Goal: Complete application form: Complete application form

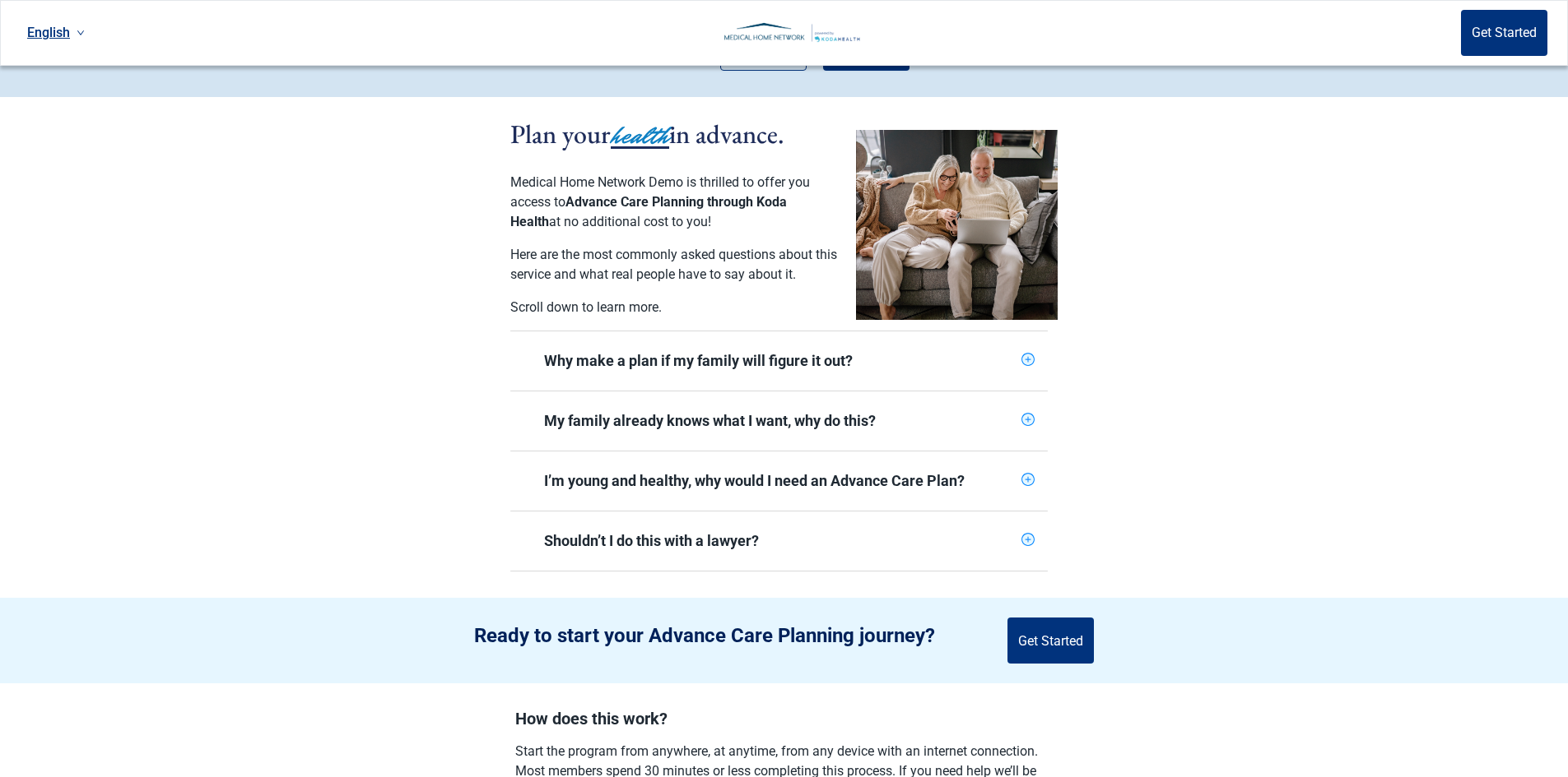
scroll to position [247, 0]
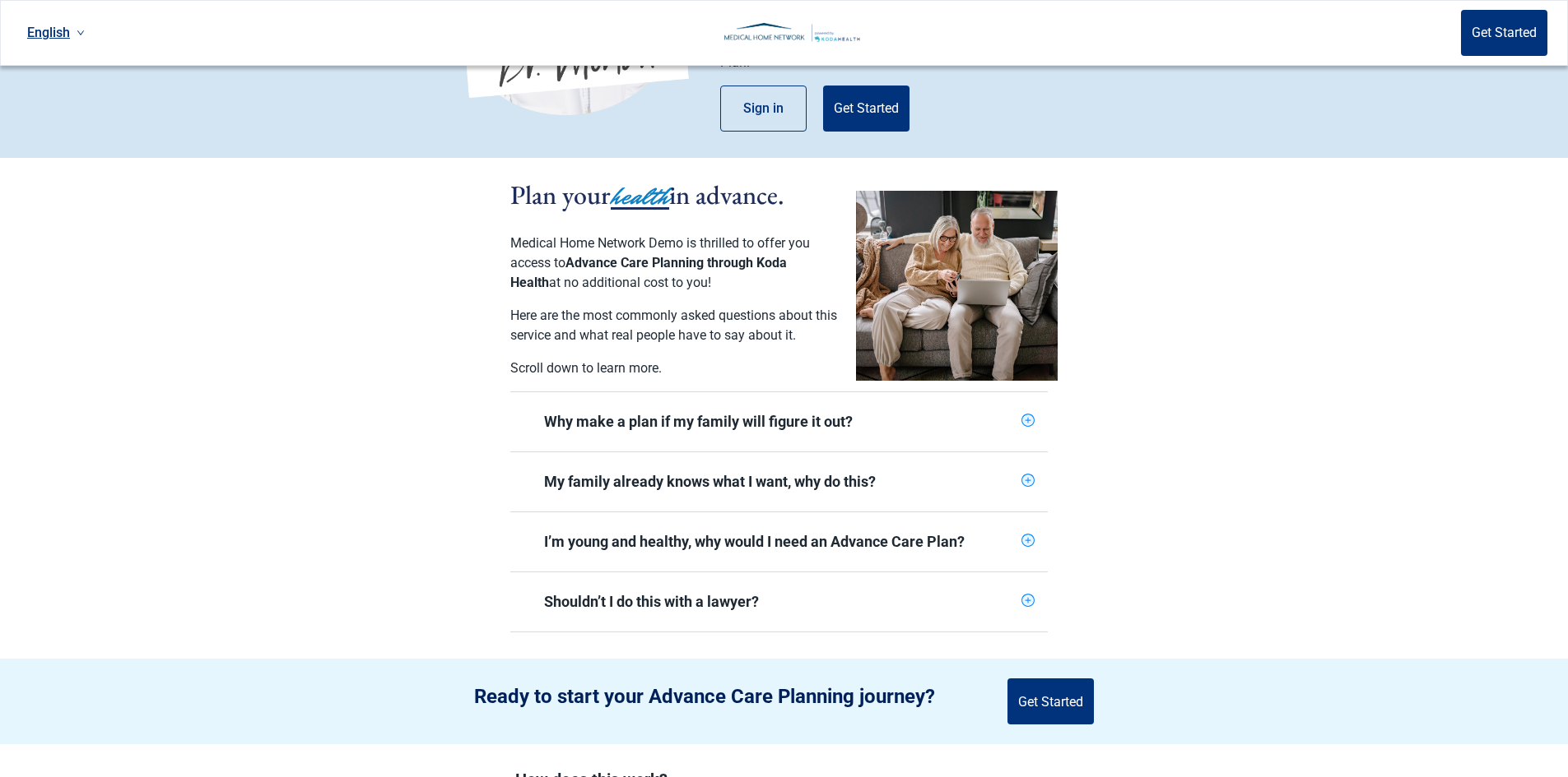
click at [1012, 415] on div "Why make a plan if my family will figure it out?" at bounding box center [779, 422] width 471 height 20
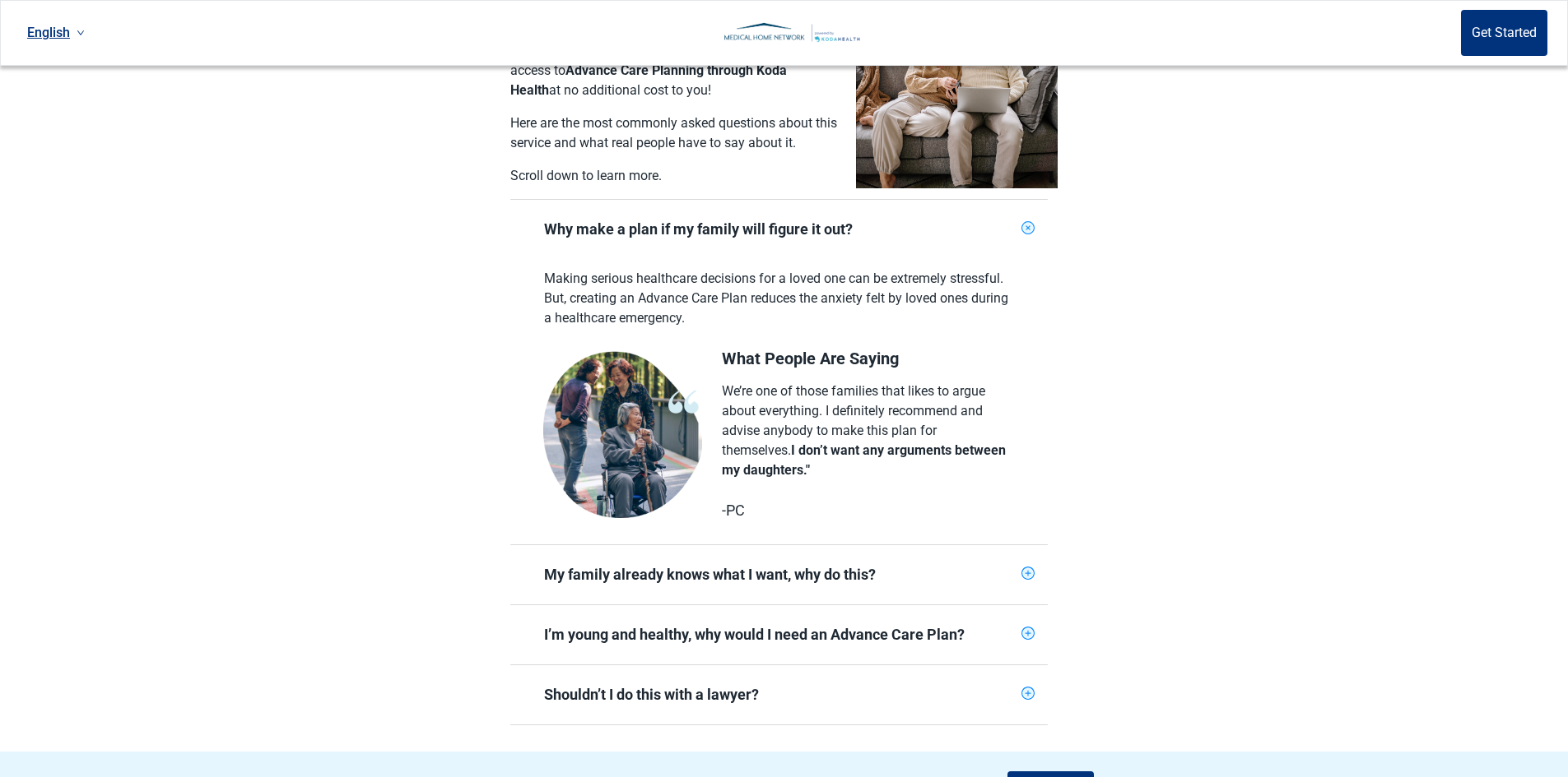
scroll to position [411, 0]
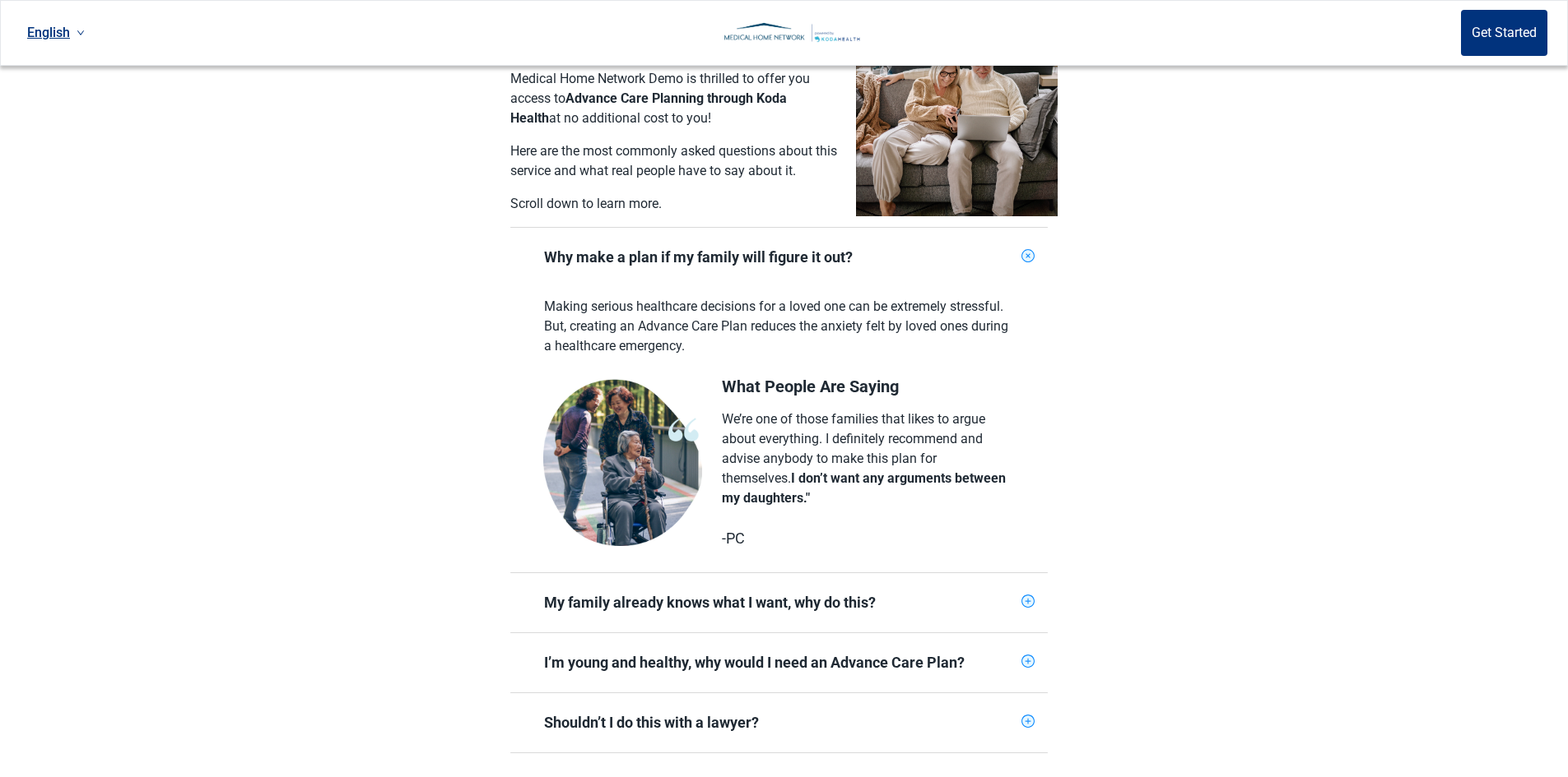
click at [1026, 248] on icon "plus-circle" at bounding box center [1028, 256] width 16 height 16
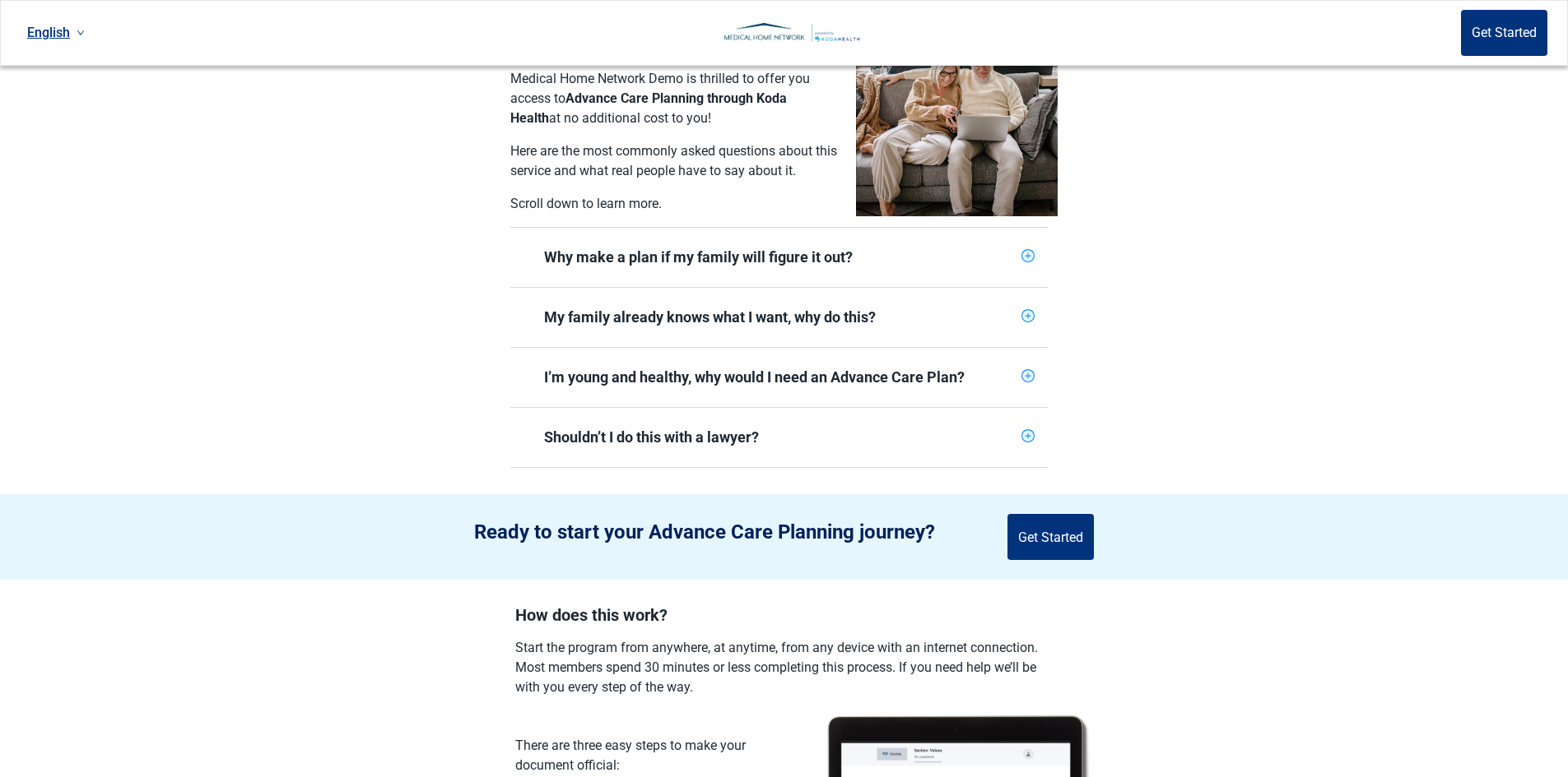
click at [1027, 311] on icon "plus-circle" at bounding box center [1028, 316] width 10 height 10
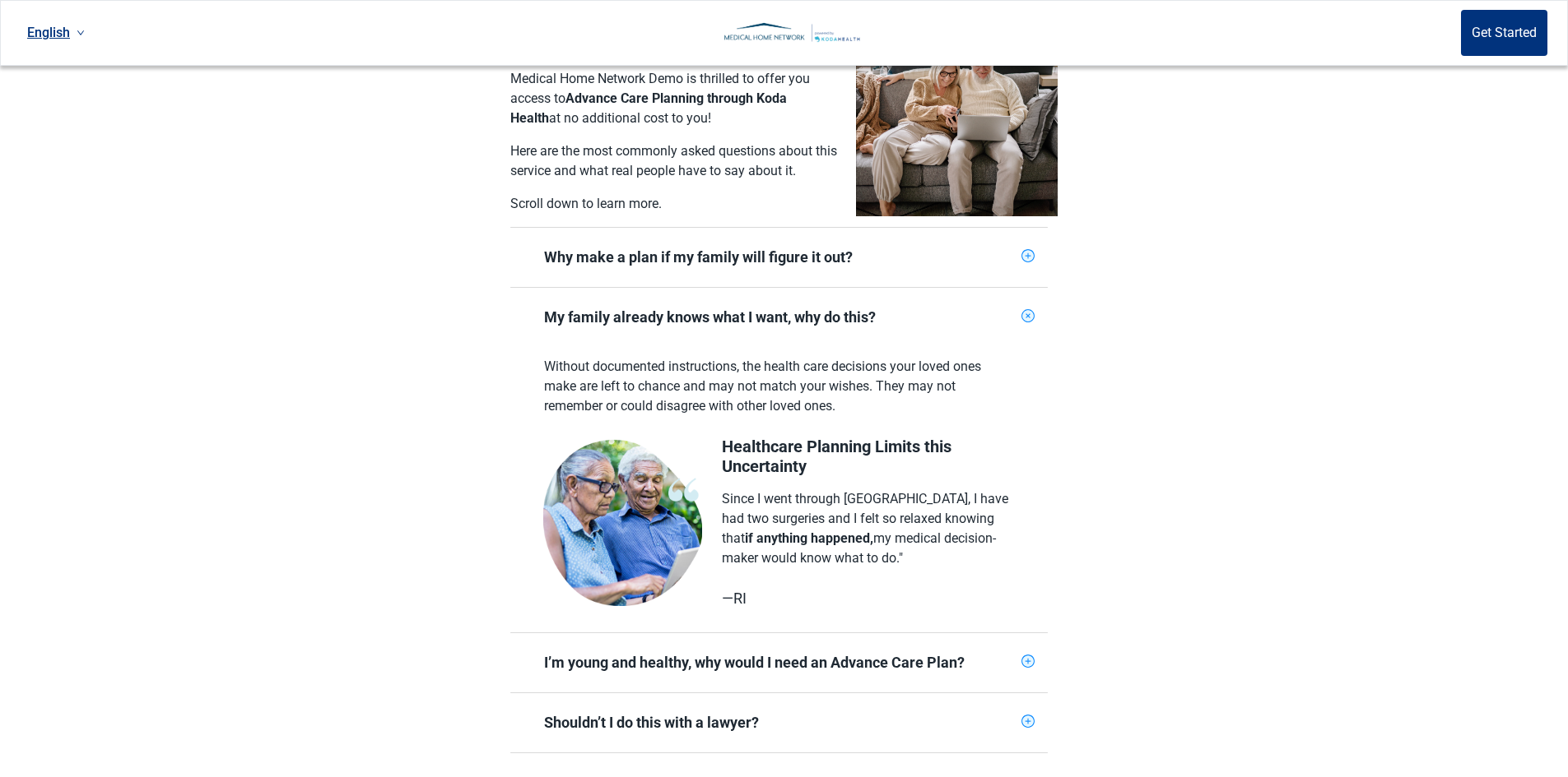
click at [1028, 308] on icon "plus-circle" at bounding box center [1028, 316] width 16 height 16
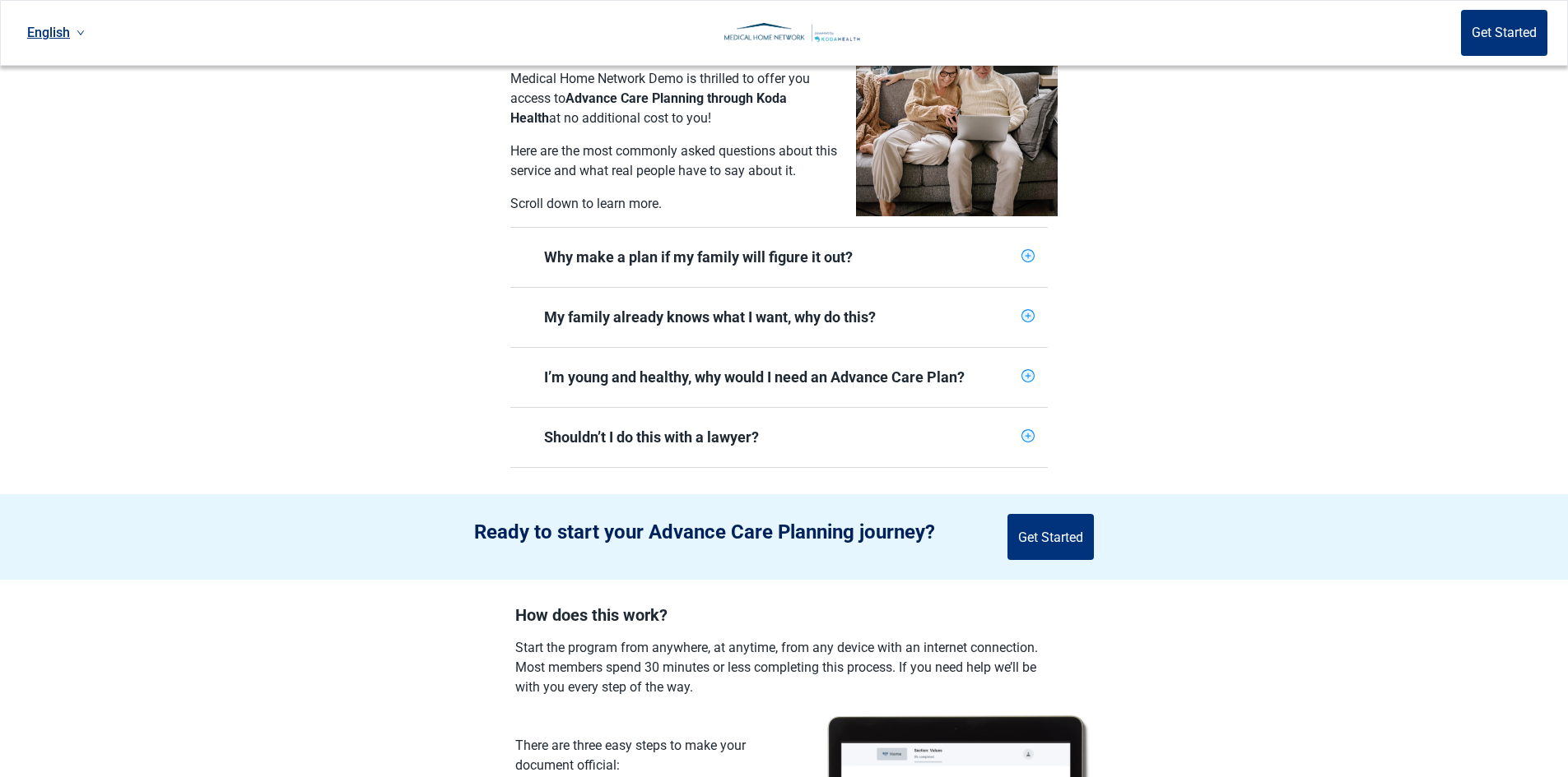
click at [1036, 366] on div "I’m young and healthy, why would I need an Advance Care Plan?" at bounding box center [778, 377] width 538 height 59
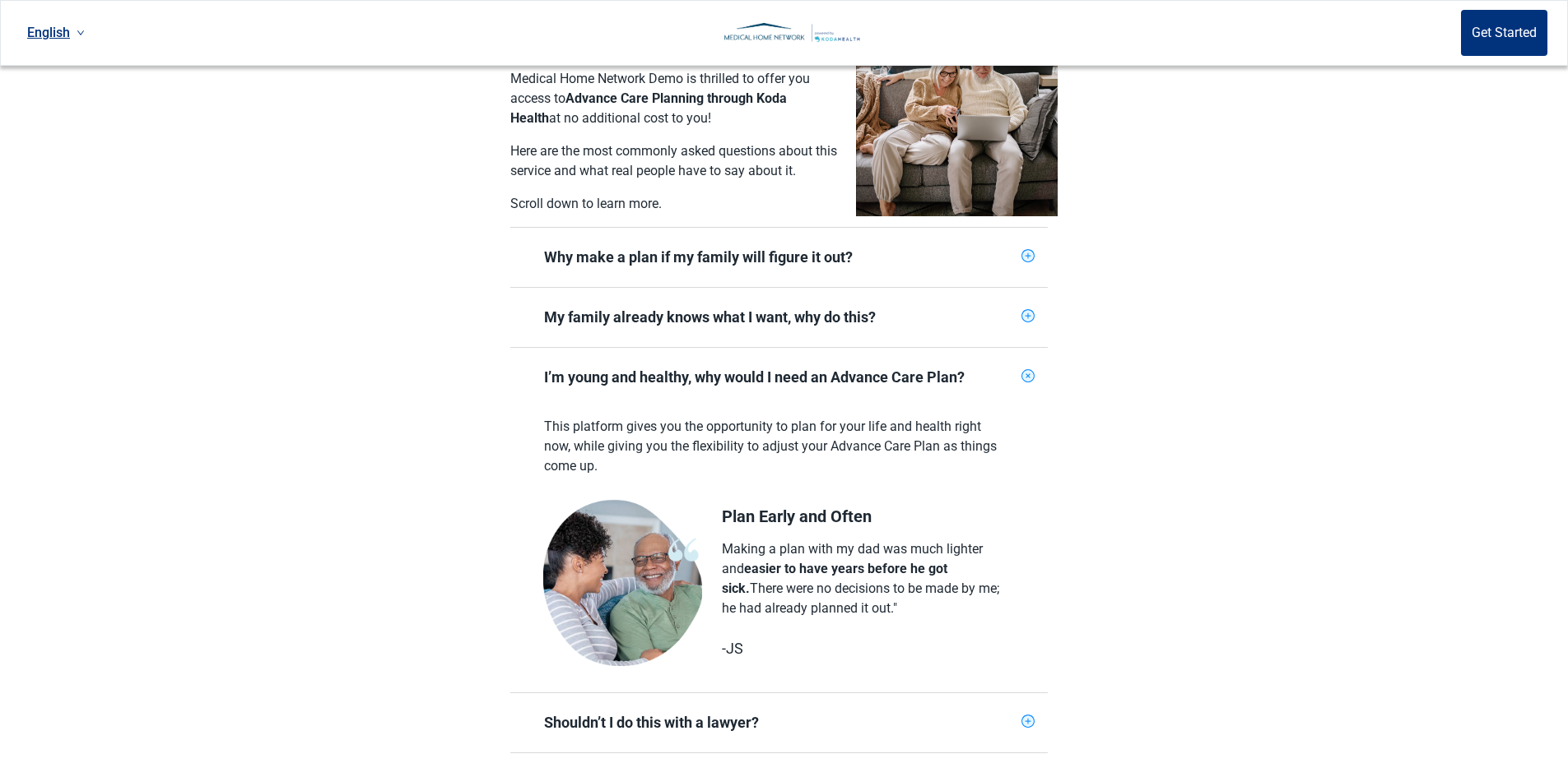
click at [1029, 368] on icon "plus-circle" at bounding box center [1028, 376] width 16 height 16
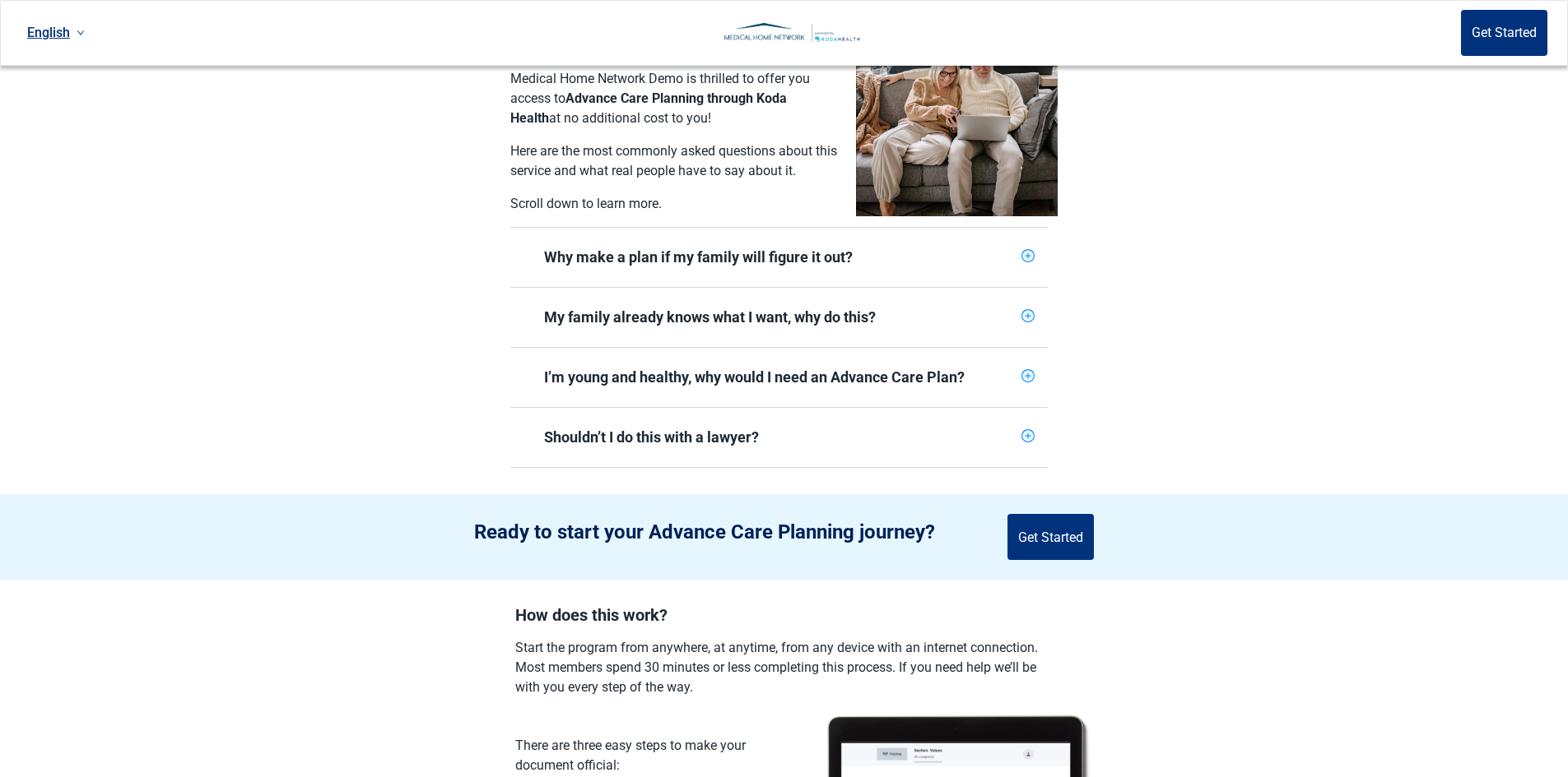
click at [1042, 416] on div "Shouldn’t I do this with a lawyer?" at bounding box center [778, 437] width 538 height 59
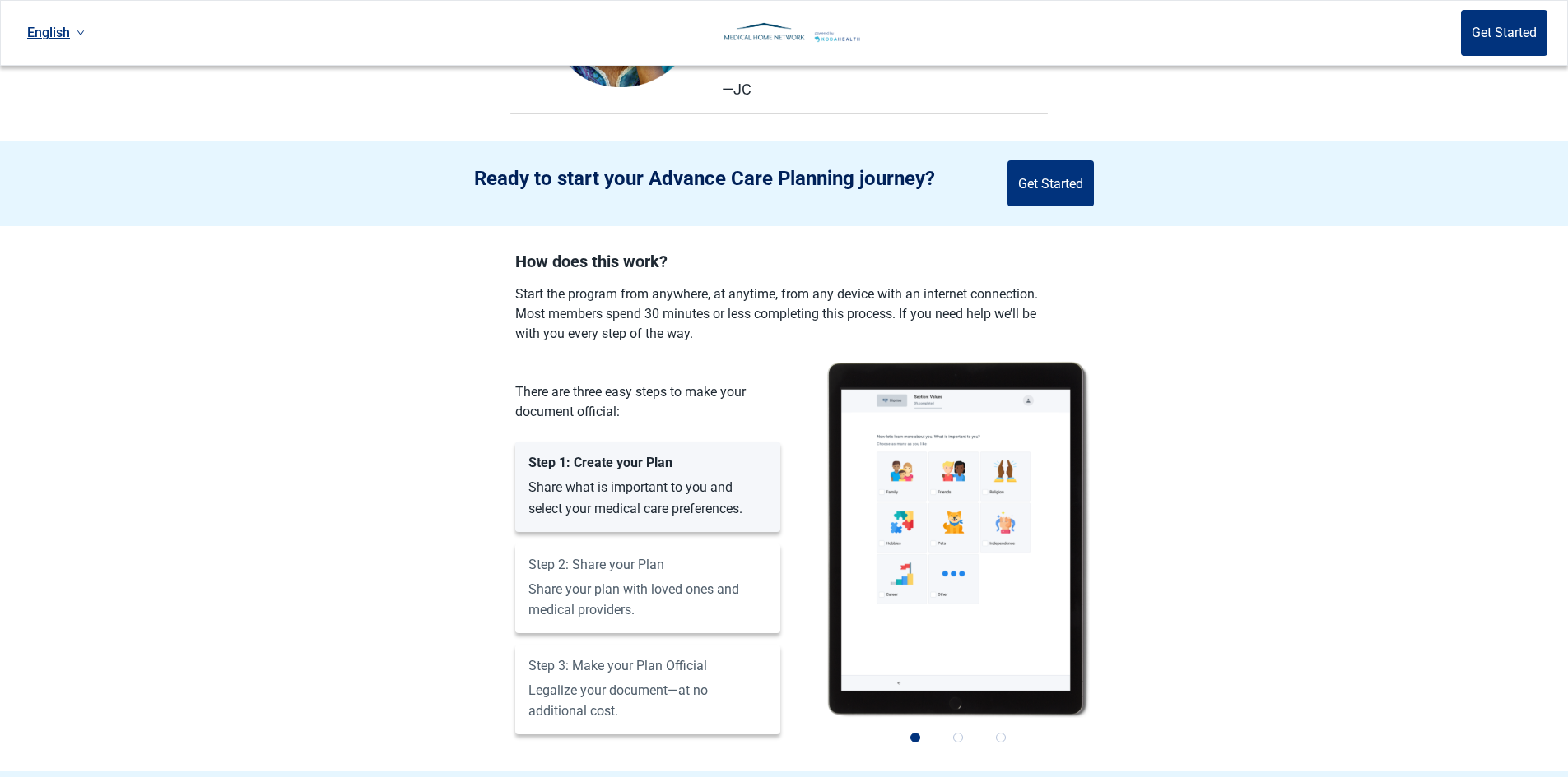
scroll to position [1316, 0]
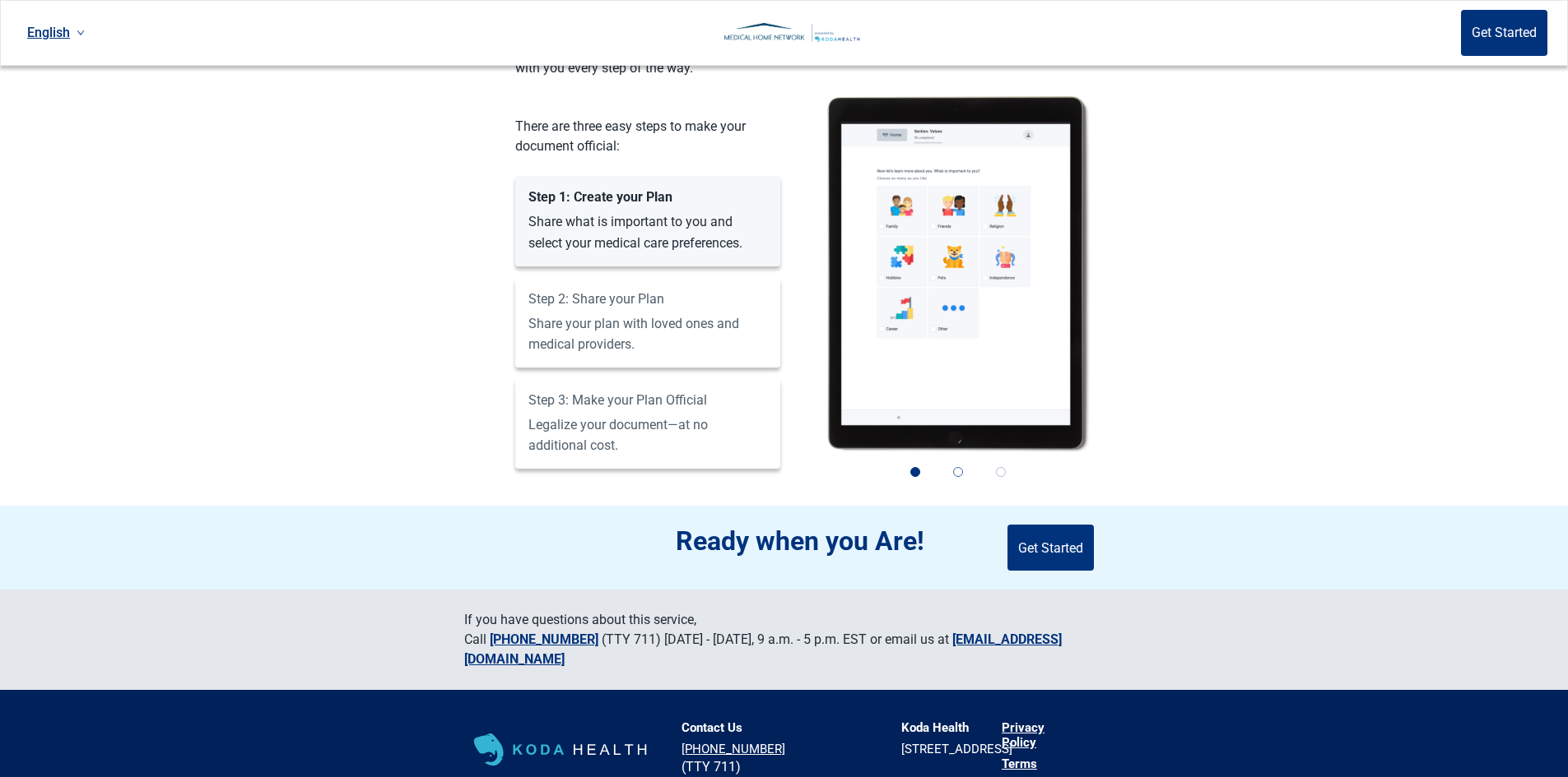
click at [955, 464] on button "2" at bounding box center [958, 472] width 37 height 37
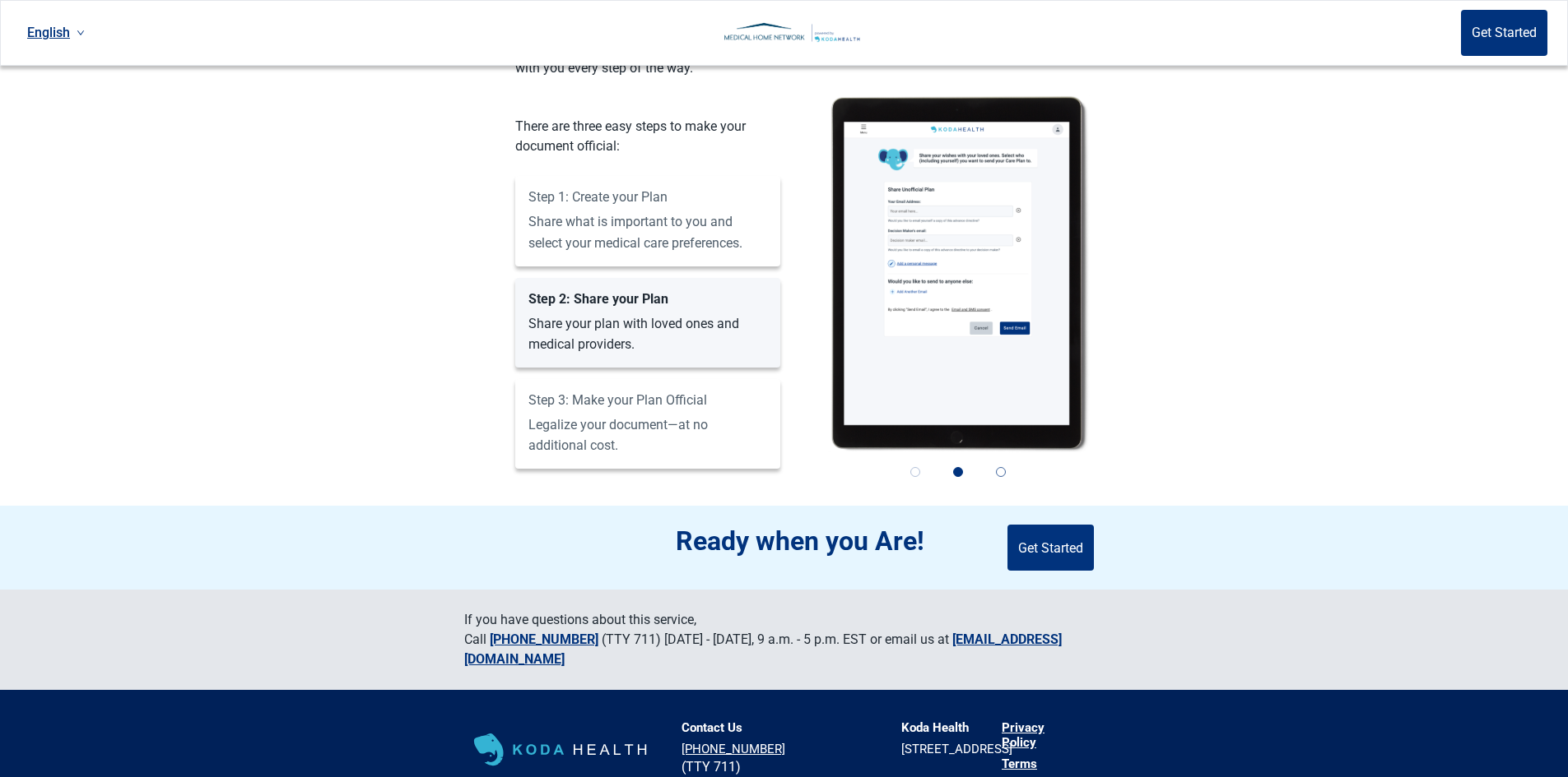
click at [1004, 462] on button "3" at bounding box center [1001, 472] width 37 height 37
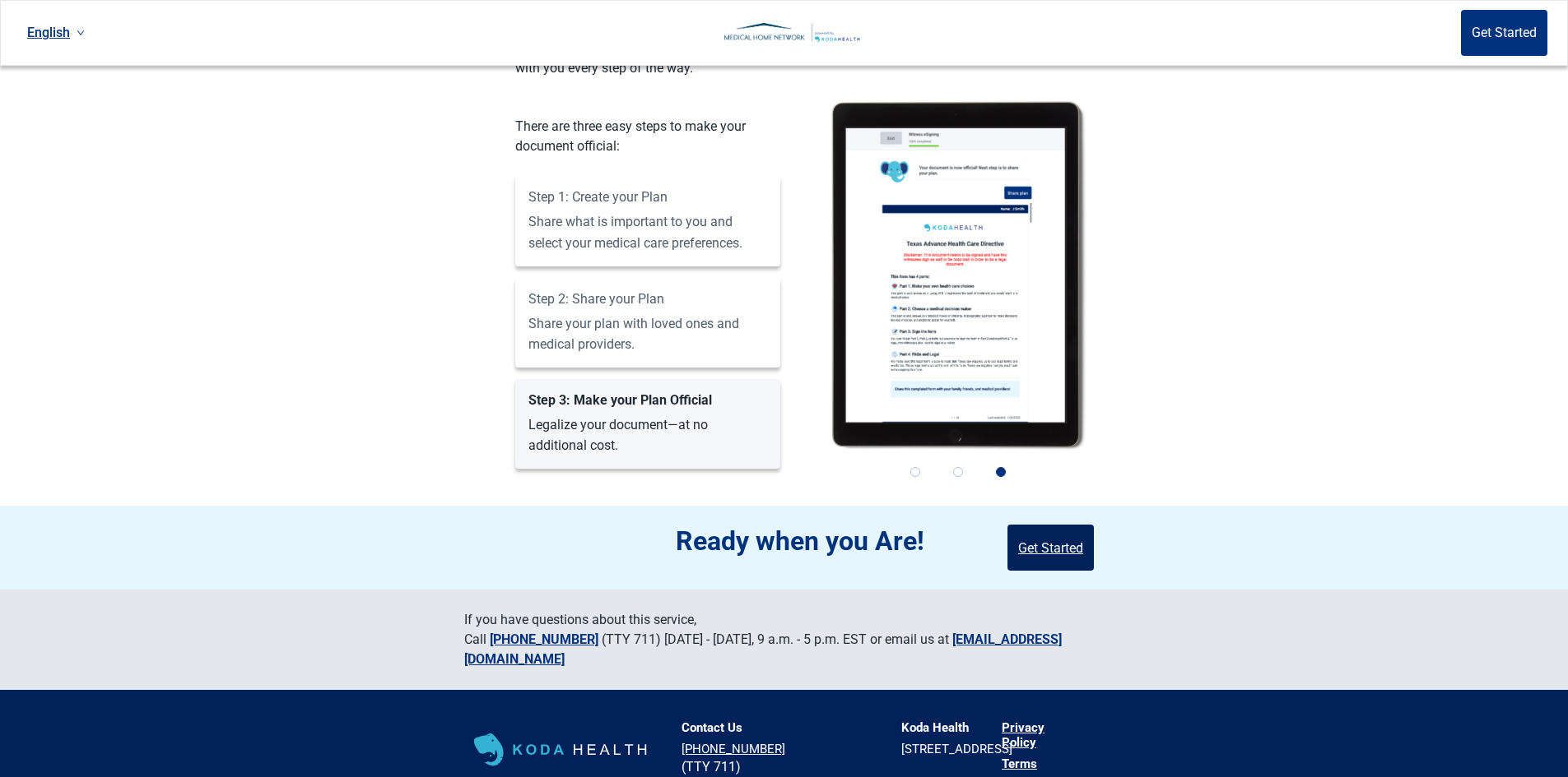
click at [1034, 538] on button "Get Started" at bounding box center [1050, 547] width 86 height 46
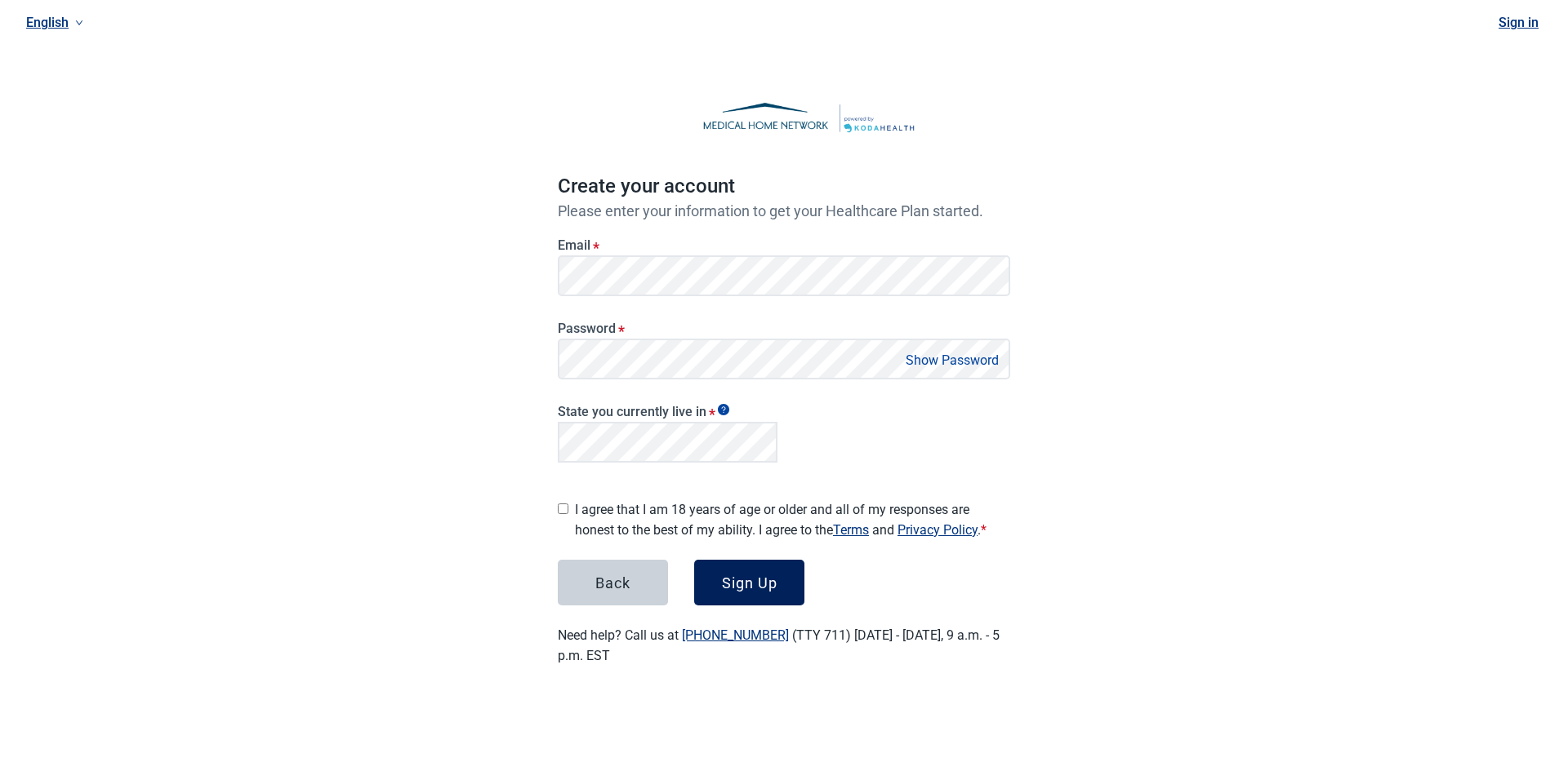
click at [744, 586] on button "Sign Up" at bounding box center [749, 583] width 110 height 46
click at [395, 248] on div "English Sign in Create your account Please enter your information to get your H…" at bounding box center [784, 353] width 1568 height 705
click at [562, 504] on input "I agree that I am 18 years of age or older and all of my responses are honest t…" at bounding box center [563, 509] width 10 height 10
checkbox input "true"
click at [752, 583] on div "Sign Up" at bounding box center [750, 583] width 55 height 16
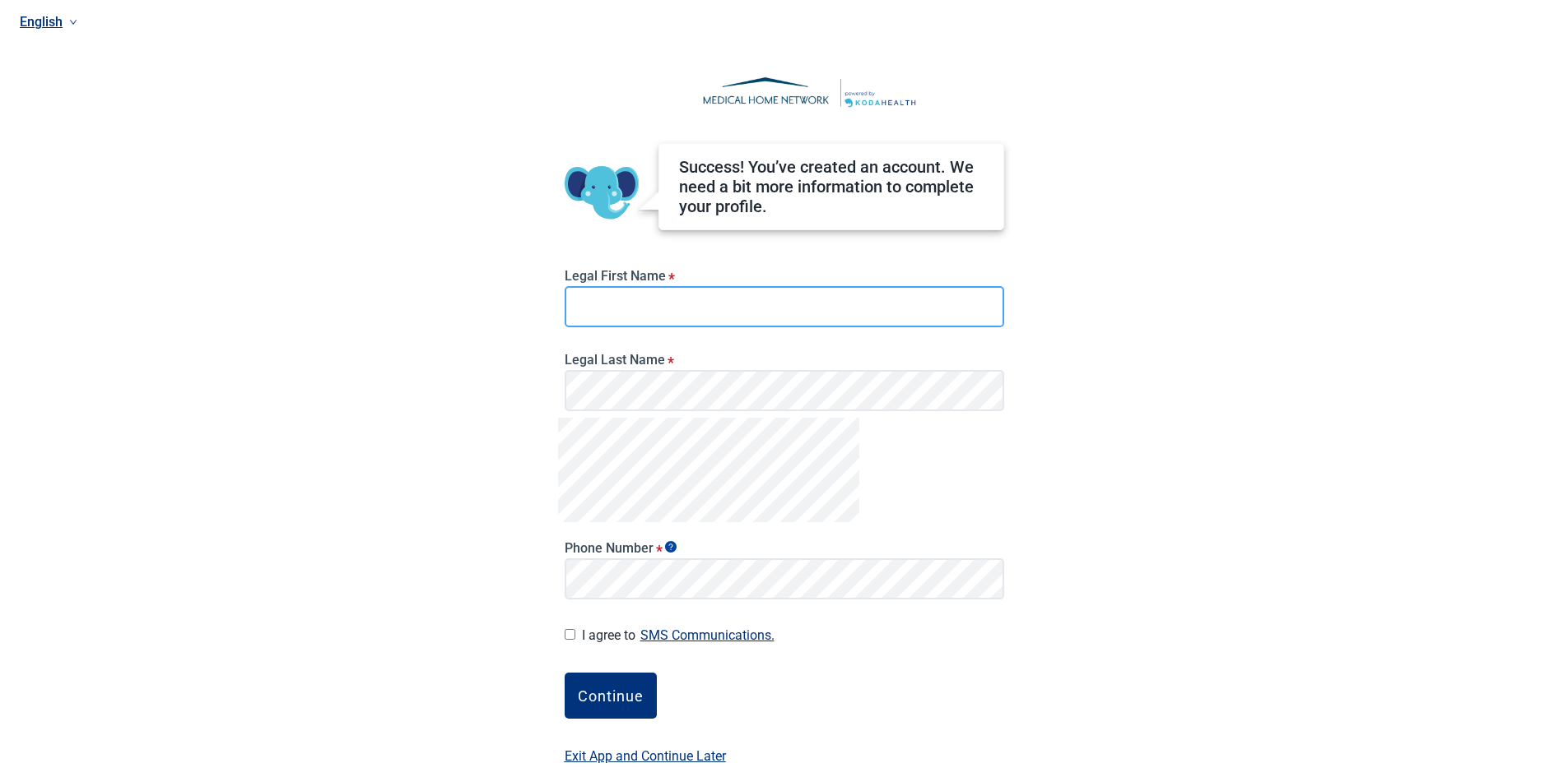
click at [692, 306] on input "Legal First Name *" at bounding box center [784, 307] width 439 height 41
type input "[PERSON_NAME]"
click at [574, 635] on input "I agree to SMS Communications." at bounding box center [570, 634] width 10 height 10
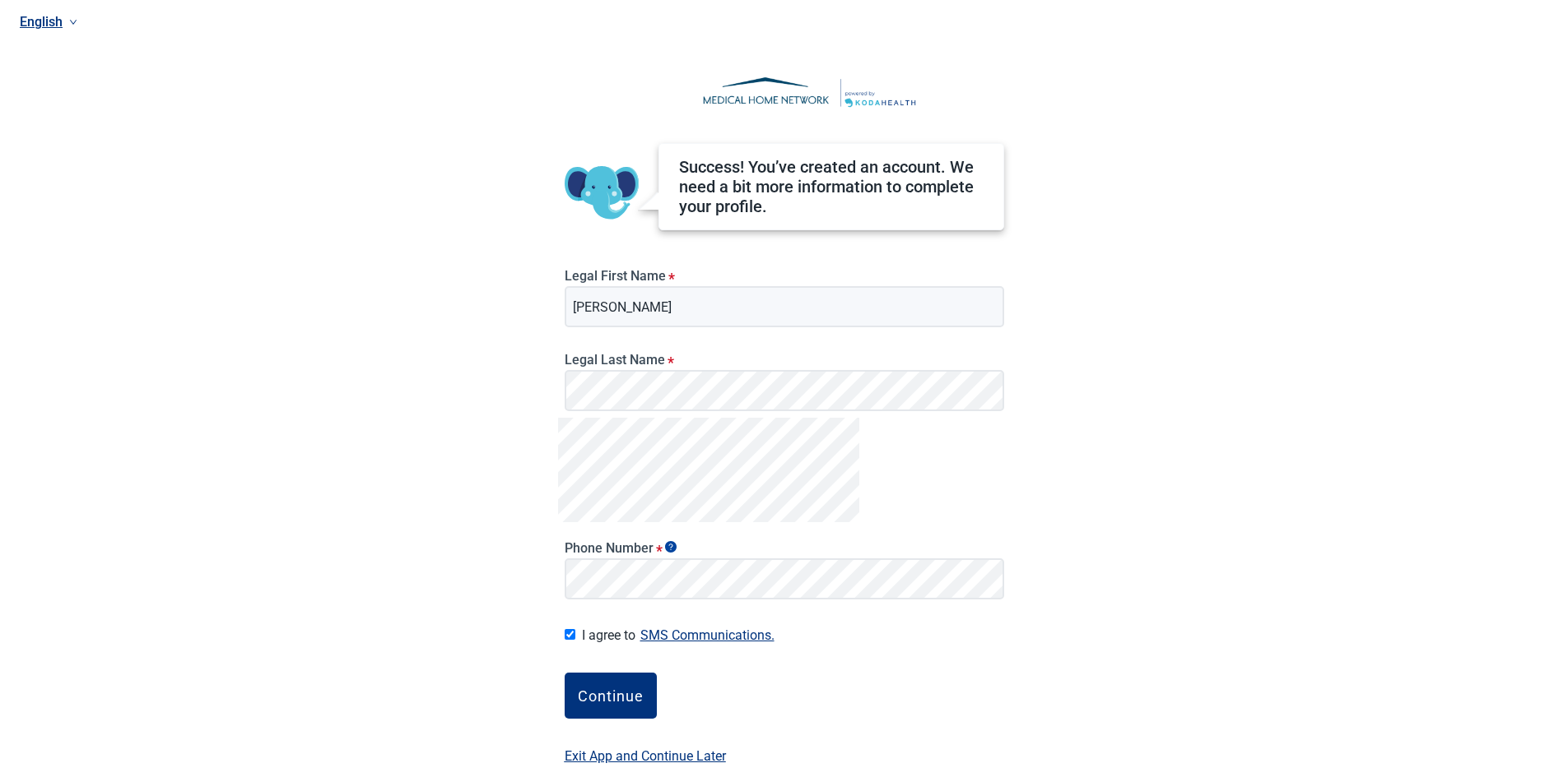
checkbox input "true"
click at [604, 702] on div "Continue" at bounding box center [611, 695] width 66 height 17
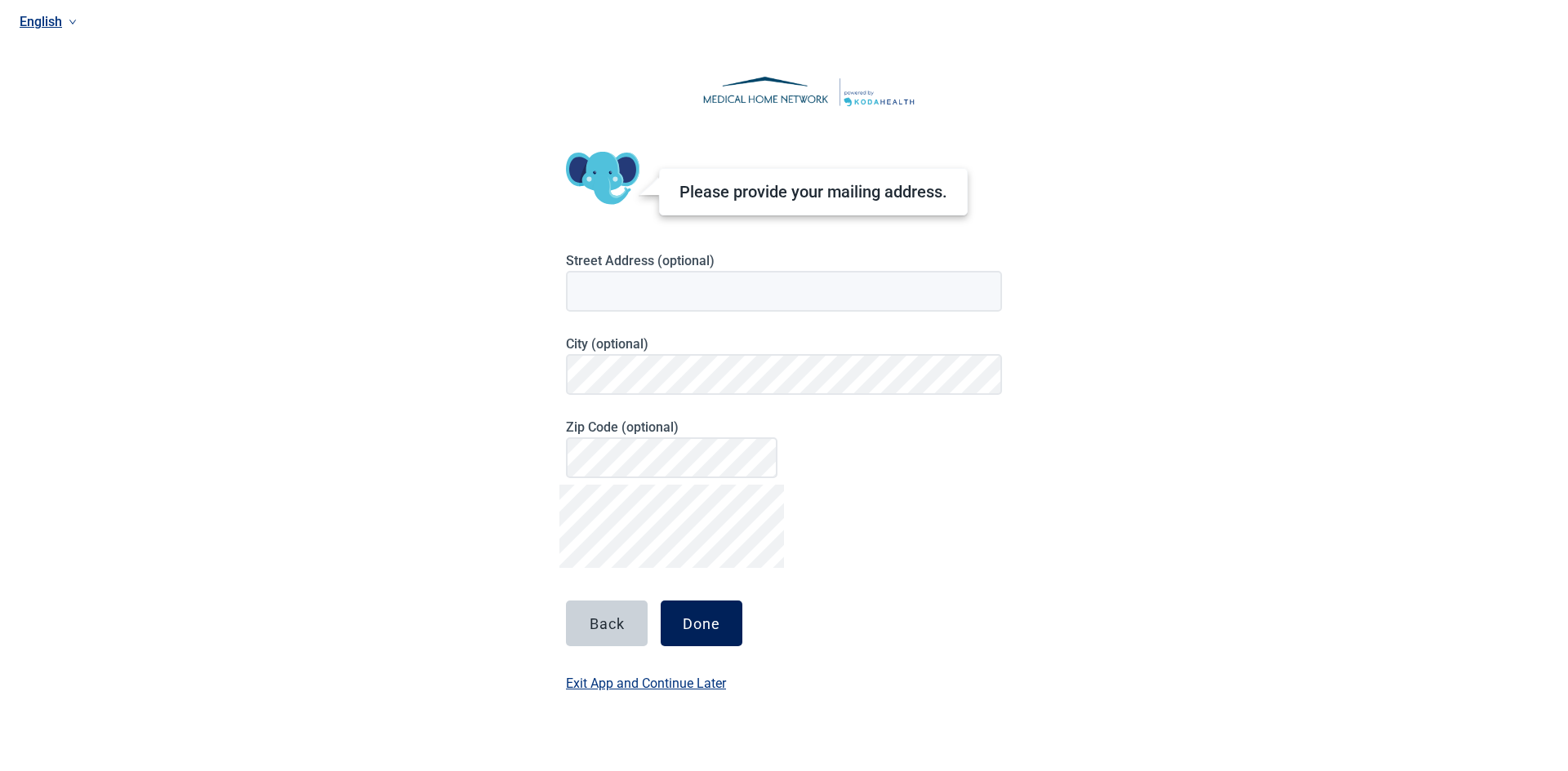
click at [724, 638] on button "Done" at bounding box center [701, 623] width 81 height 46
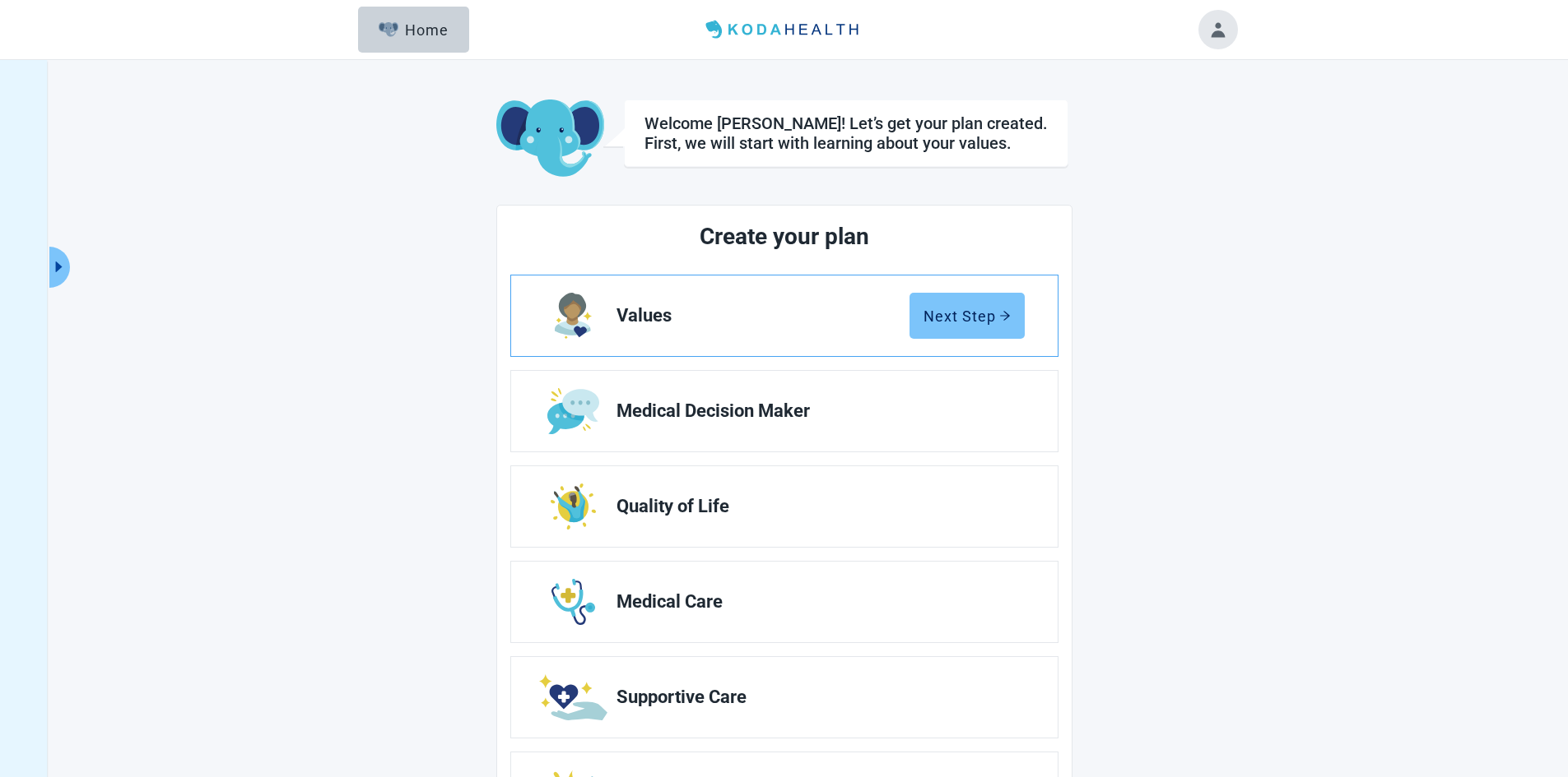
click at [973, 318] on div "Next Step" at bounding box center [967, 315] width 87 height 17
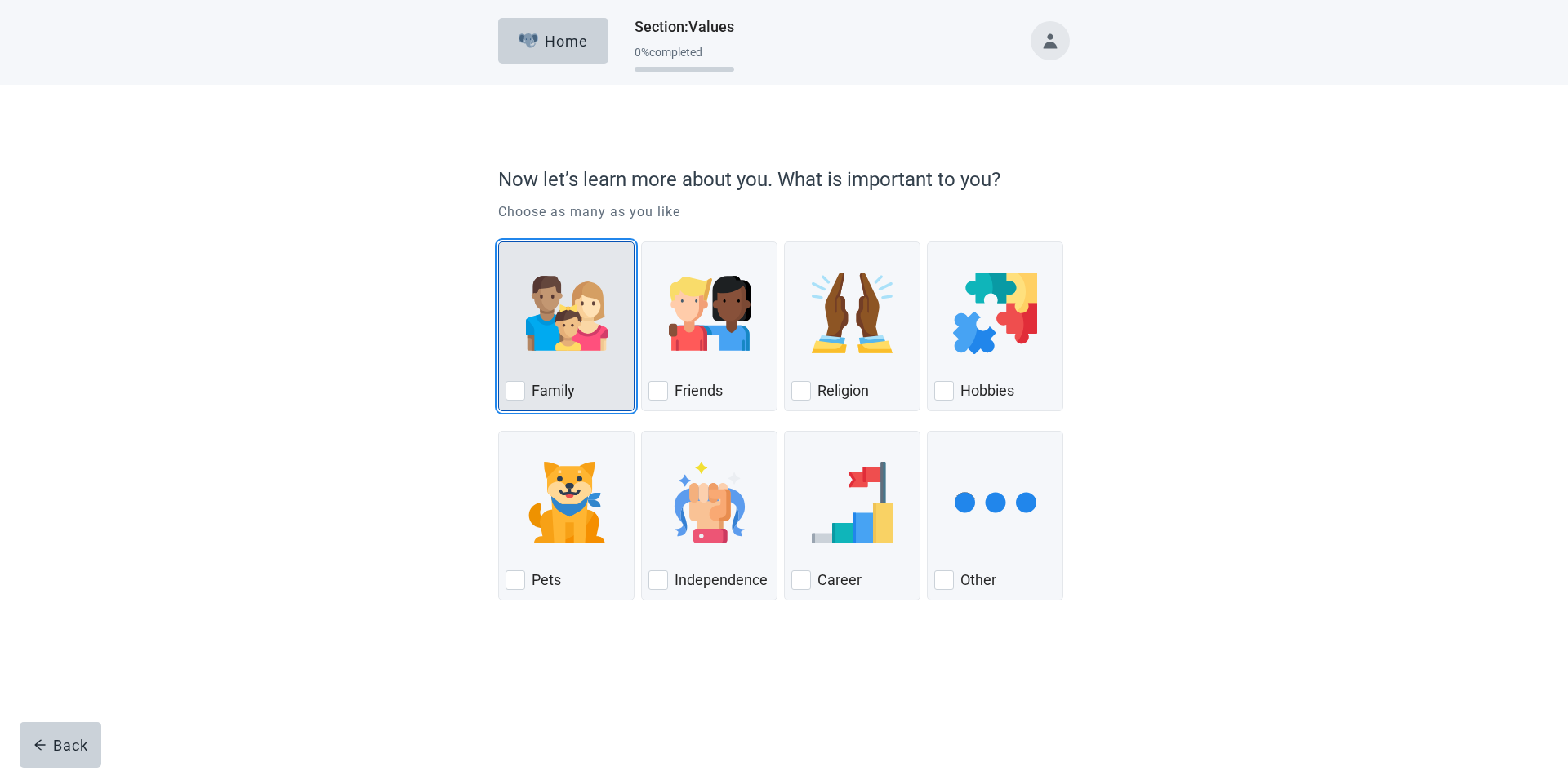
click at [558, 322] on img "Family, checkbox, not checked" at bounding box center [566, 313] width 81 height 81
click at [499, 242] on input "Family" at bounding box center [498, 241] width 1 height 1
checkbox input "true"
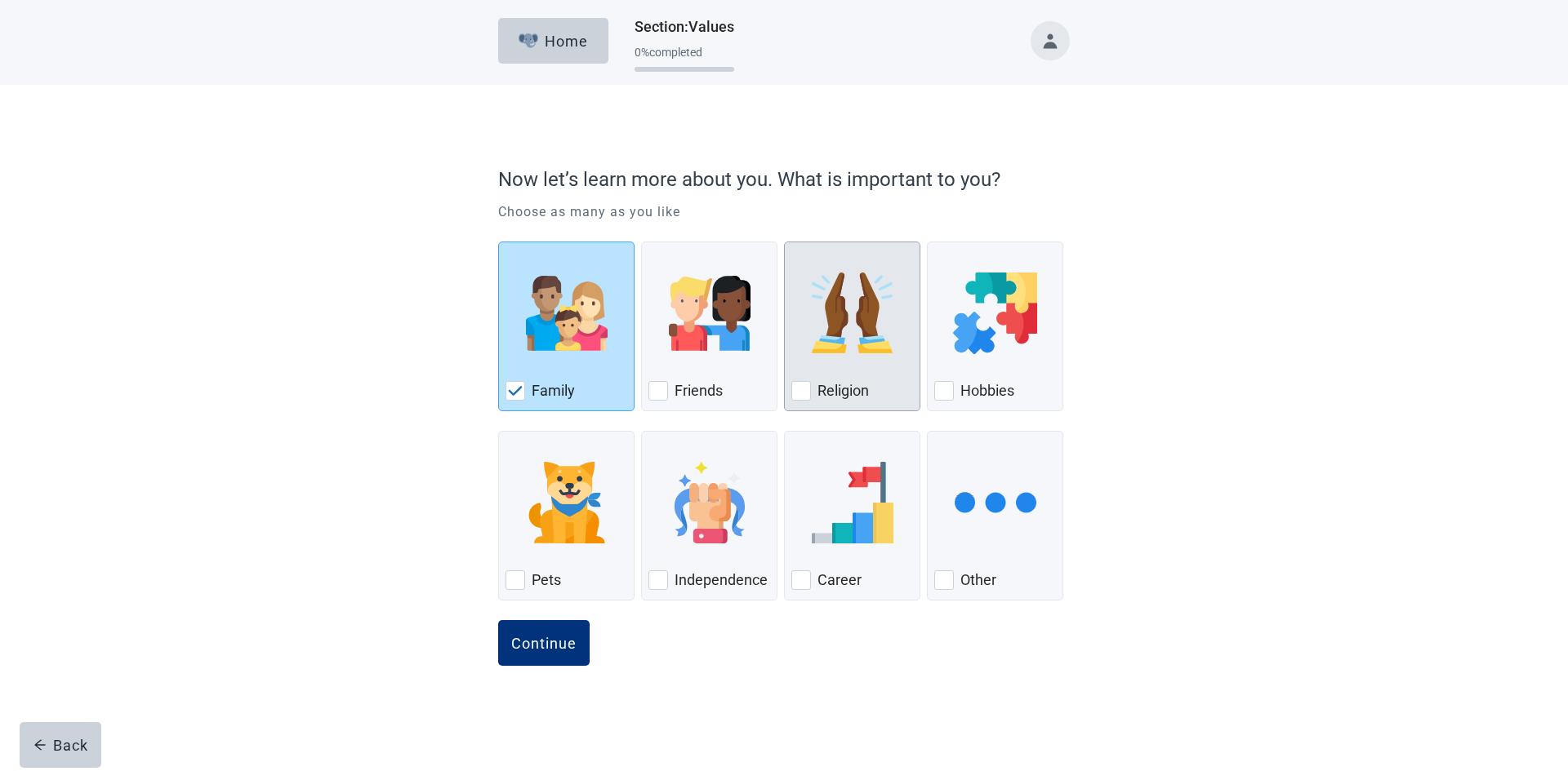
click at [848, 328] on img "Religion, checkbox, not checked" at bounding box center [852, 313] width 81 height 81
click at [784, 242] on input "Religion" at bounding box center [784, 241] width 1 height 1
checkbox input "true"
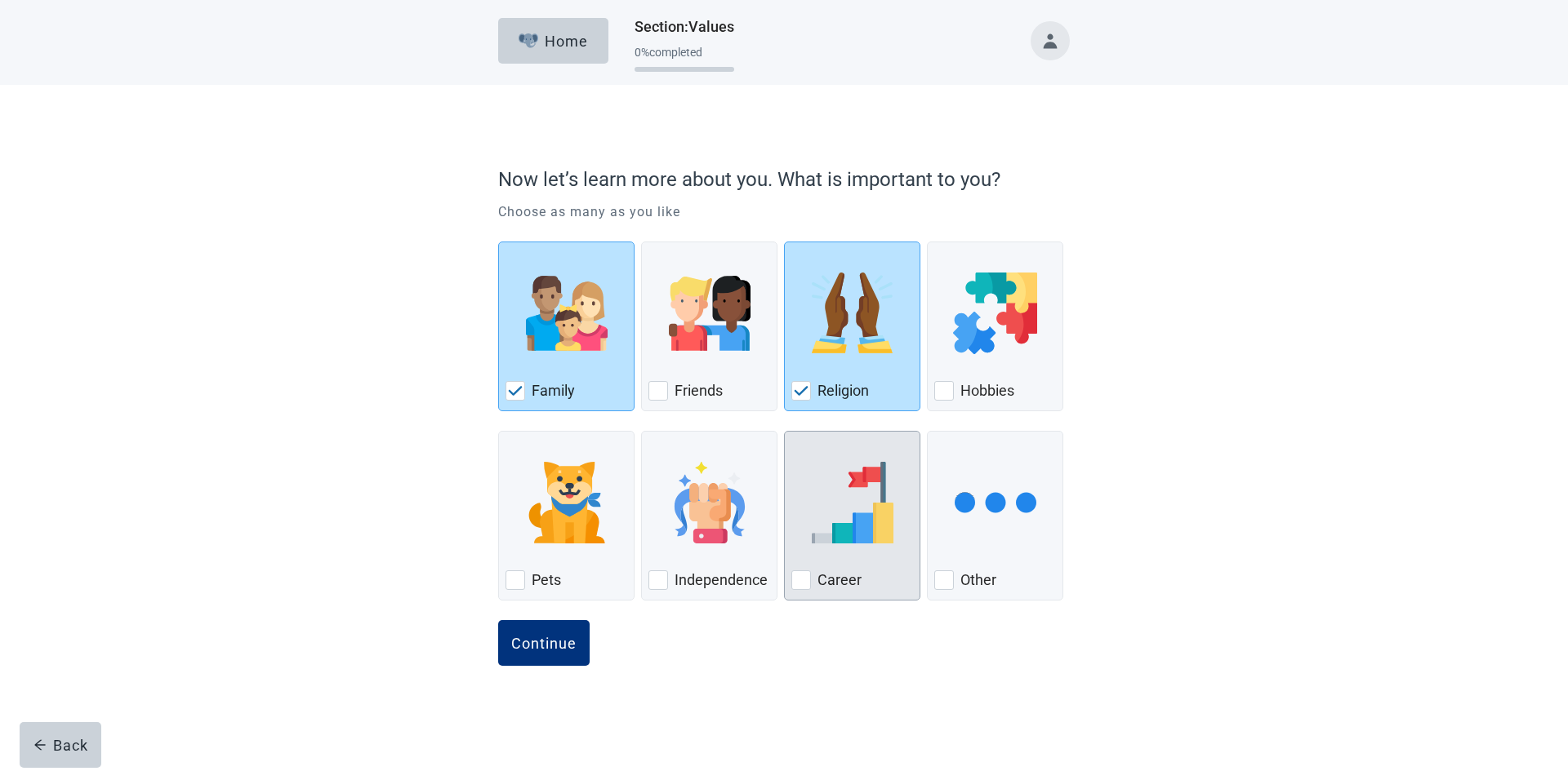
click at [861, 524] on img "Career, checkbox, not checked" at bounding box center [852, 502] width 81 height 81
click at [784, 431] on input "Career" at bounding box center [784, 431] width 1 height 1
checkbox input "true"
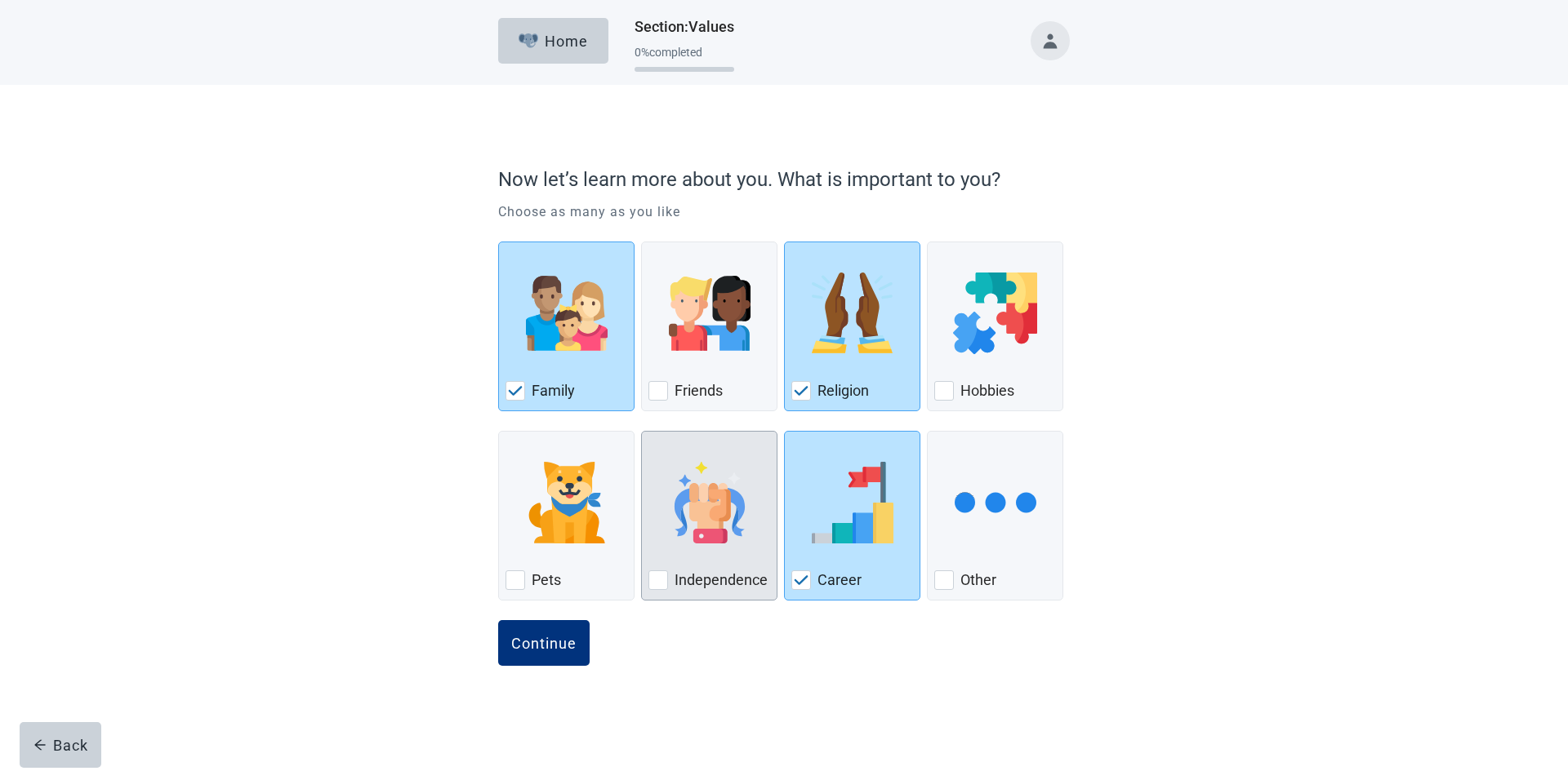
click at [720, 521] on img "Independence, checkbox, not checked" at bounding box center [709, 502] width 81 height 81
click at [642, 431] on input "Independence" at bounding box center [641, 431] width 1 height 1
checkbox input "true"
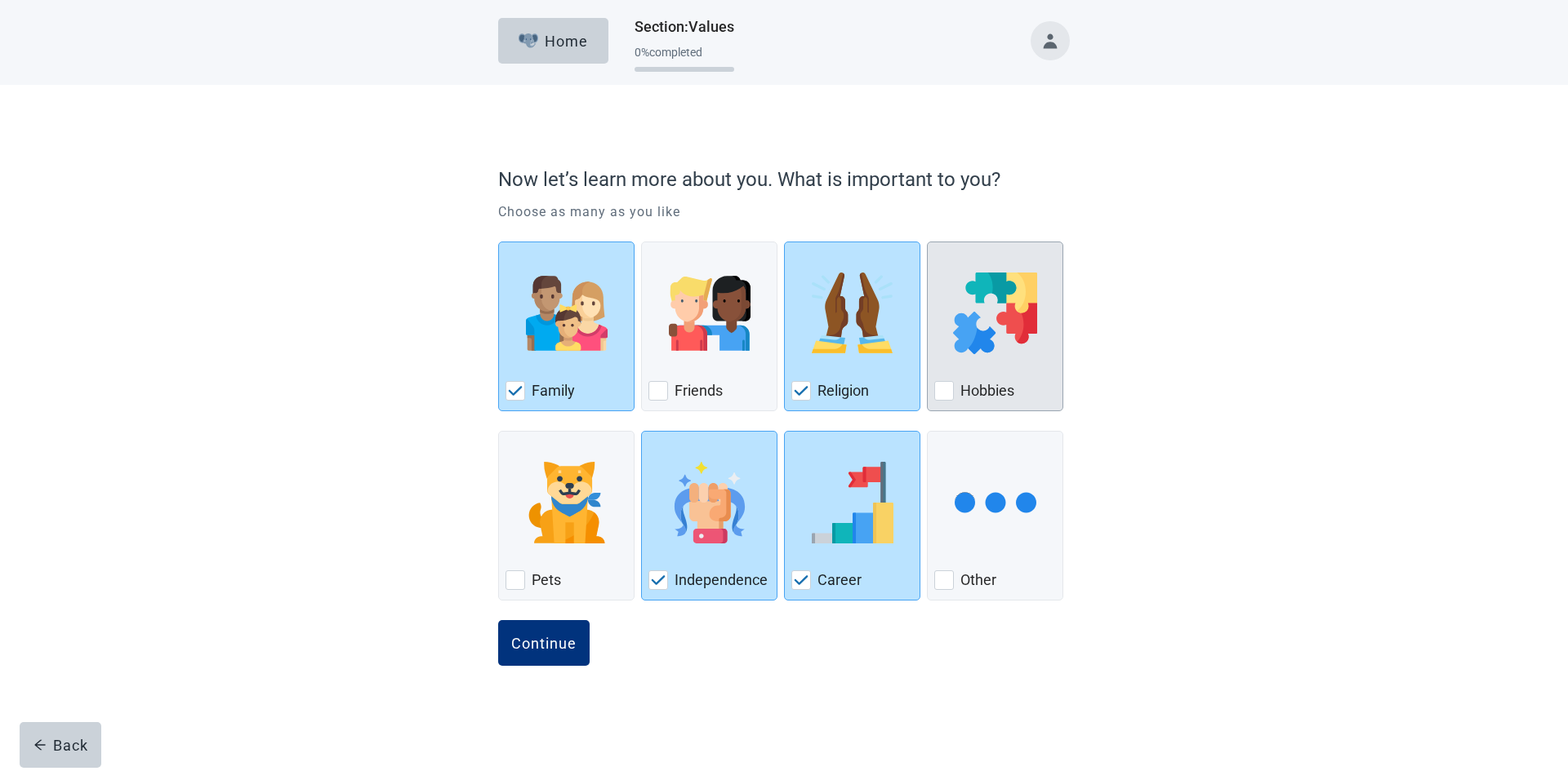
click at [1002, 312] on img "Hobbies, checkbox, not checked" at bounding box center [995, 313] width 83 height 81
click at [928, 242] on input "Hobbies" at bounding box center [927, 241] width 1 height 1
checkbox input "true"
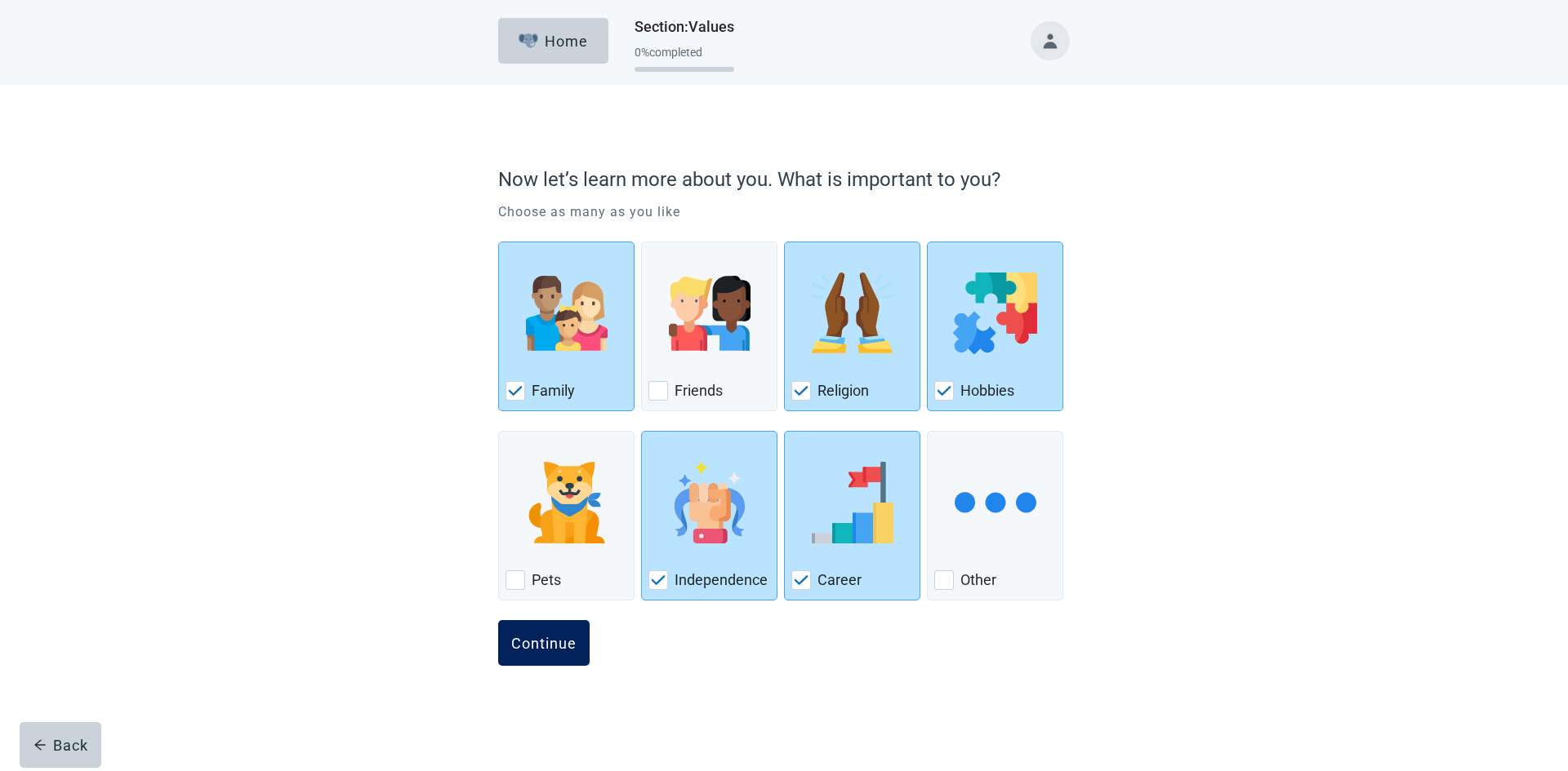
click at [548, 648] on div "Continue" at bounding box center [544, 643] width 66 height 16
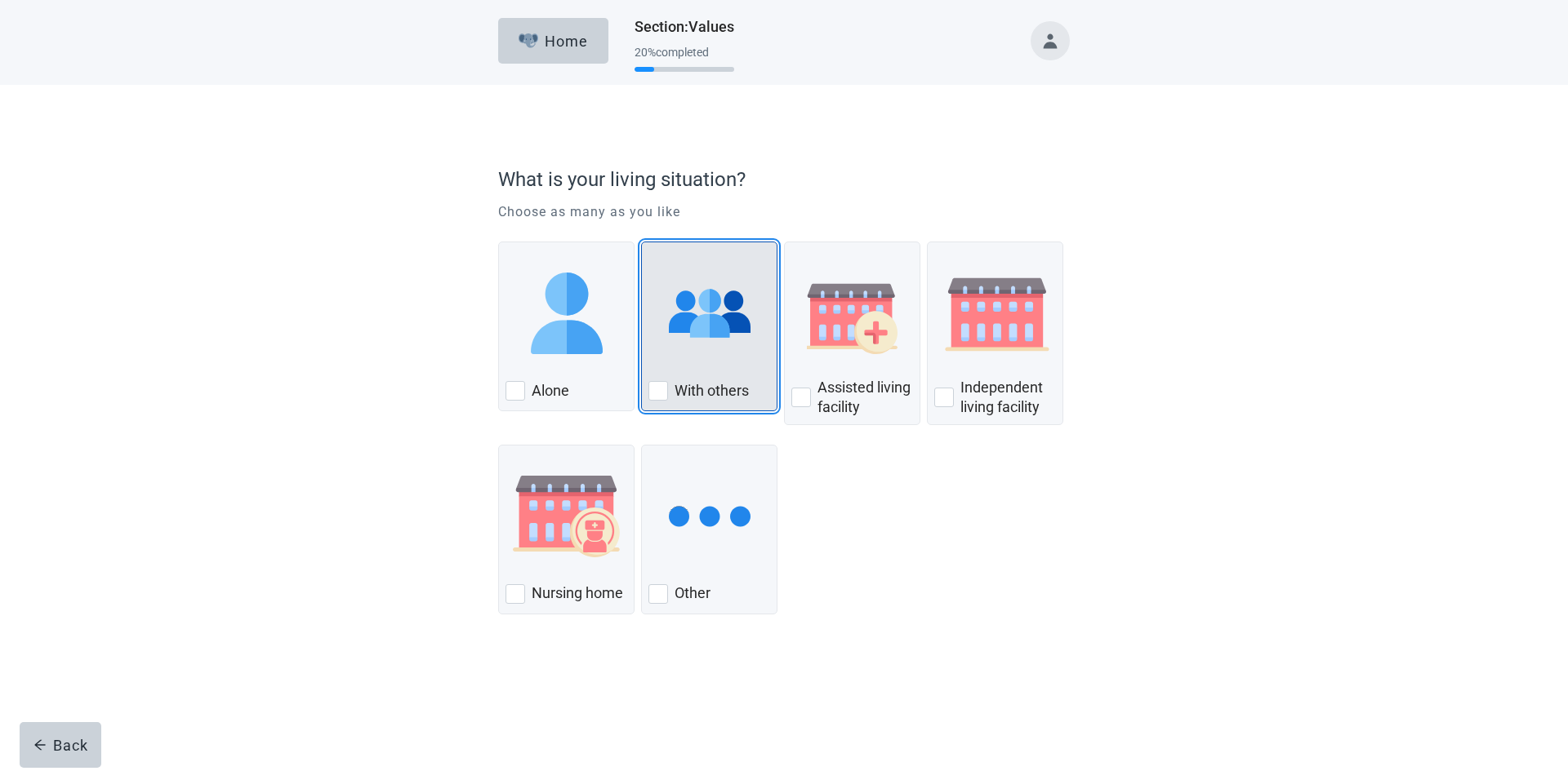
click at [701, 342] on img "With Others, checkbox, not checked" at bounding box center [709, 313] width 81 height 81
click at [642, 242] on input "With others" at bounding box center [641, 241] width 1 height 1
checkbox input "true"
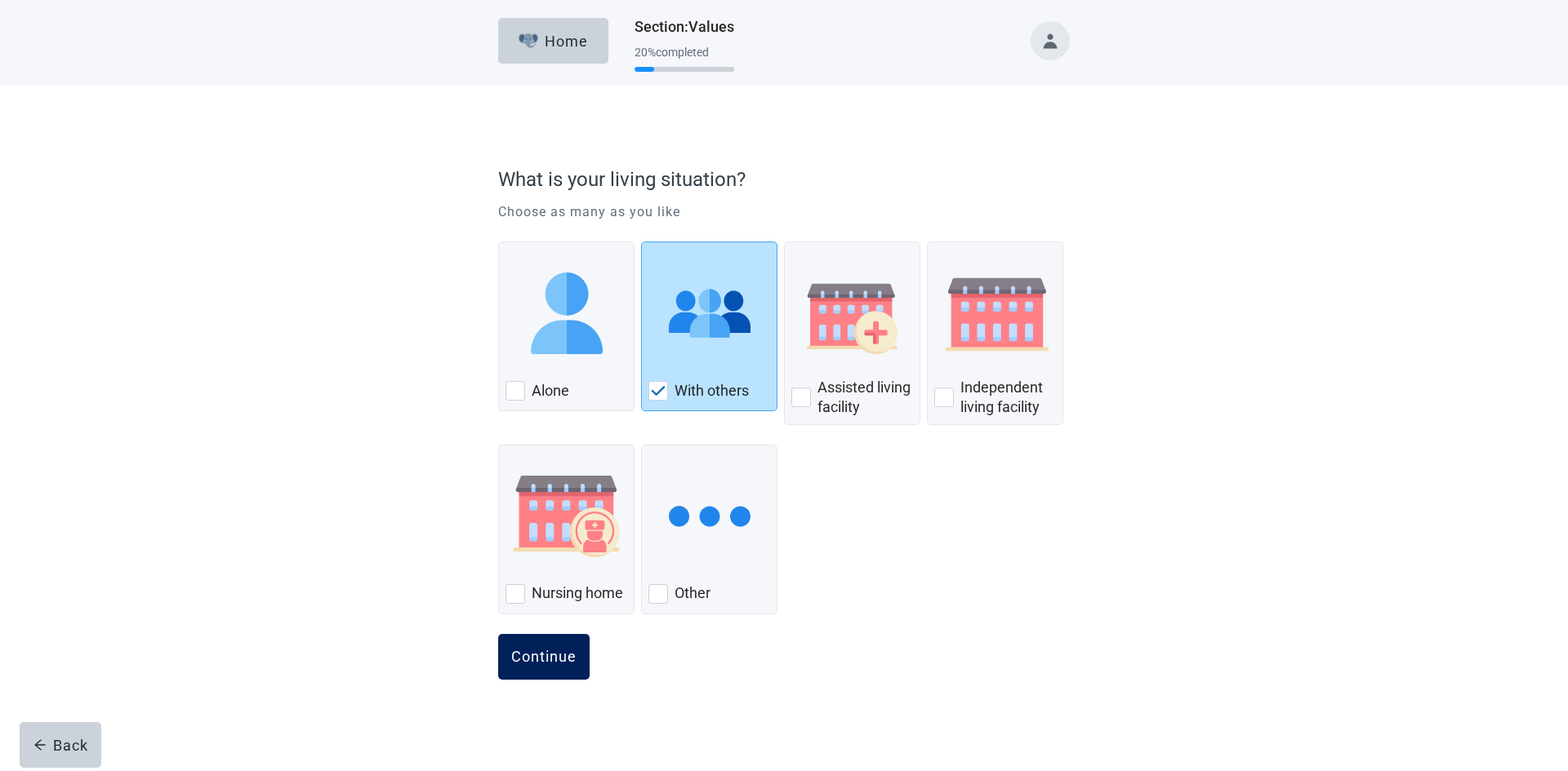
click at [526, 658] on div "Continue" at bounding box center [544, 657] width 66 height 16
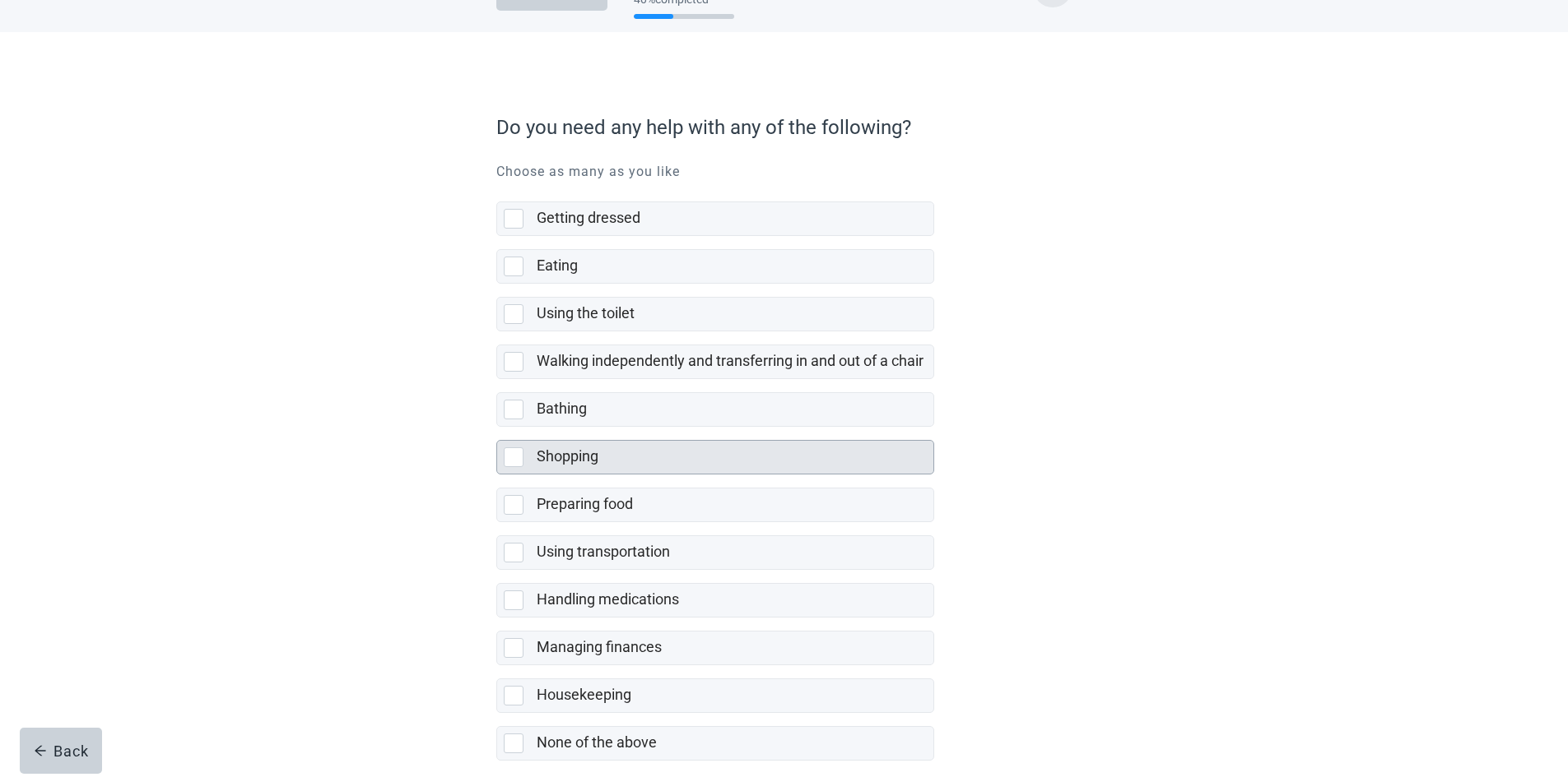
scroll to position [82, 0]
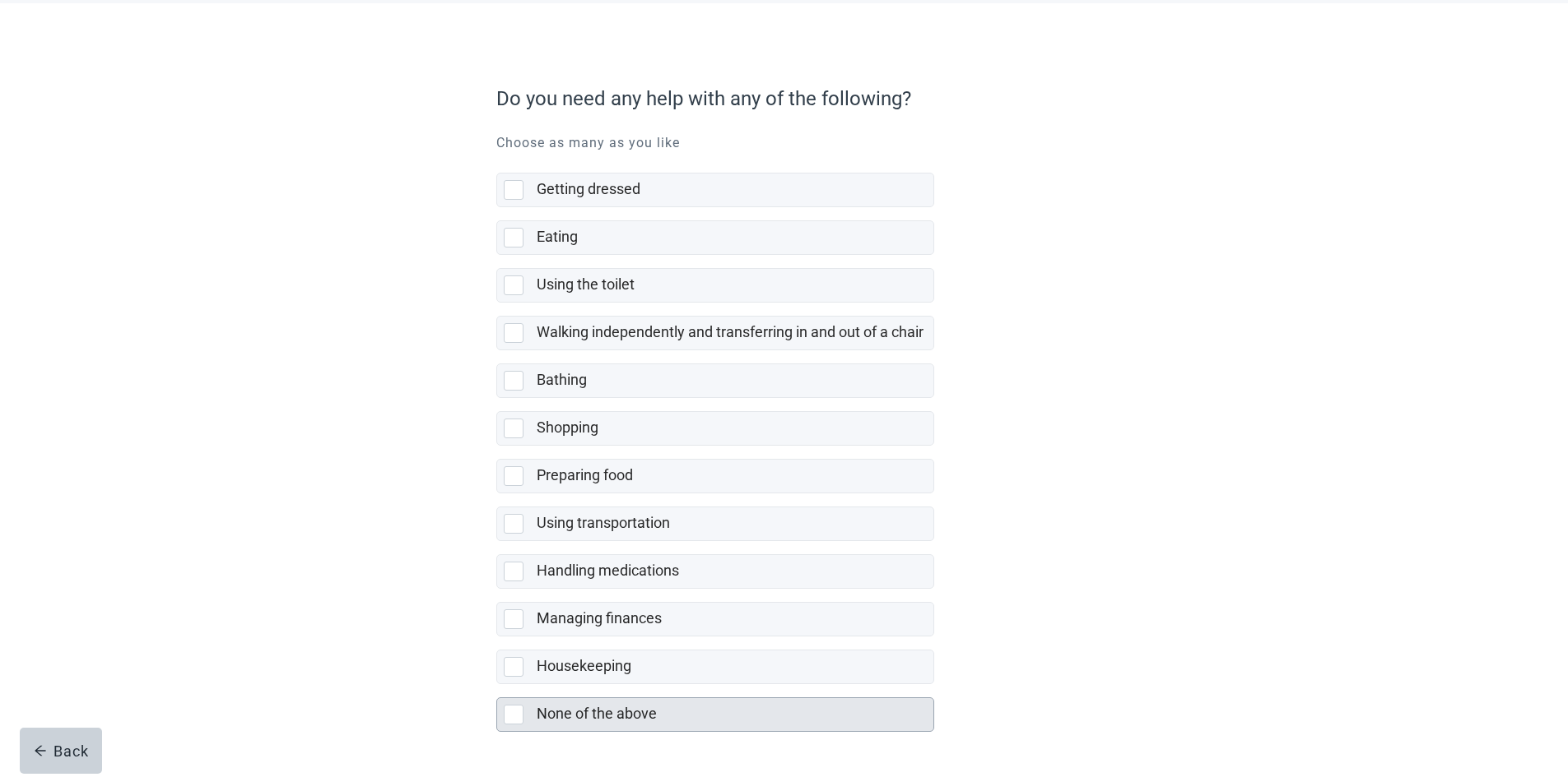
click at [607, 718] on label "None of the above" at bounding box center [597, 713] width 120 height 17
checkbox input "true"
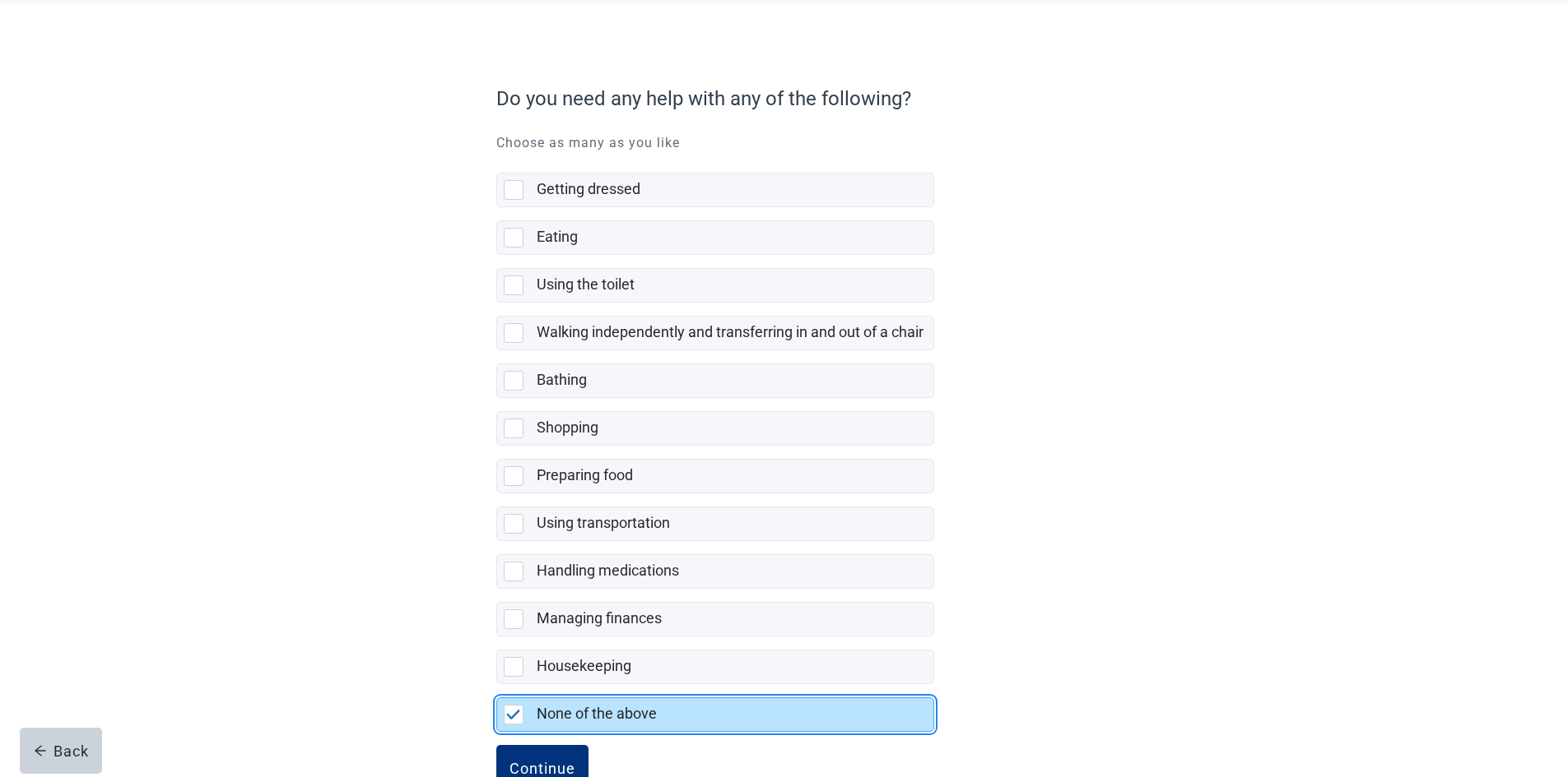
scroll to position [132, 0]
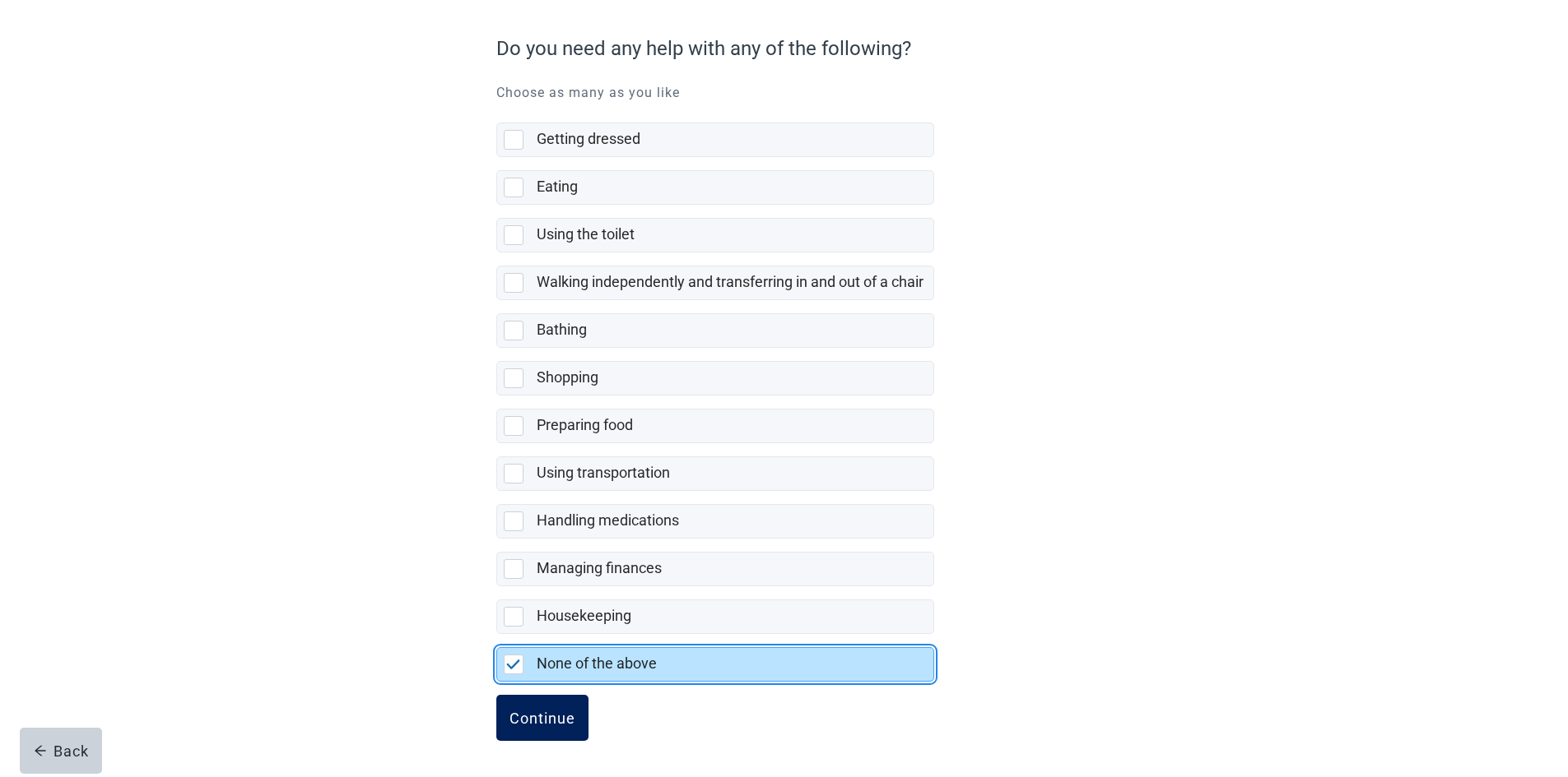
click at [547, 721] on div "Continue" at bounding box center [542, 718] width 66 height 17
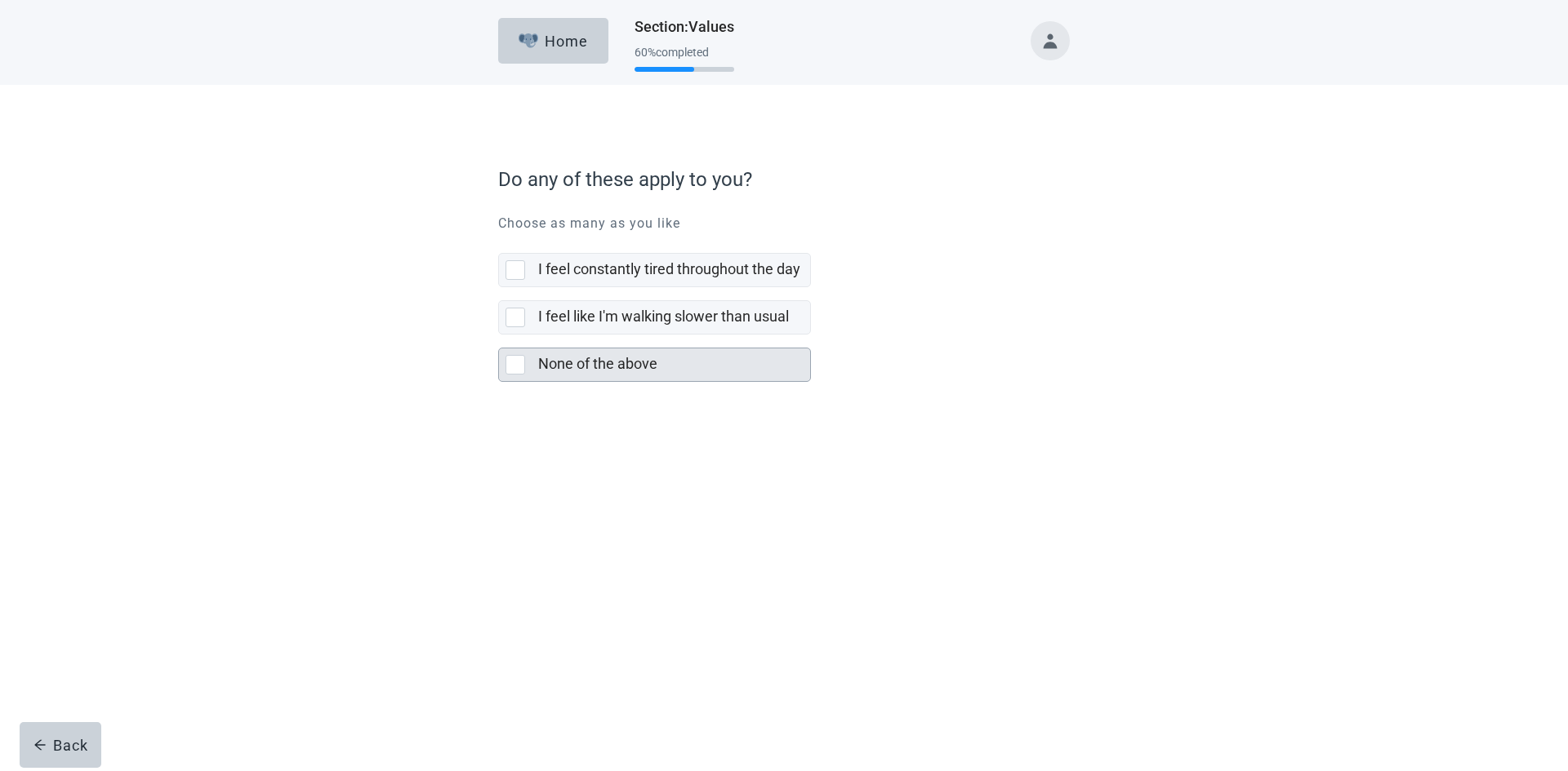
click at [583, 373] on label "None of the above" at bounding box center [598, 364] width 119 height 17
checkbox input "true"
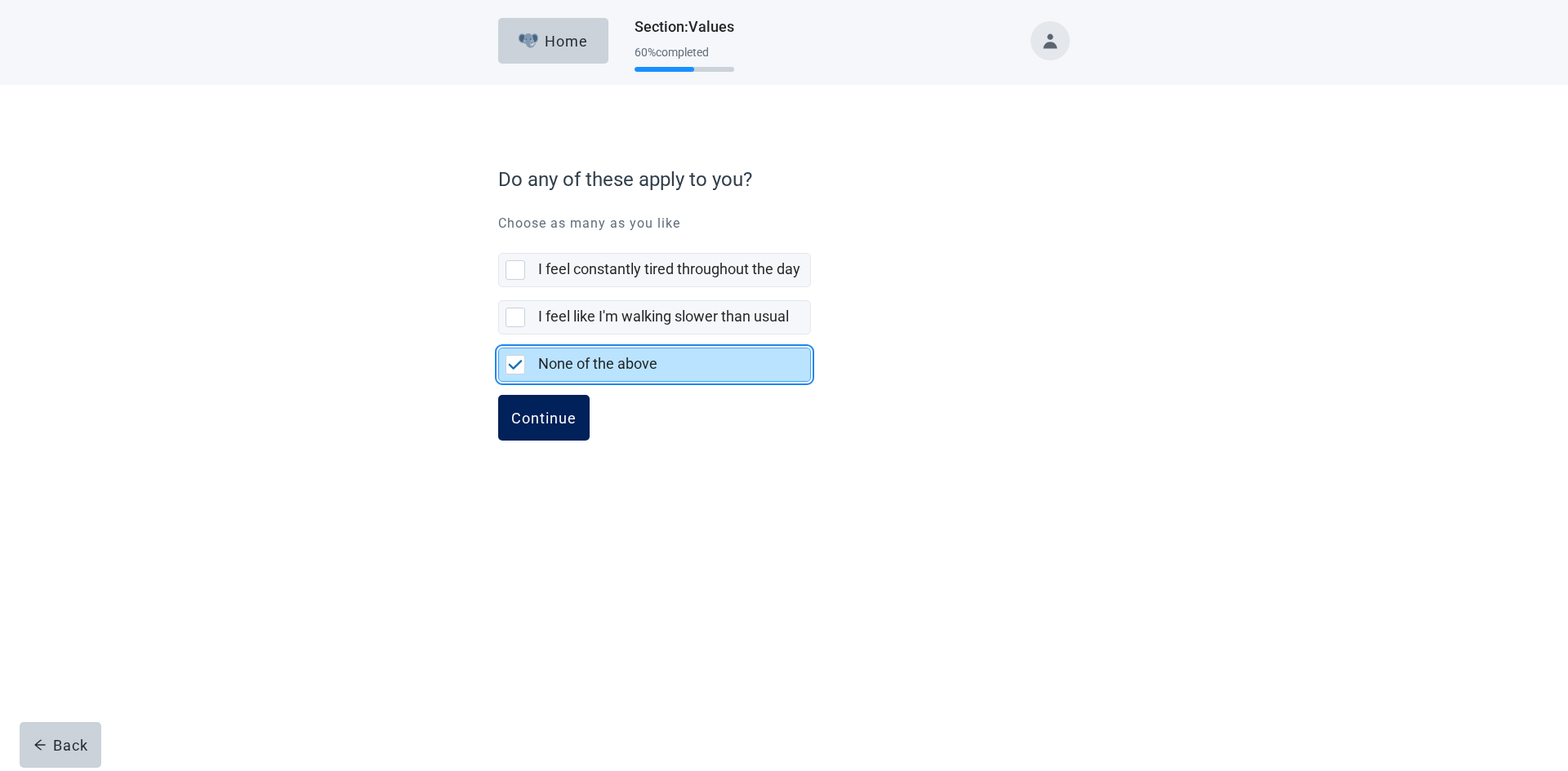
click at [547, 417] on div "Continue" at bounding box center [544, 417] width 66 height 16
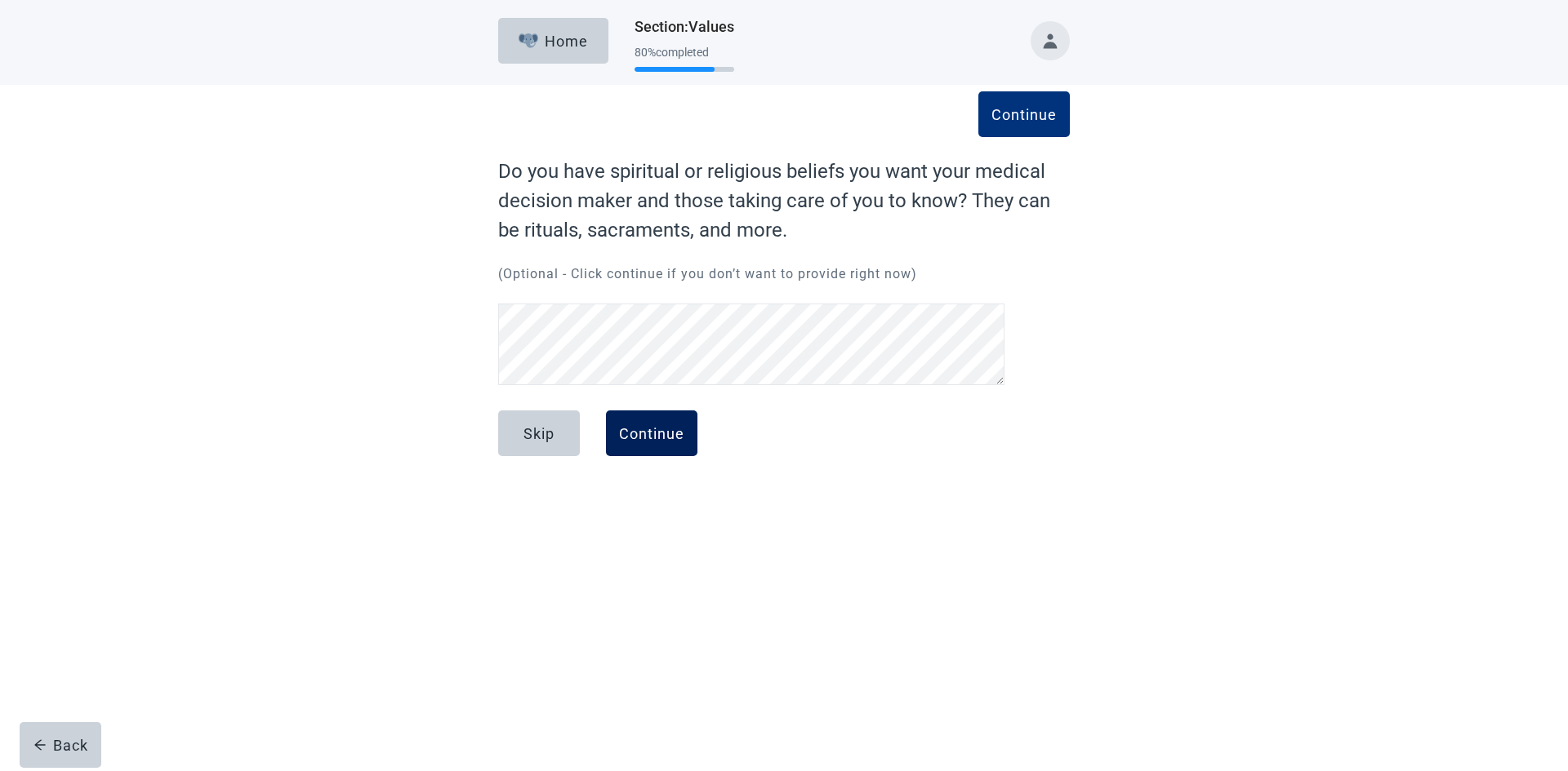
click at [658, 440] on div "Continue" at bounding box center [652, 433] width 66 height 16
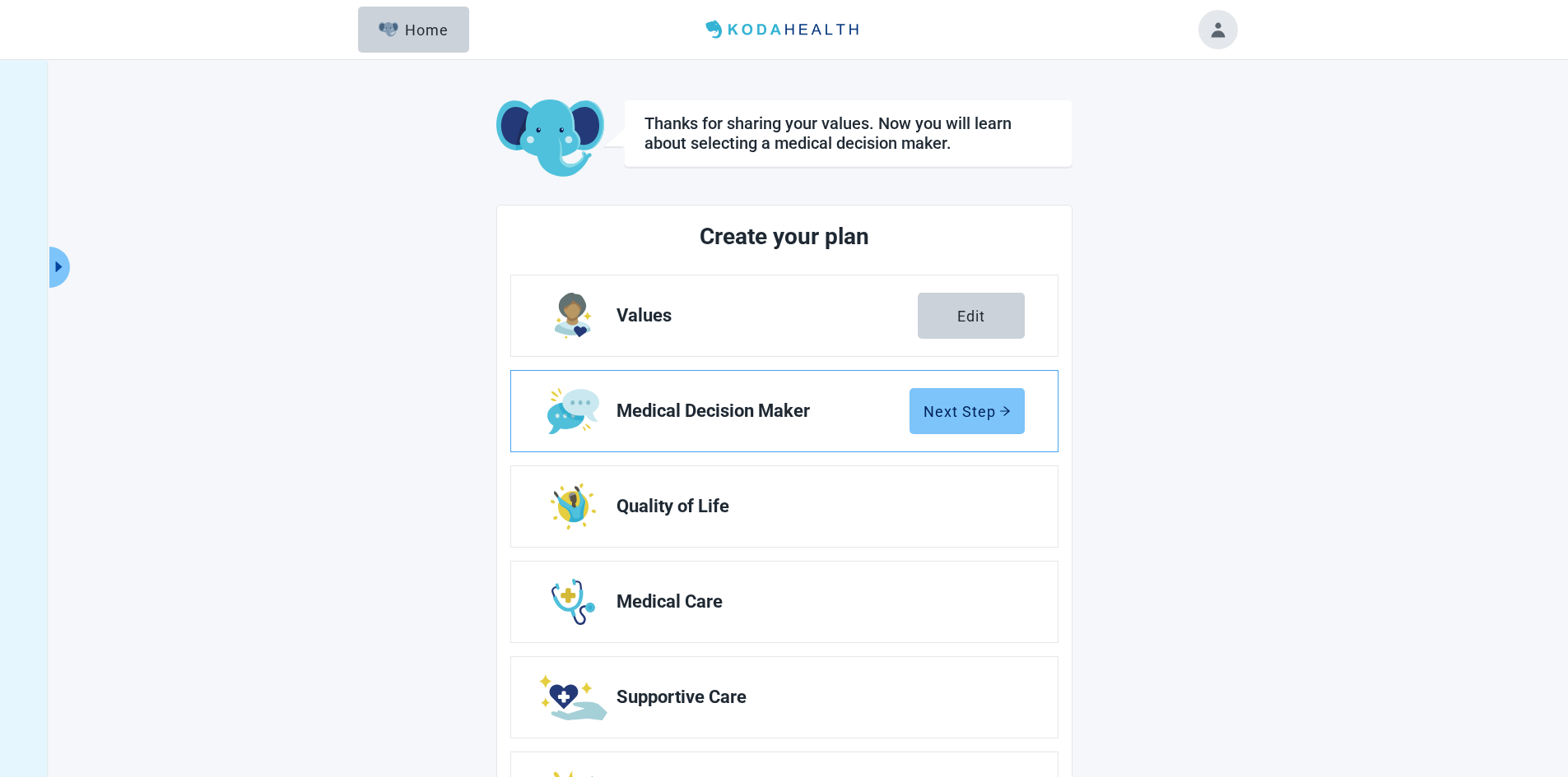
click at [958, 411] on div "Next Step" at bounding box center [967, 411] width 87 height 17
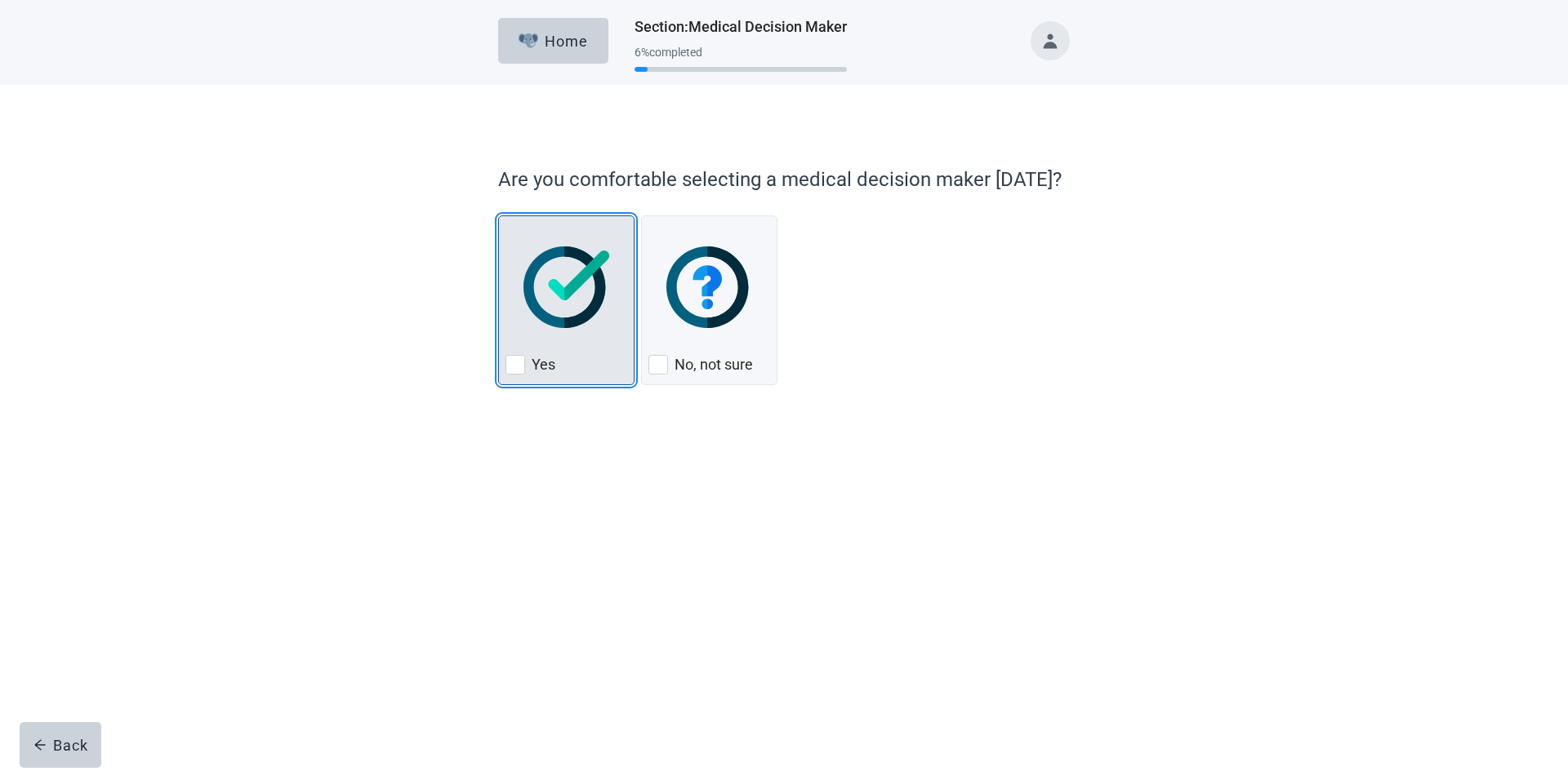
click at [552, 318] on img "Yes, checkbox, not checked" at bounding box center [566, 287] width 86 height 81
click at [499, 216] on input "Yes" at bounding box center [498, 215] width 1 height 1
checkbox input "true"
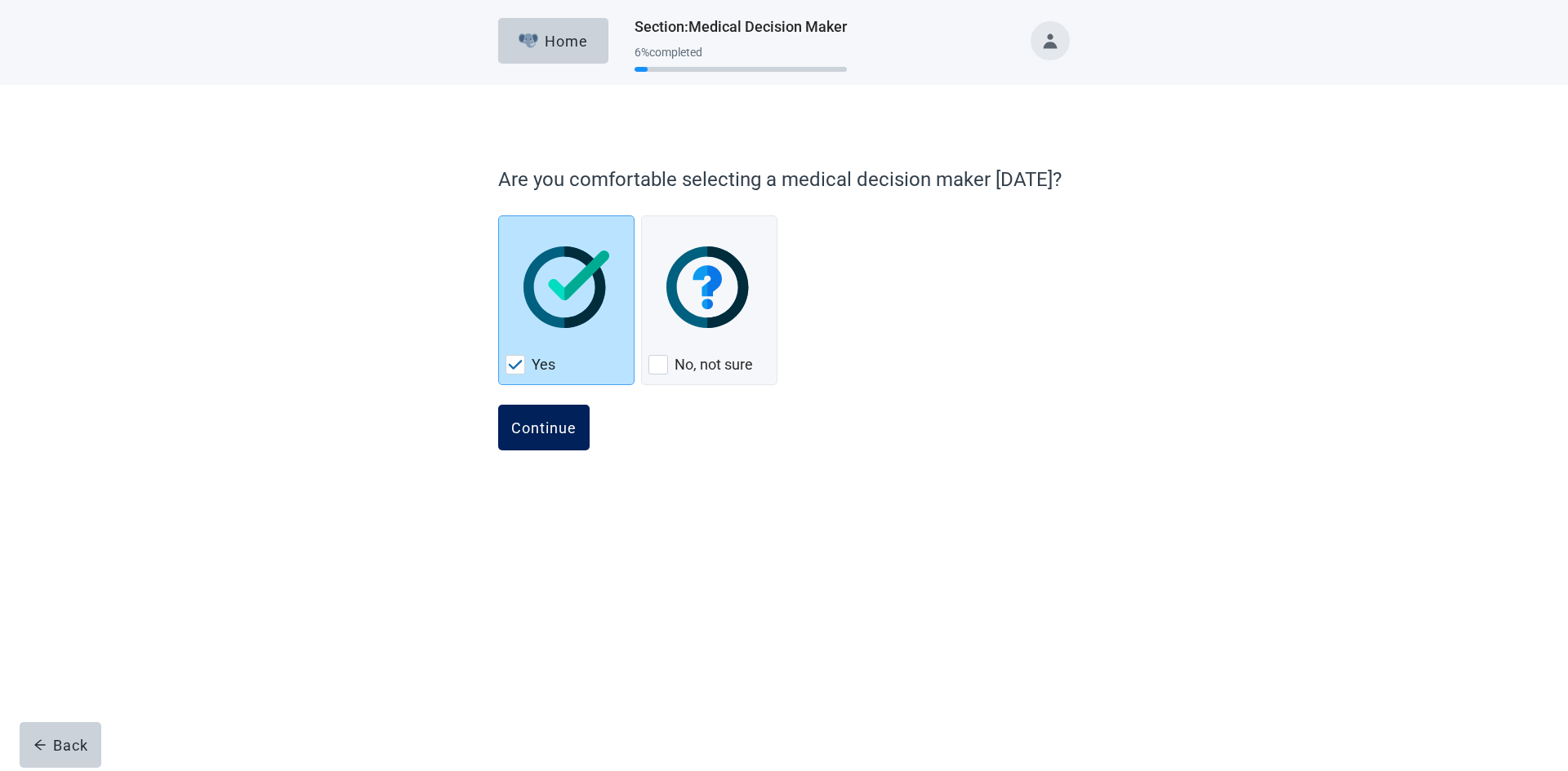
click at [561, 432] on div "Continue" at bounding box center [544, 427] width 66 height 16
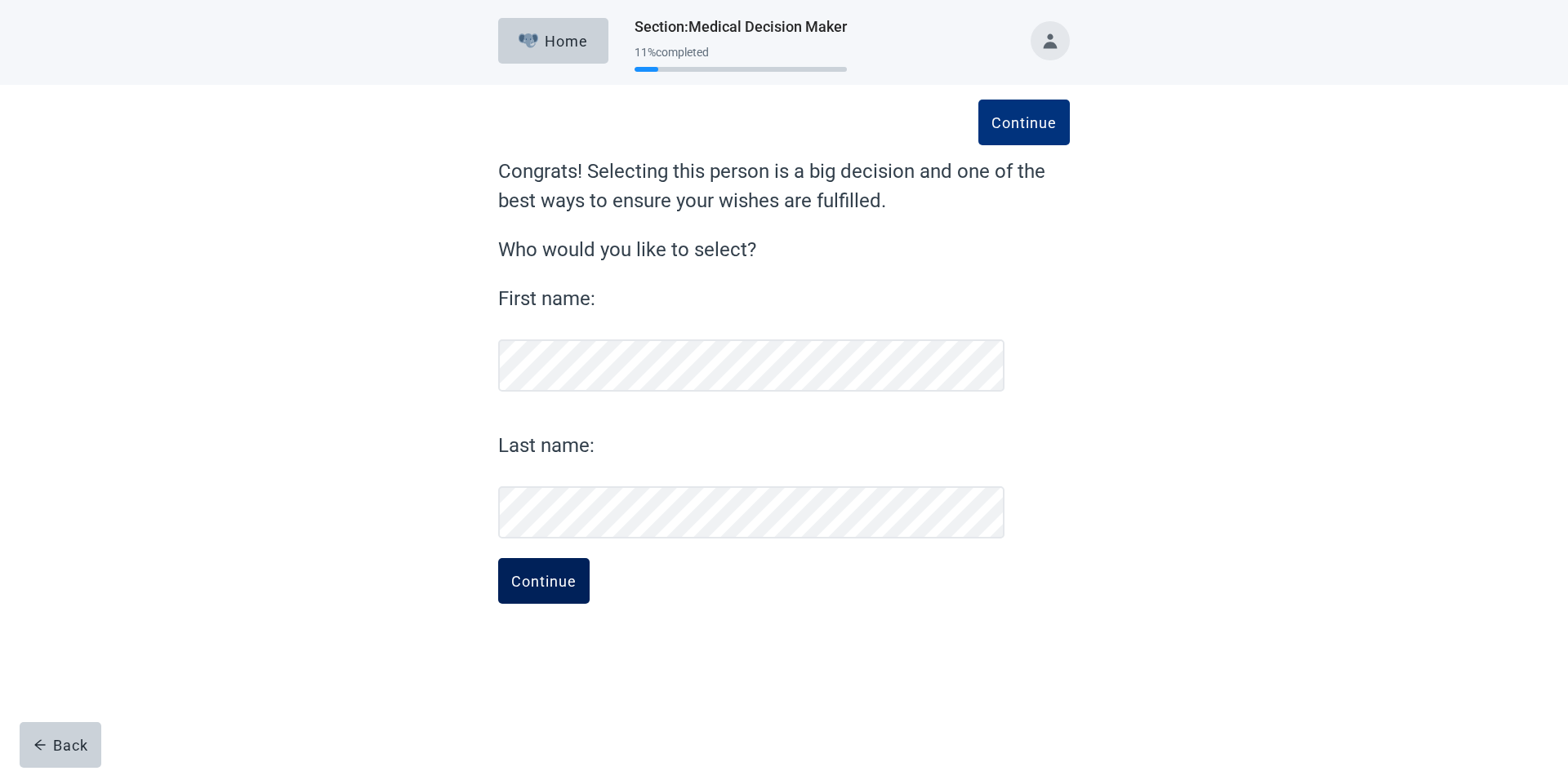
click at [553, 571] on button "Continue" at bounding box center [544, 581] width 92 height 46
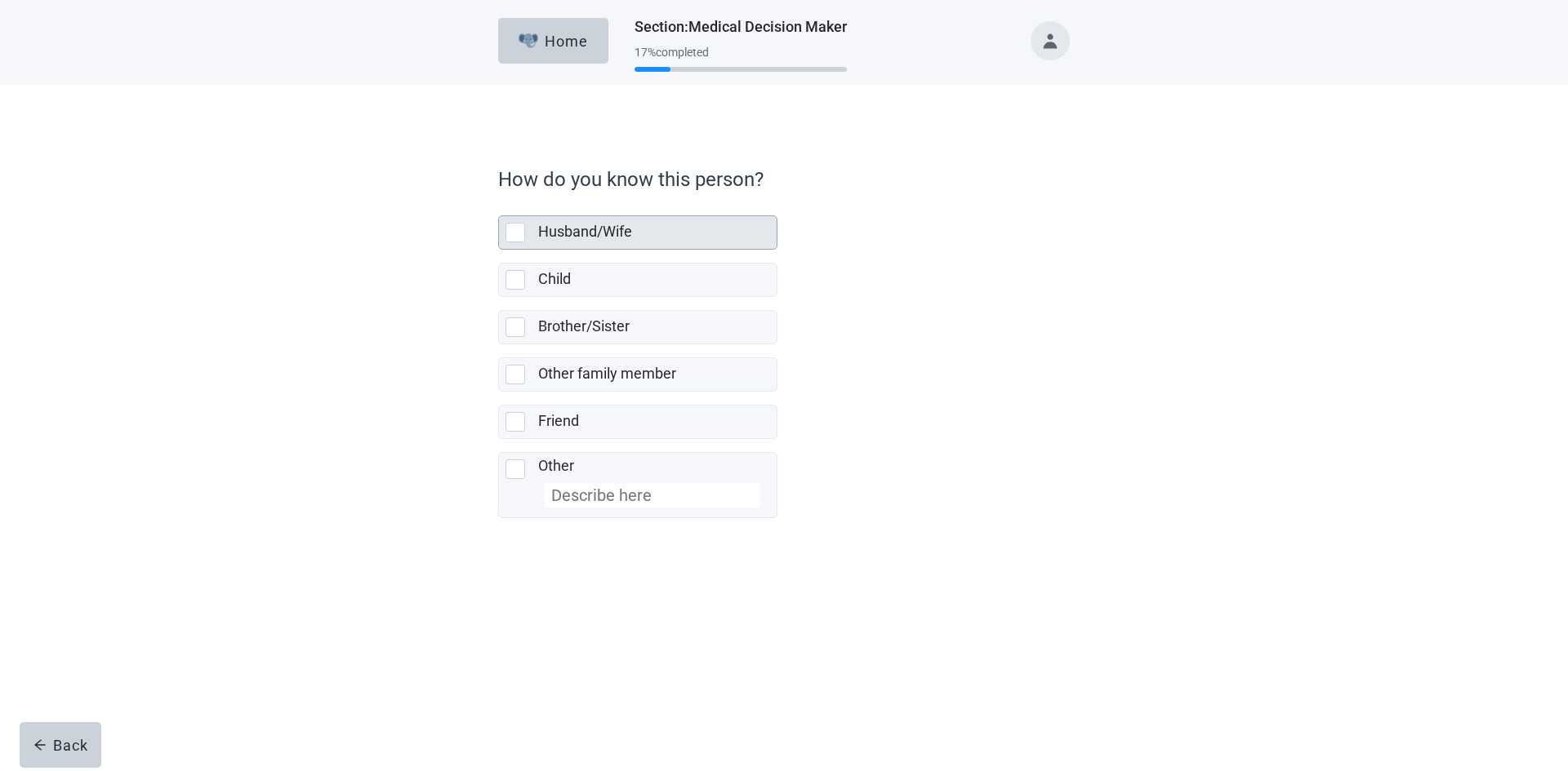
click at [618, 239] on label "Husband/Wife" at bounding box center [585, 232] width 94 height 17
checkbox input "true"
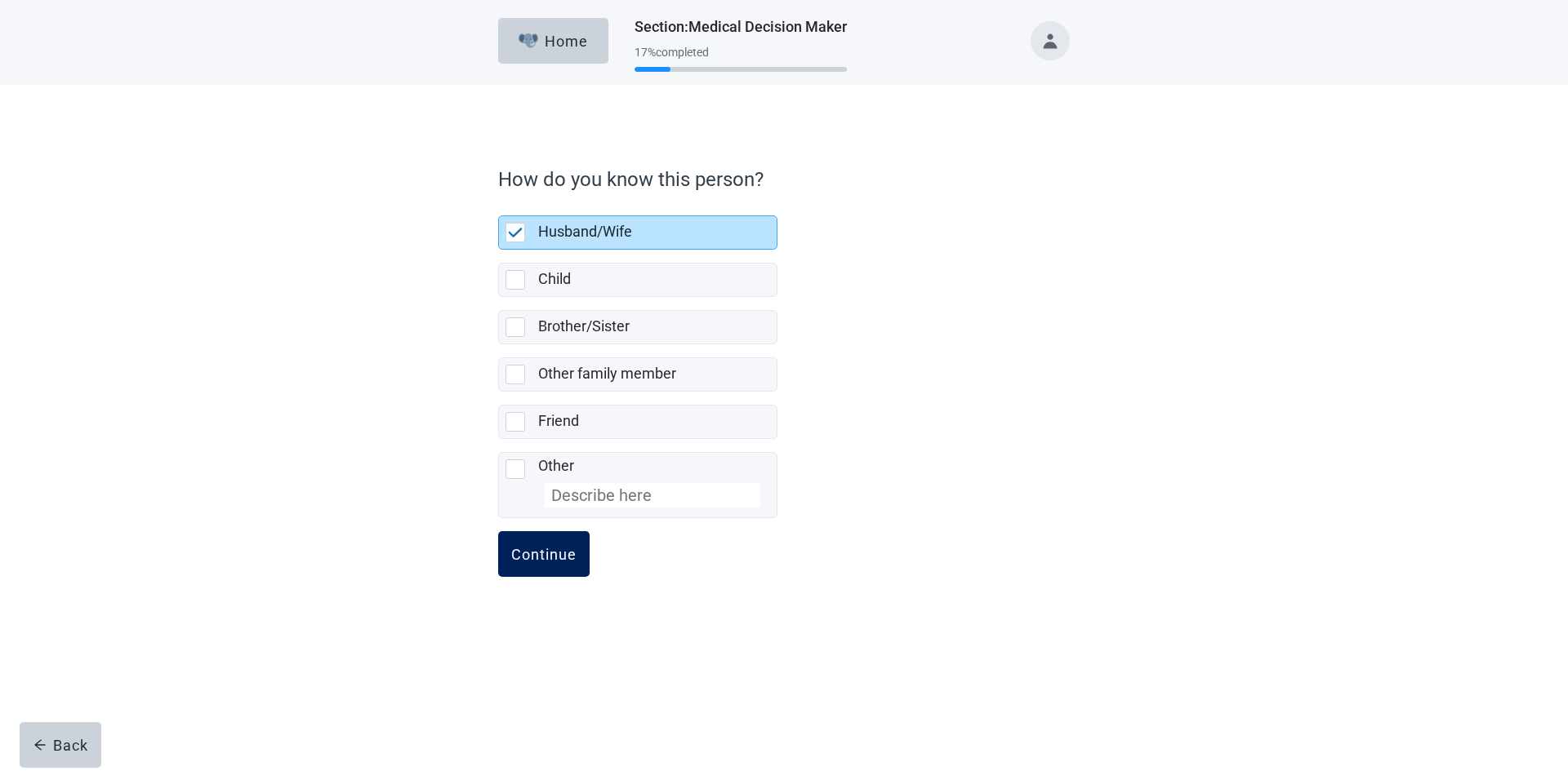
click at [556, 563] on div "Continue" at bounding box center [544, 554] width 66 height 16
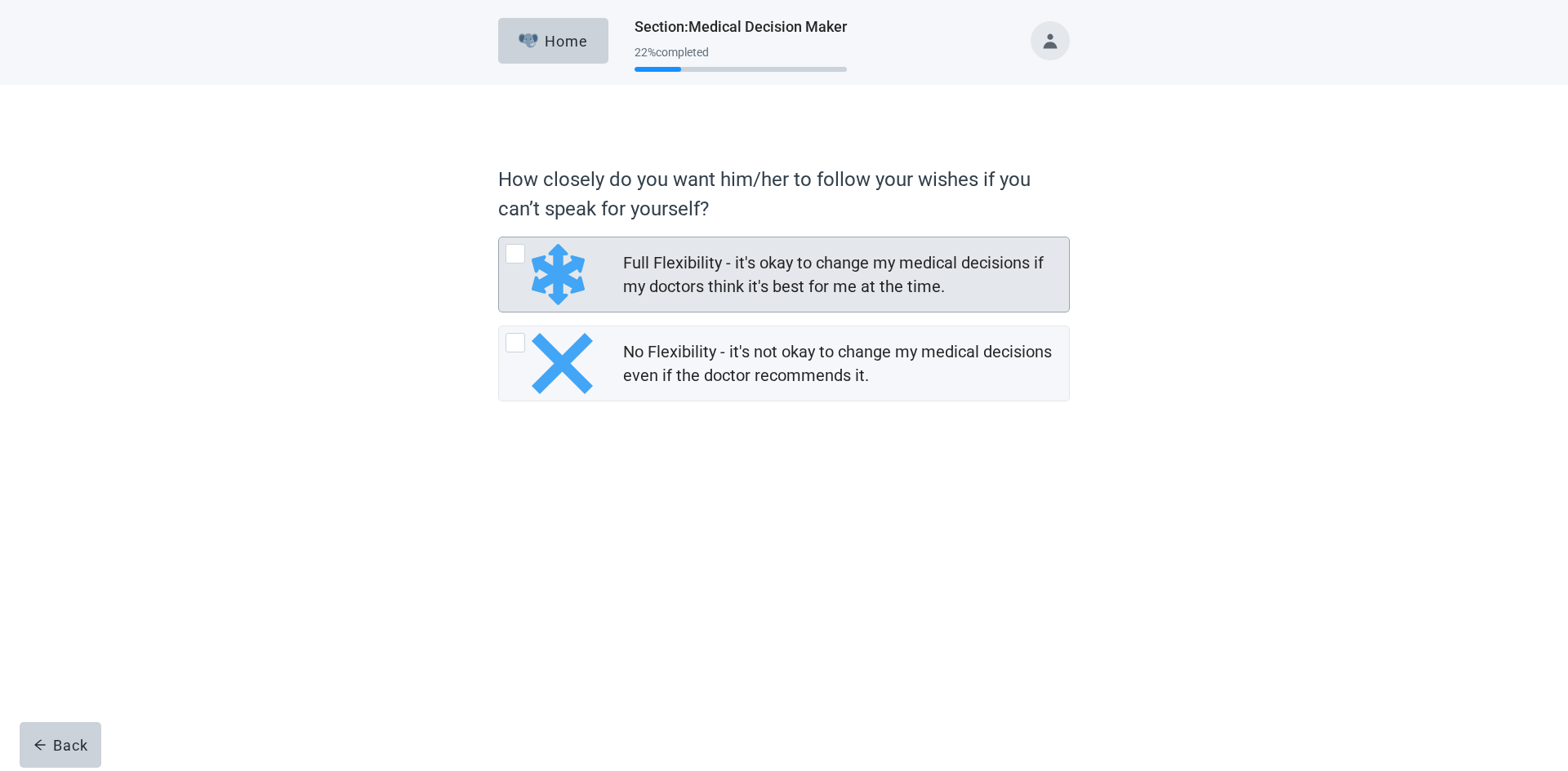
click at [730, 276] on div "Full Flexibility - it's okay to change my medical decisions if my doctors think…" at bounding box center [841, 275] width 436 height 48
click at [499, 238] on input "Full Flexibility - it's okay to change my medical decisions if my doctors think…" at bounding box center [498, 237] width 1 height 1
radio input "true"
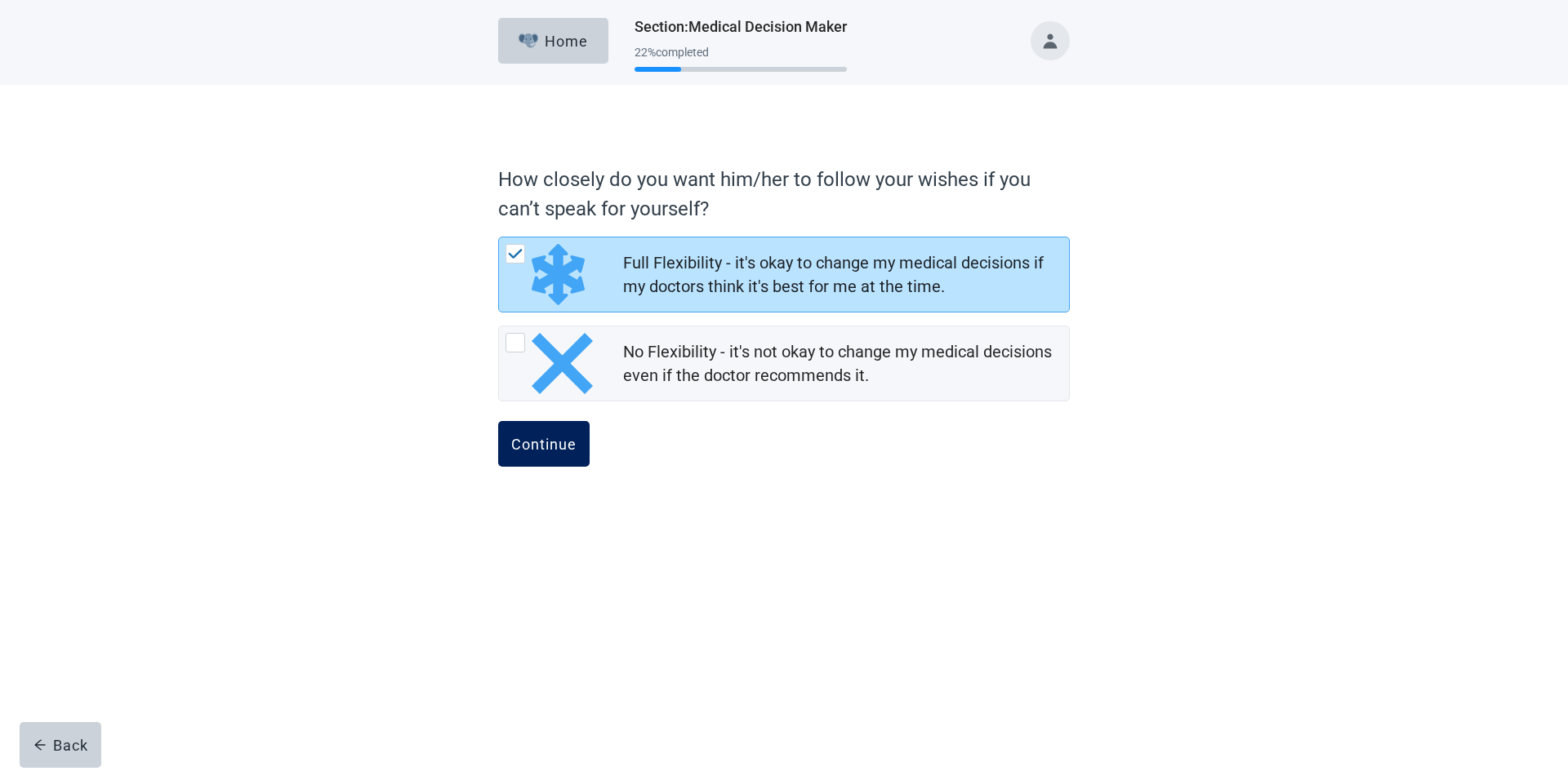
click at [545, 444] on div "Continue" at bounding box center [544, 443] width 66 height 16
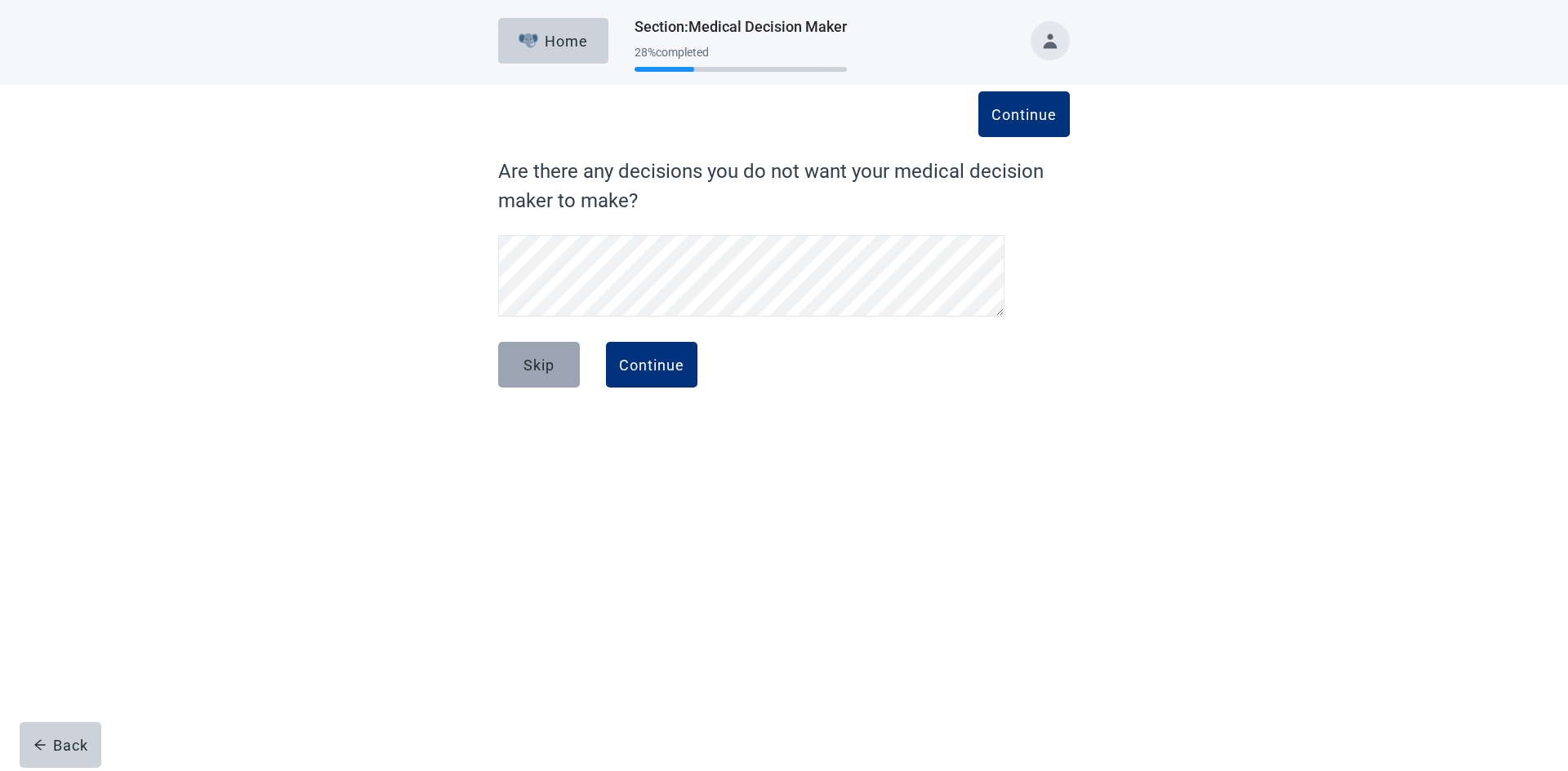
click at [549, 373] on div "Skip" at bounding box center [539, 365] width 31 height 16
click at [649, 376] on button "Continue" at bounding box center [652, 365] width 92 height 46
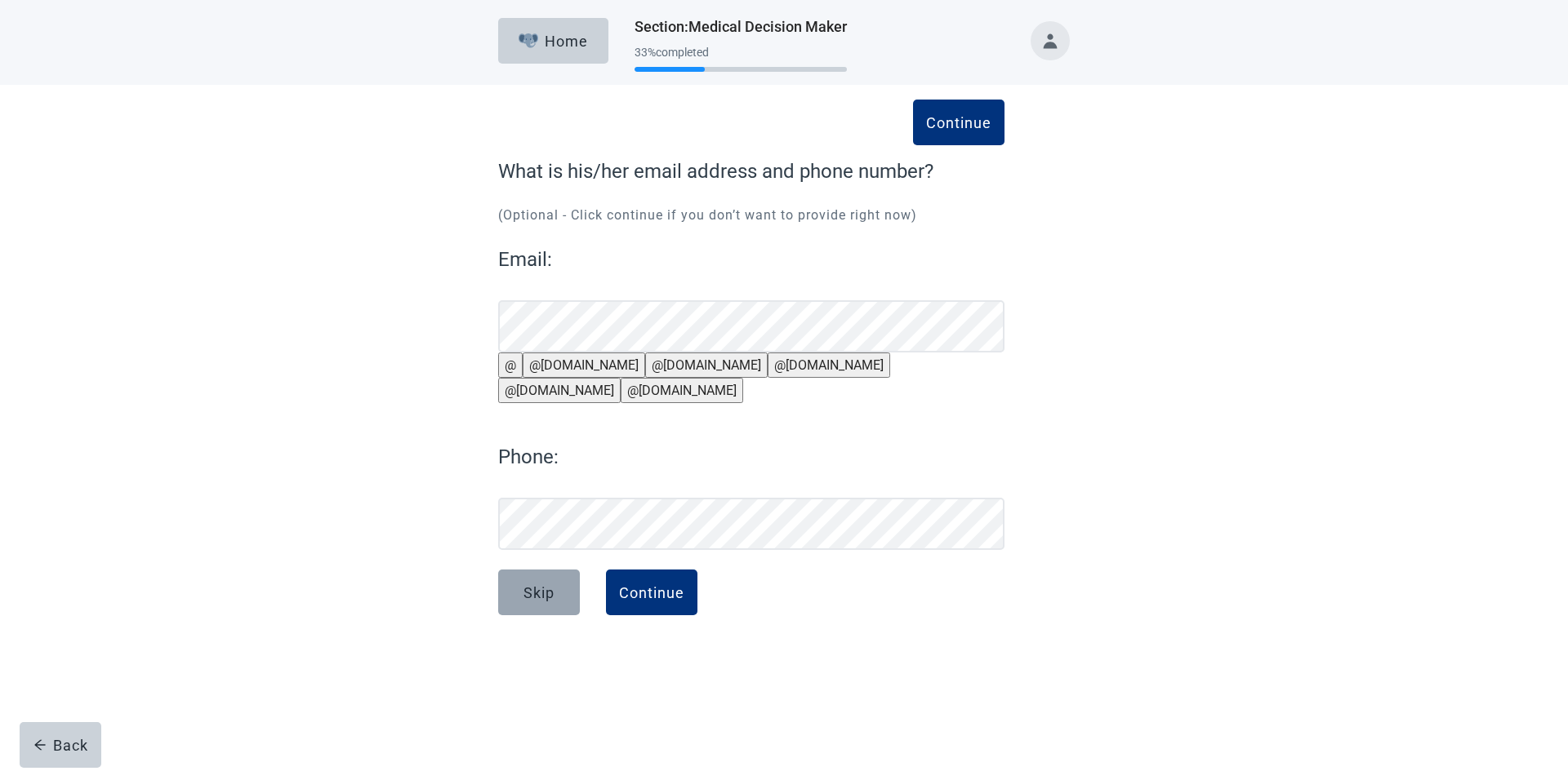
click at [542, 601] on div "Skip" at bounding box center [539, 592] width 31 height 16
click at [970, 124] on div "Continue" at bounding box center [959, 122] width 66 height 16
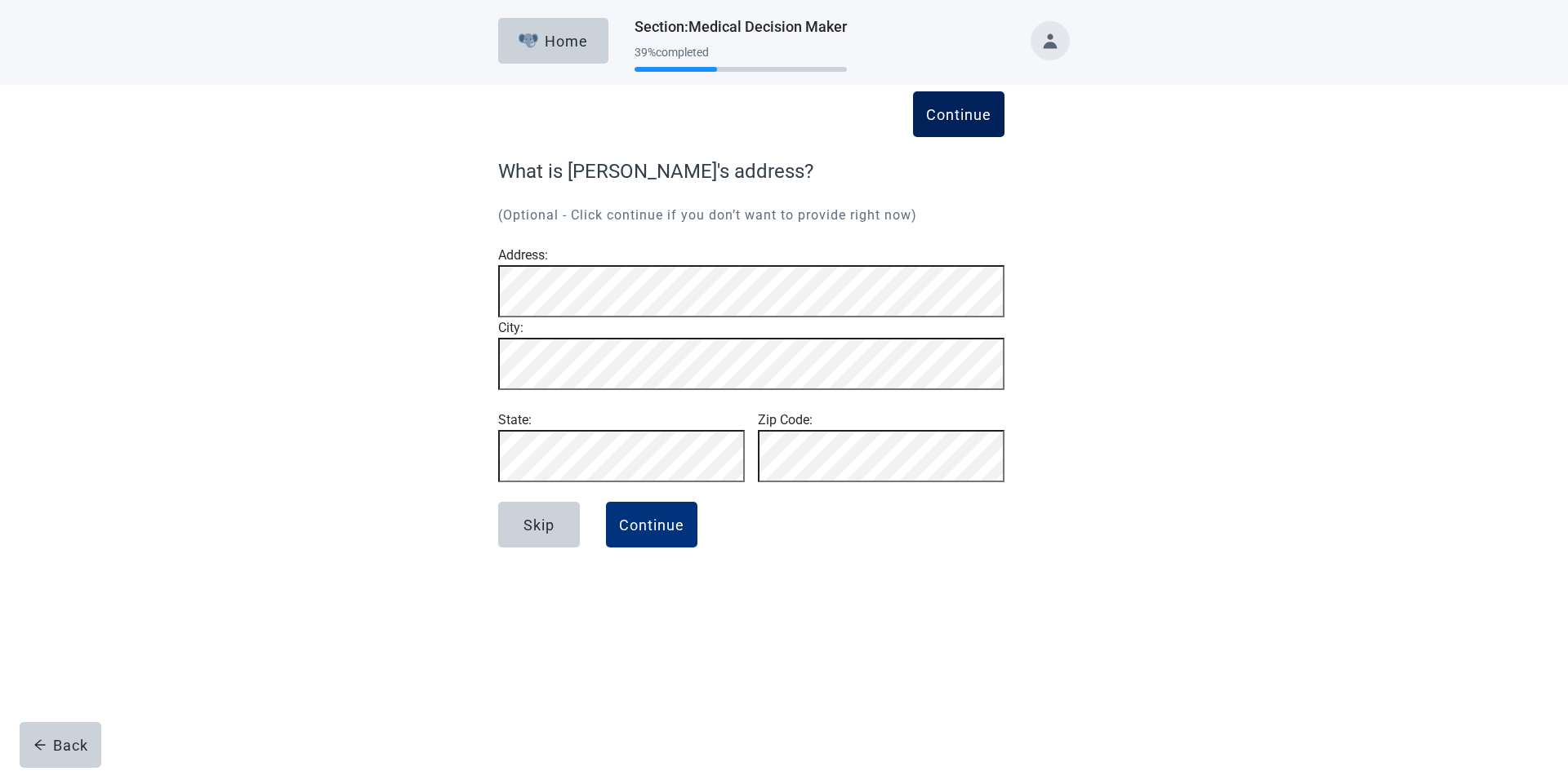
click at [950, 120] on div "Continue" at bounding box center [959, 114] width 66 height 16
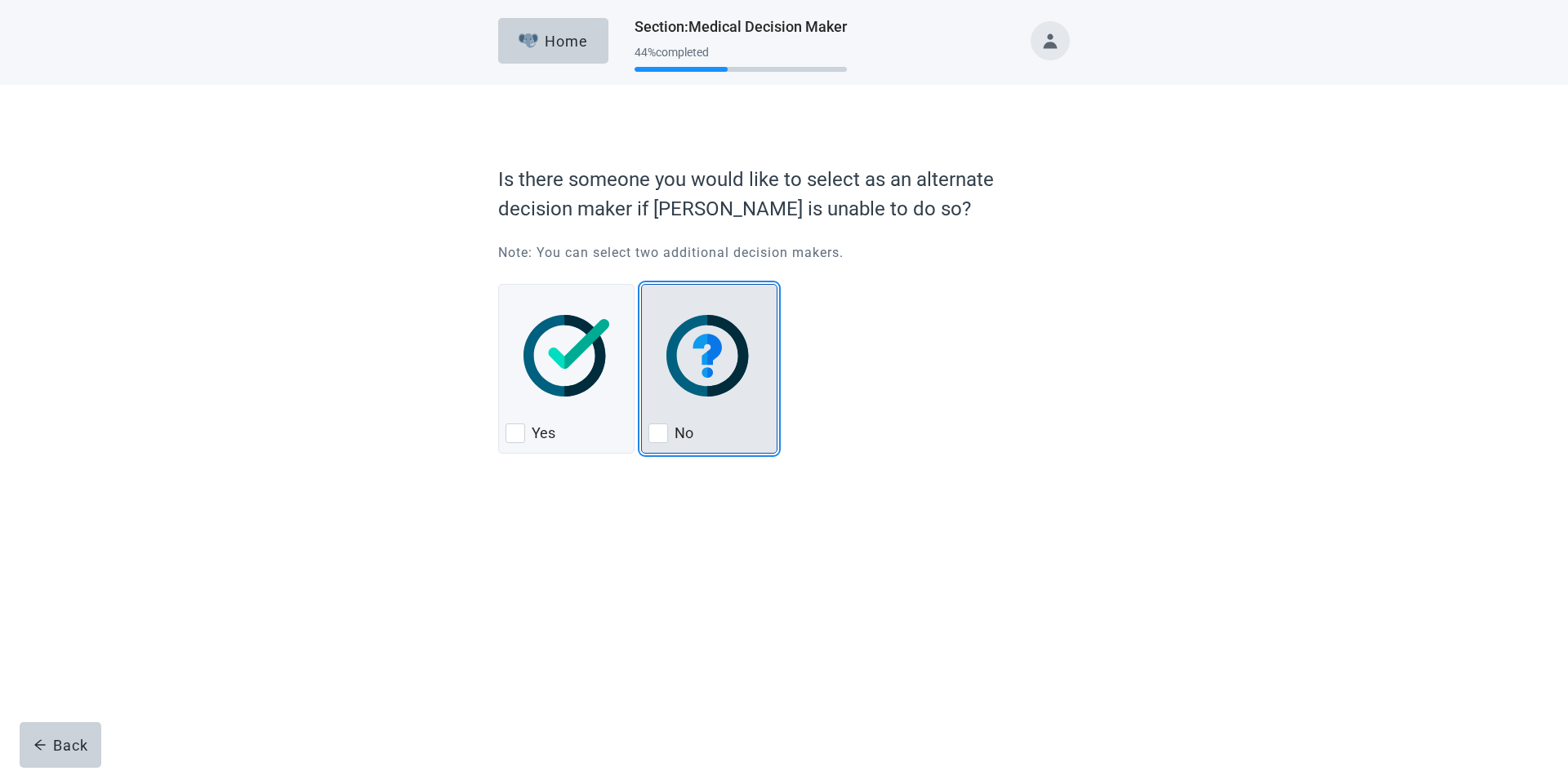
click at [725, 386] on img "No, checkbox, not checked" at bounding box center [708, 355] width 86 height 81
click at [642, 285] on input "No" at bounding box center [641, 284] width 1 height 1
checkbox input "true"
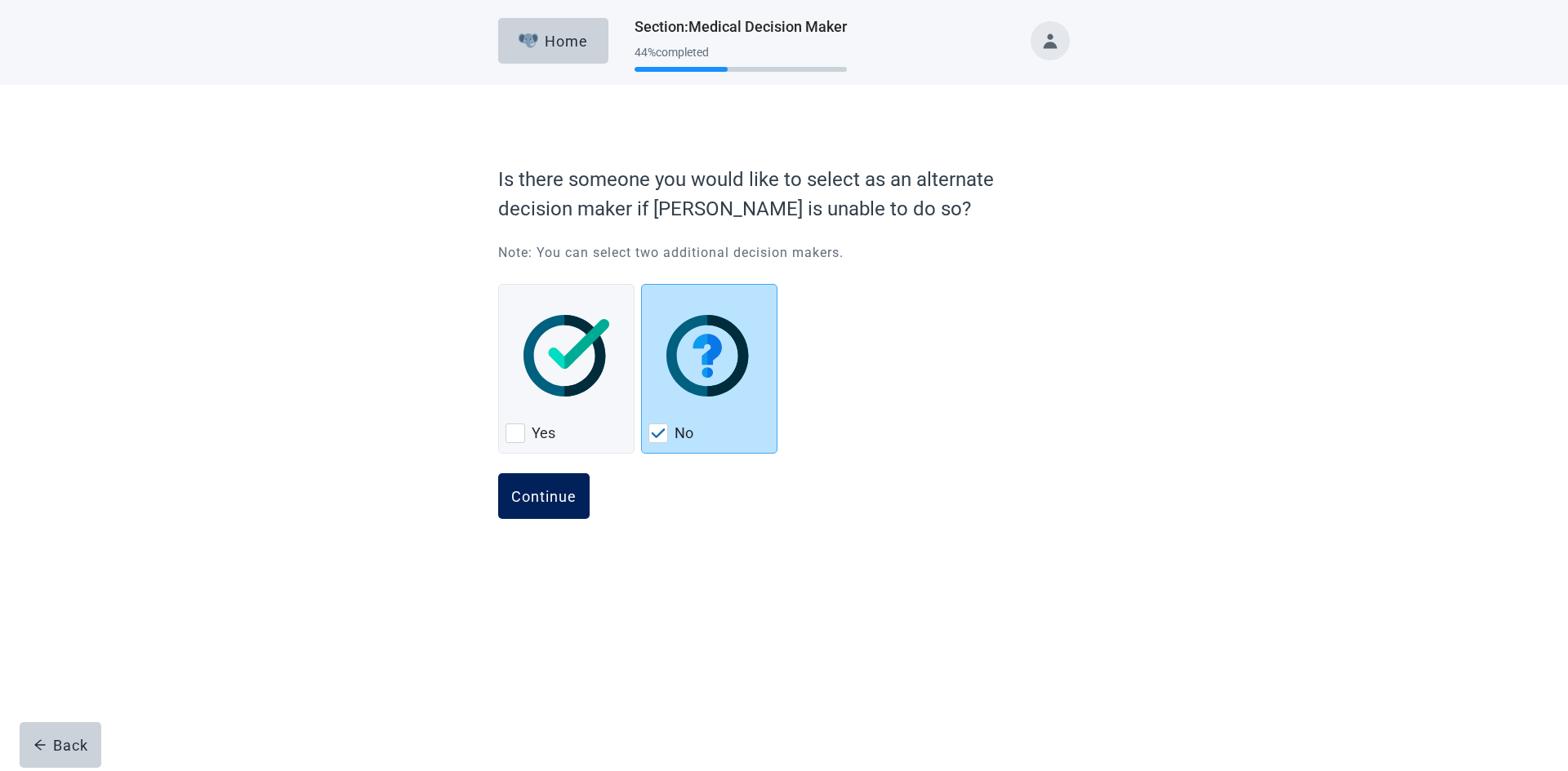
click at [564, 504] on div "Continue" at bounding box center [544, 496] width 66 height 16
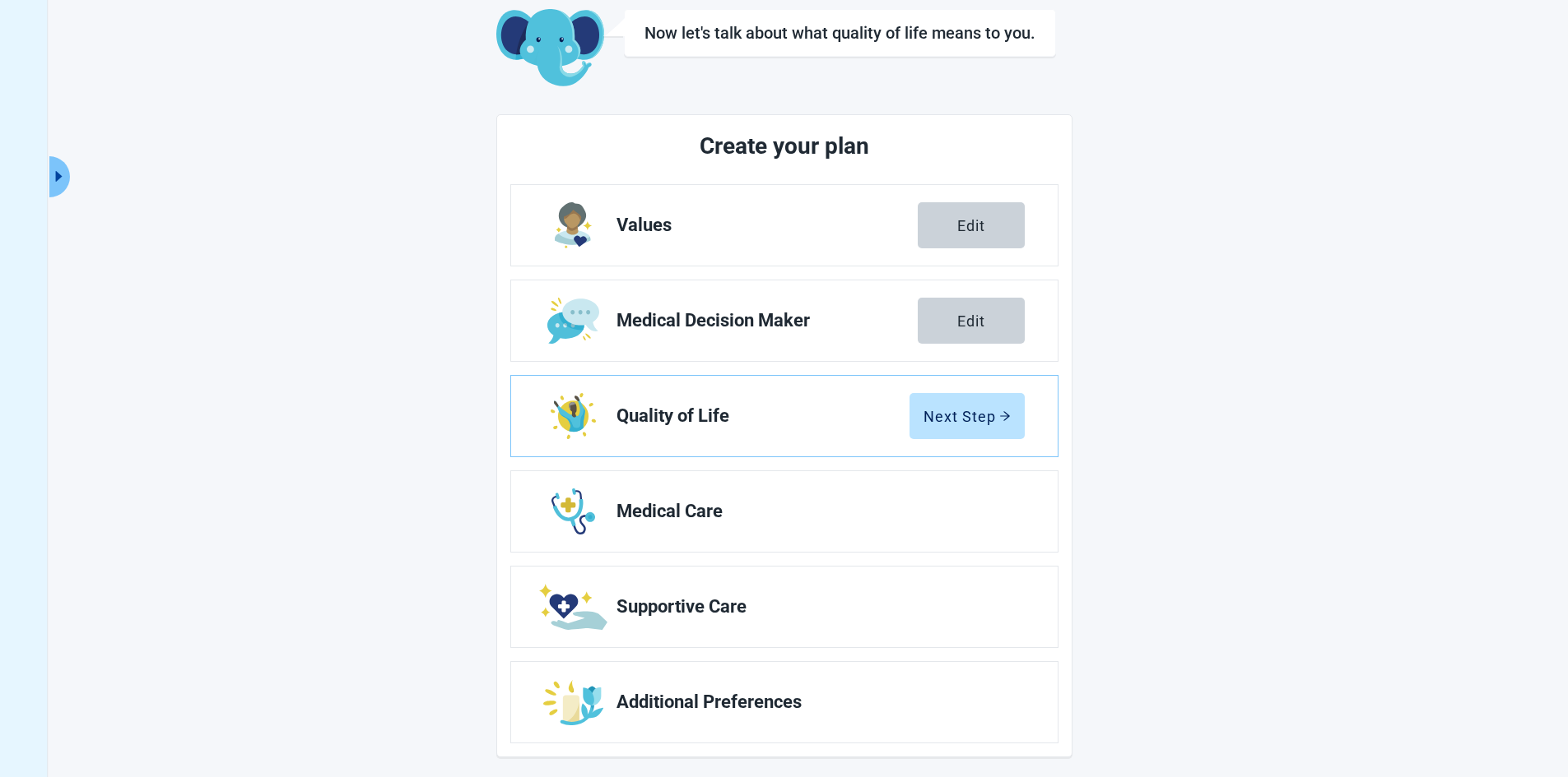
scroll to position [97, 0]
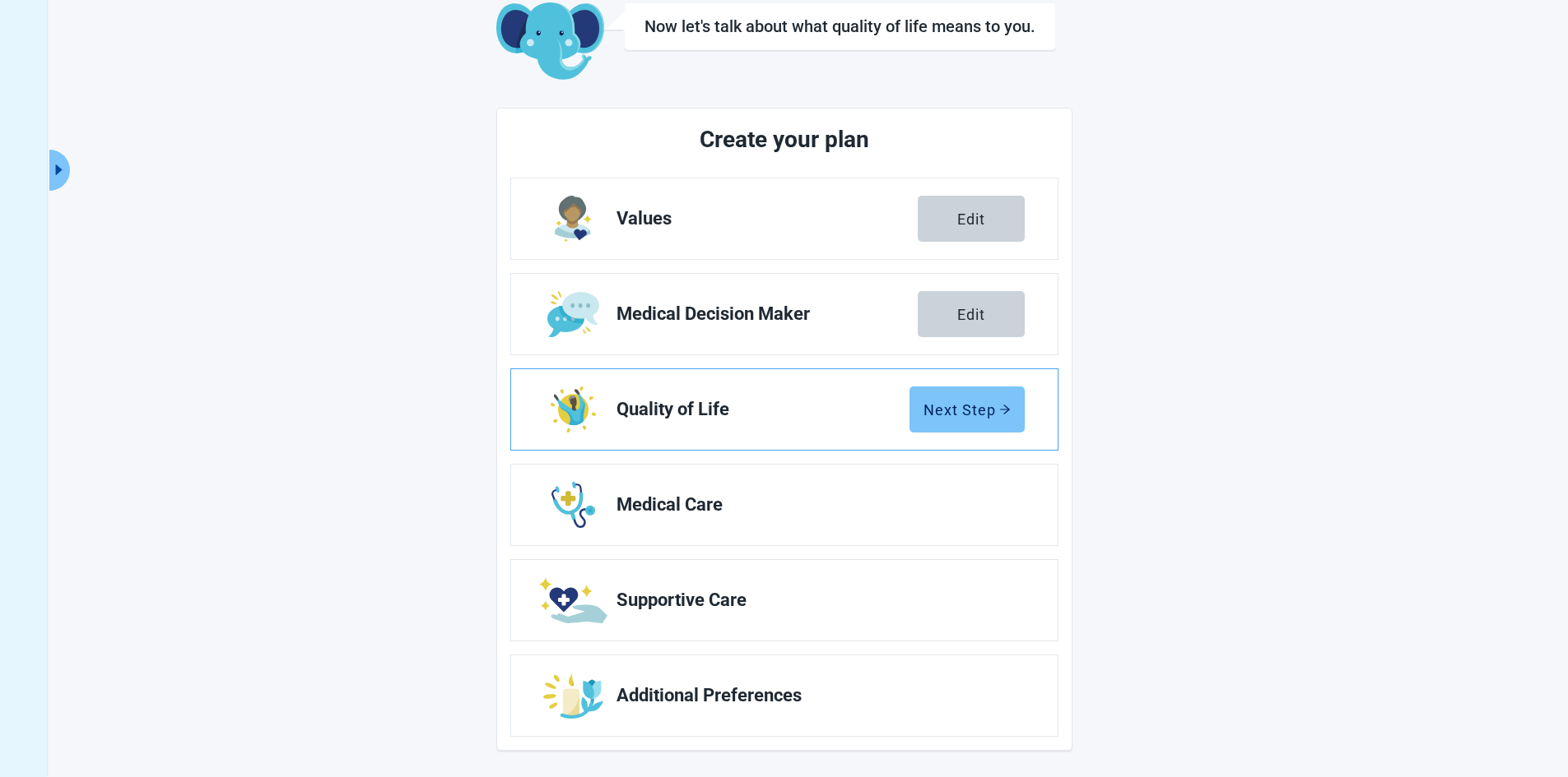
click at [996, 398] on button "Next Step" at bounding box center [967, 409] width 115 height 46
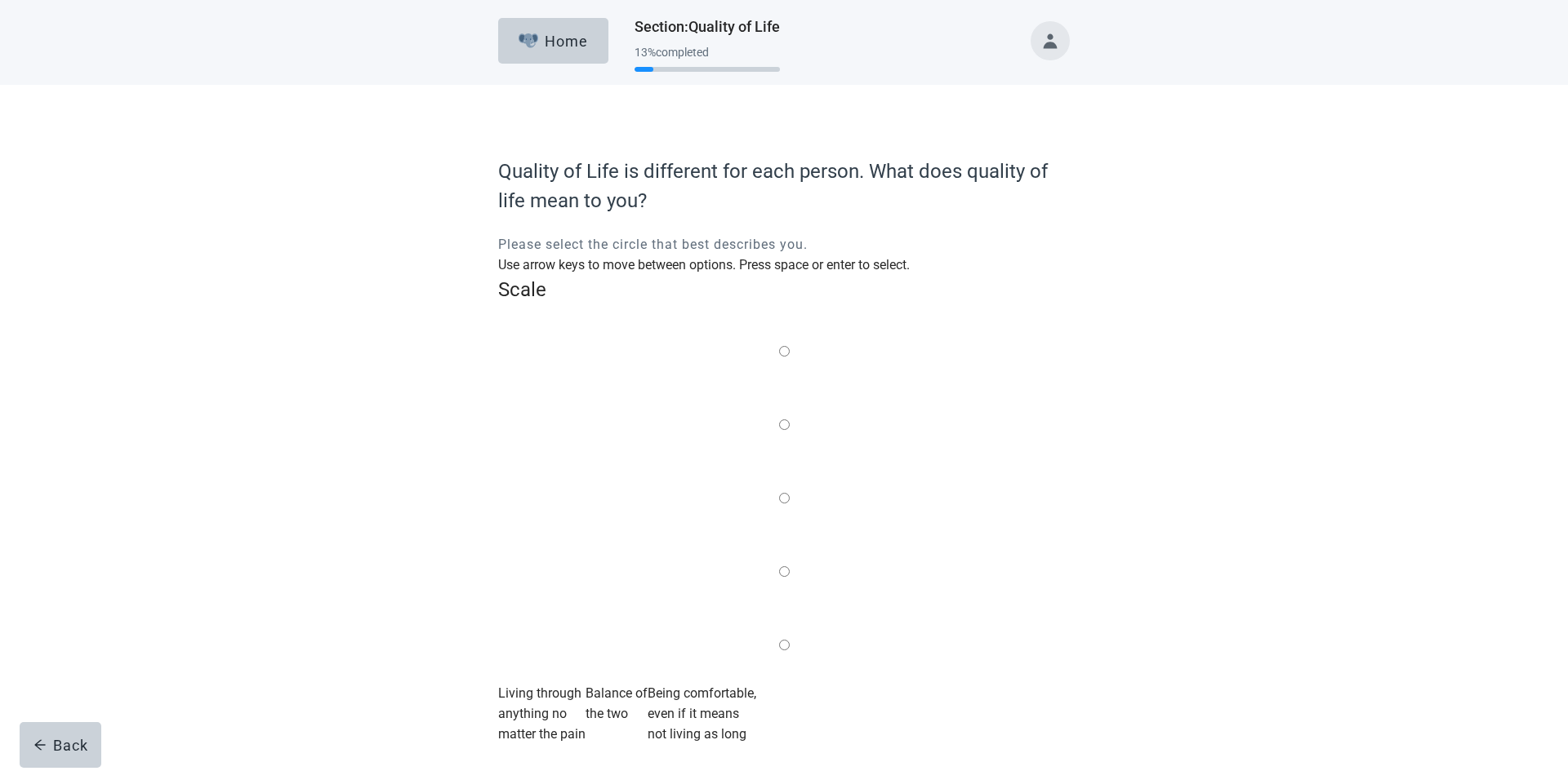
click at [790, 563] on label "Main content" at bounding box center [784, 573] width 10 height 21
click at [790, 566] on input "Quality of life scale: 75 out of 100. 75% between extremes" at bounding box center [784, 571] width 10 height 10
click at [548, 759] on div "Continue" at bounding box center [544, 767] width 66 height 16
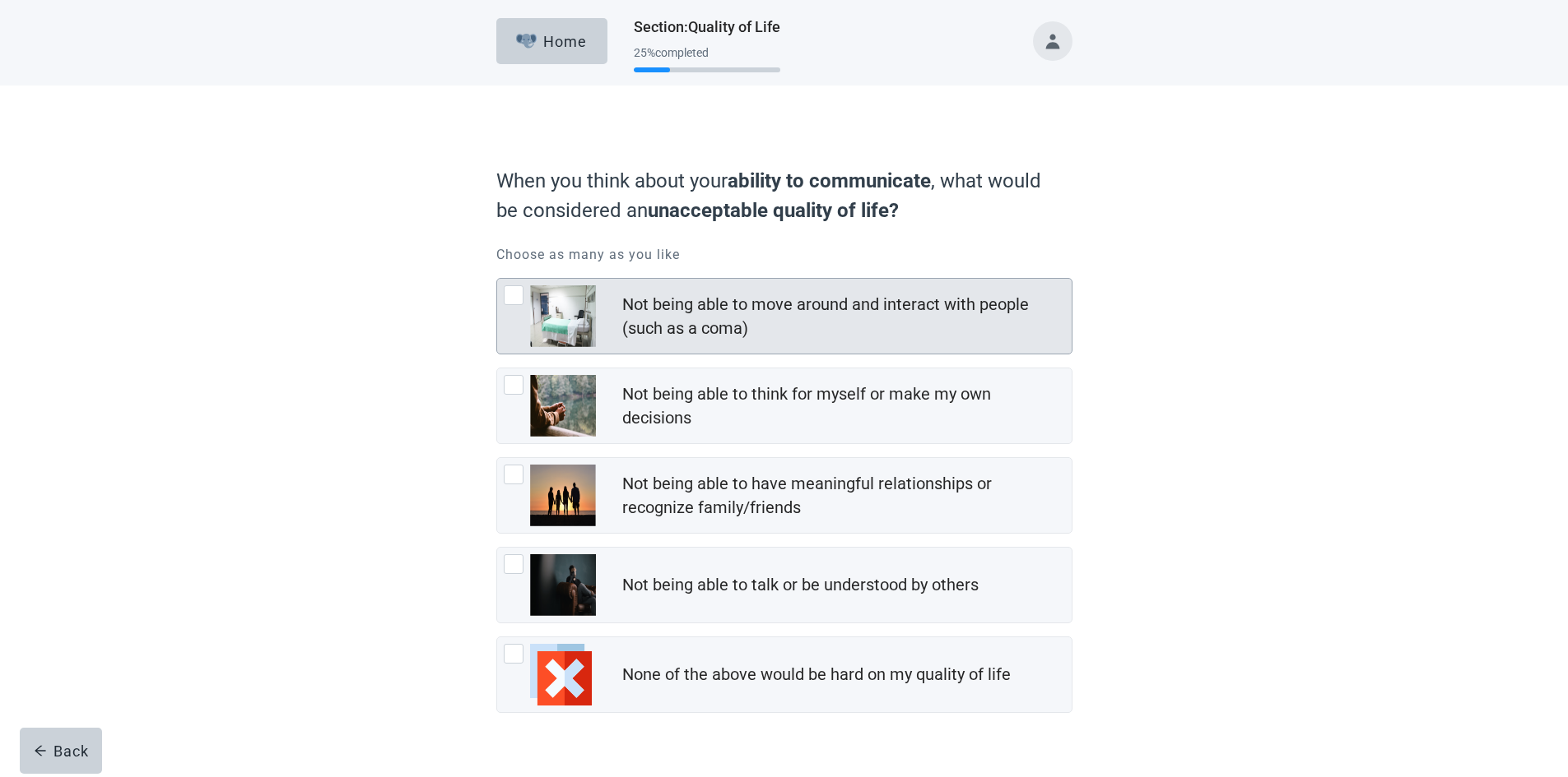
click at [722, 316] on div "Not being able to move around and interact with people (such as a coma)" at bounding box center [842, 316] width 439 height 48
click at [497, 279] on input "Not being able to move around and interact with people (such as a coma)" at bounding box center [496, 278] width 1 height 1
checkbox input "true"
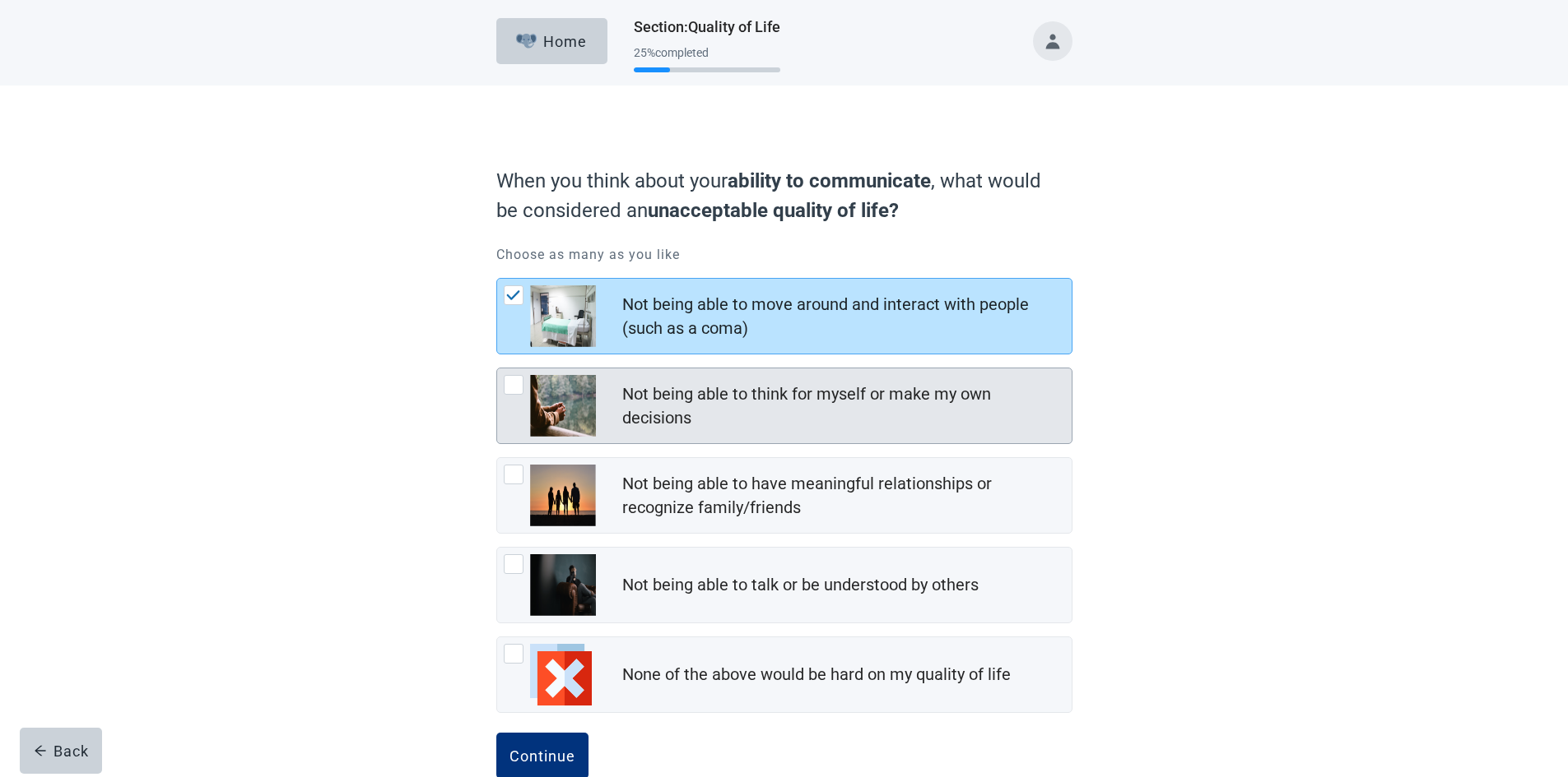
scroll to position [37, 0]
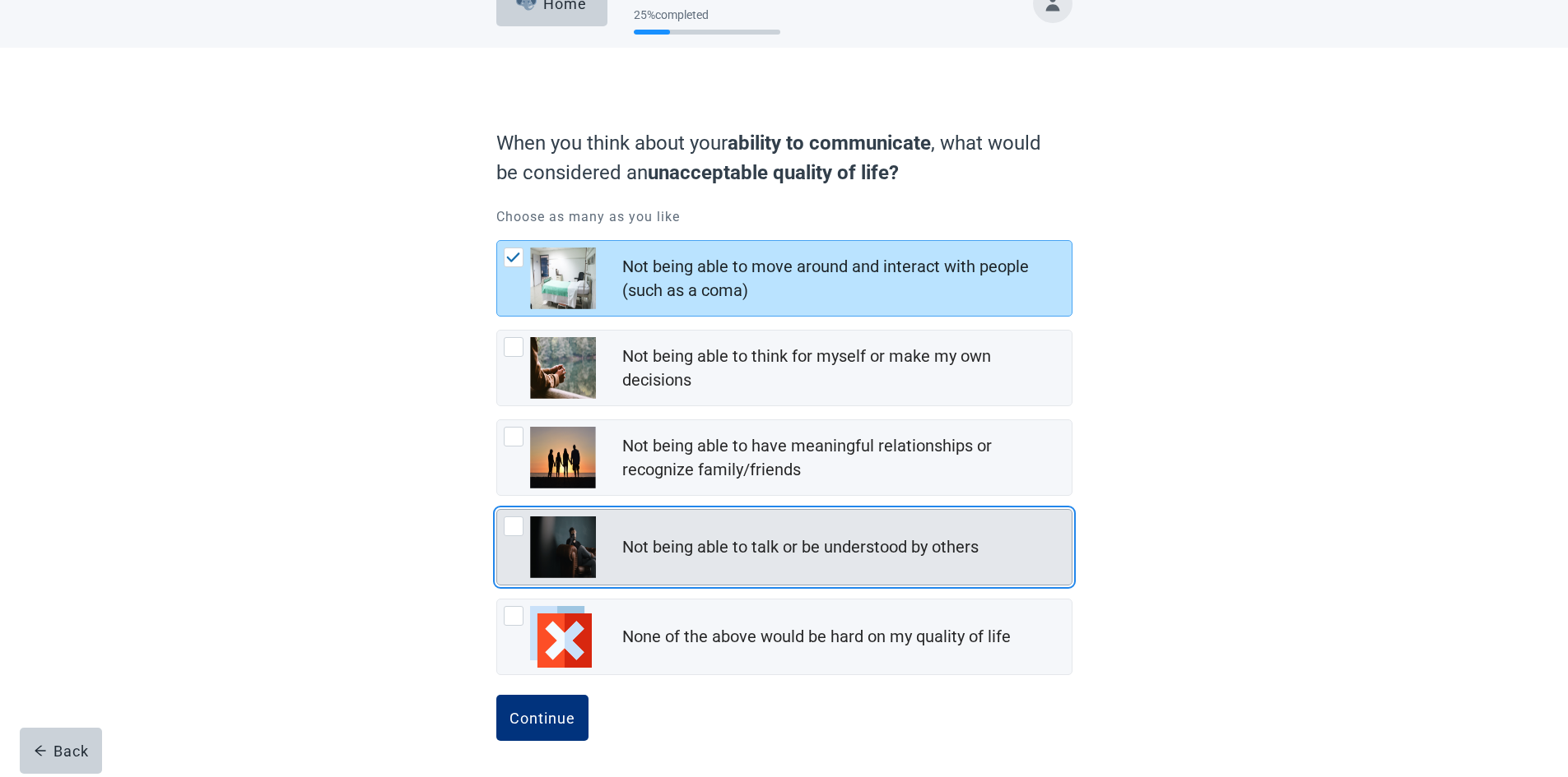
click at [671, 540] on div "Not being able to talk or be understood by others" at bounding box center [800, 547] width 356 height 24
click at [497, 510] on input "Not being able to talk or be understood by others" at bounding box center [496, 509] width 1 height 1
checkbox input "true"
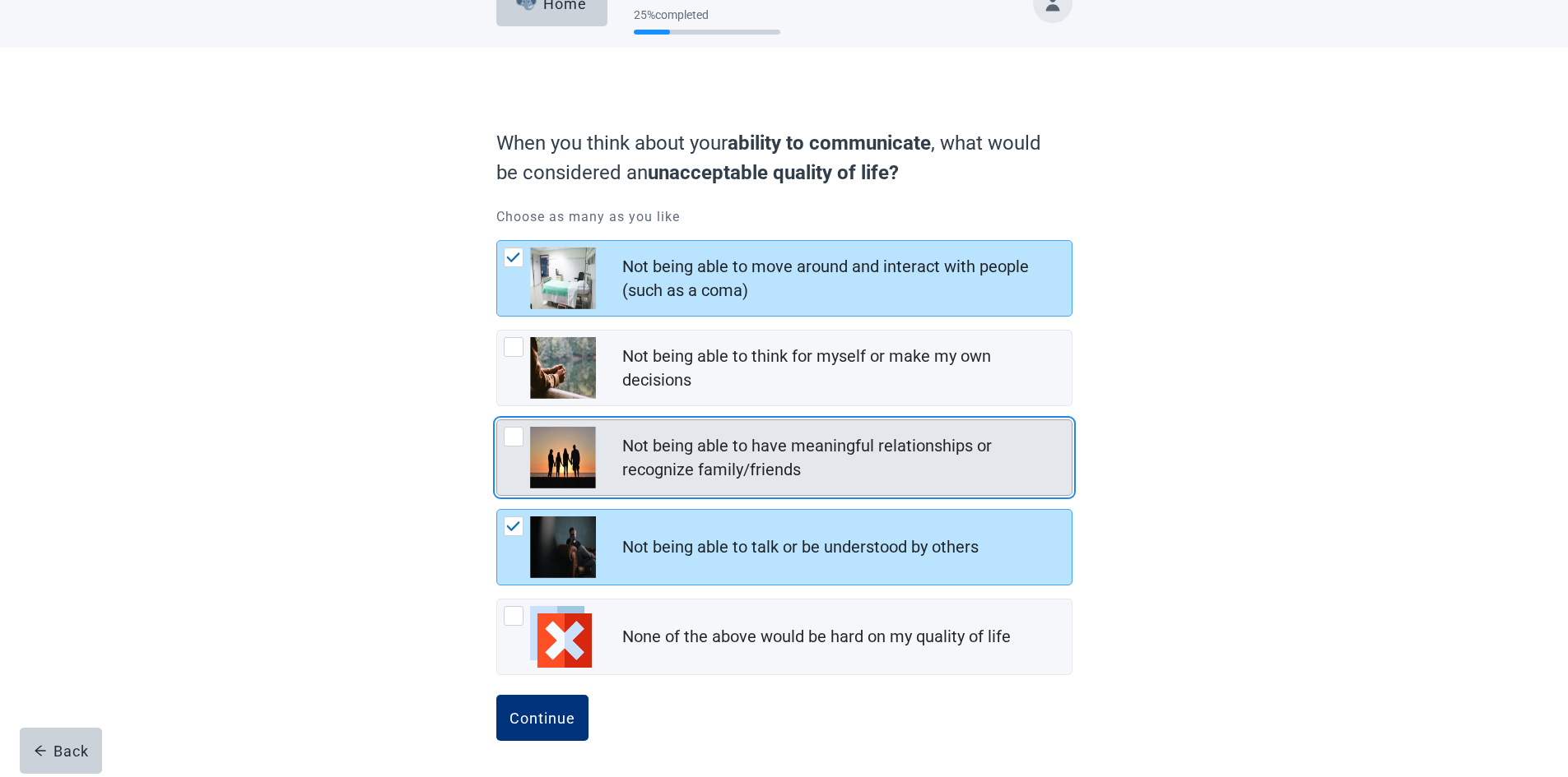
click at [720, 468] on div "Not being able to have meaningful relationships or recognize family/friends" at bounding box center [842, 458] width 439 height 48
click at [497, 420] on input "Not being able to have meaningful relationships or recognize family/friends" at bounding box center [496, 420] width 1 height 1
checkbox input "true"
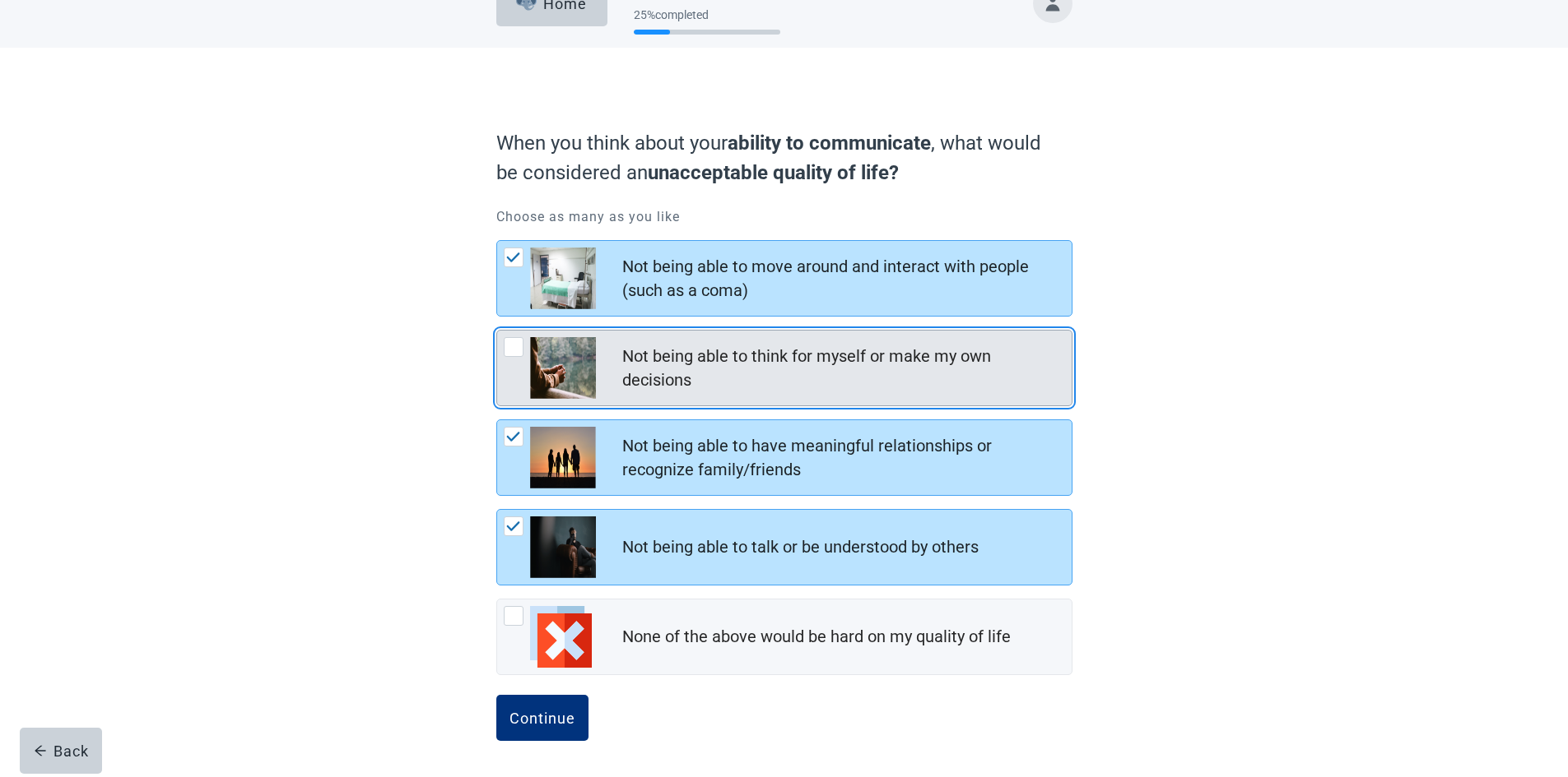
click at [781, 387] on div "Not being able to think for myself or make my own decisions" at bounding box center [842, 368] width 439 height 48
click at [497, 331] on input "Not being able to think for myself or make my own decisions" at bounding box center [496, 330] width 1 height 1
checkbox input "true"
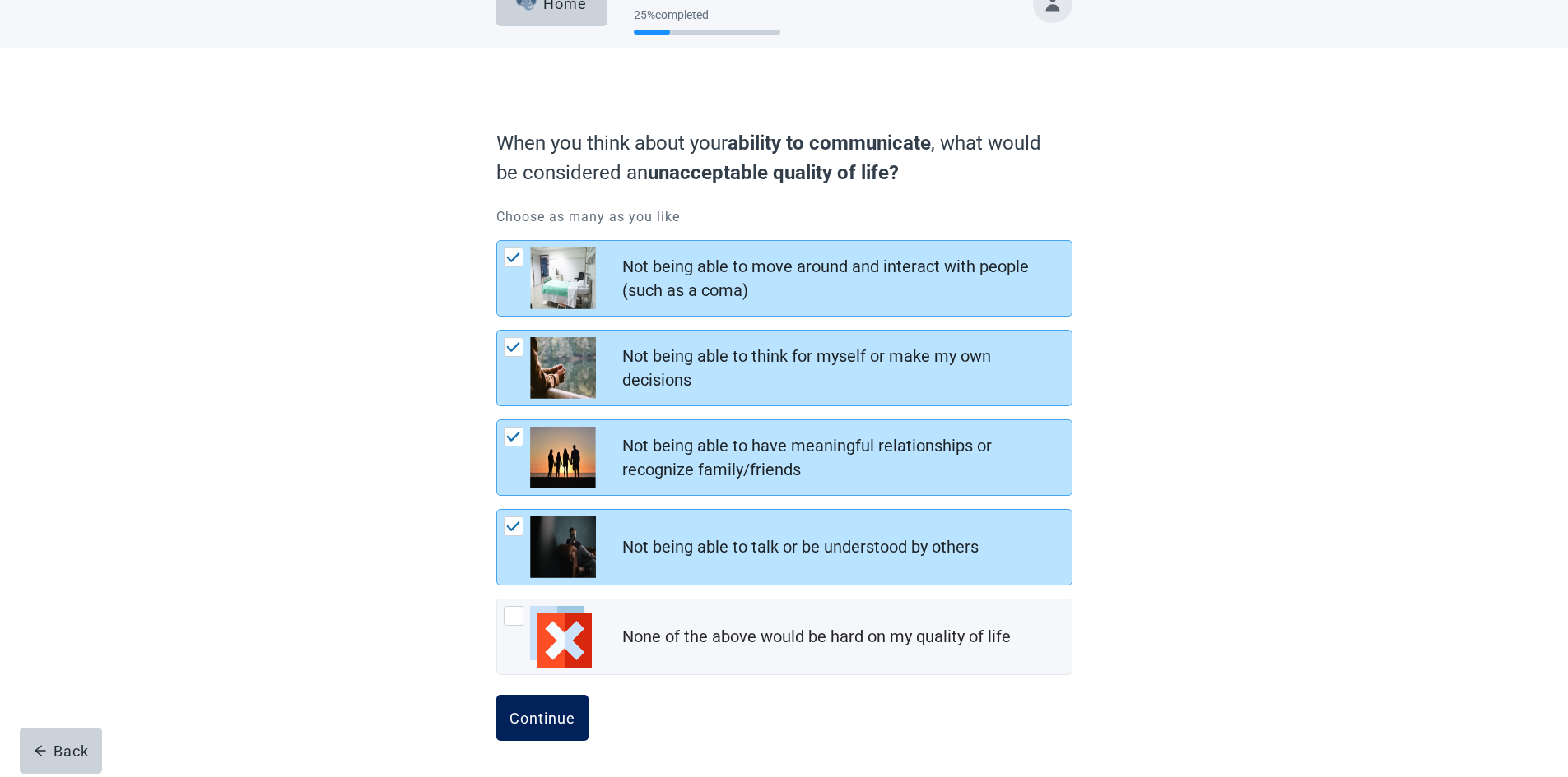
click at [522, 720] on div "Continue" at bounding box center [542, 718] width 66 height 17
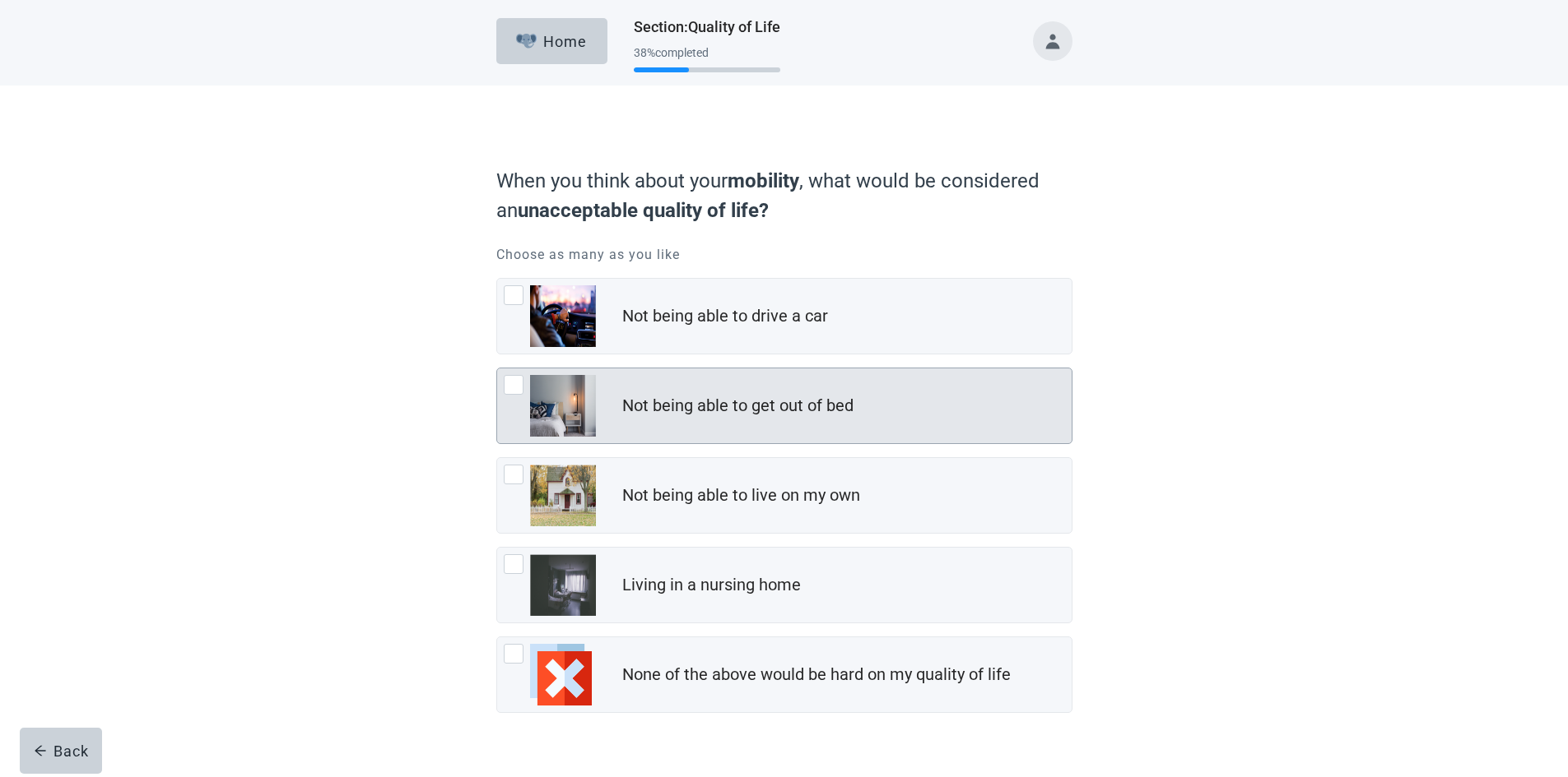
click at [860, 404] on div "Not being able to get out of bed" at bounding box center [847, 407] width 450 height 33
click at [497, 368] on input "Not being able to get out of bed" at bounding box center [496, 368] width 1 height 1
checkbox input "true"
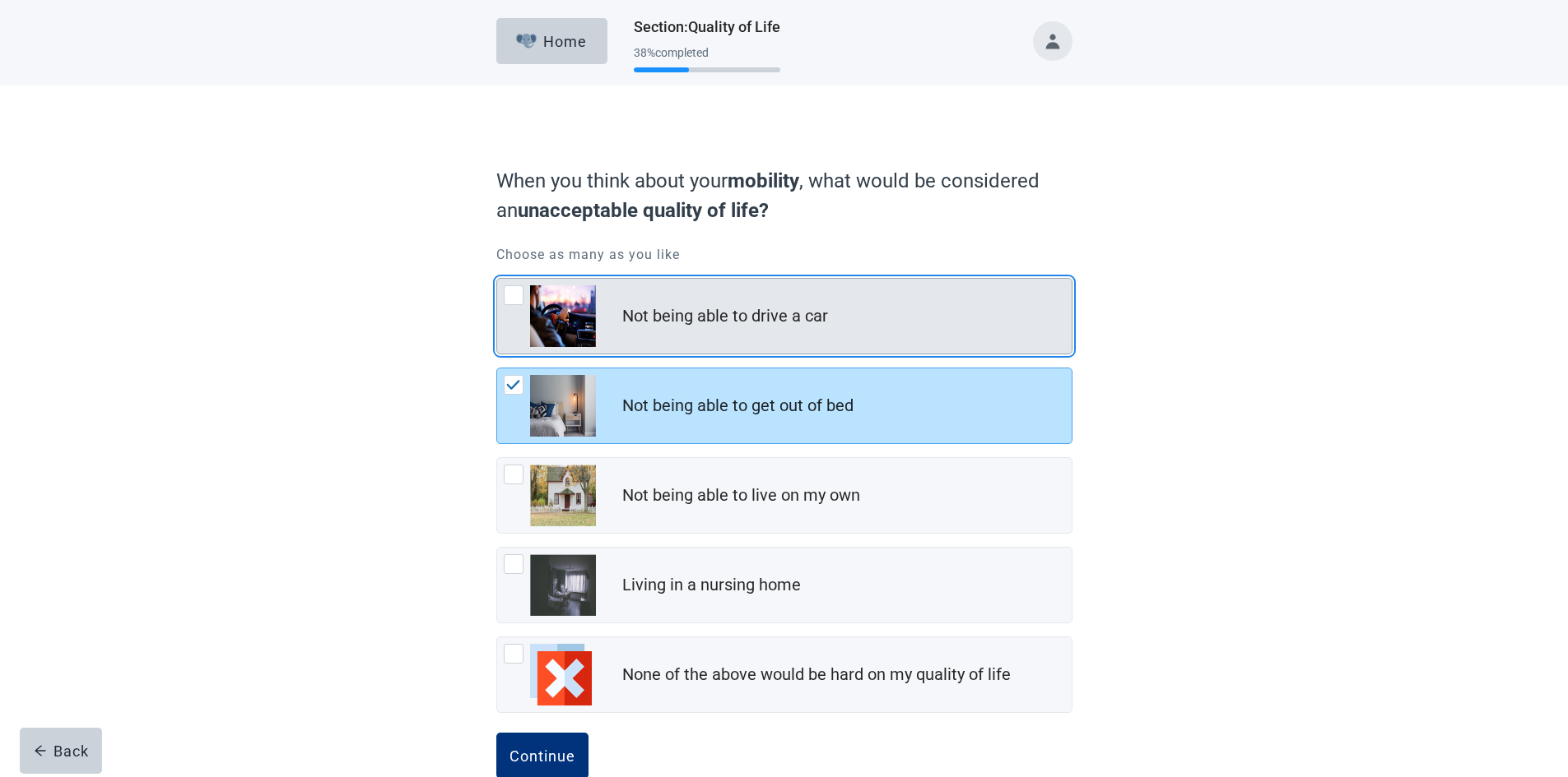
click at [770, 333] on div "Not being able to drive a car" at bounding box center [784, 316] width 574 height 75
click at [497, 279] on input "Not being able to drive a car" at bounding box center [496, 278] width 1 height 1
checkbox input "true"
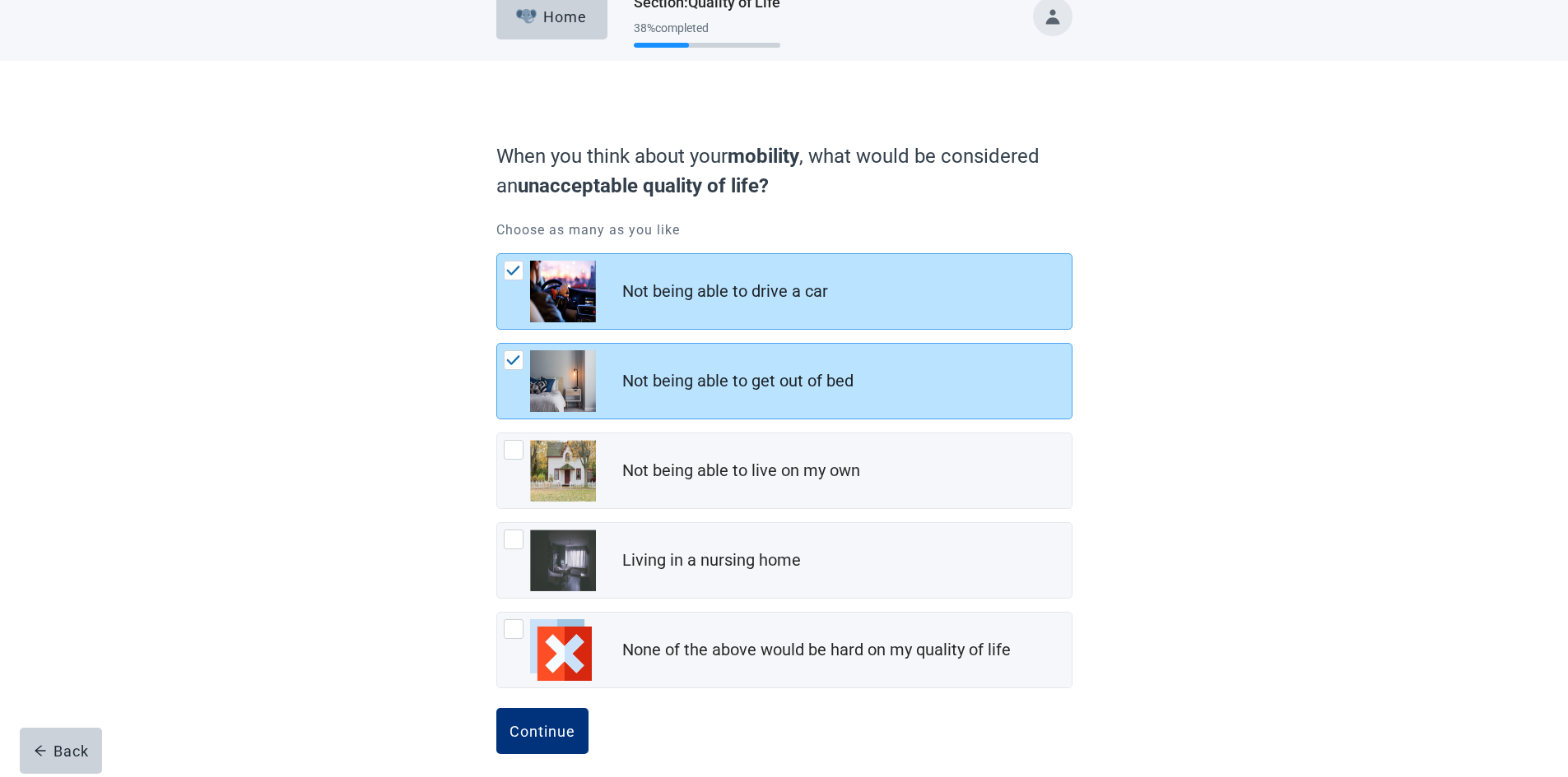
scroll to position [37, 0]
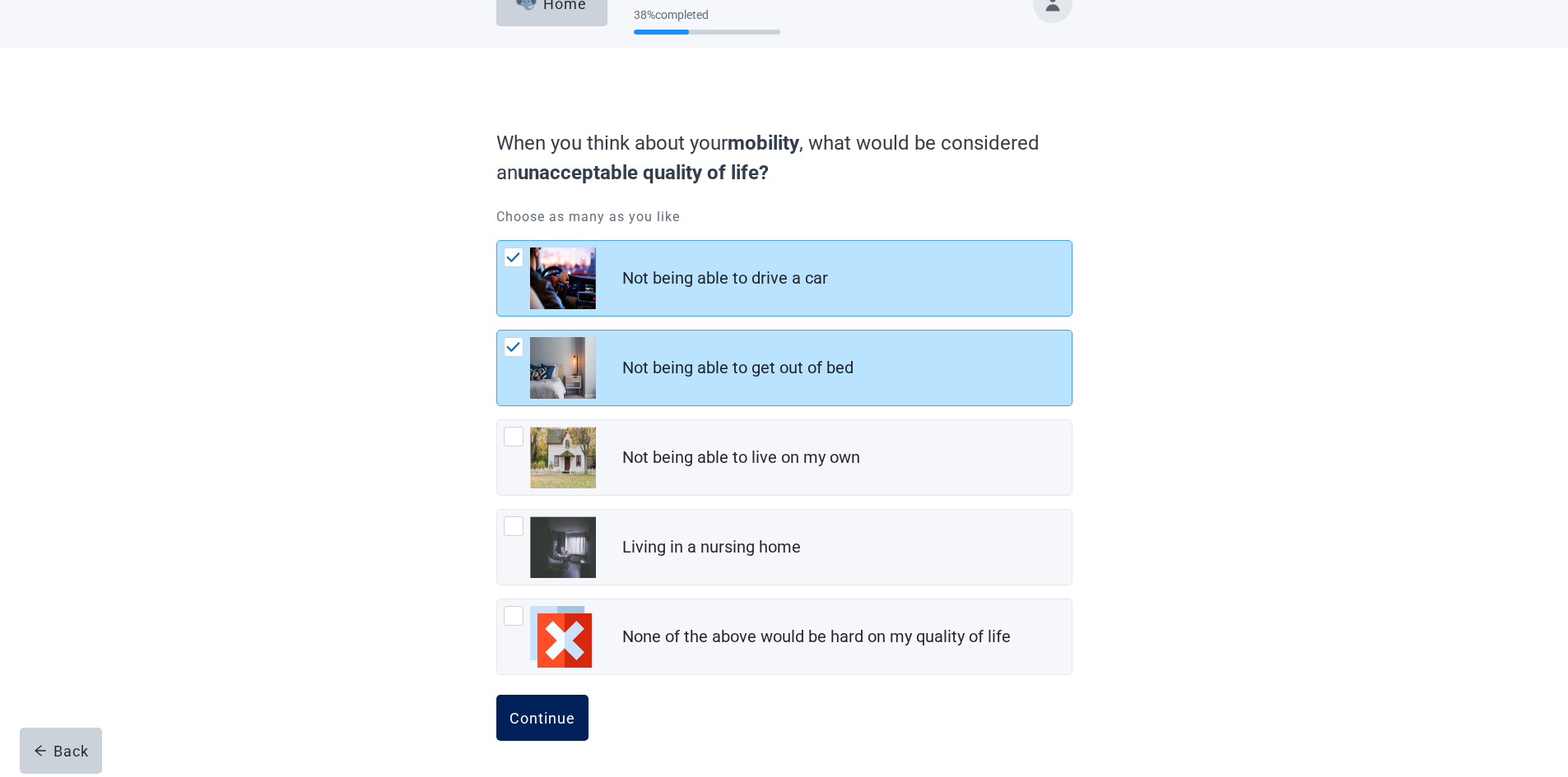
click at [567, 725] on div "Continue" at bounding box center [542, 718] width 66 height 17
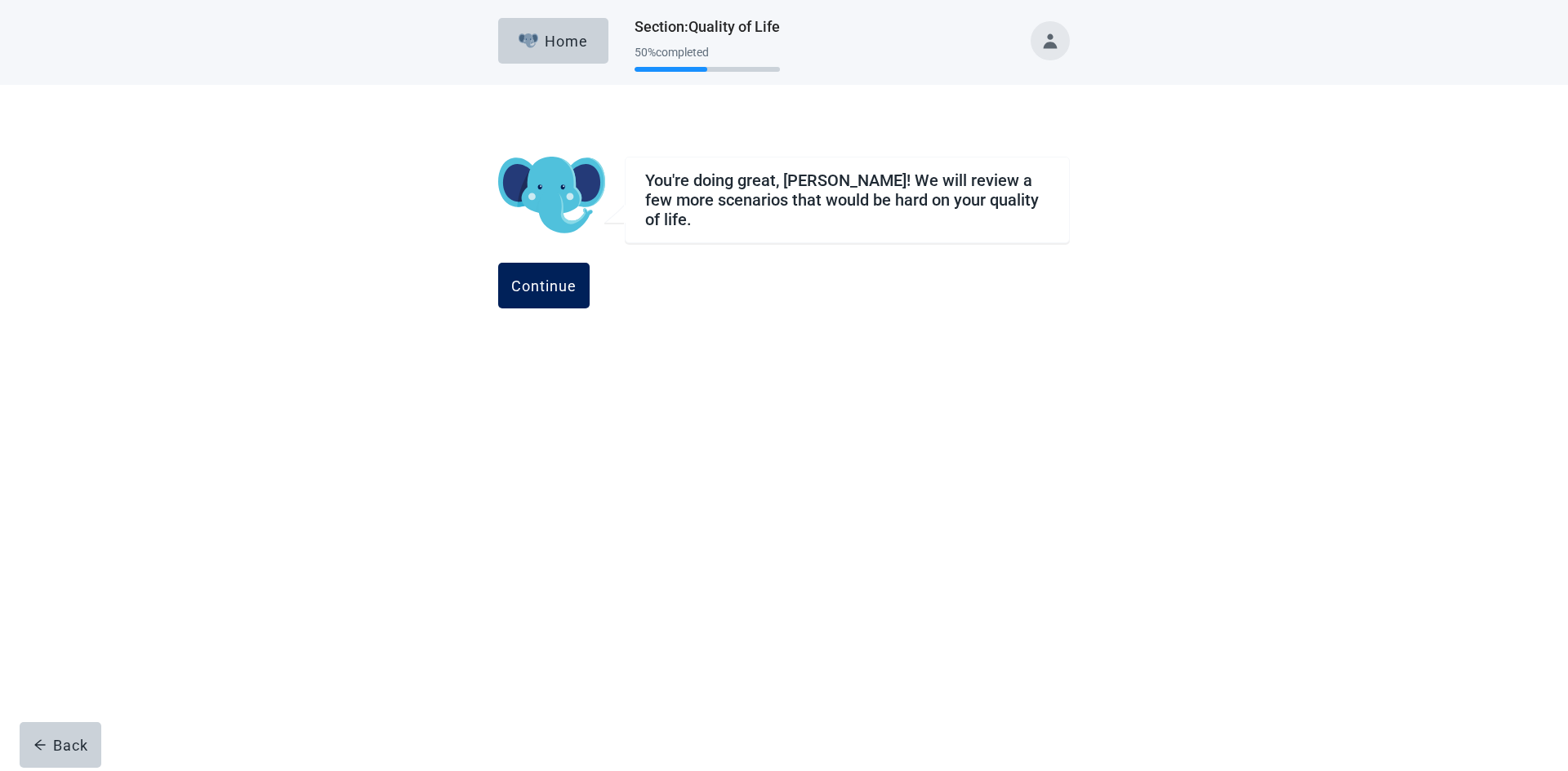
click at [577, 281] on div "Continue" at bounding box center [544, 285] width 66 height 16
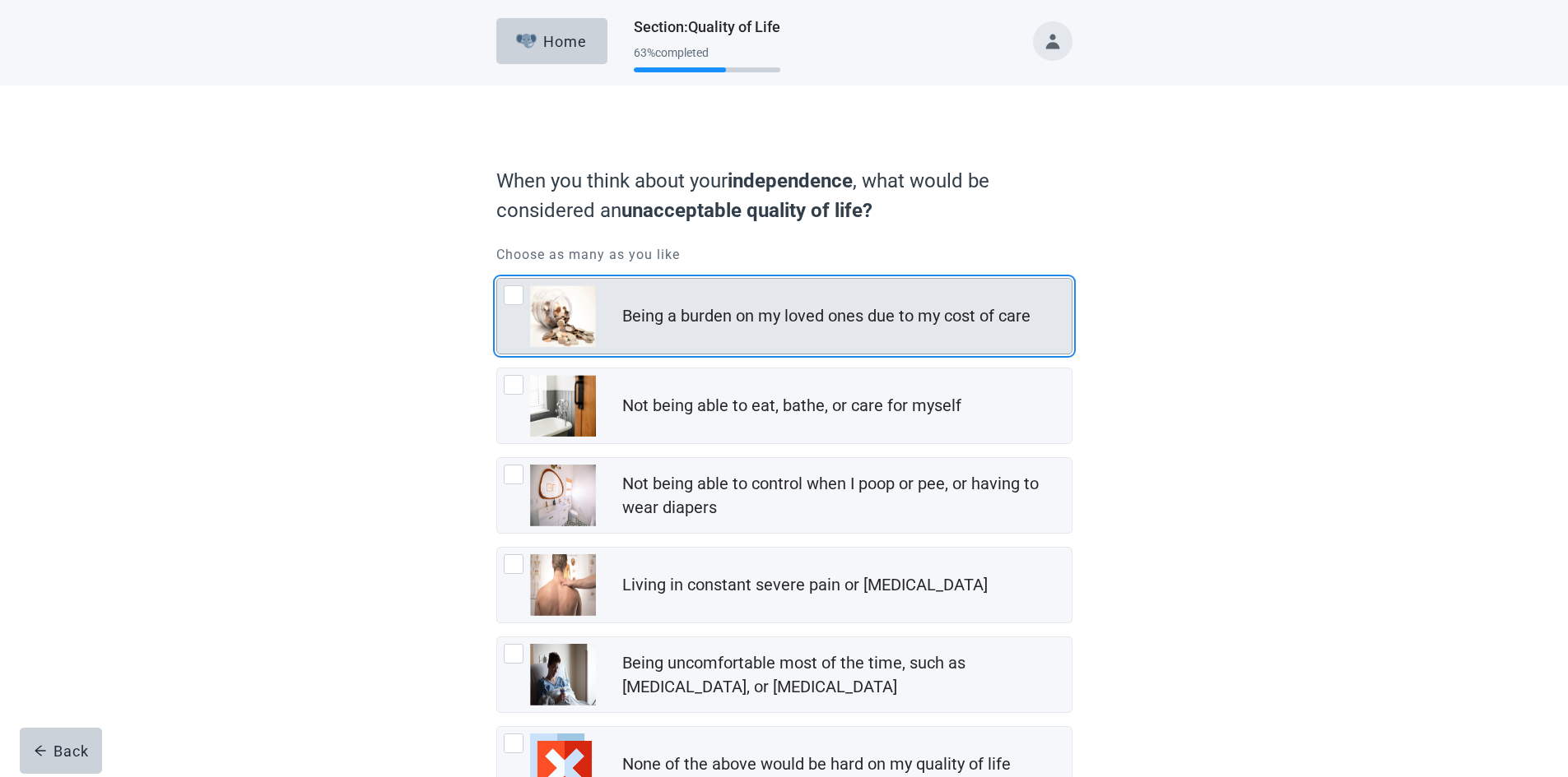
click at [797, 326] on div "Being a burden on my loved ones due to my cost of care" at bounding box center [826, 315] width 408 height 24
click at [497, 279] on input "Being a burden on my loved ones due to my cost of care" at bounding box center [496, 278] width 1 height 1
checkbox input "true"
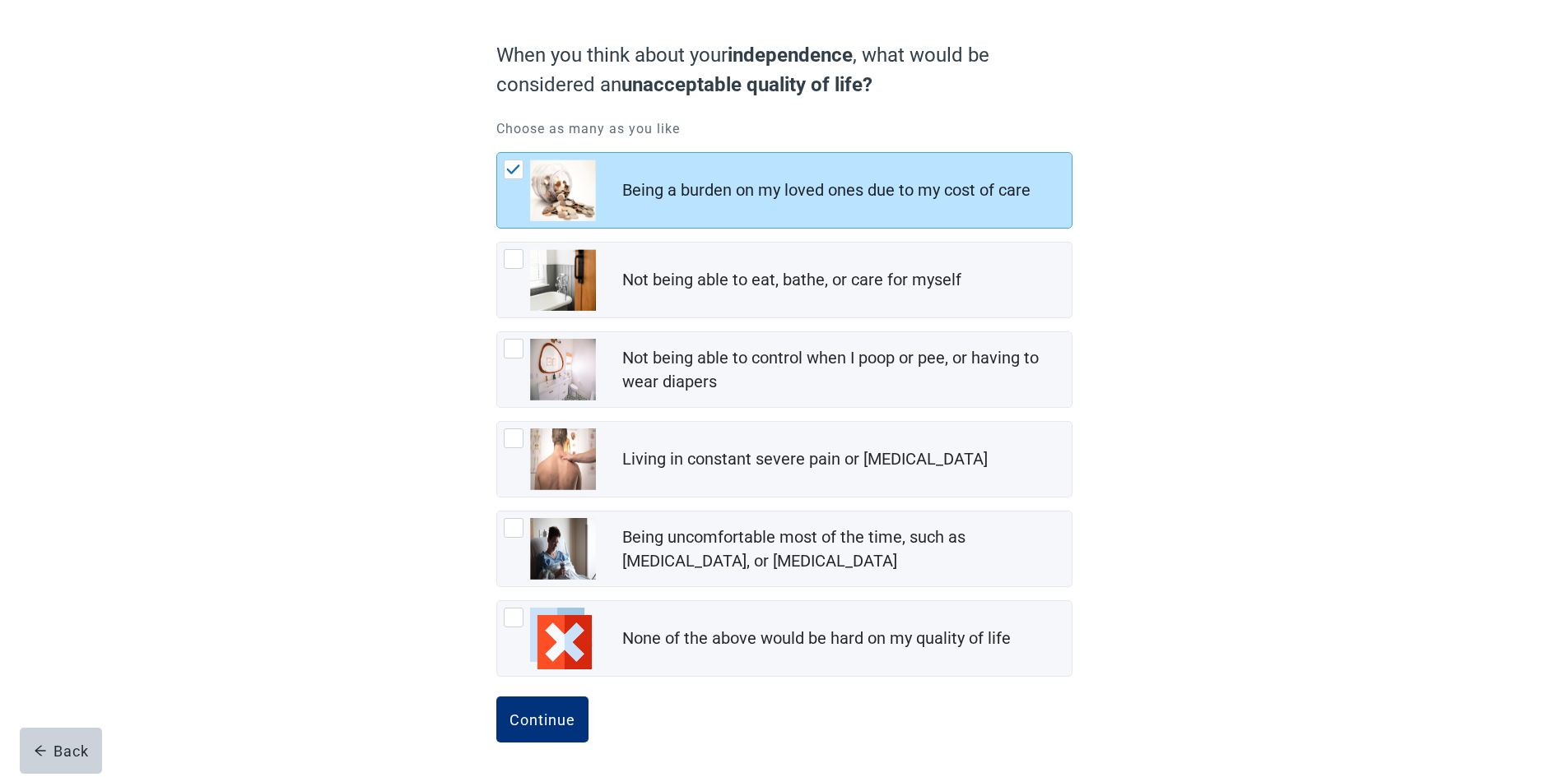
scroll to position [127, 0]
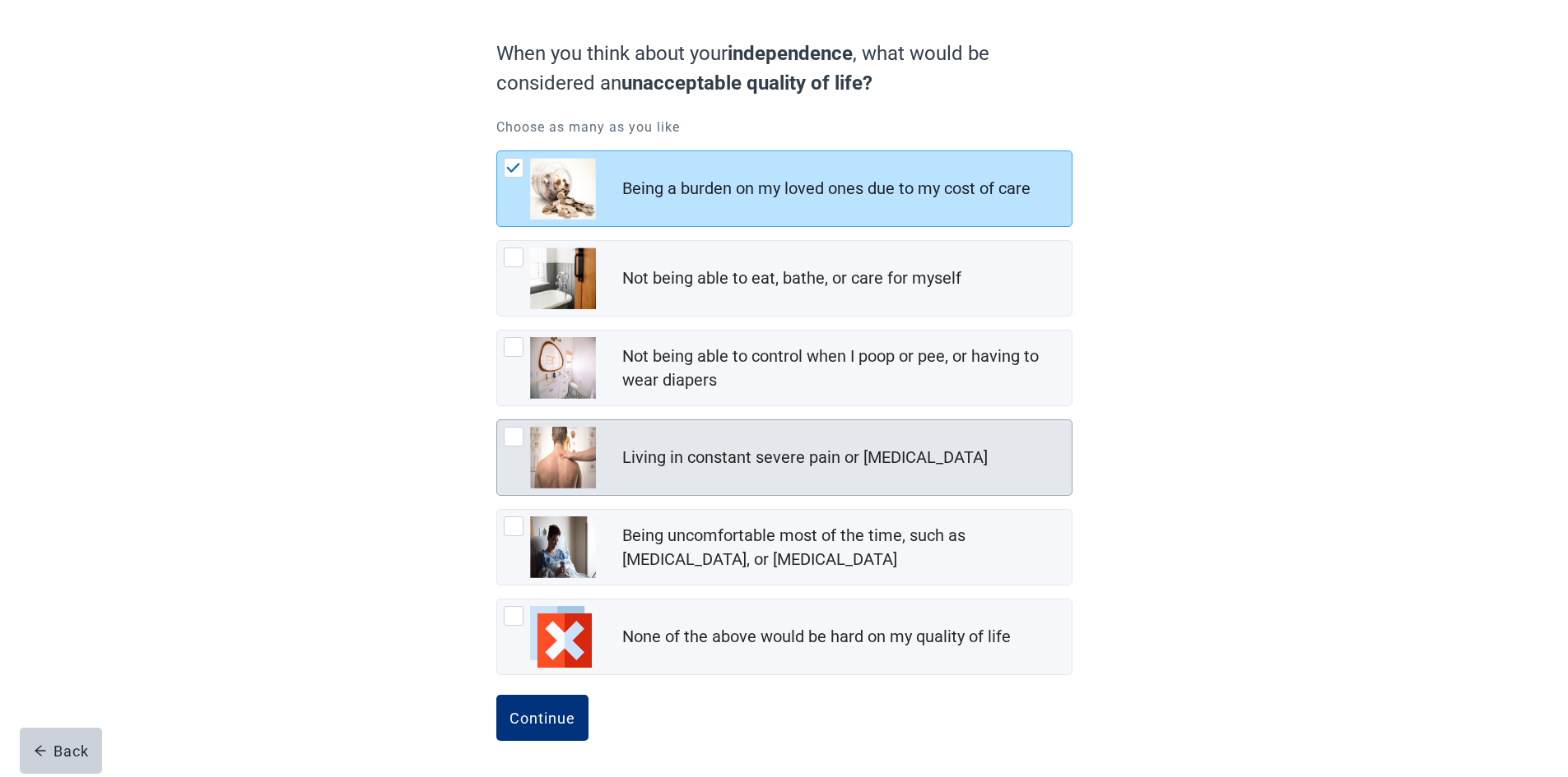
click at [750, 452] on div "Living in constant severe pain or [MEDICAL_DATA]" at bounding box center [804, 457] width 365 height 24
click at [497, 420] on input "Living in constant severe pain or [MEDICAL_DATA]" at bounding box center [496, 420] width 1 height 1
checkbox input "true"
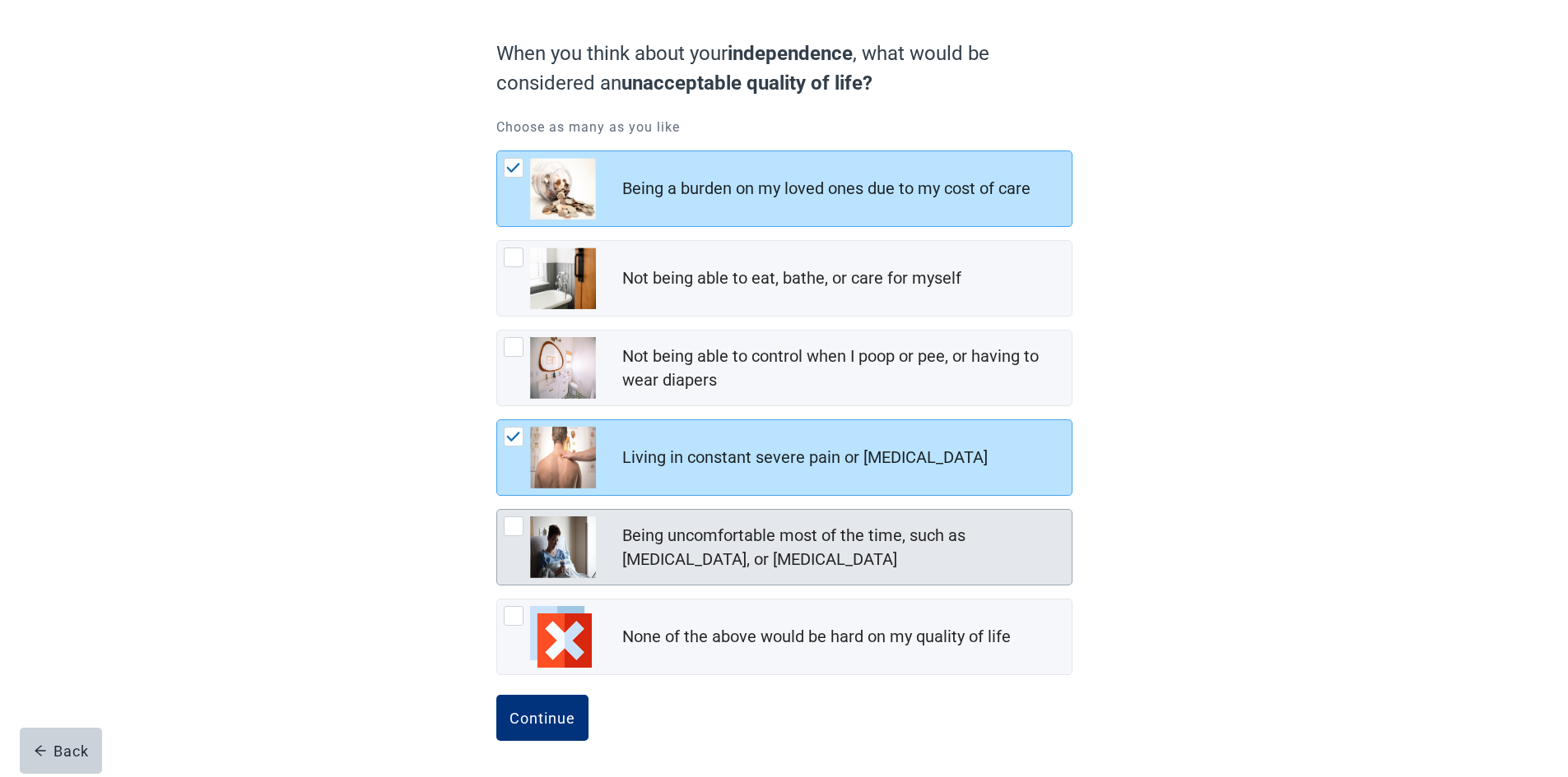
click at [703, 552] on div "Being uncomfortable most of the time, such as [MEDICAL_DATA], or [MEDICAL_DATA]" at bounding box center [842, 547] width 439 height 48
click at [497, 510] on input "Being uncomfortable most of the time, such as [MEDICAL_DATA], or [MEDICAL_DATA]" at bounding box center [496, 509] width 1 height 1
checkbox input "true"
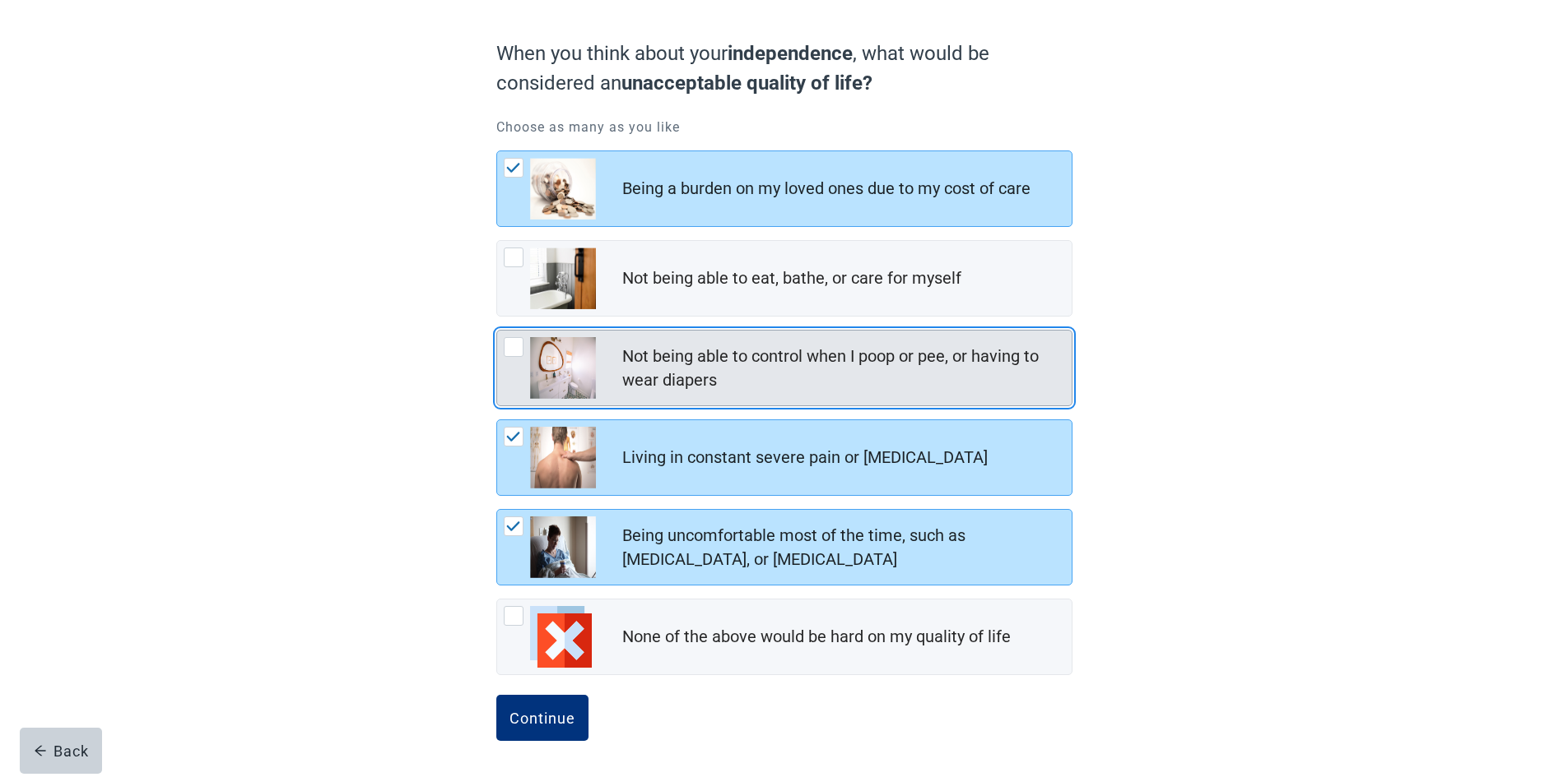
click at [687, 368] on div "Not being able to control when I poop or pee, or having to wear diapers" at bounding box center [842, 368] width 439 height 48
click at [497, 331] on input "Not being able to control when I poop or pee, or having to wear diapers" at bounding box center [496, 330] width 1 height 1
checkbox input "true"
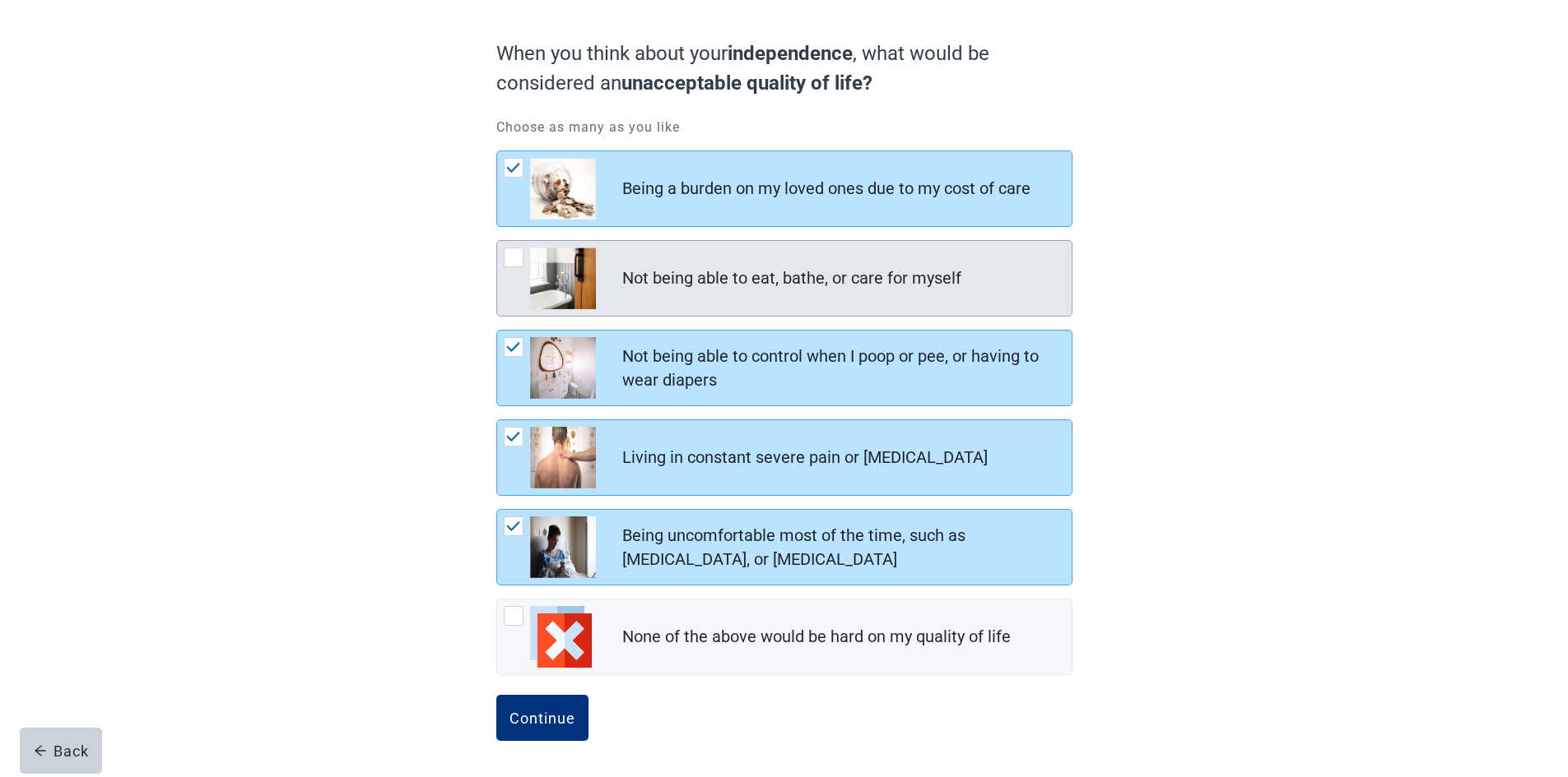
click at [700, 286] on div "Not being able to eat, bathe, or care for myself" at bounding box center [791, 278] width 339 height 24
click at [497, 241] on input "Not being able to eat, bathe, or care for myself" at bounding box center [496, 240] width 1 height 1
checkbox input "true"
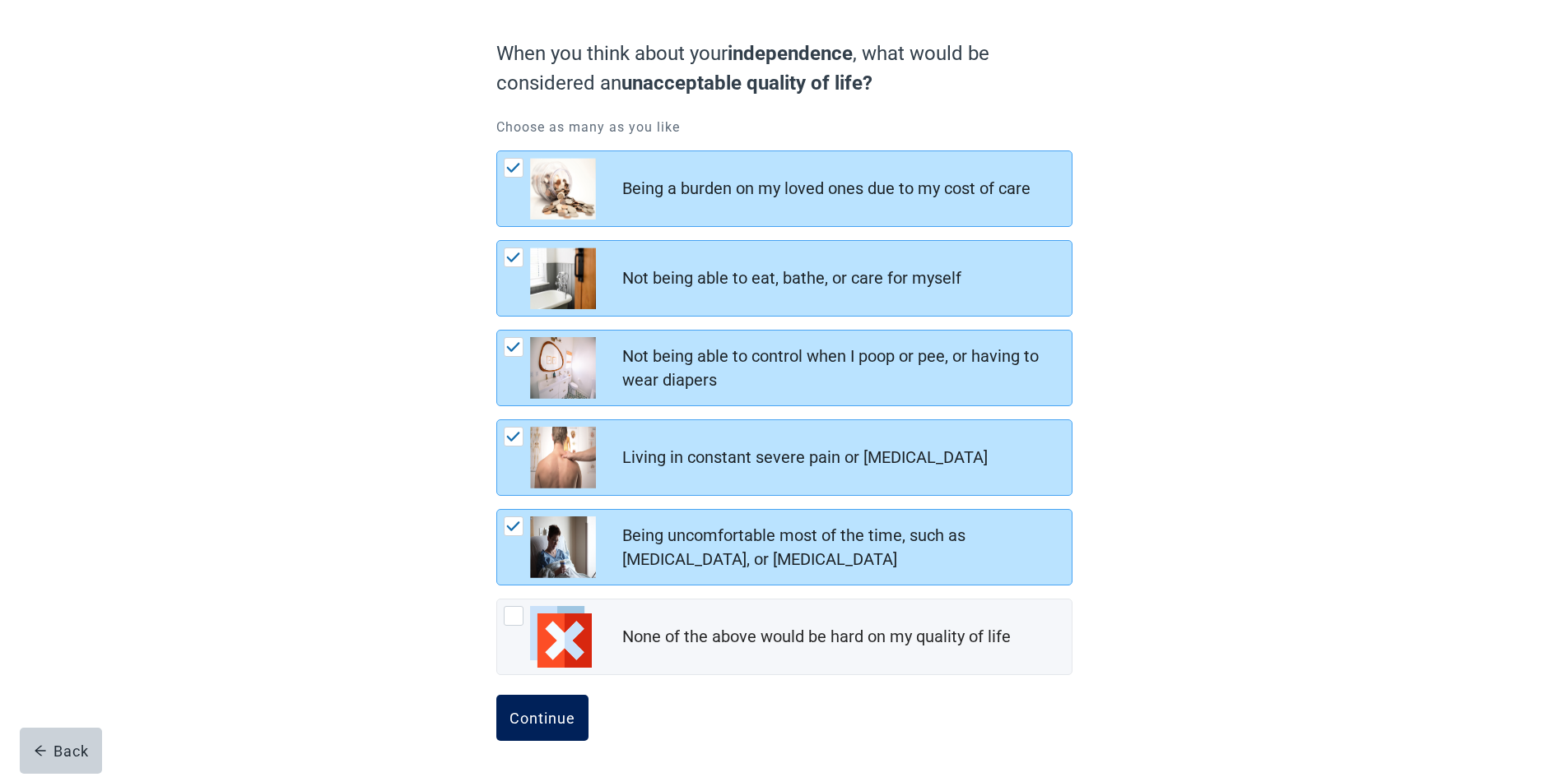
click at [554, 712] on div "Continue" at bounding box center [542, 718] width 66 height 17
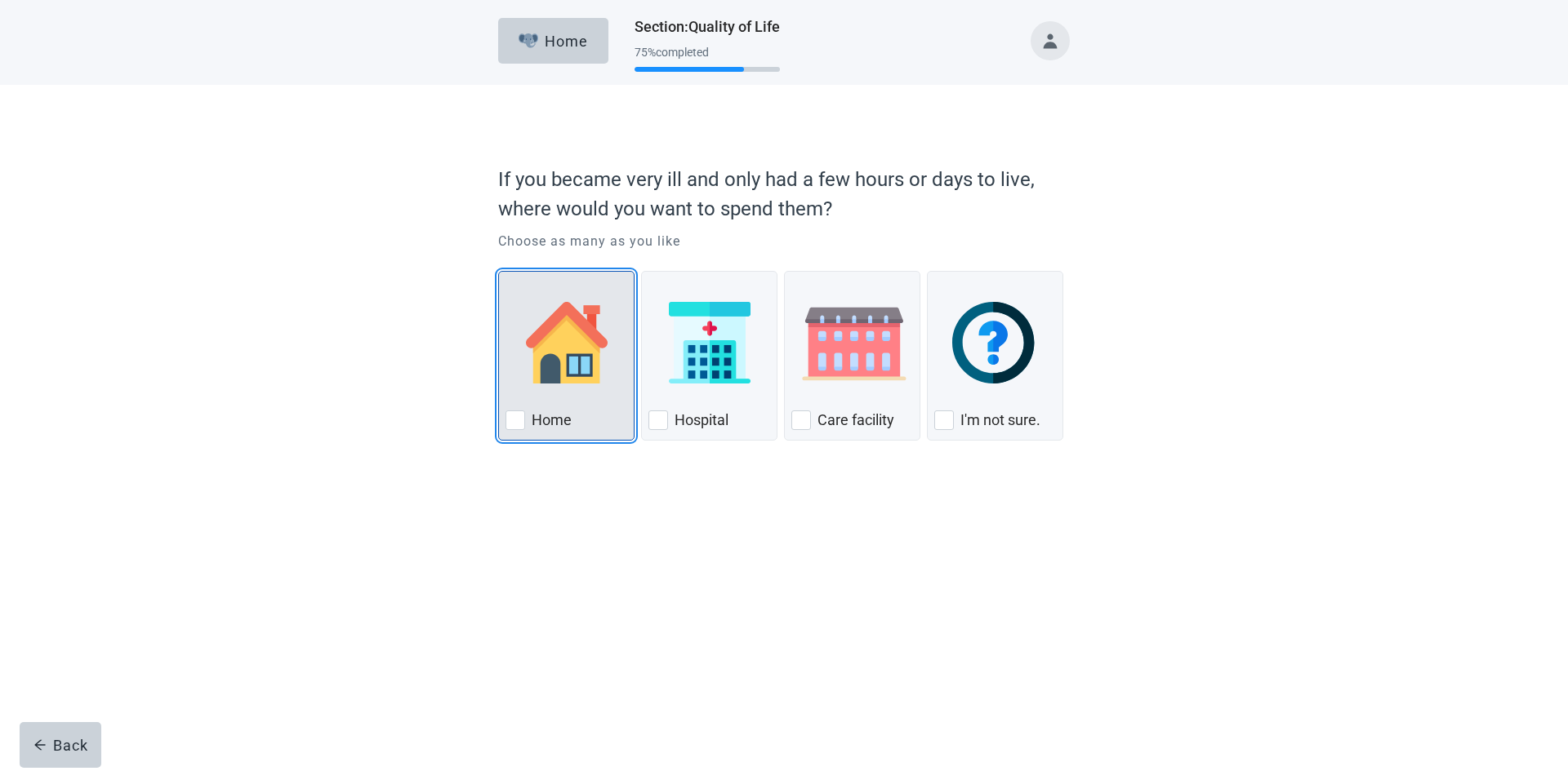
click at [567, 316] on img "Home, checkbox, not checked" at bounding box center [566, 342] width 81 height 81
click at [499, 271] on input "Home" at bounding box center [498, 271] width 1 height 1
checkbox input "true"
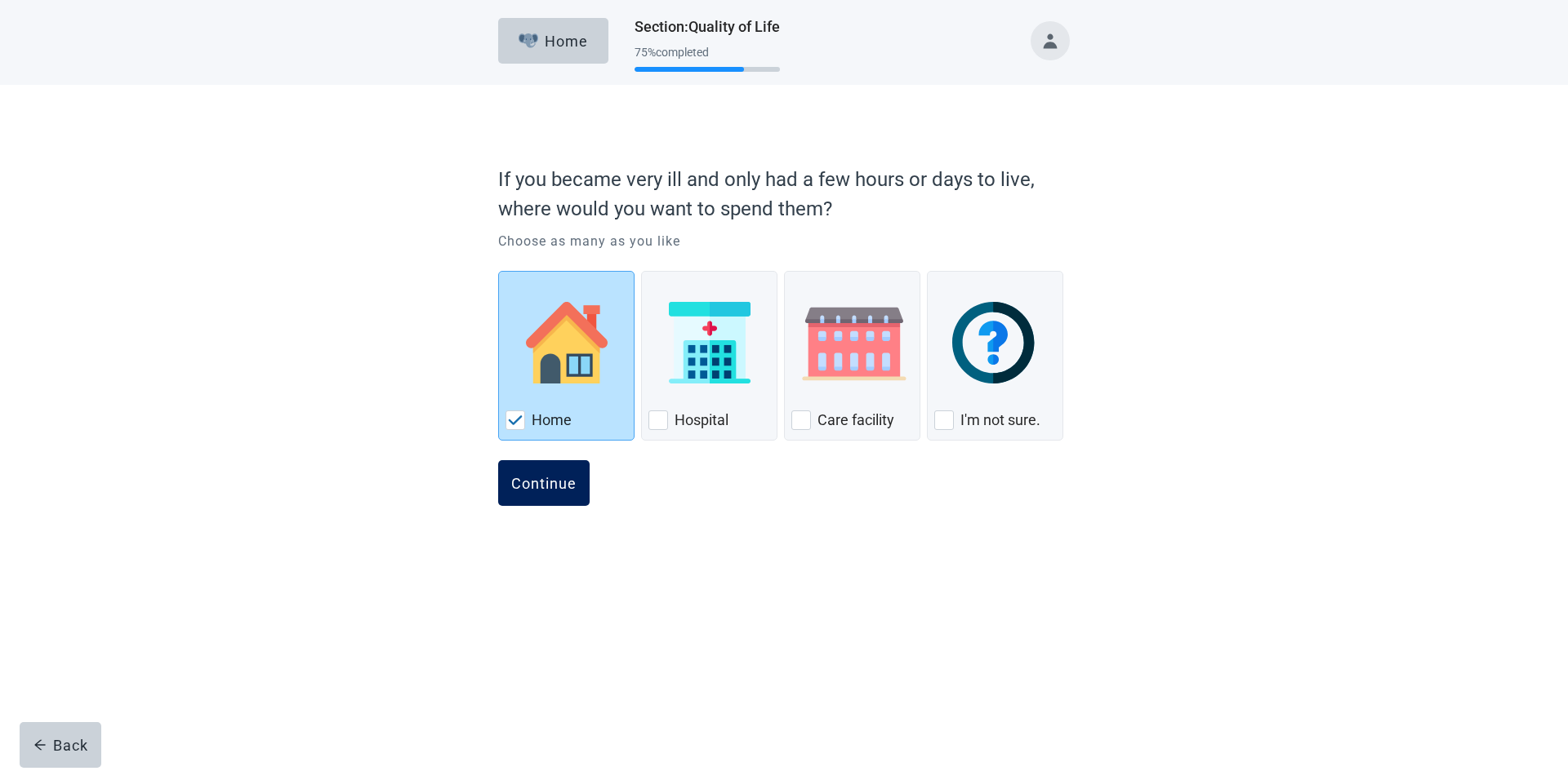
click at [556, 497] on button "Continue" at bounding box center [544, 483] width 92 height 46
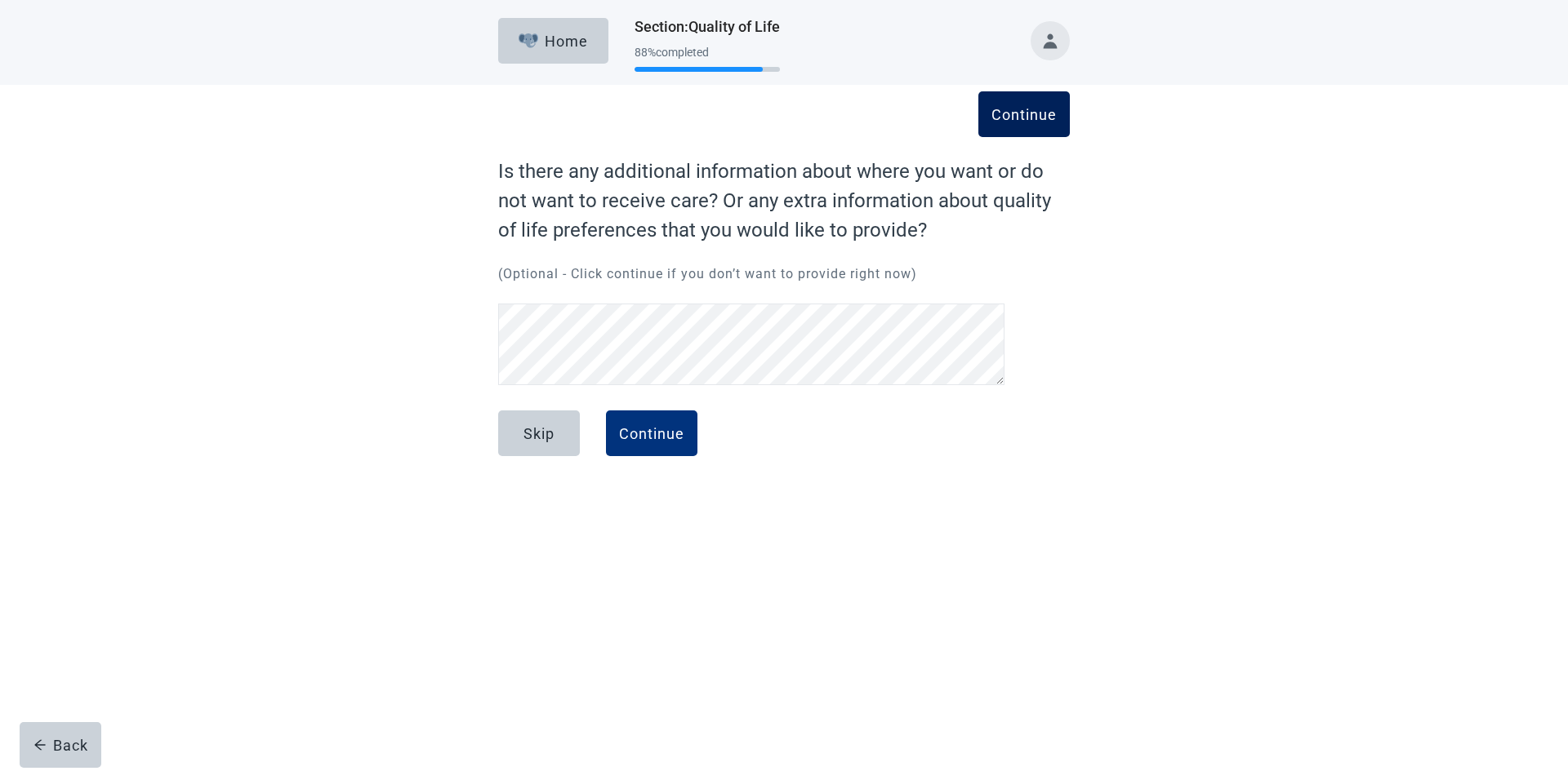
click at [1027, 114] on div "Continue" at bounding box center [1024, 114] width 66 height 16
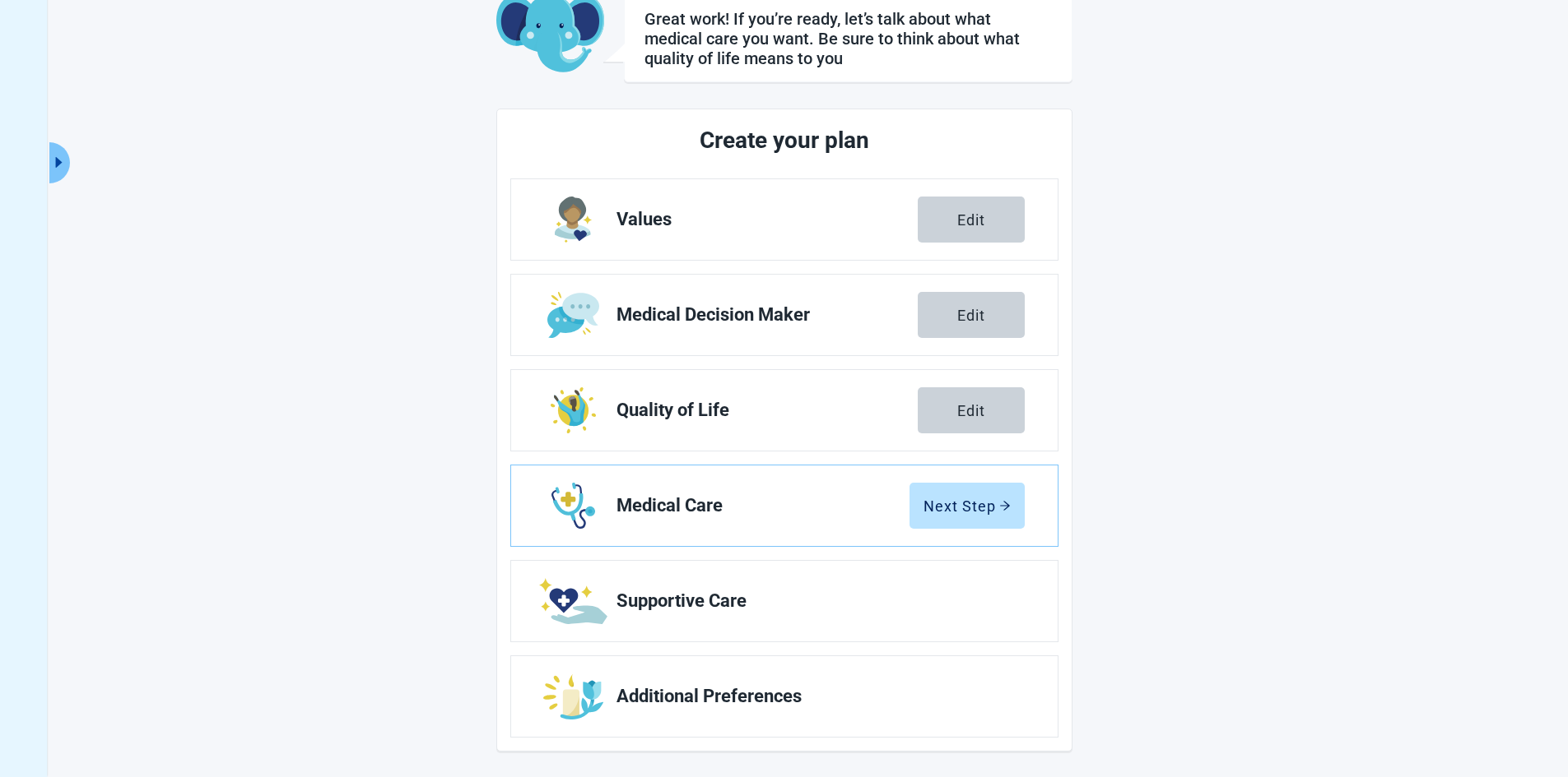
scroll to position [105, 0]
click at [982, 513] on div "Next Step" at bounding box center [967, 504] width 87 height 17
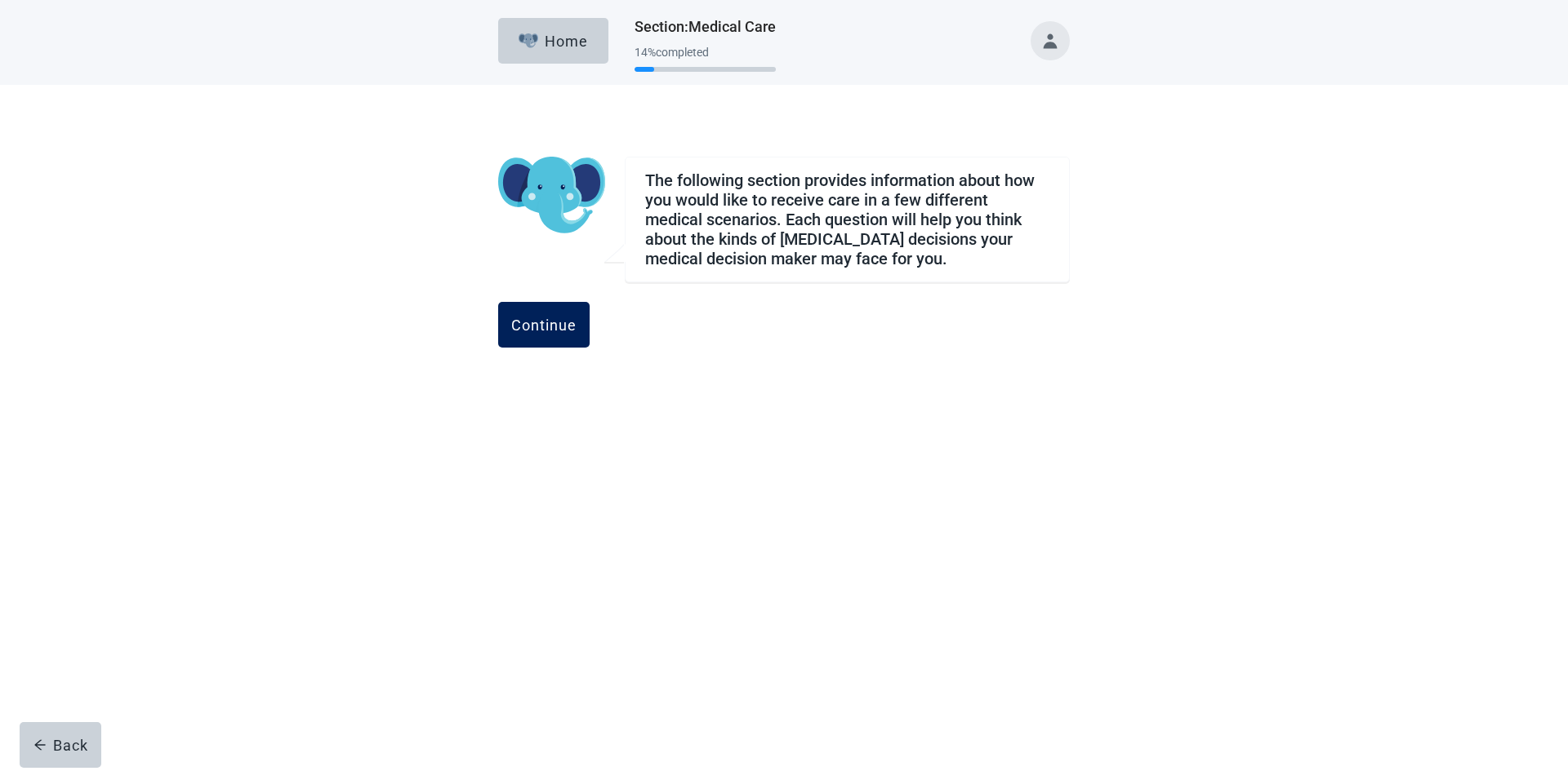
click at [577, 328] on div "Continue" at bounding box center [544, 324] width 66 height 16
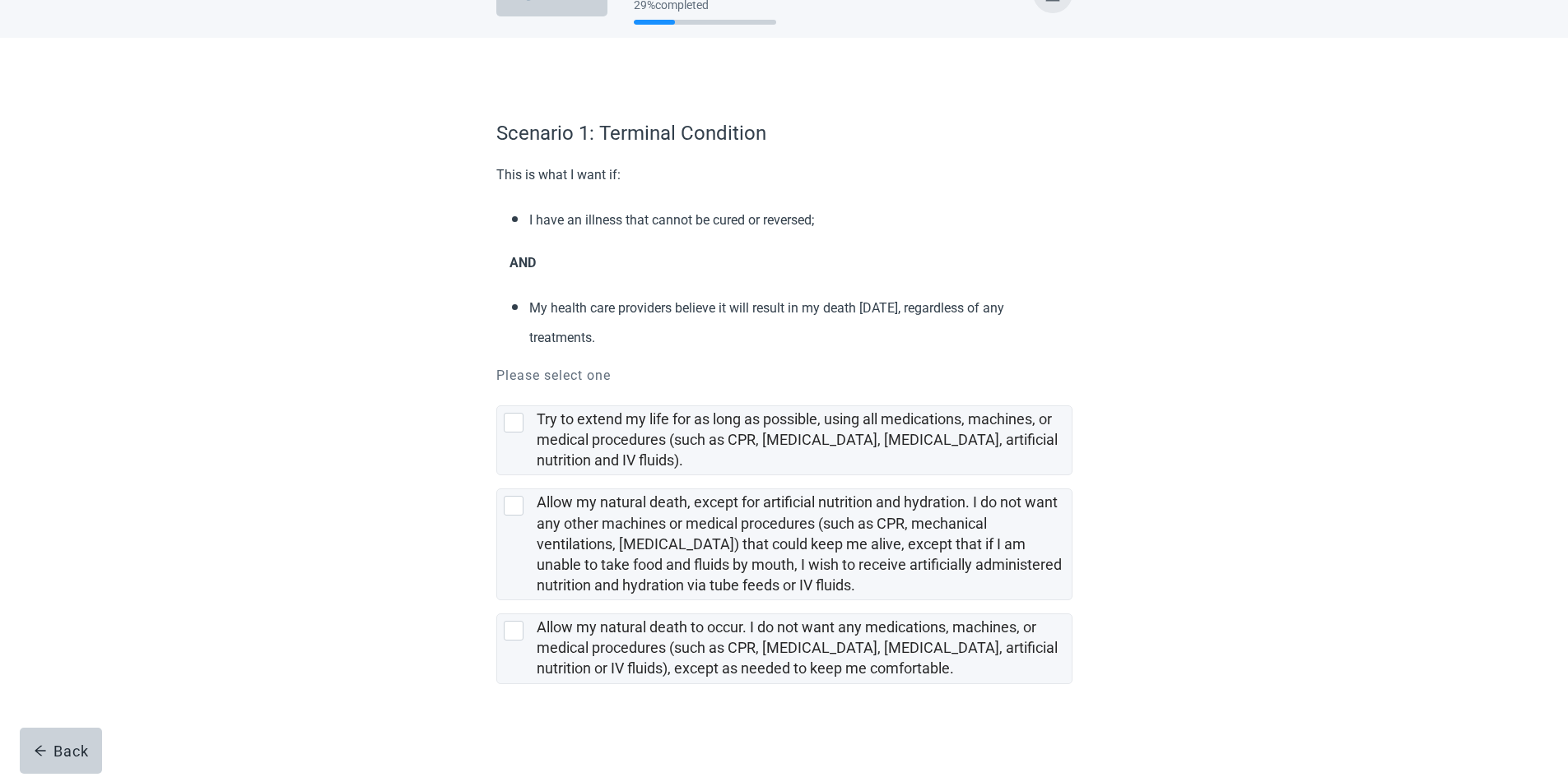
scroll to position [49, 0]
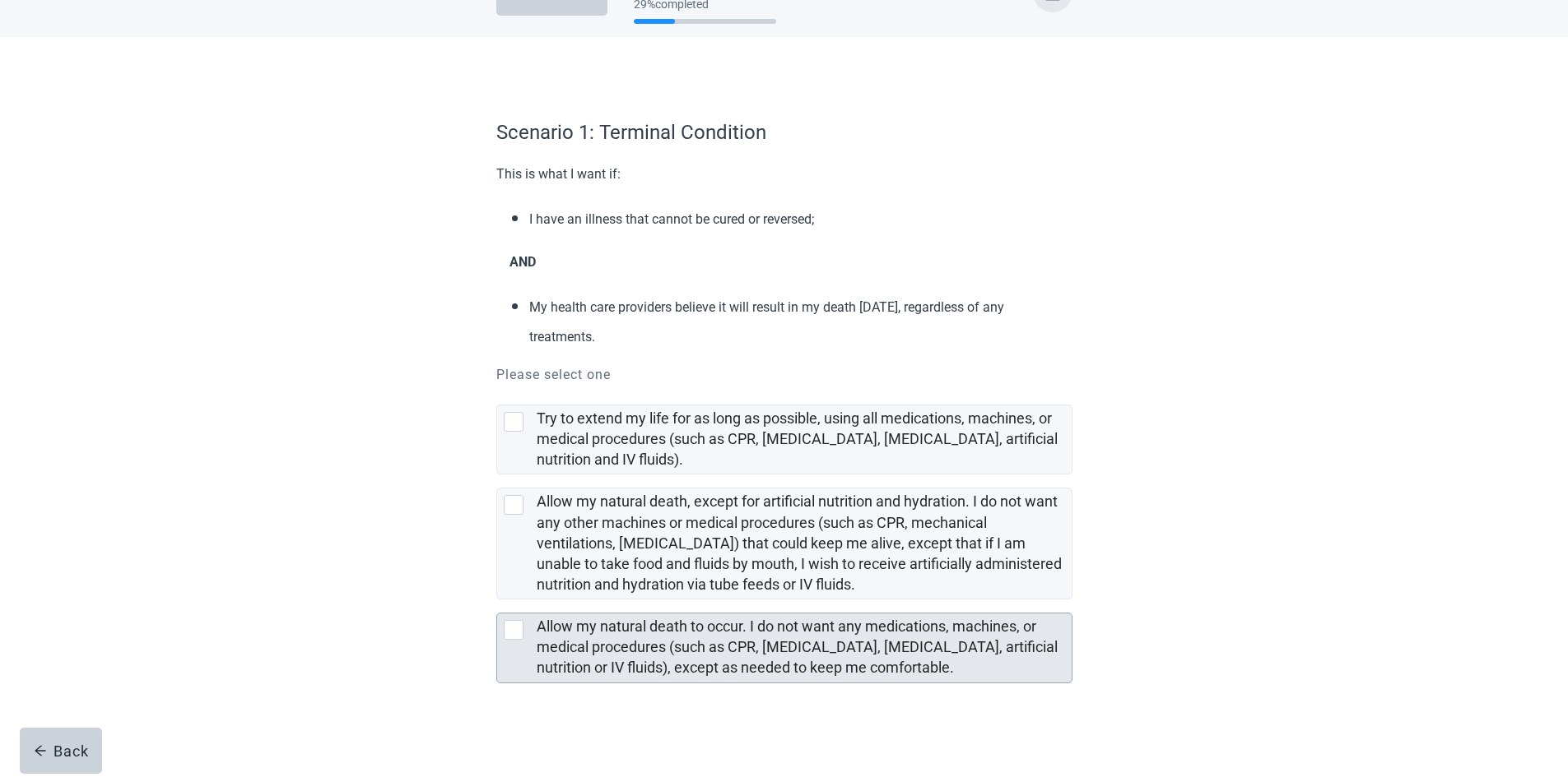
click at [597, 652] on label "Allow my natural death to occur. I do not want any medications, machines, or me…" at bounding box center [798, 646] width 521 height 58
checkbox input "true"
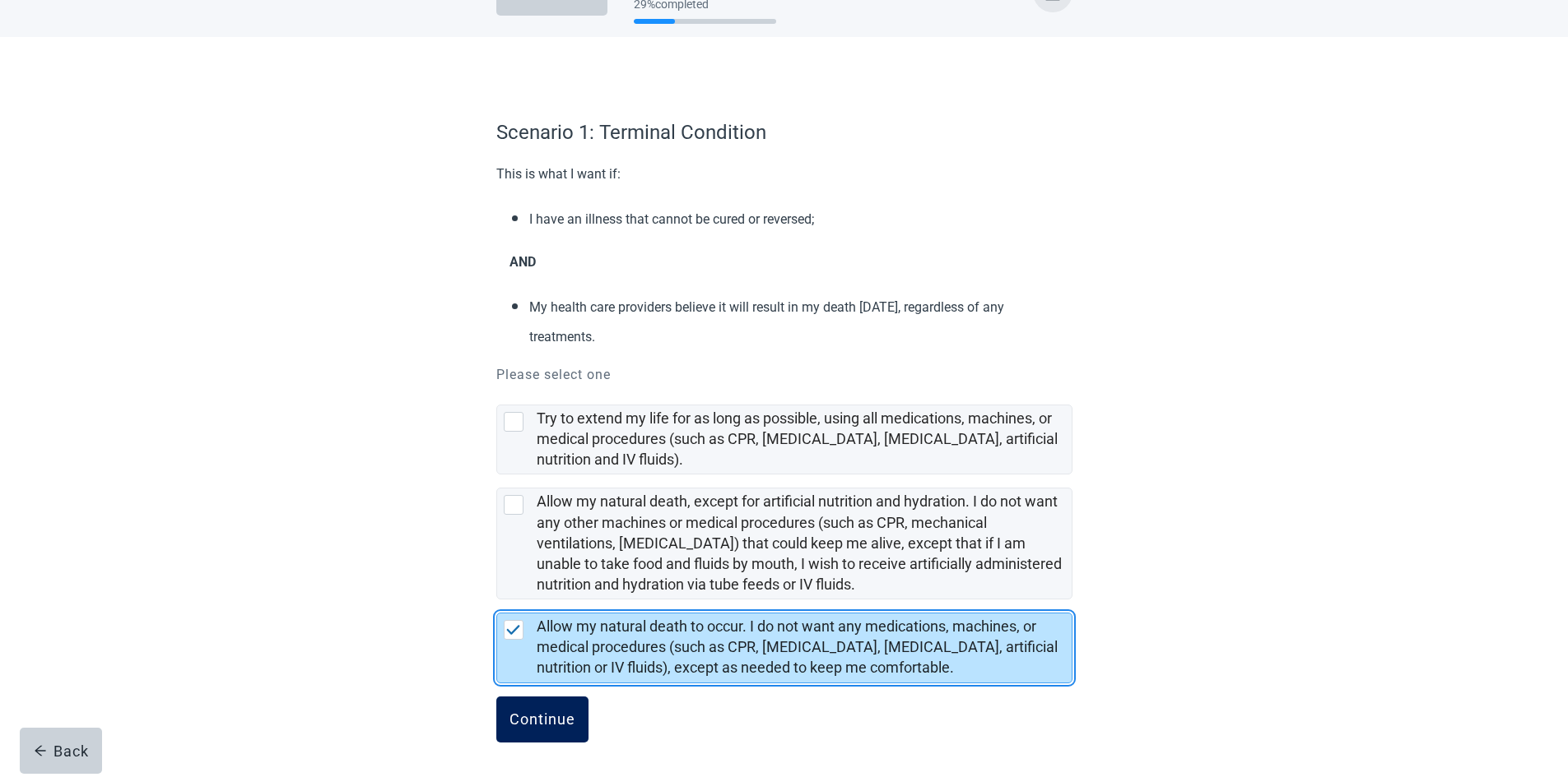
click at [538, 712] on div "Continue" at bounding box center [542, 720] width 66 height 17
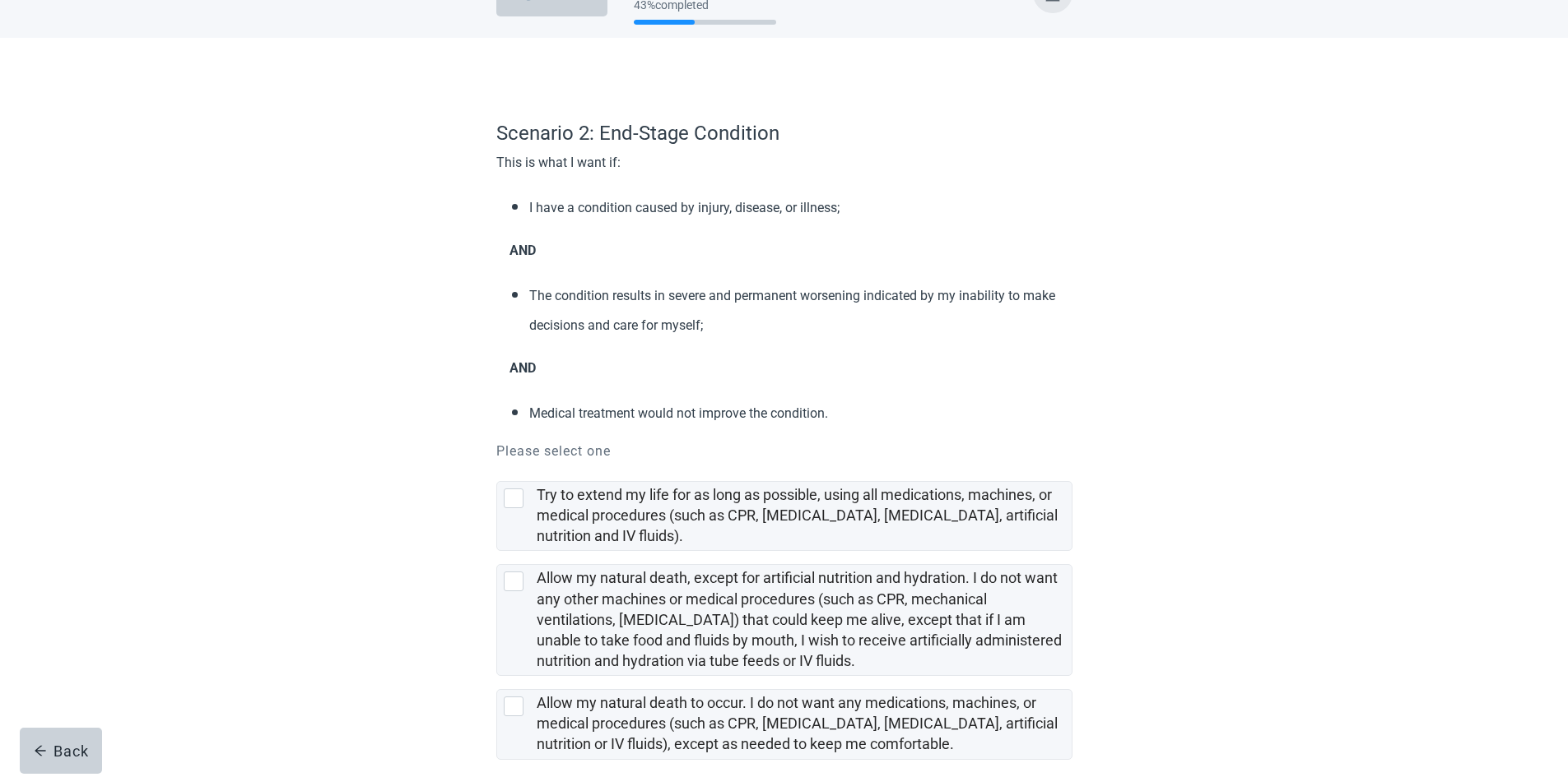
scroll to position [72, 0]
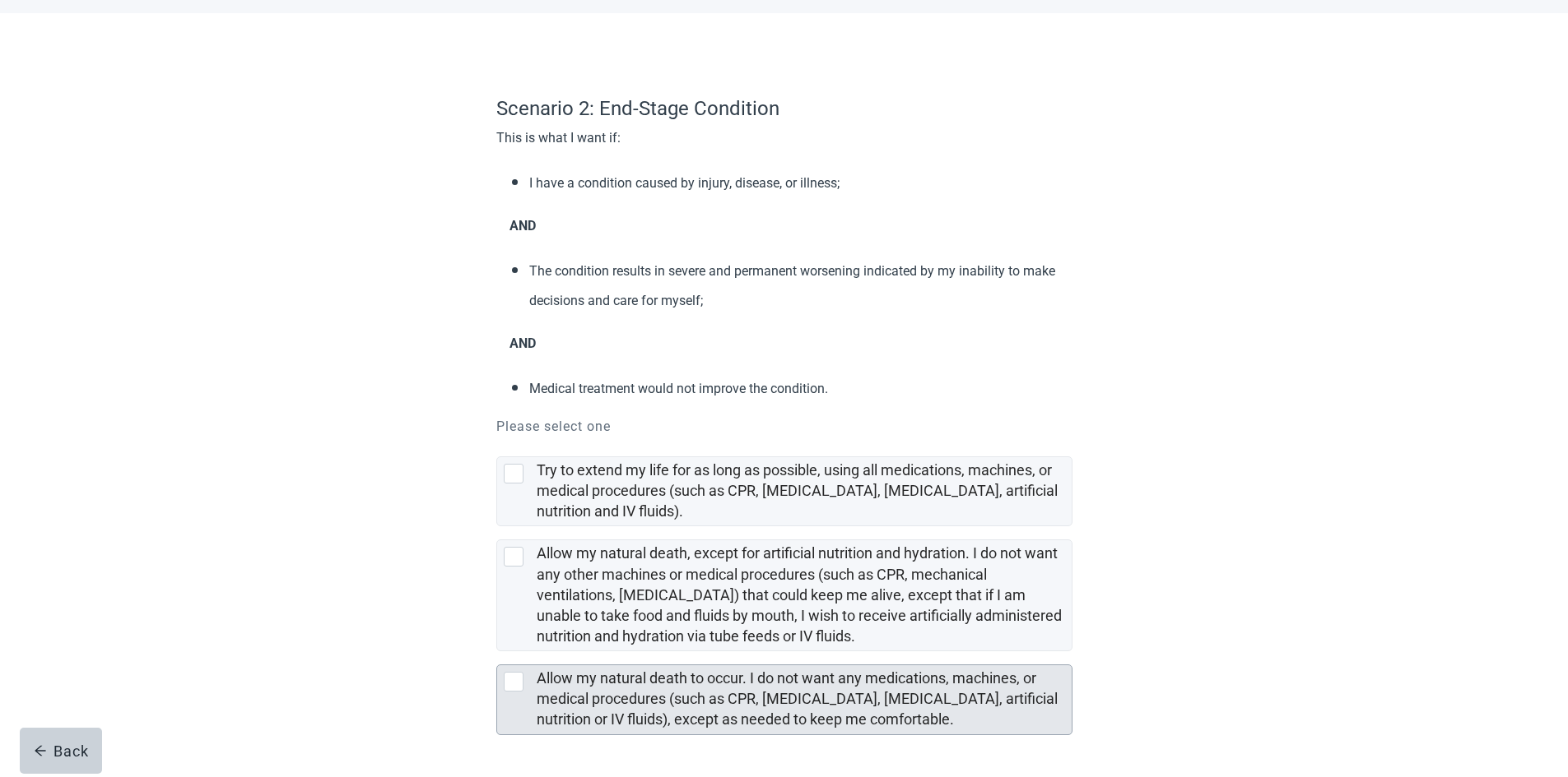
click at [594, 670] on label "Allow my natural death to occur. I do not want any medications, machines, or me…" at bounding box center [798, 699] width 521 height 58
checkbox input "true"
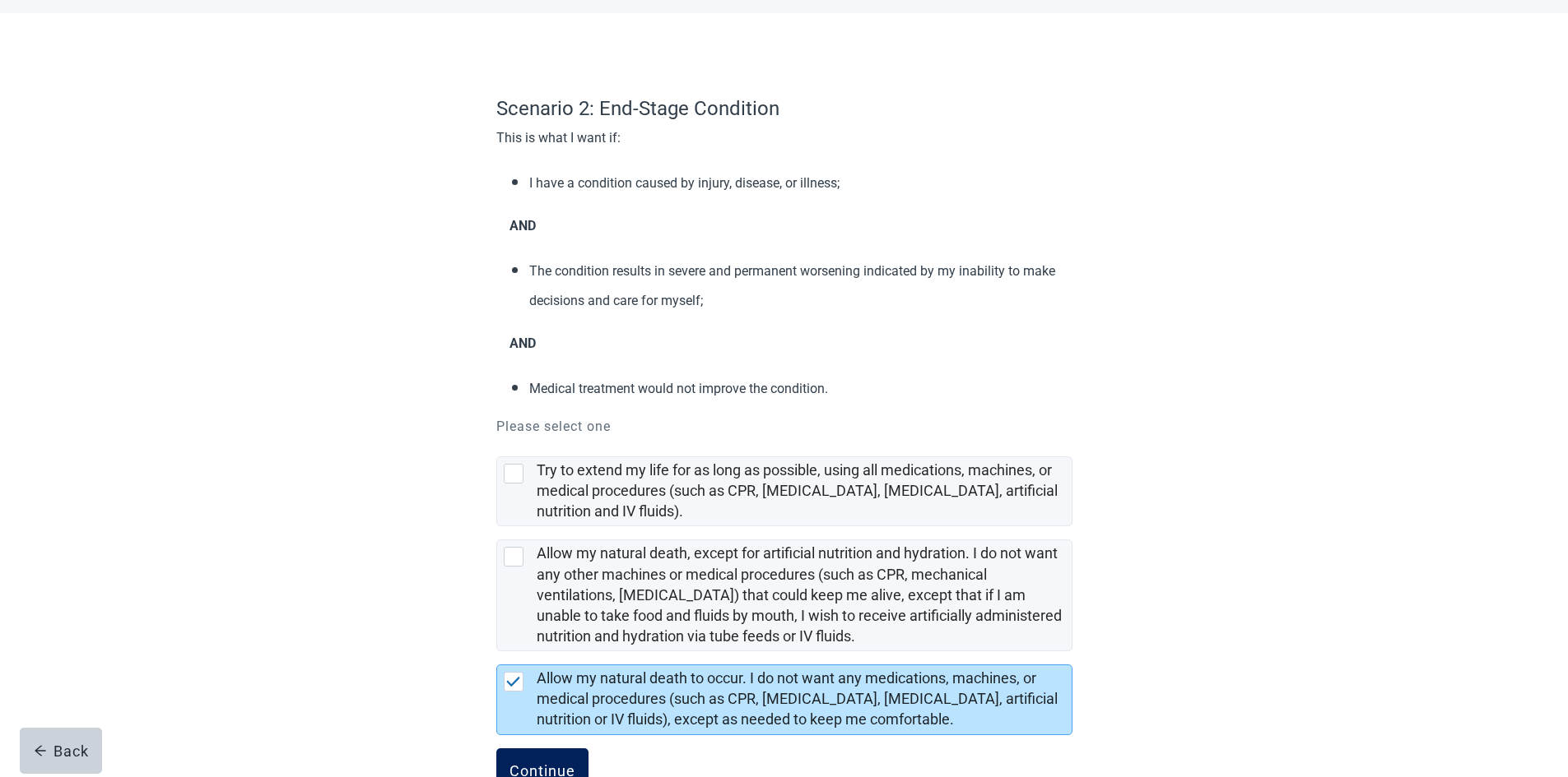
click at [535, 763] on div "Continue" at bounding box center [542, 771] width 66 height 17
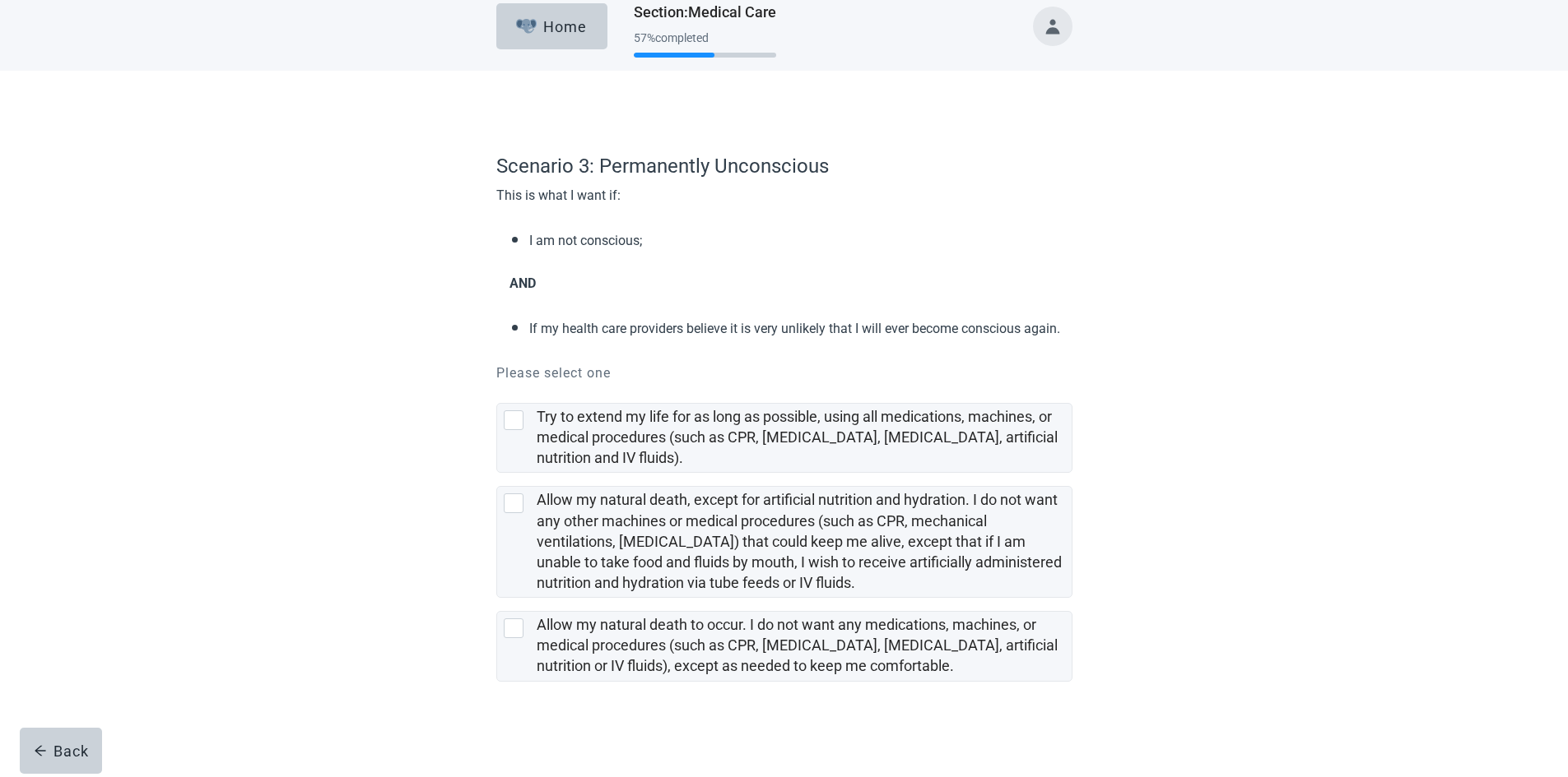
scroll to position [23, 0]
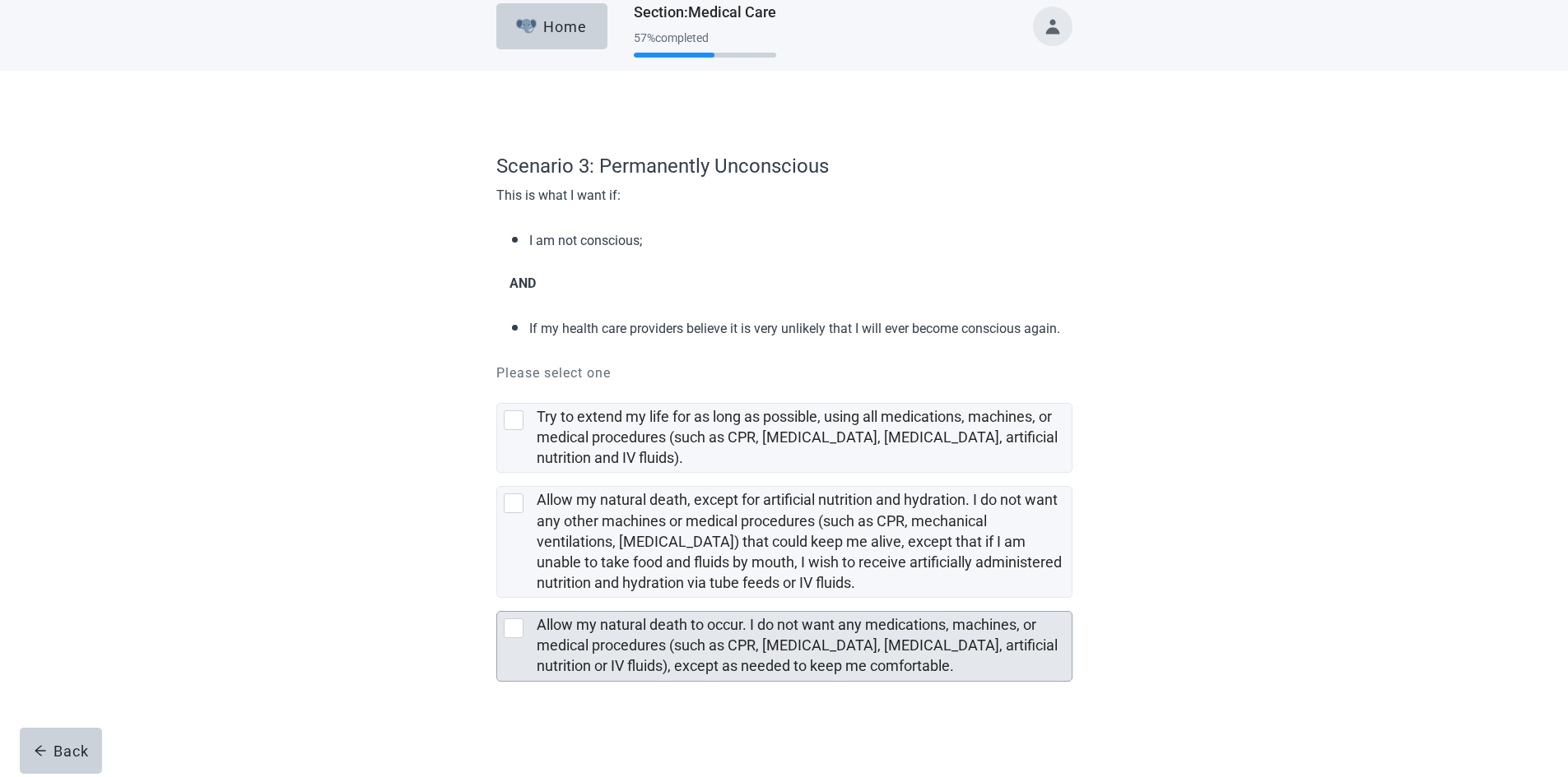
click at [682, 656] on div "Allow my natural death to occur. I do not want any medications, machines, or me…" at bounding box center [799, 645] width 525 height 62
click at [497, 598] on input "Allow my natural death to occur. I do not want any medications, machines, or me…" at bounding box center [496, 598] width 1 height 1
checkbox input "true"
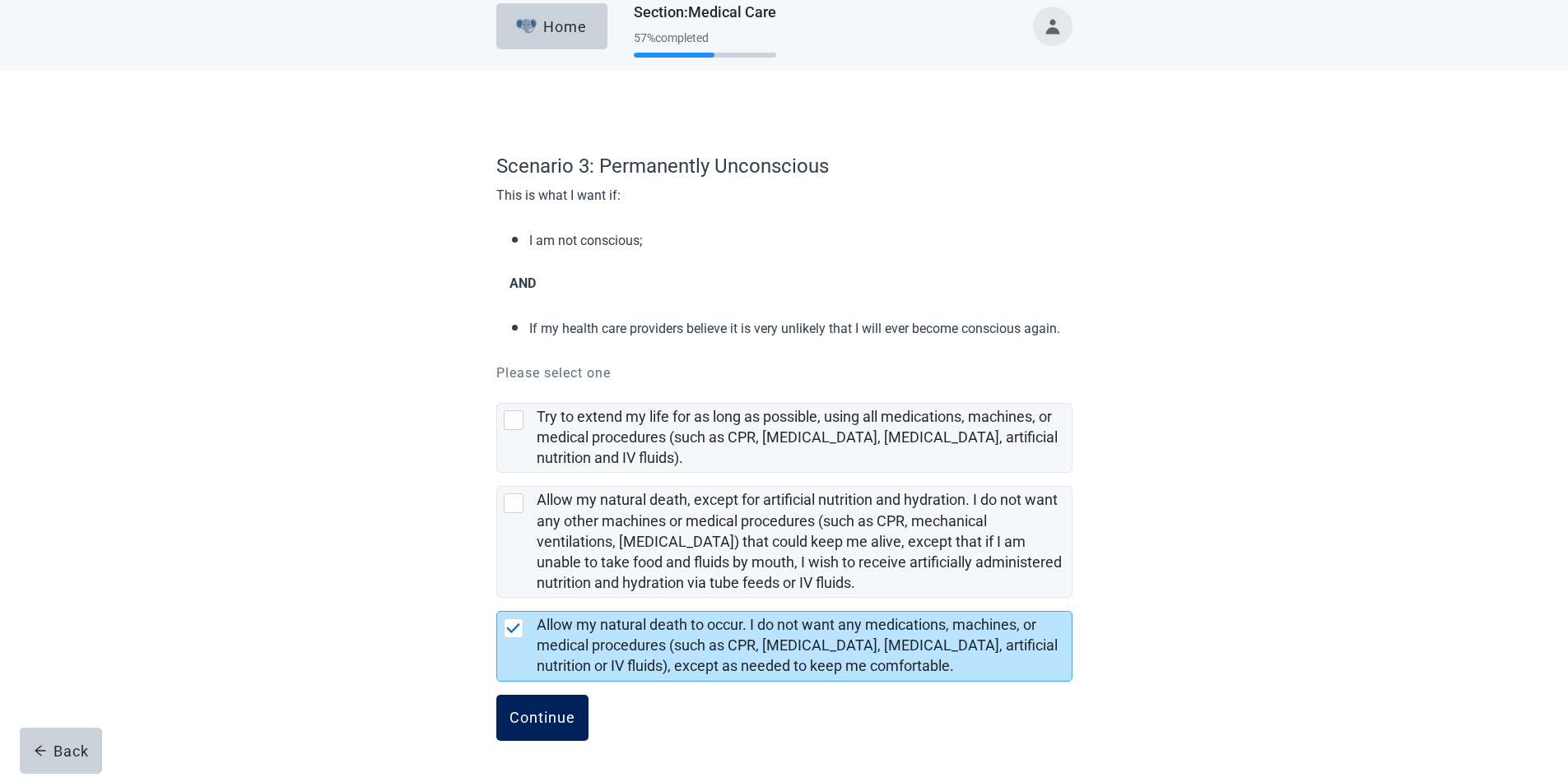
click at [556, 721] on div "Continue" at bounding box center [542, 718] width 66 height 17
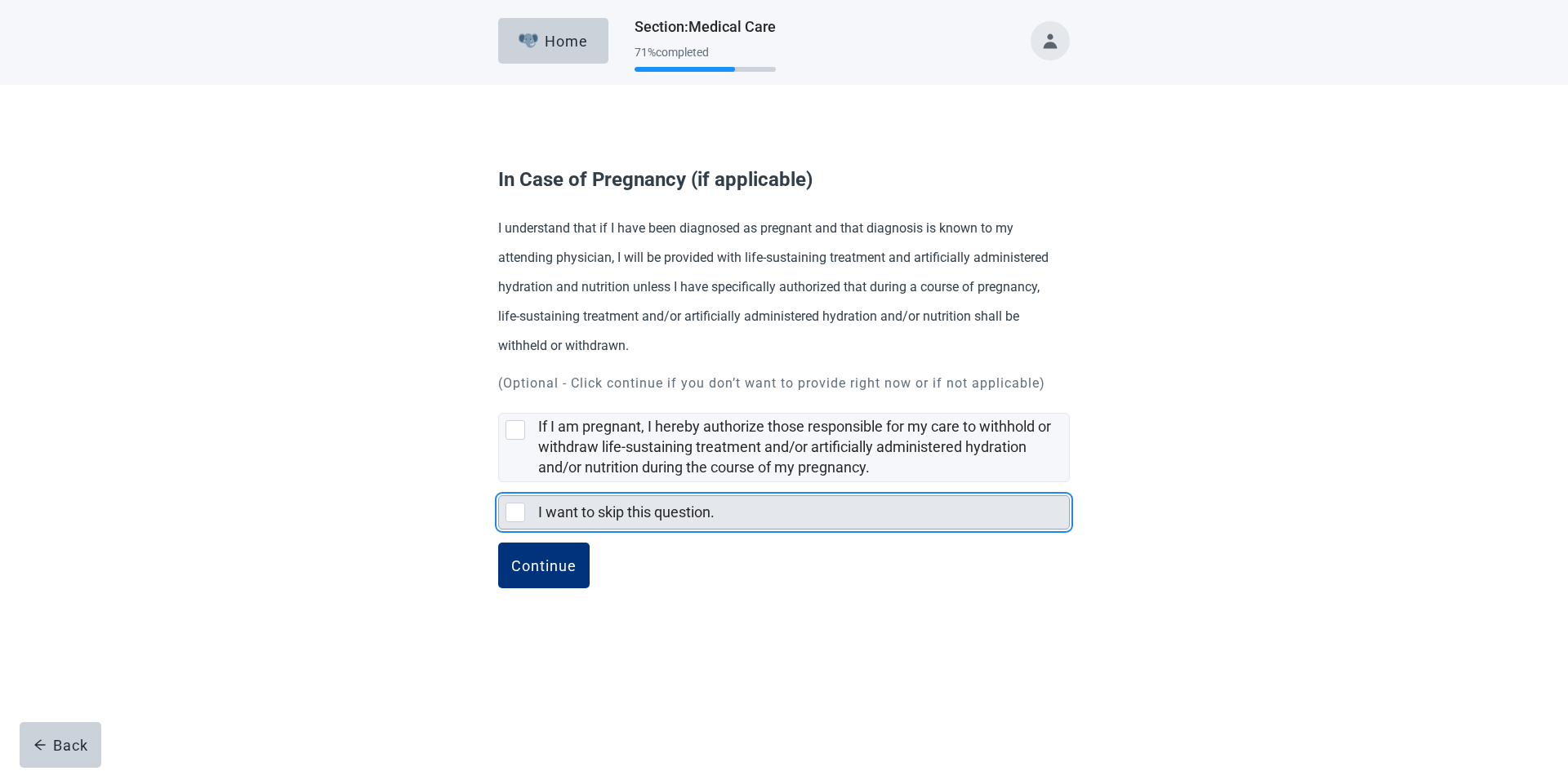
click at [521, 503] on div "I want to skip this question., checkbox, not selected" at bounding box center [515, 513] width 20 height 20
click at [499, 483] on input "I want to skip this question." at bounding box center [498, 482] width 1 height 1
checkbox input "true"
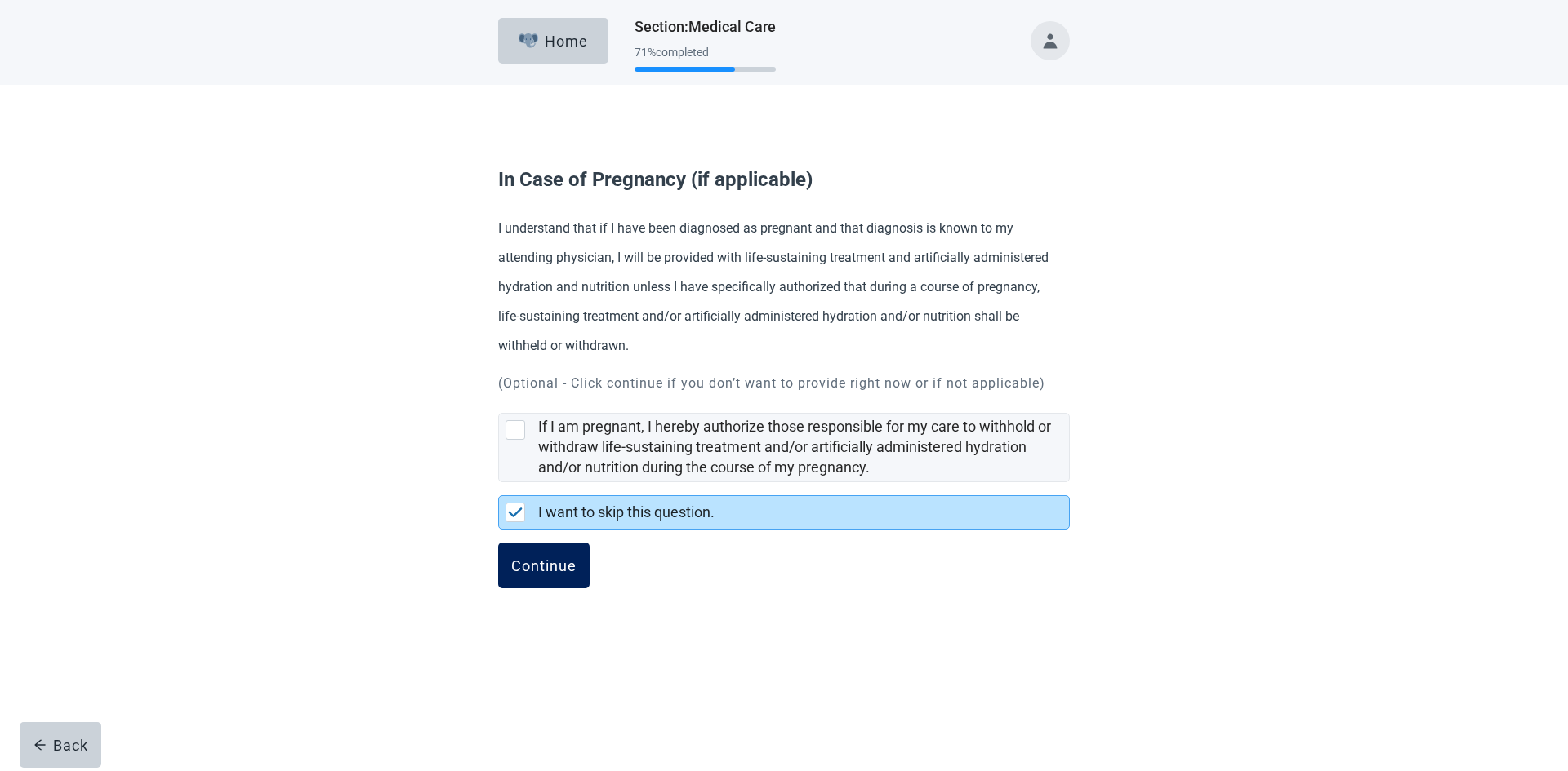
click at [556, 570] on div "Continue" at bounding box center [544, 565] width 66 height 16
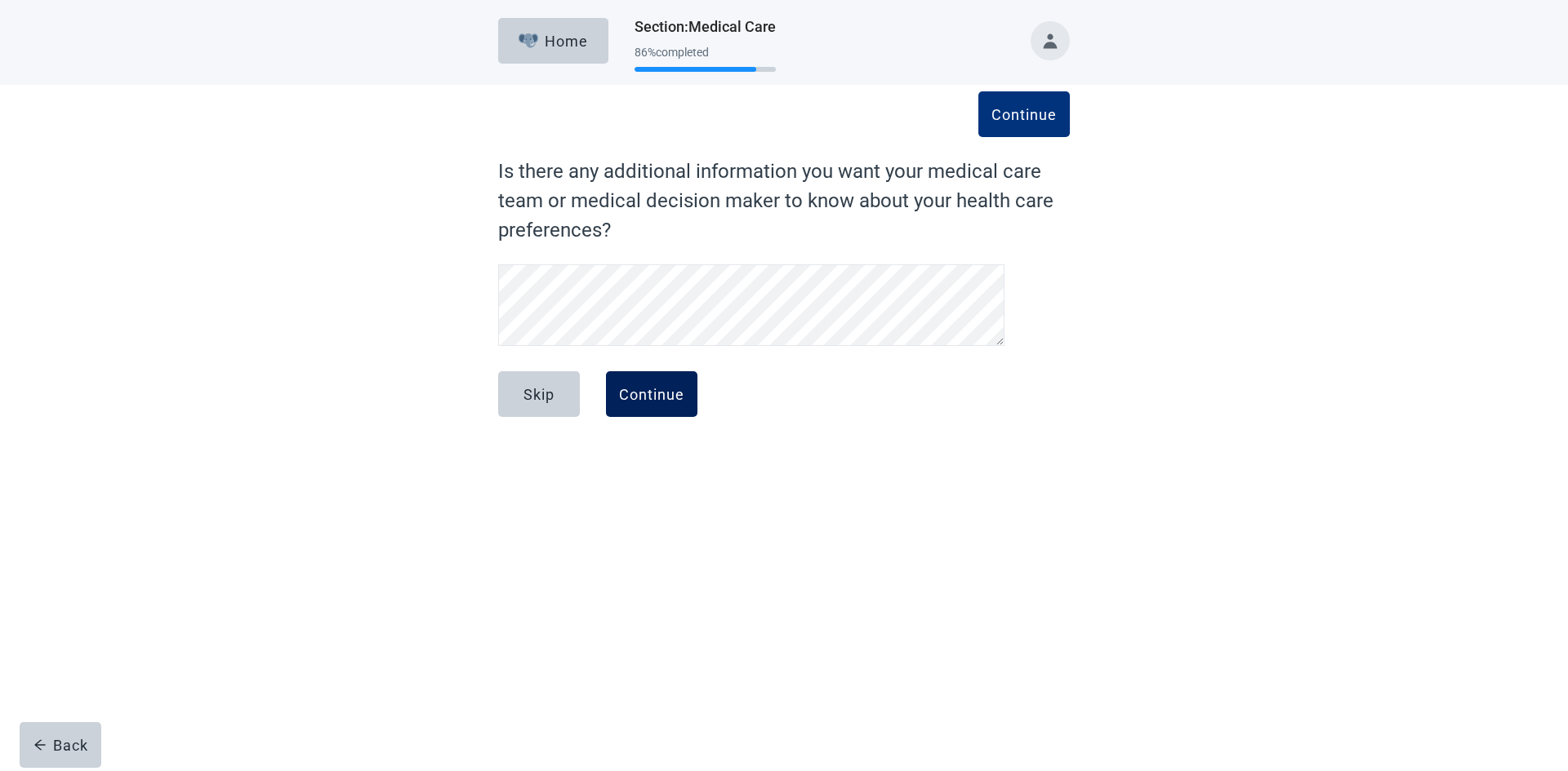
click at [663, 397] on div "Continue" at bounding box center [652, 394] width 66 height 16
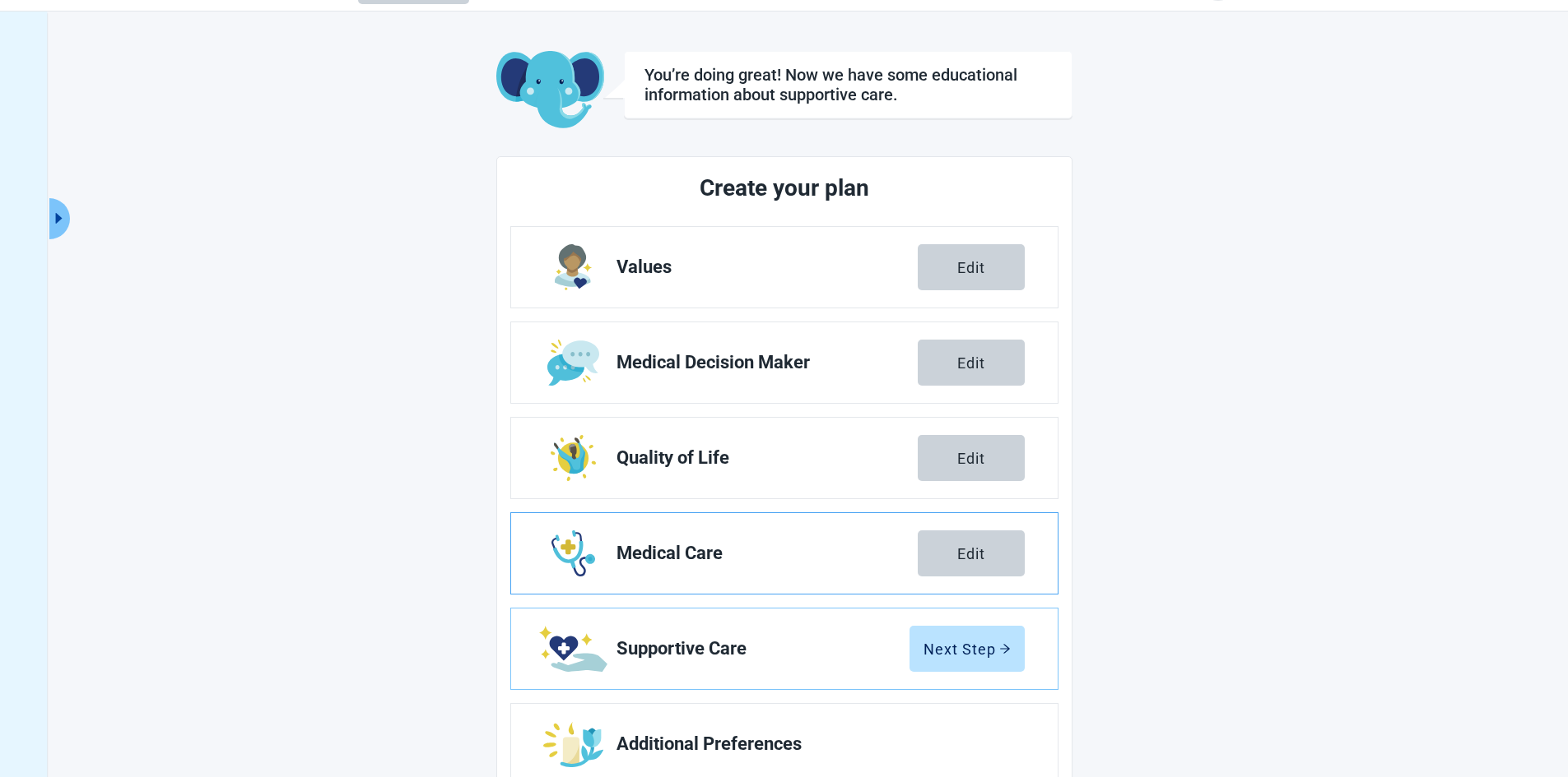
scroll to position [97, 0]
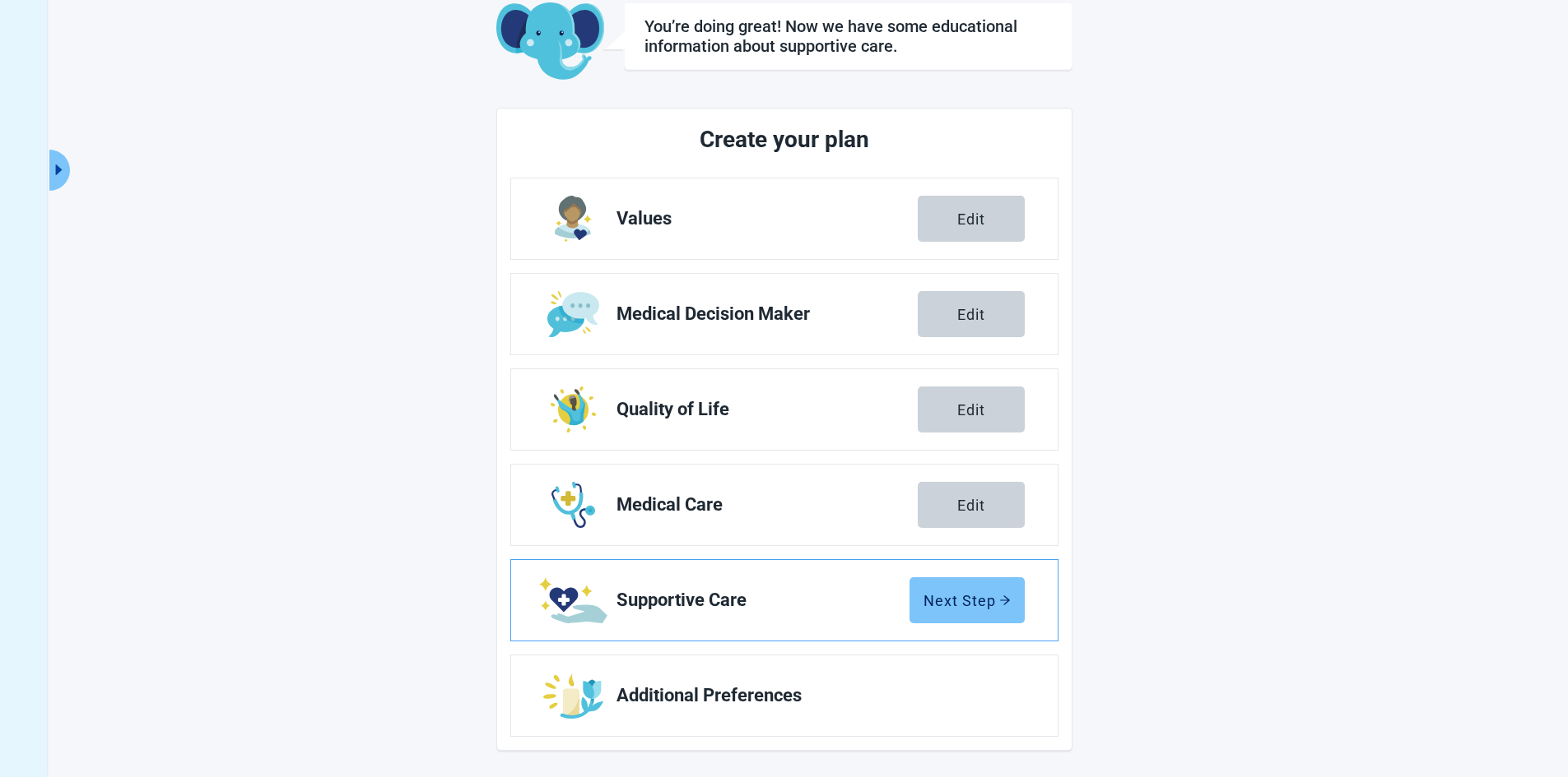
click at [979, 611] on button "Next Step" at bounding box center [967, 600] width 115 height 46
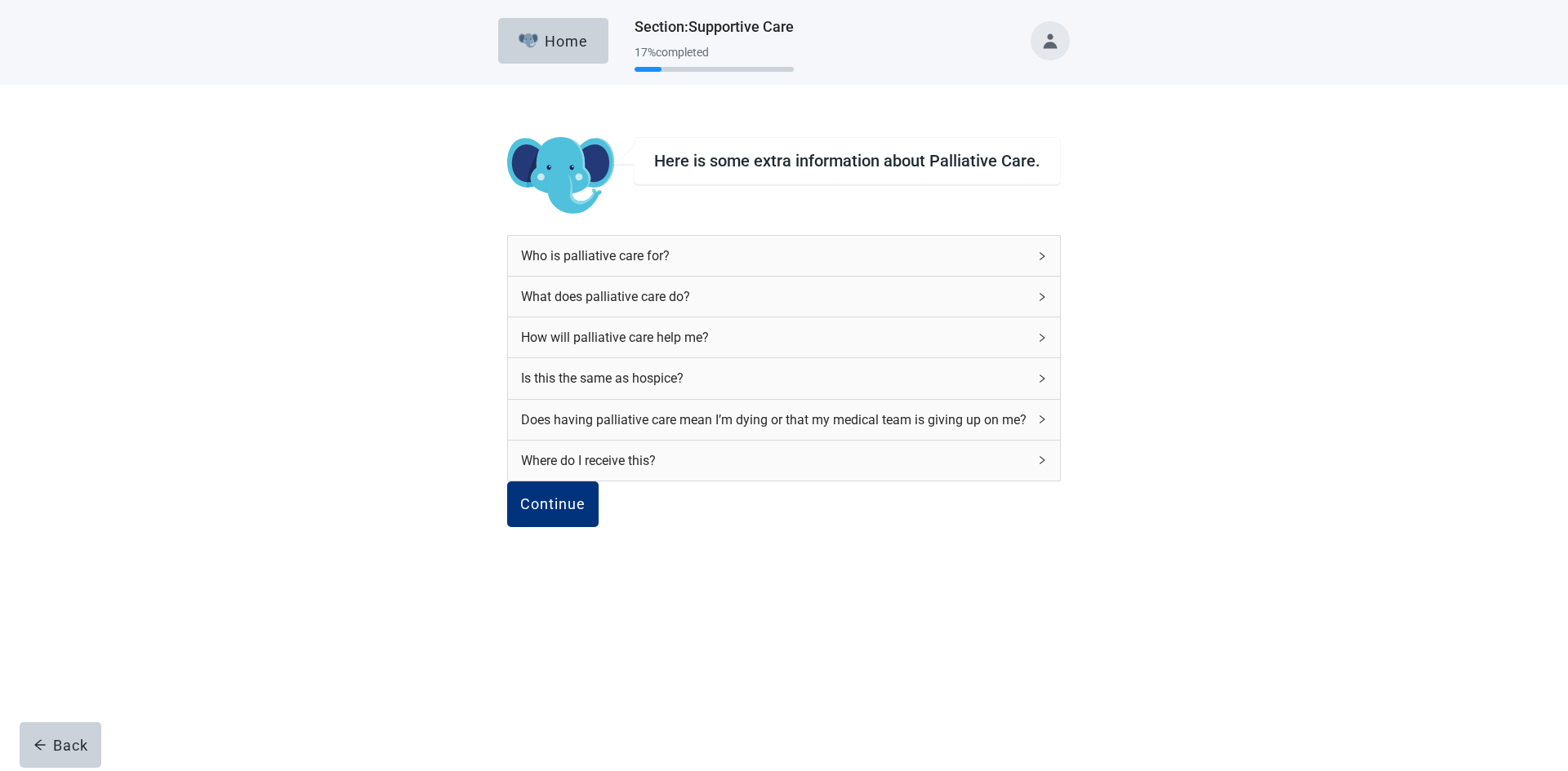
click at [1004, 261] on div "Who is palliative care for?" at bounding box center [784, 256] width 552 height 40
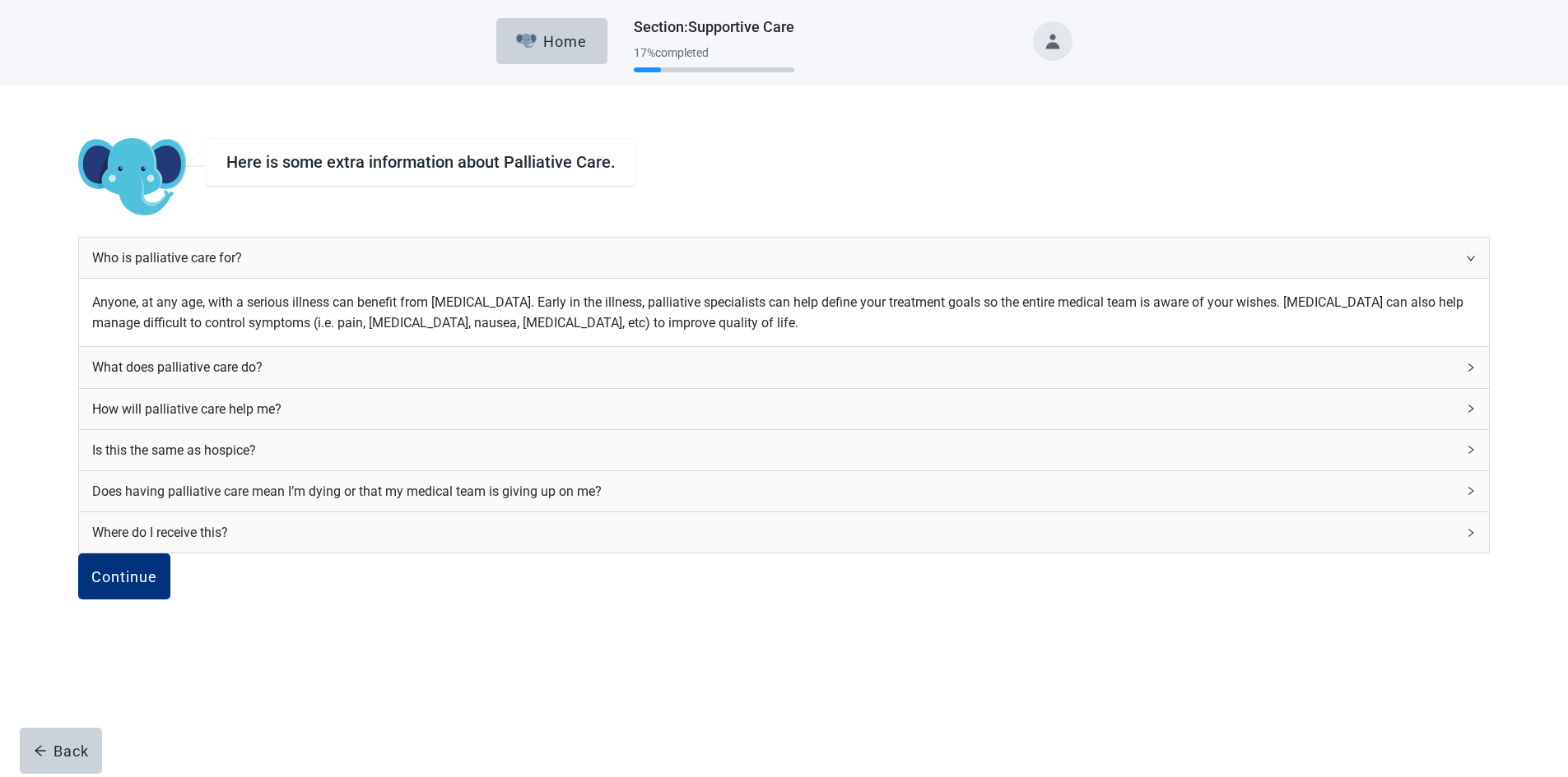
click at [1005, 266] on div "Who is palliative care for?" at bounding box center [784, 258] width 1409 height 40
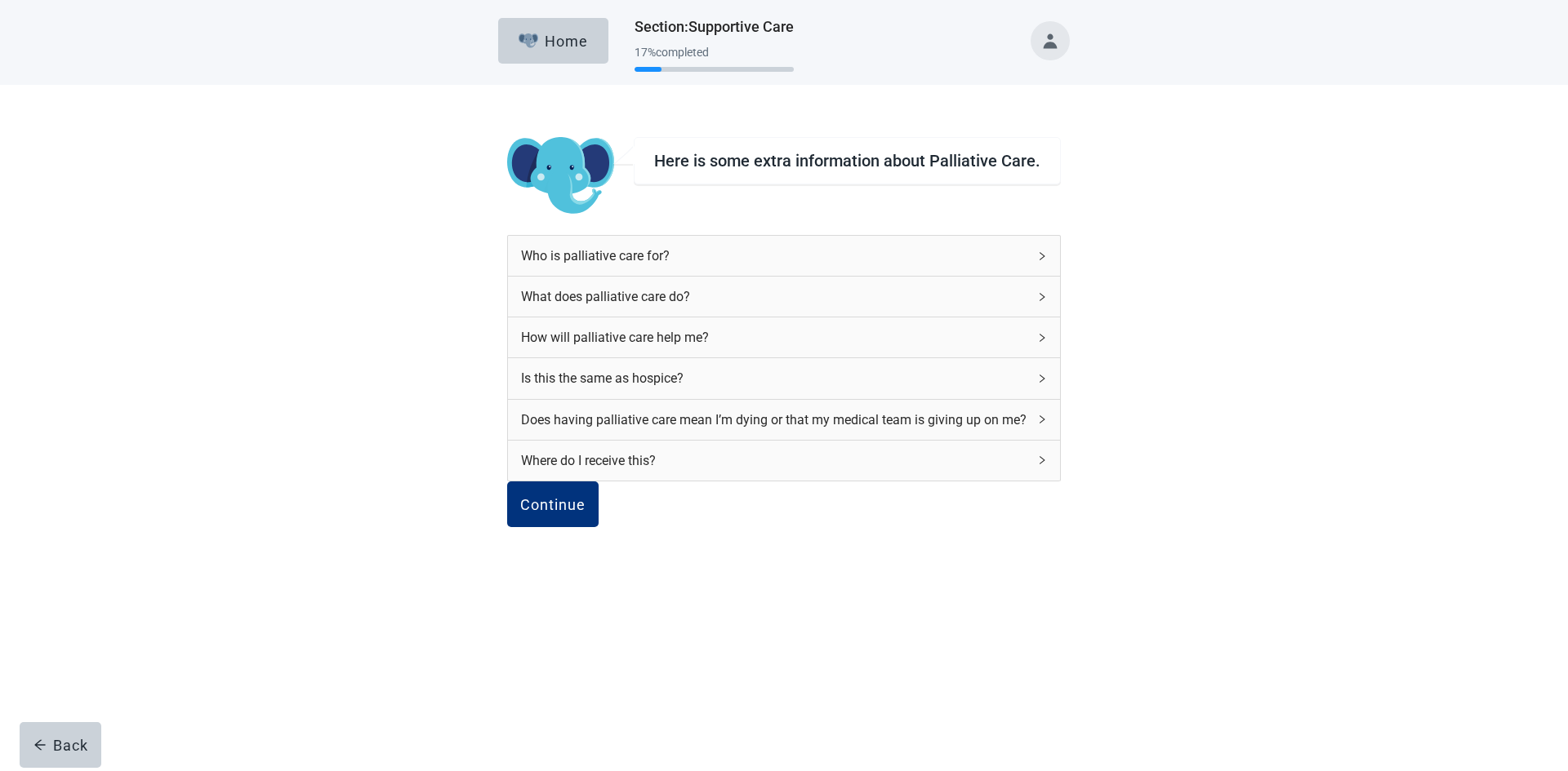
click at [958, 298] on div "What does palliative care do?" at bounding box center [773, 296] width 506 height 21
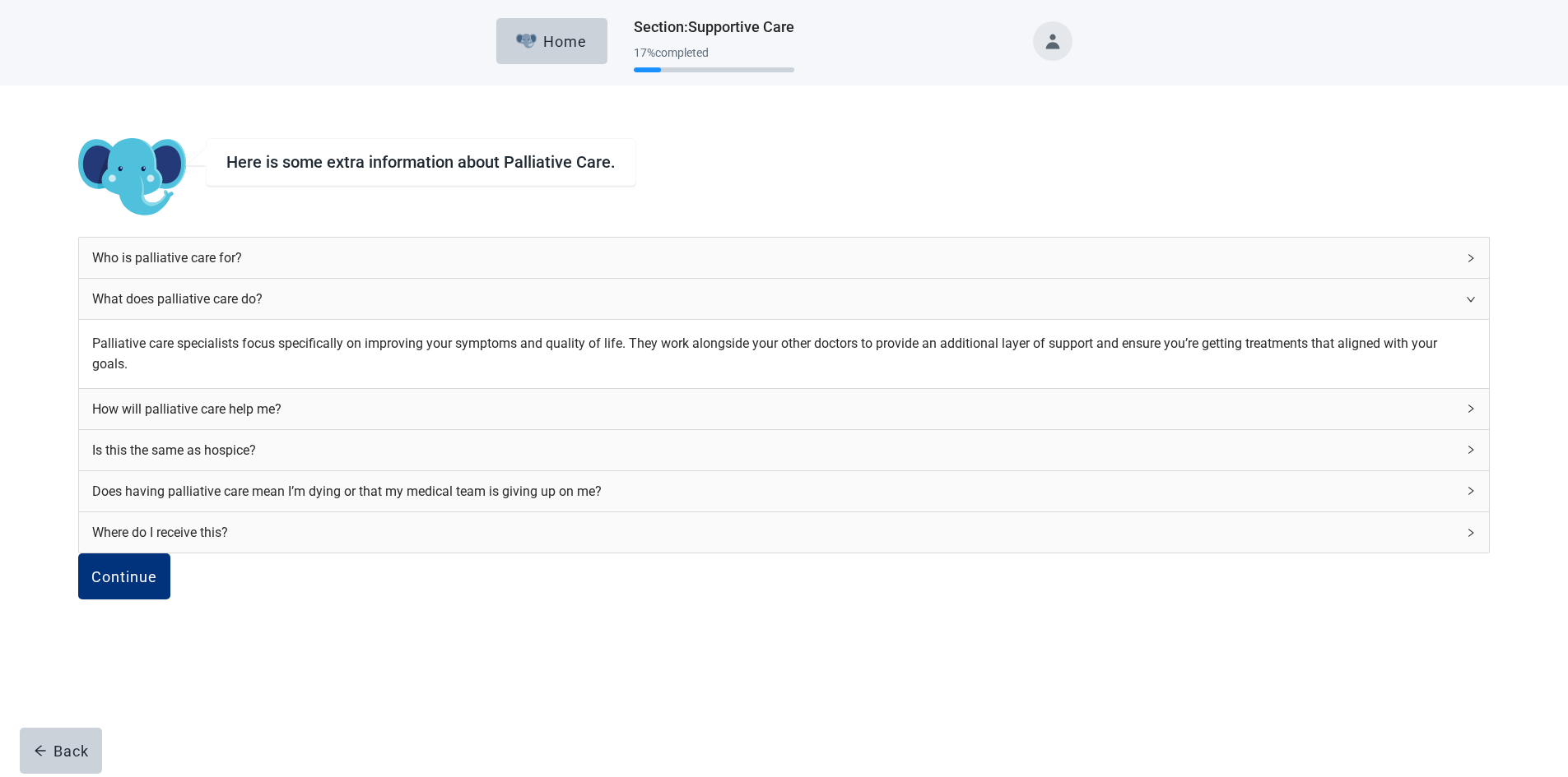
click at [1466, 301] on span "right" at bounding box center [1470, 299] width 10 height 10
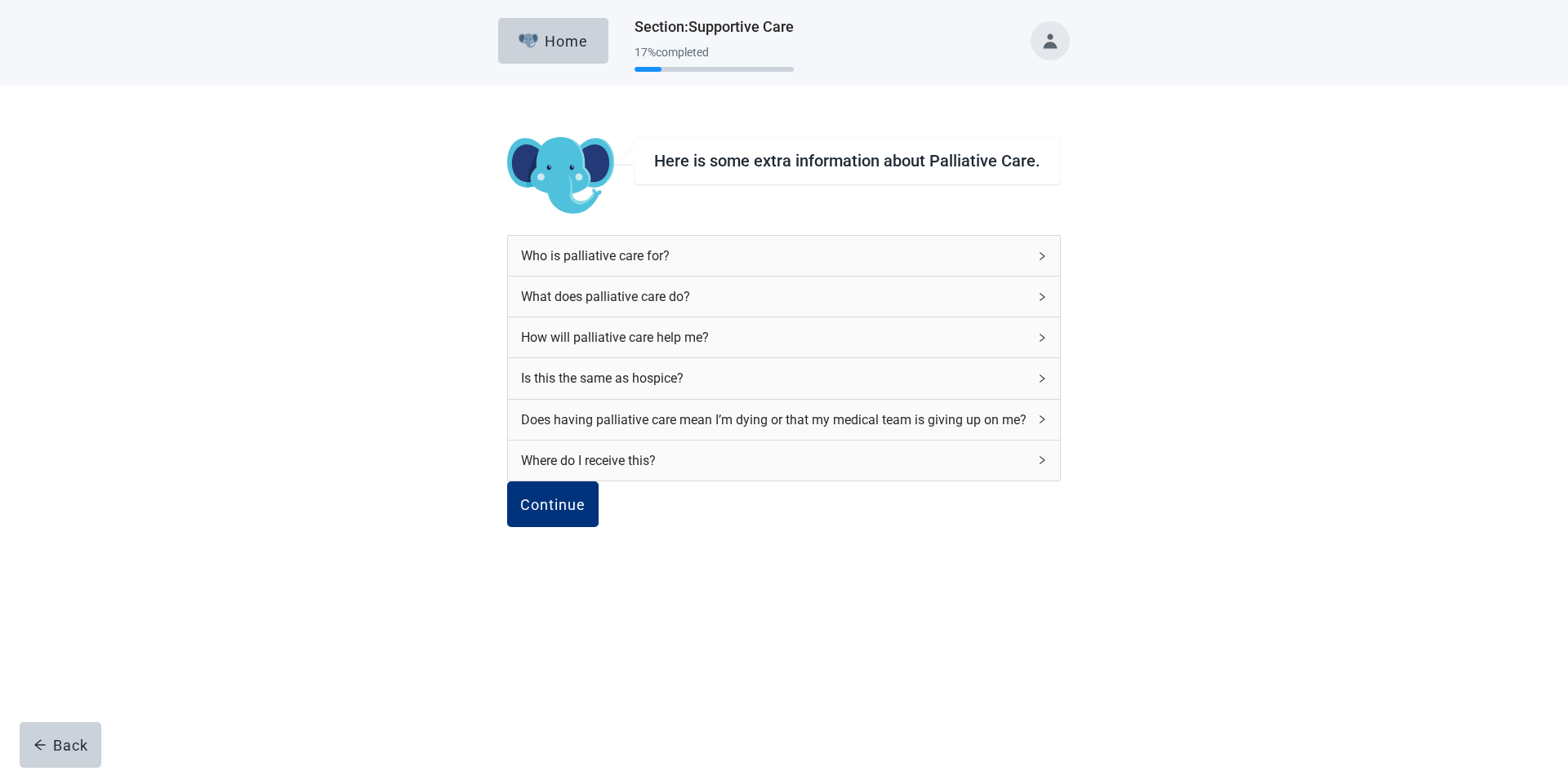
click at [995, 351] on div "How will palliative care help me?" at bounding box center [784, 337] width 552 height 40
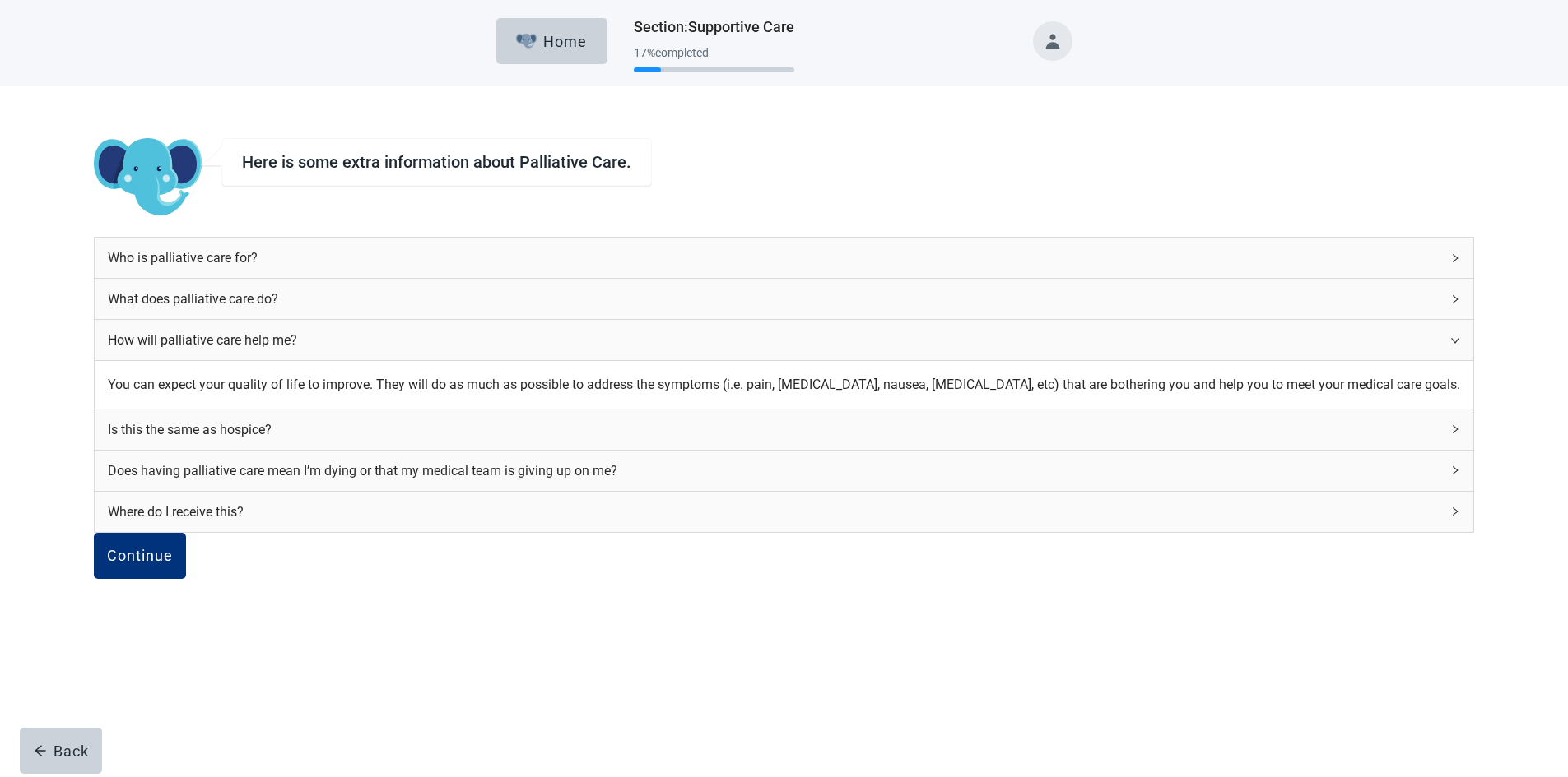
click at [1006, 351] on div "How will palliative care help me?" at bounding box center [784, 340] width 1378 height 40
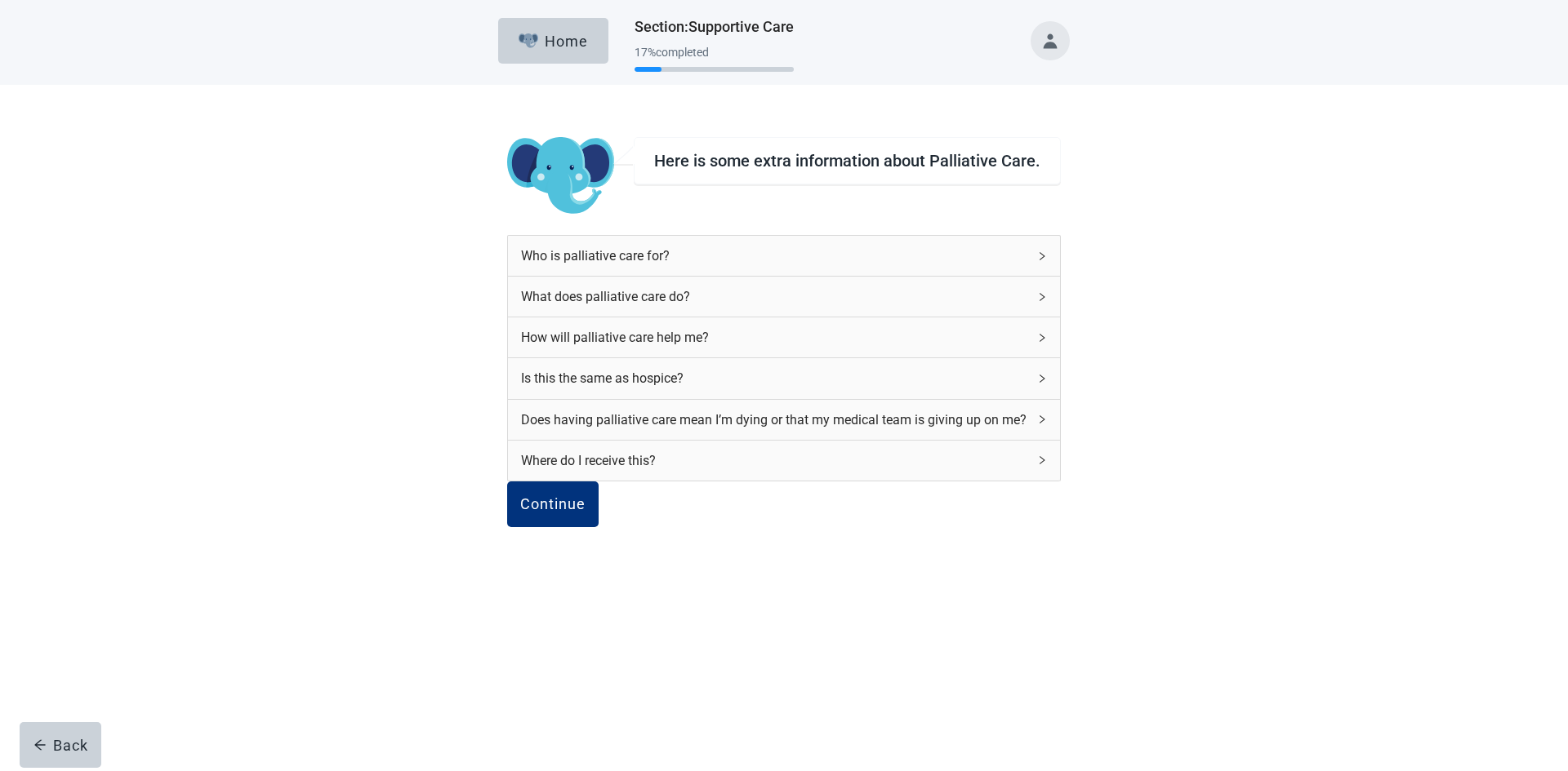
click at [992, 377] on div "Is this the same as hospice?" at bounding box center [773, 379] width 506 height 21
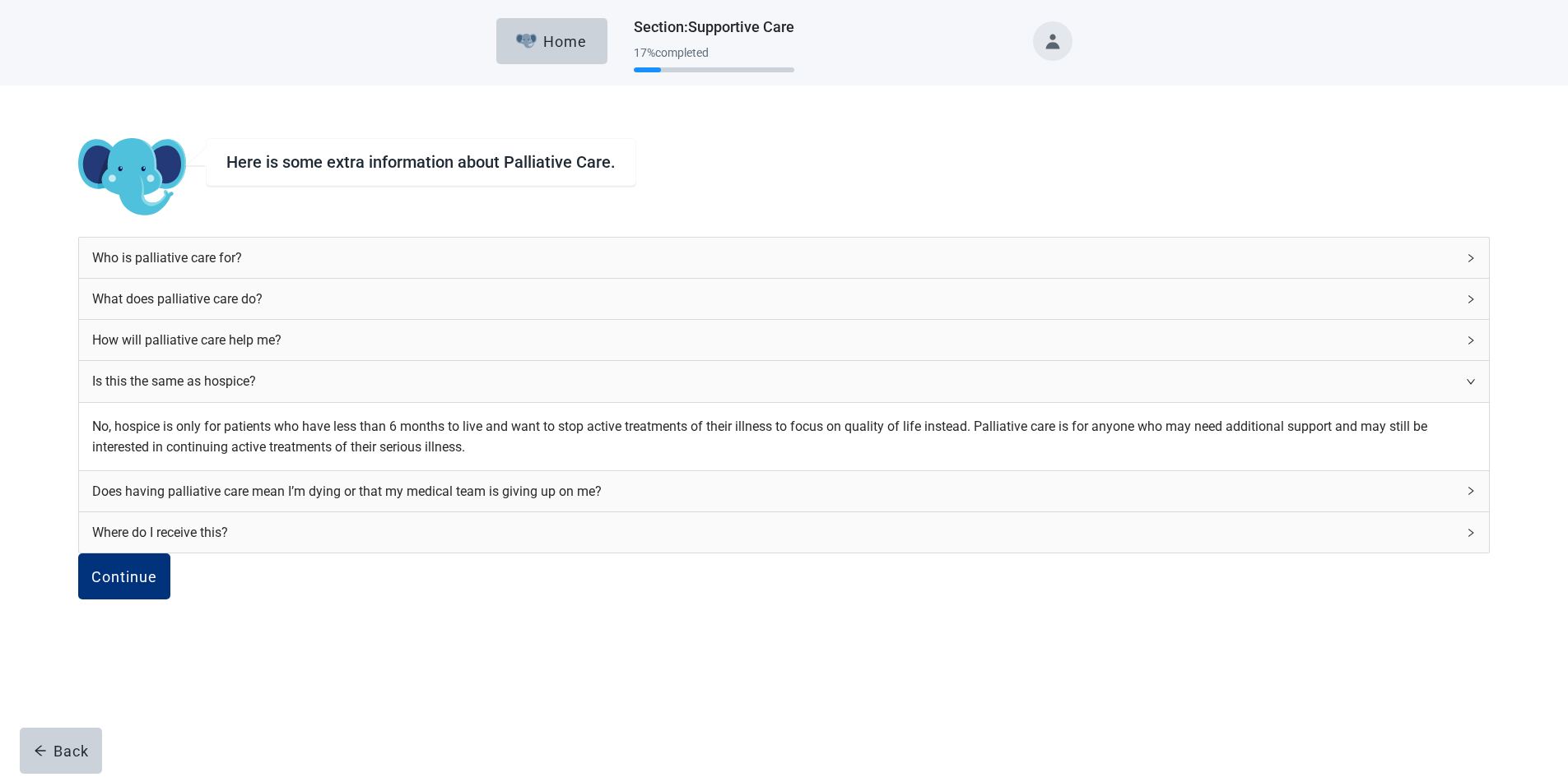
click at [1000, 380] on div "Is this the same as hospice?" at bounding box center [784, 381] width 1409 height 40
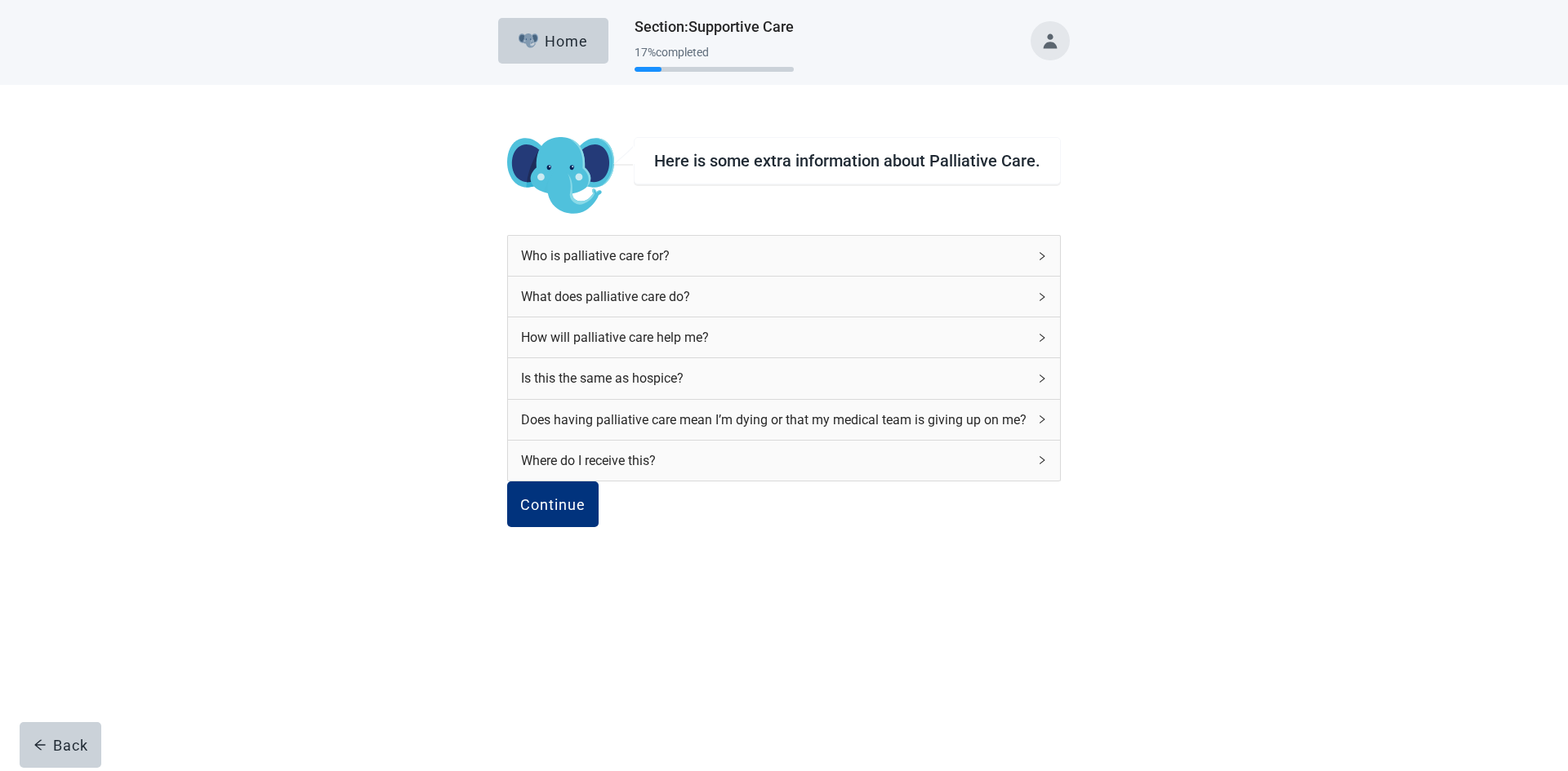
click at [916, 430] on div "Does having palliative care mean I’m dying or that my medical team is giving up…" at bounding box center [773, 420] width 506 height 21
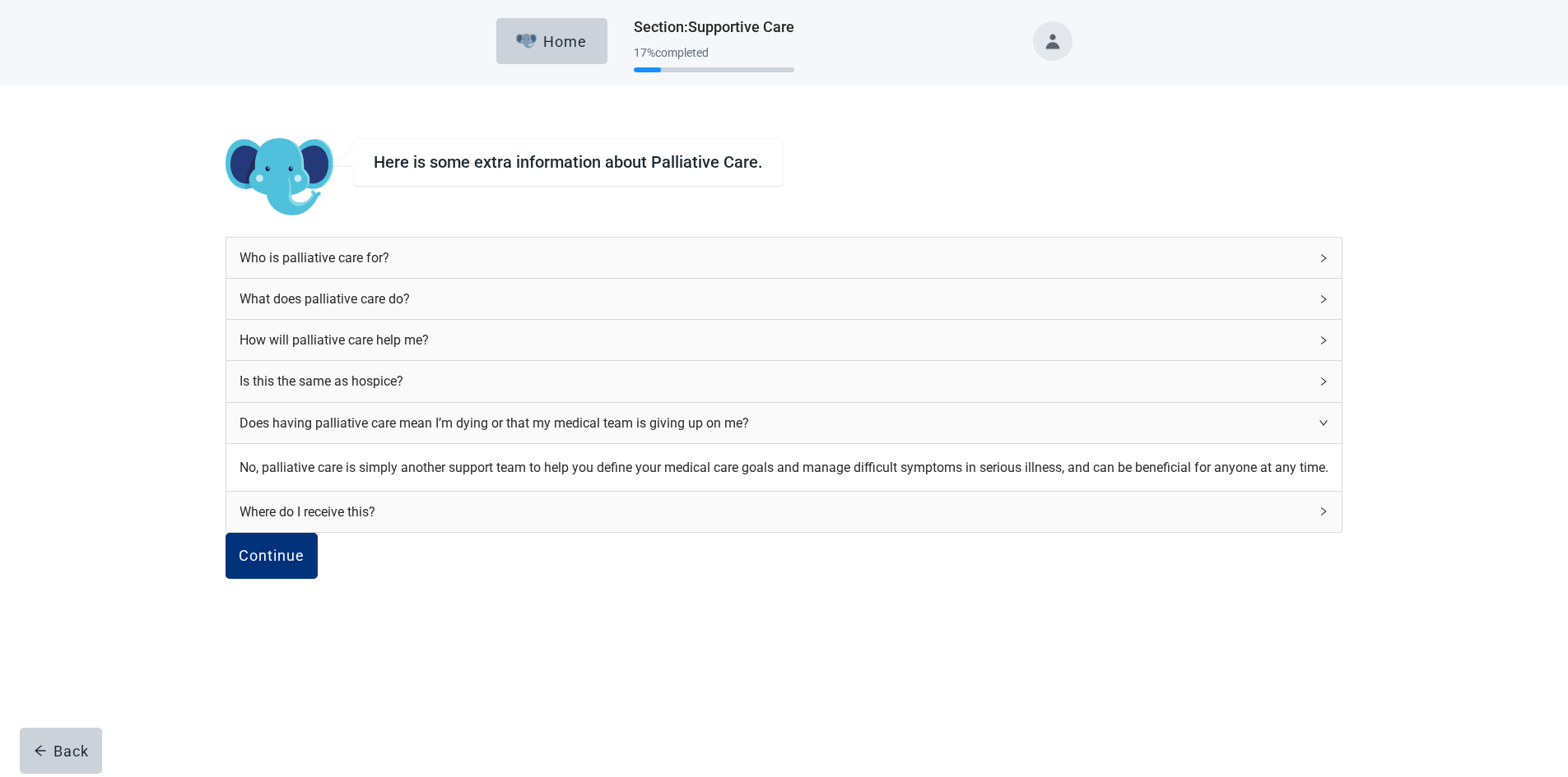
click at [992, 434] on div "Does having palliative care mean I’m dying or that my medical team is giving up…" at bounding box center [774, 423] width 1069 height 21
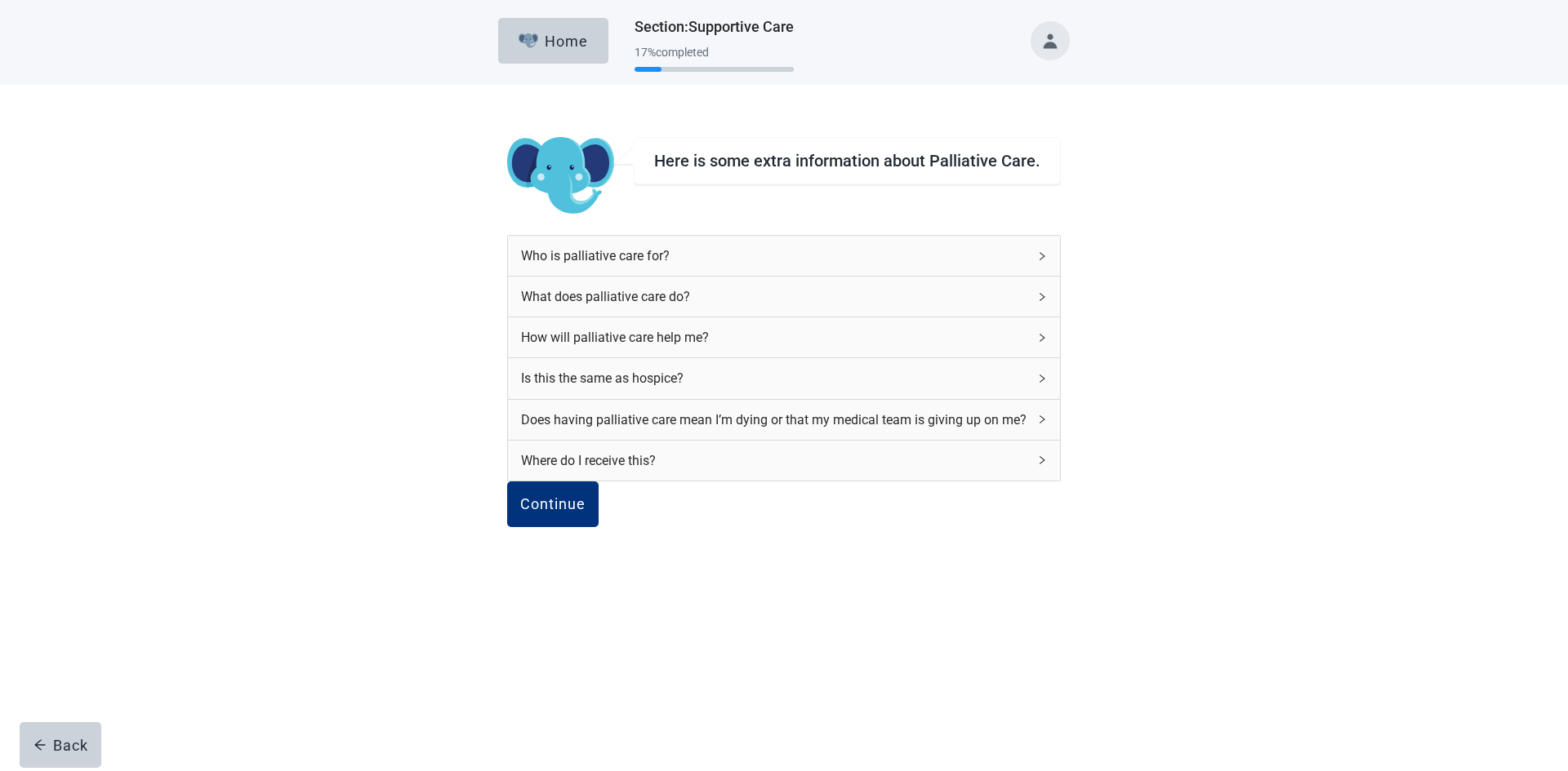
click at [984, 471] on div "Where do I receive this?" at bounding box center [773, 461] width 506 height 21
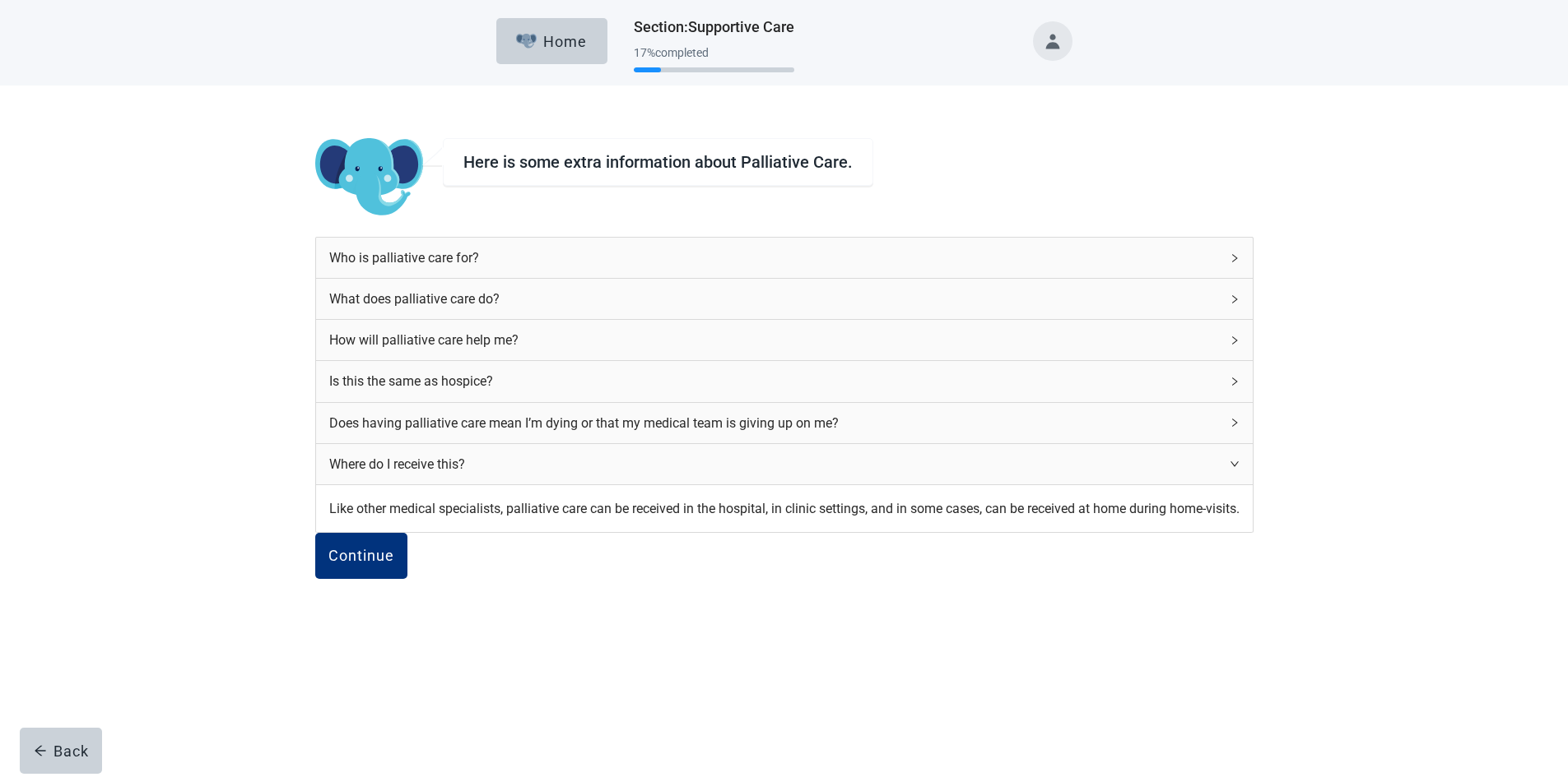
scroll to position [41, 0]
click at [994, 454] on div "Where do I receive this?" at bounding box center [784, 464] width 936 height 40
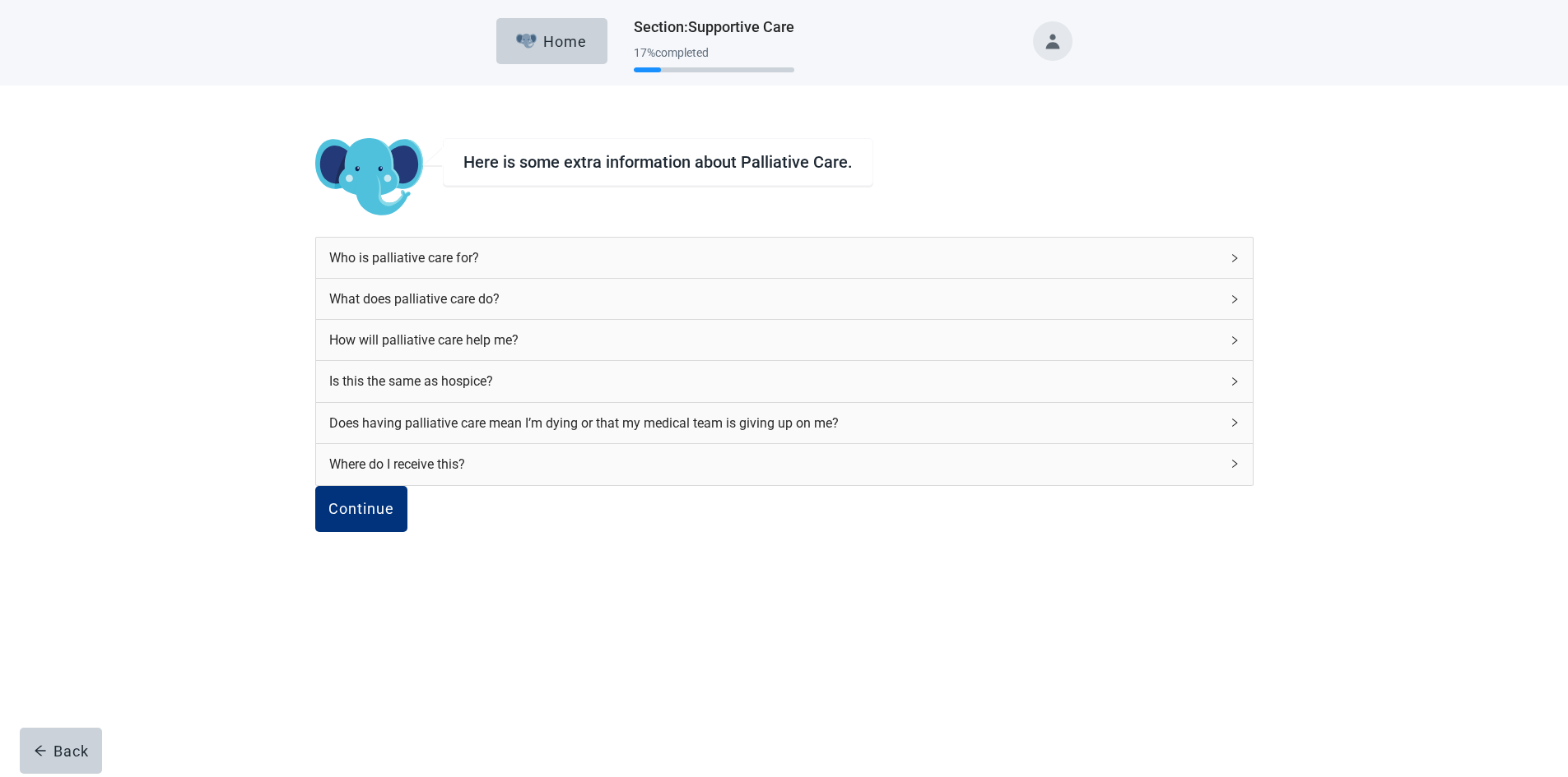
scroll to position [0, 0]
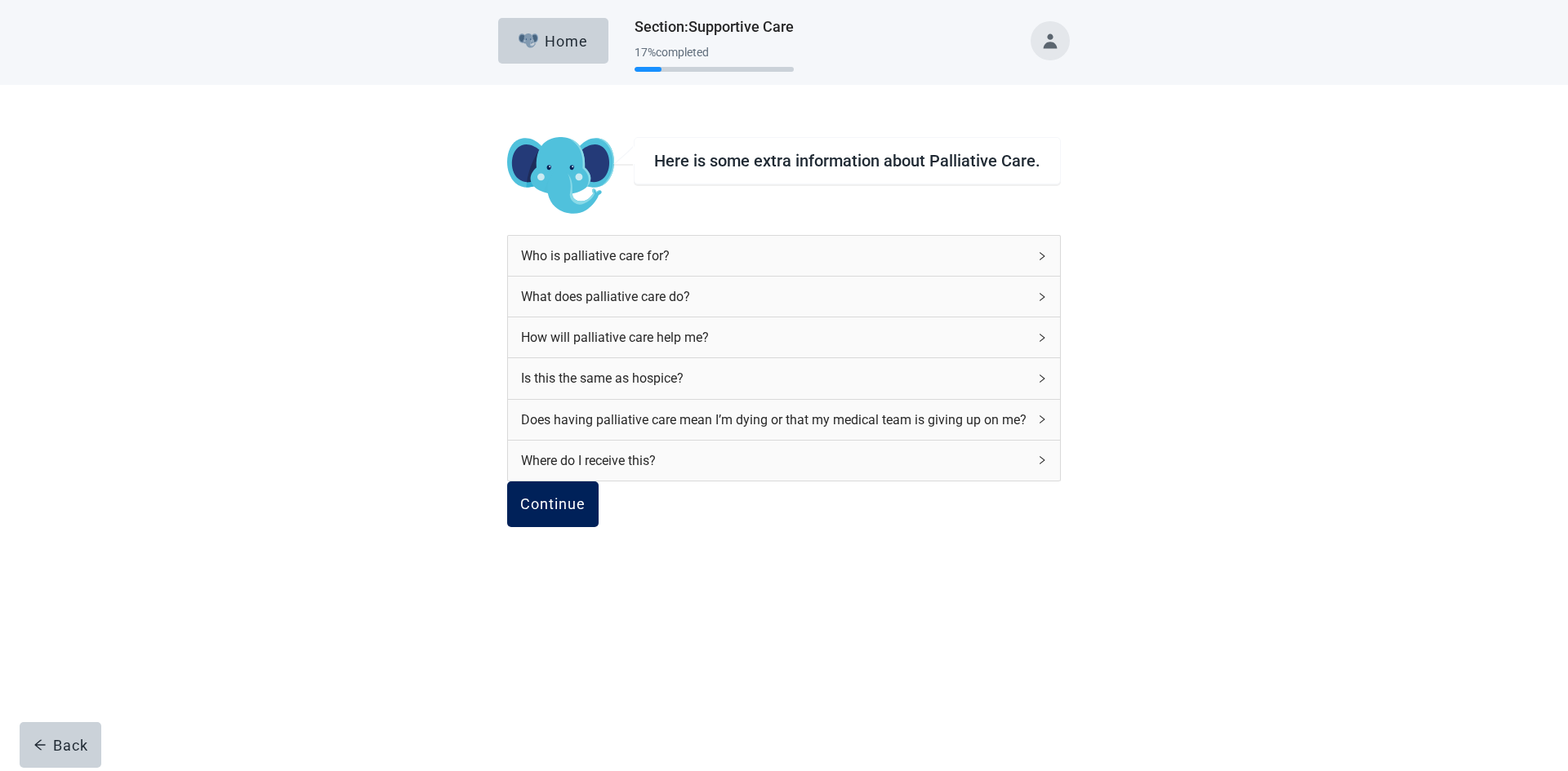
click at [586, 513] on div "Continue" at bounding box center [553, 504] width 66 height 16
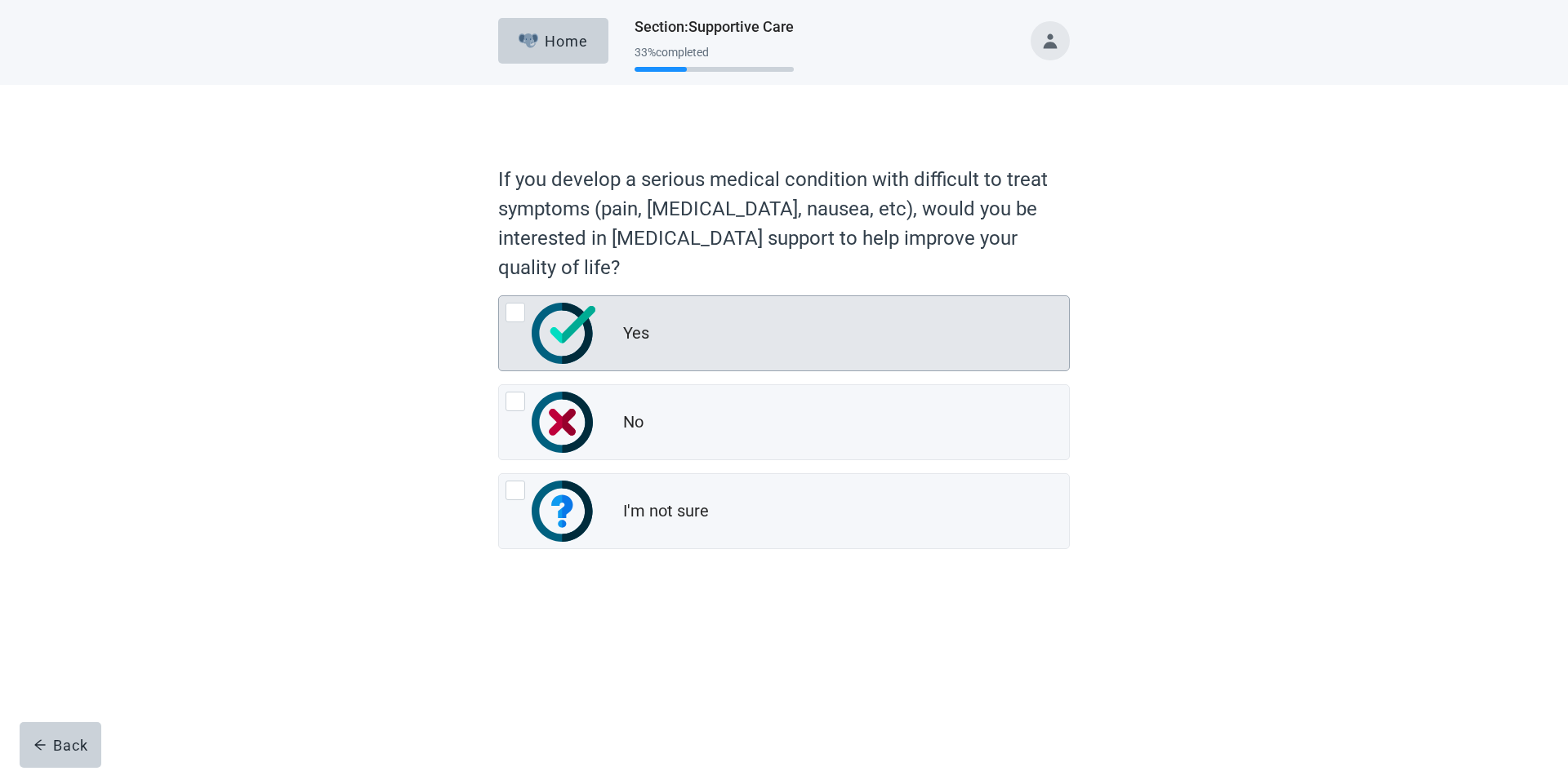
click at [709, 330] on div "Yes" at bounding box center [846, 334] width 446 height 33
click at [499, 296] on input "Yes" at bounding box center [498, 296] width 1 height 1
radio input "true"
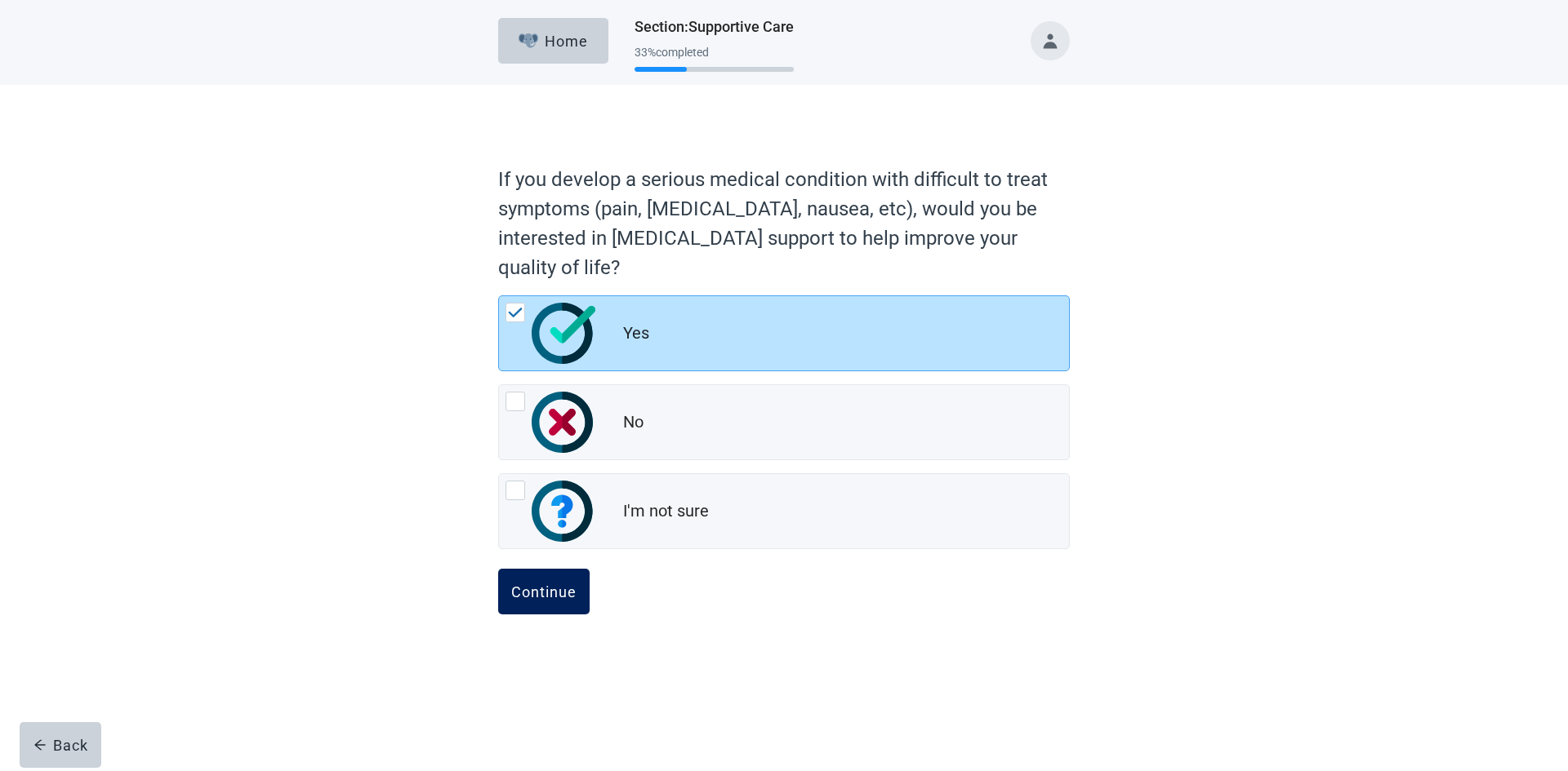
click at [534, 582] on button "Continue" at bounding box center [544, 591] width 92 height 46
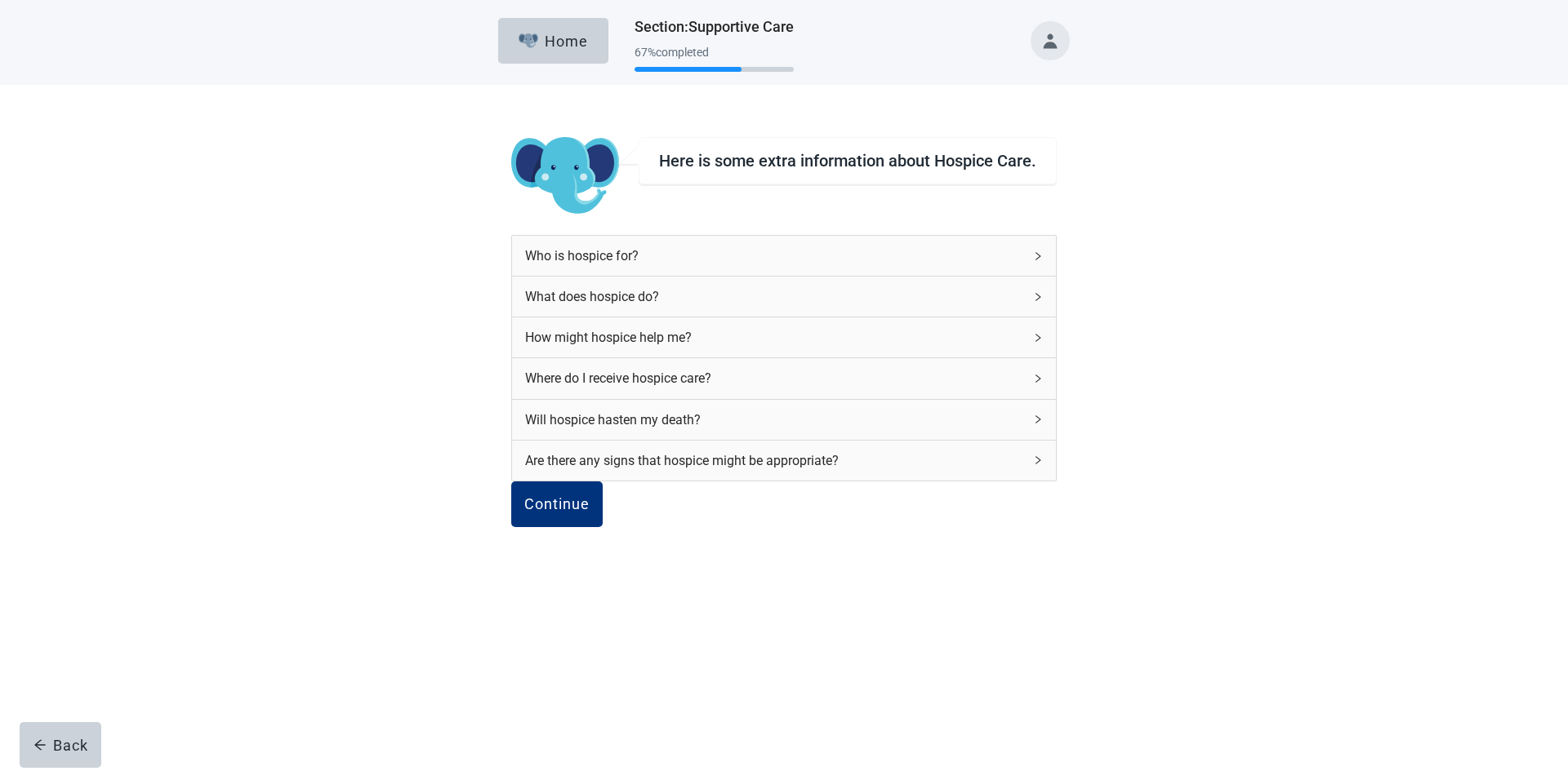
click at [1003, 262] on div "Who is hospice for?" at bounding box center [784, 256] width 543 height 40
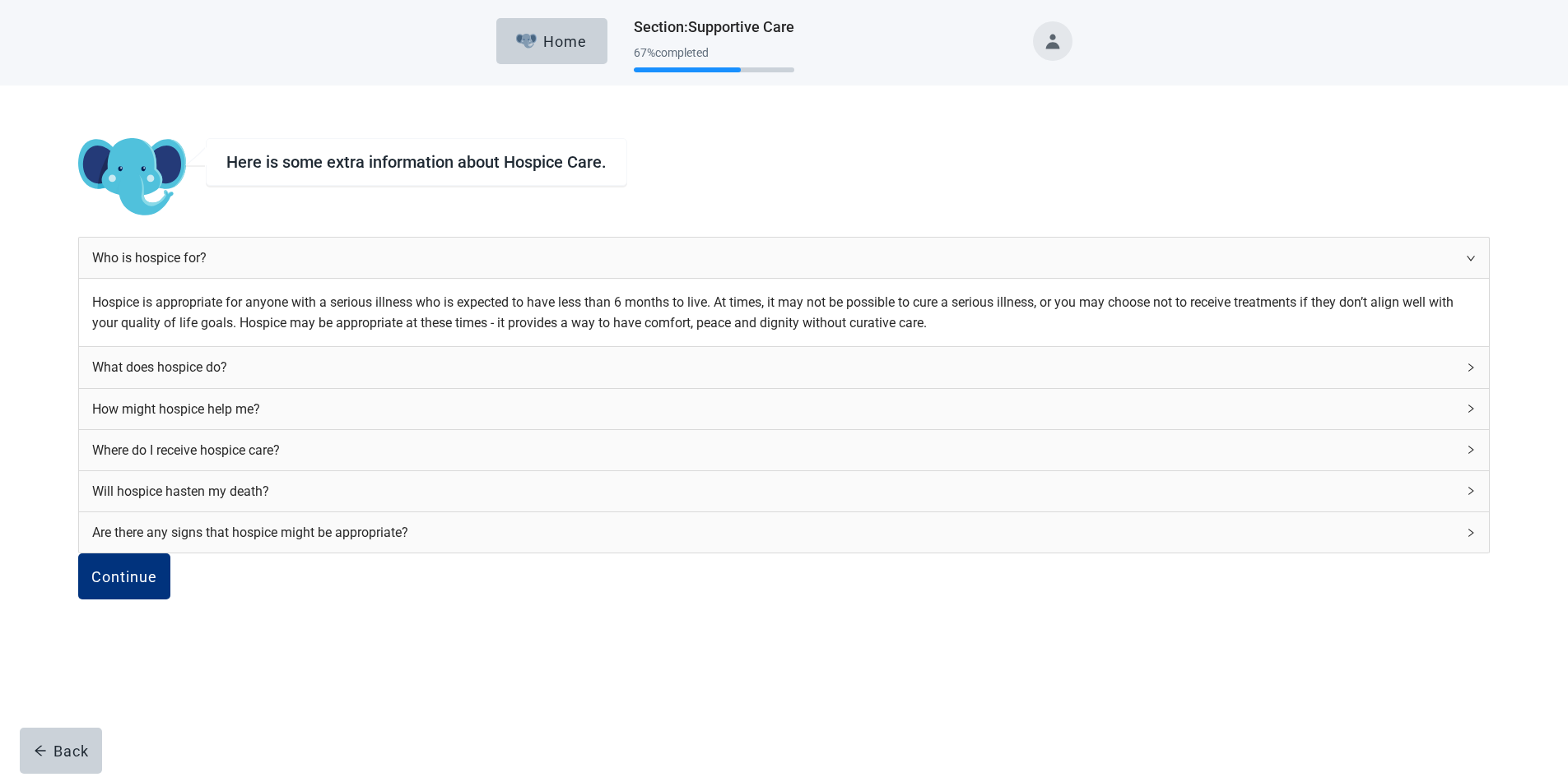
click at [1466, 261] on icon "right" at bounding box center [1470, 258] width 10 height 10
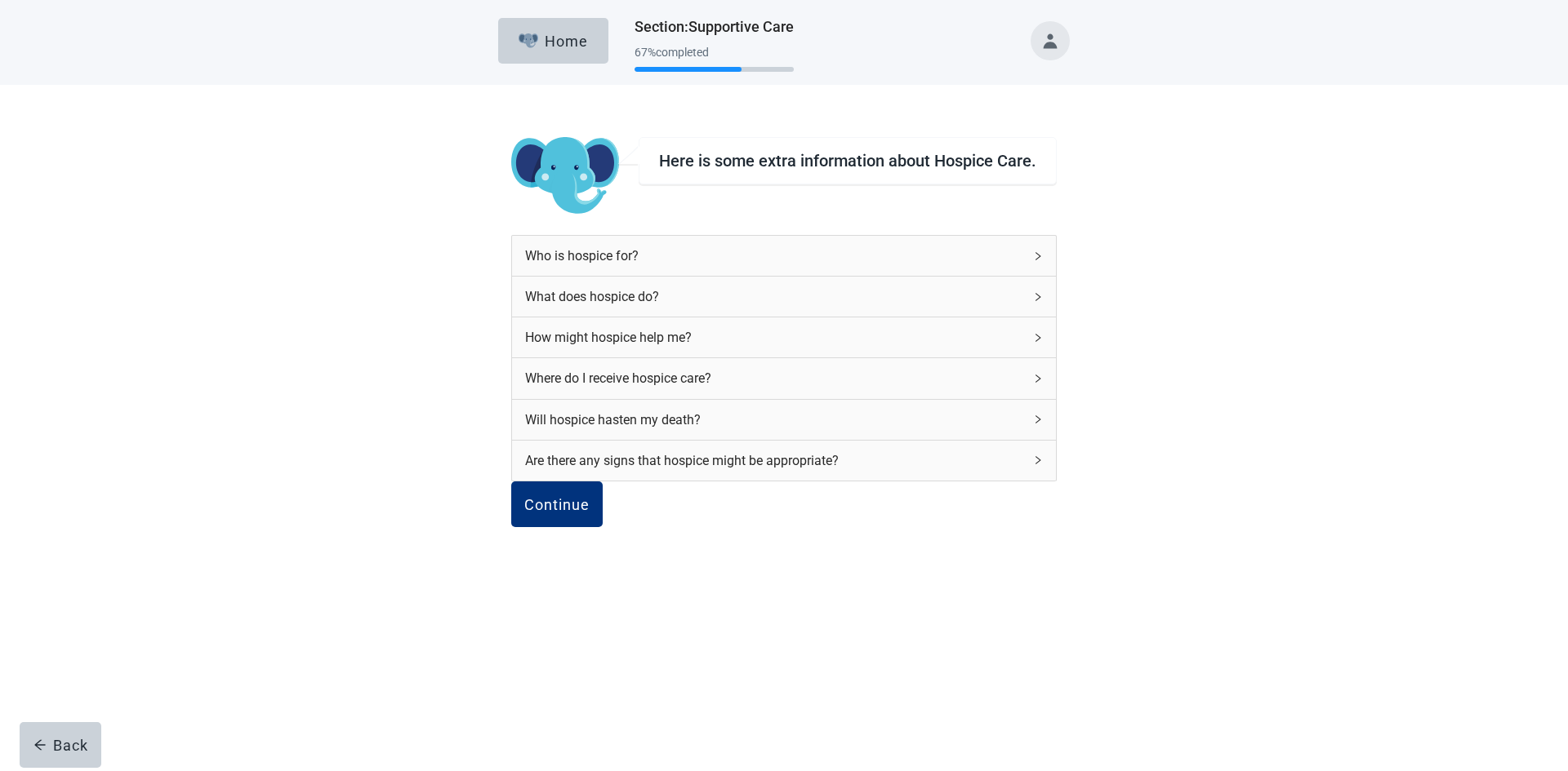
click at [956, 297] on div "What does hospice do?" at bounding box center [773, 296] width 497 height 21
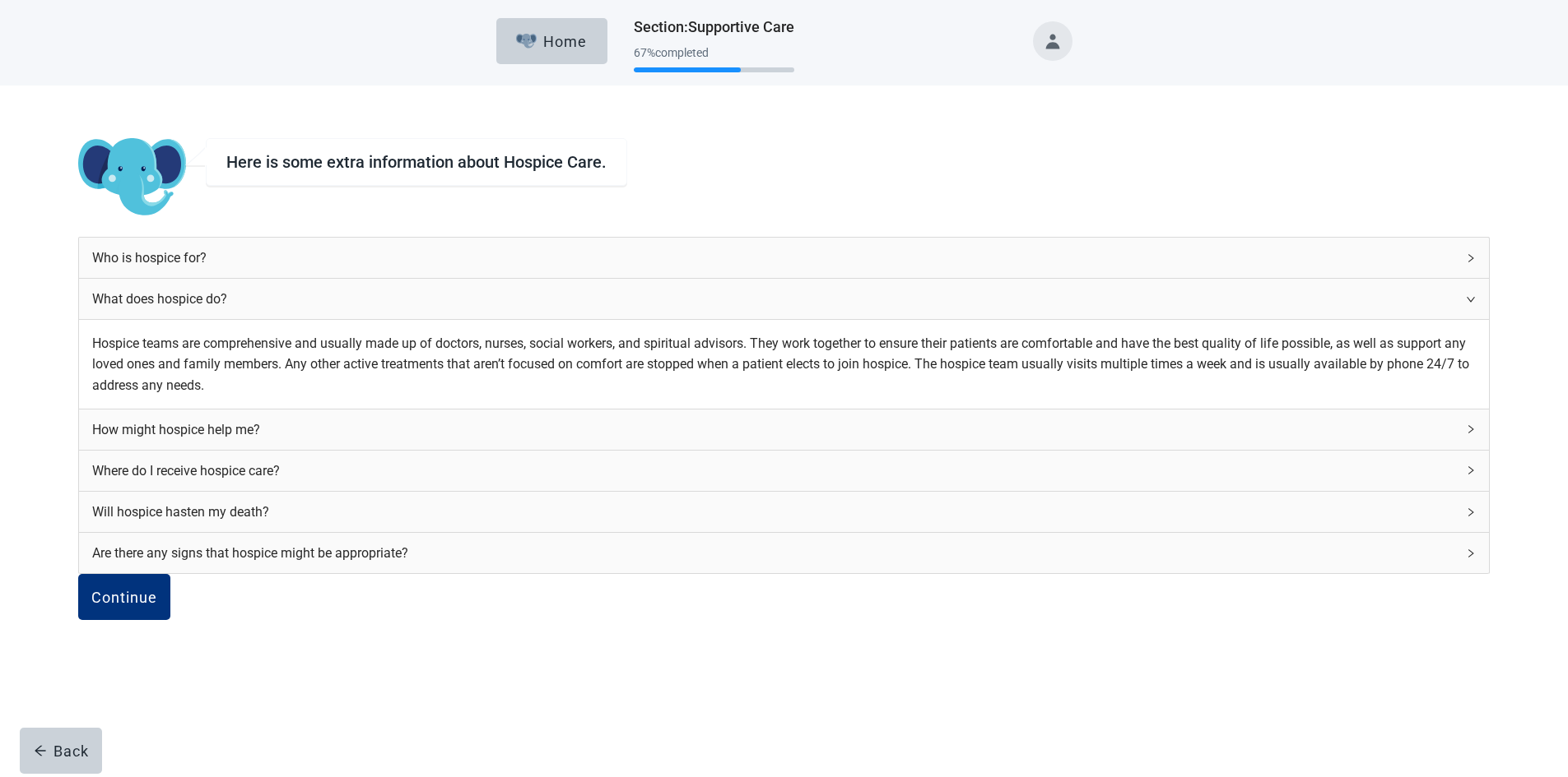
click at [963, 300] on div "What does hospice do?" at bounding box center [774, 299] width 1363 height 21
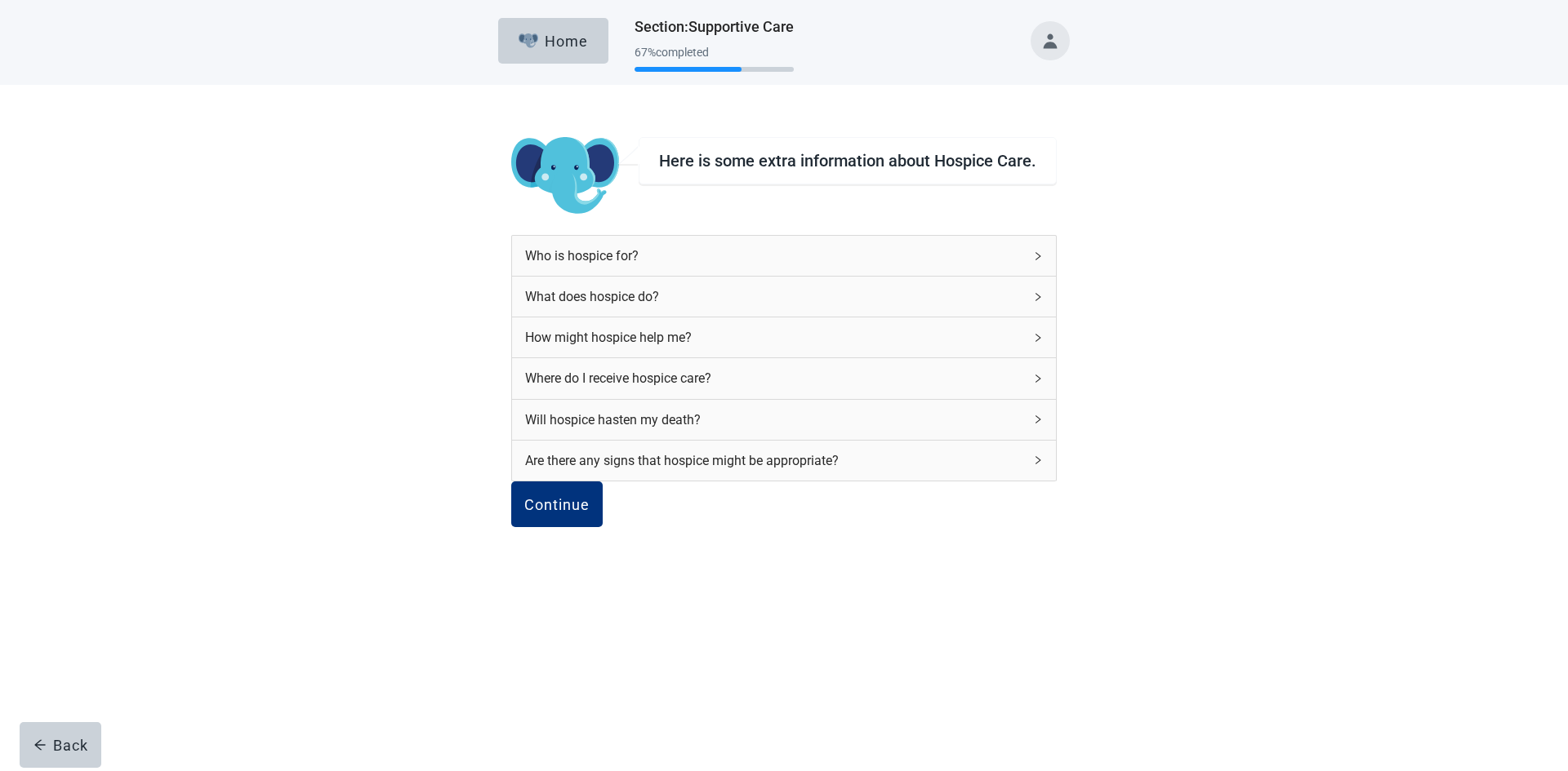
click at [788, 348] on div "How might hospice help me?" at bounding box center [784, 337] width 543 height 40
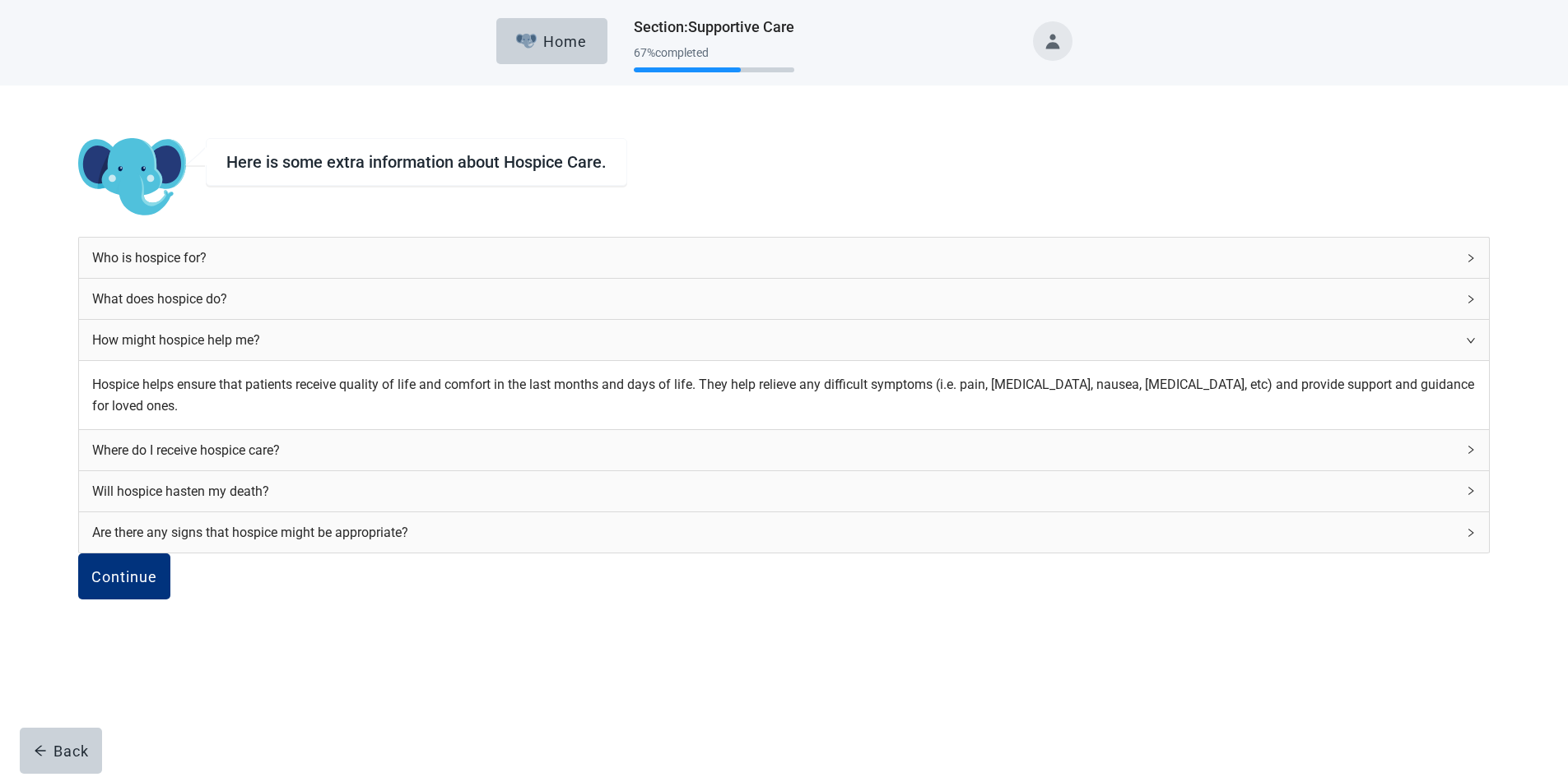
click at [802, 348] on div "How might hospice help me?" at bounding box center [774, 341] width 1363 height 21
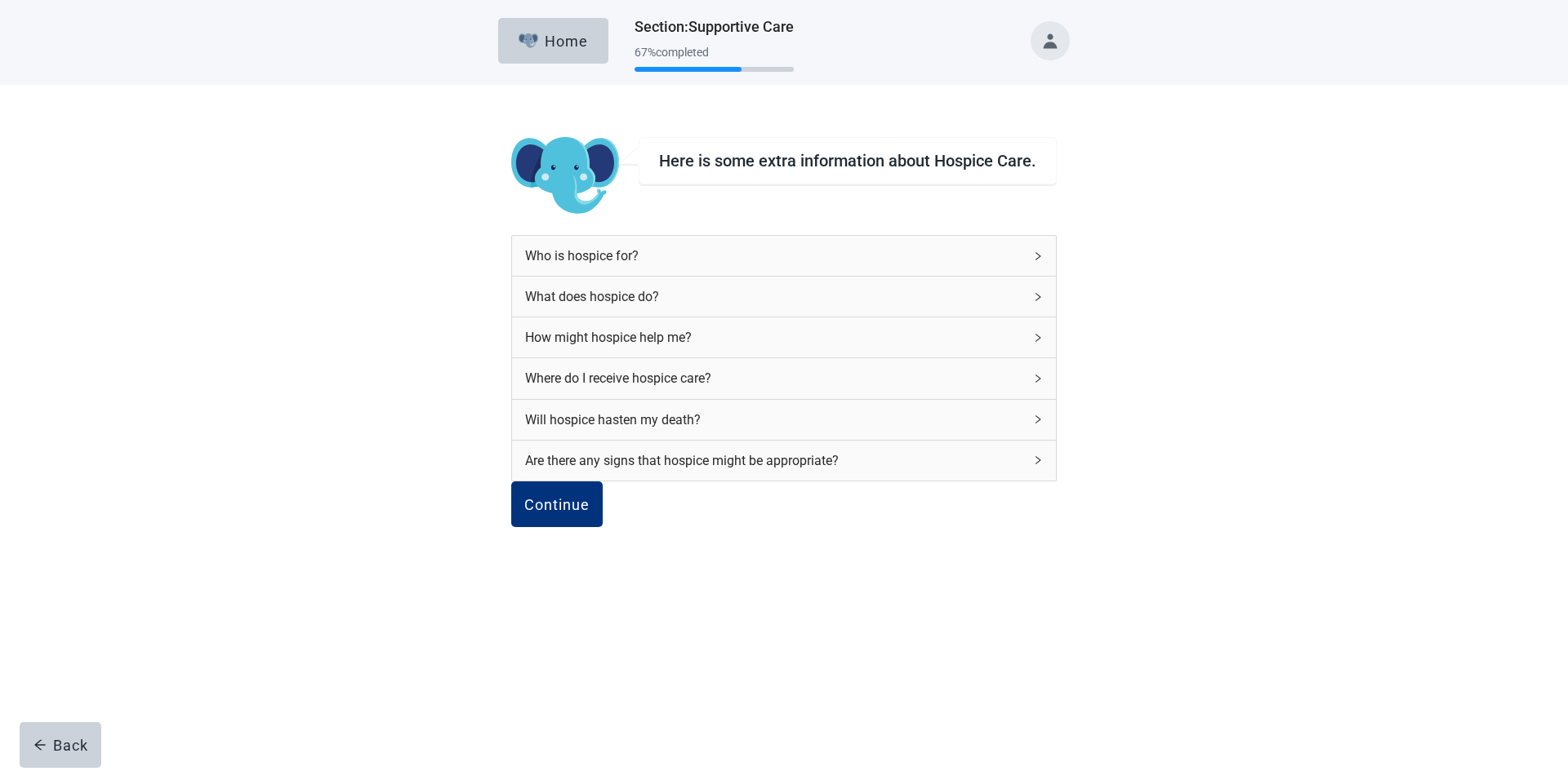
click at [725, 373] on div "Where do I receive hospice care?" at bounding box center [773, 379] width 497 height 21
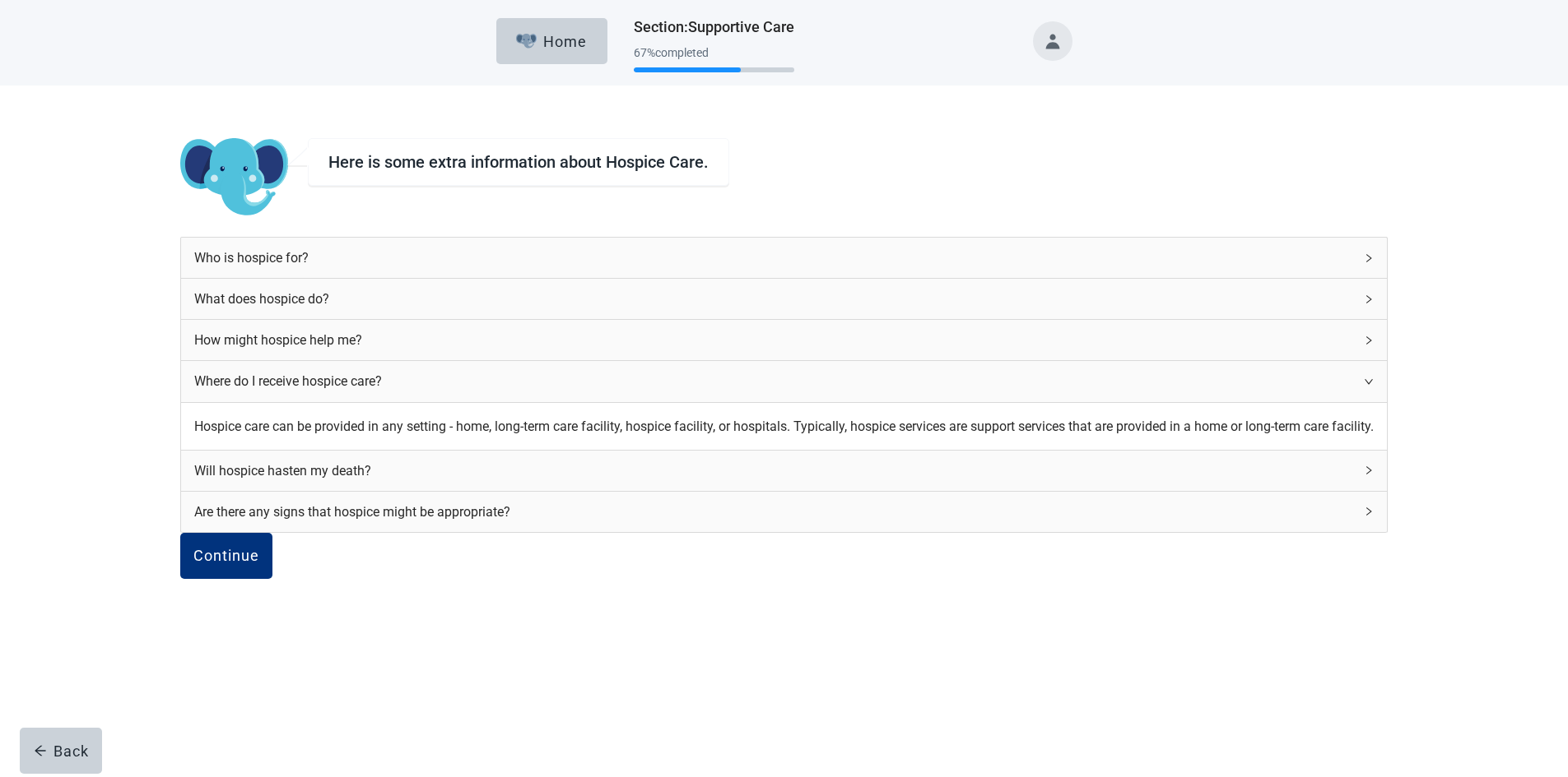
click at [832, 390] on div "Where do I receive hospice care?" at bounding box center [774, 382] width 1159 height 21
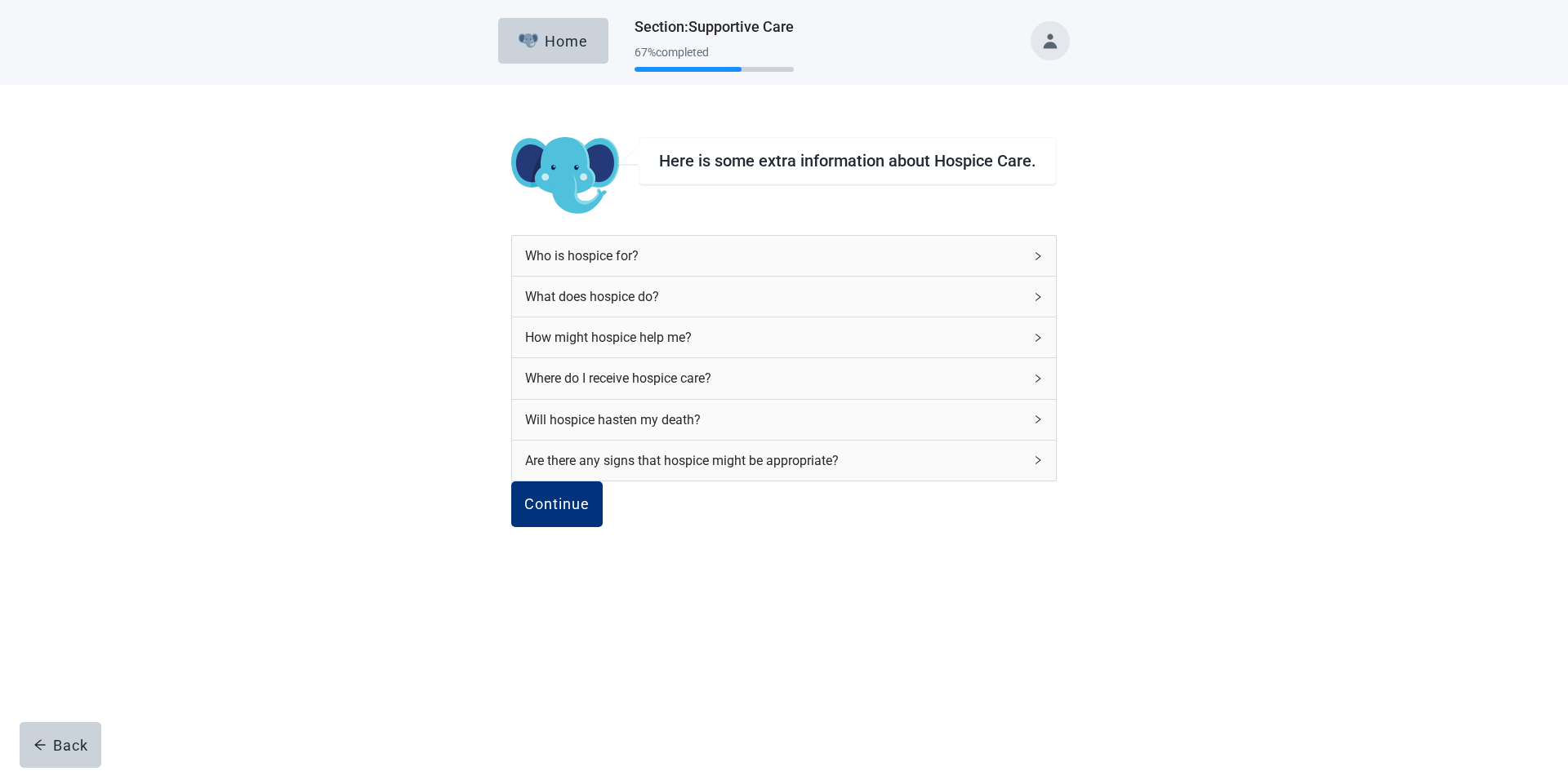
click at [732, 411] on div "Will hospice hasten my death?" at bounding box center [773, 420] width 497 height 21
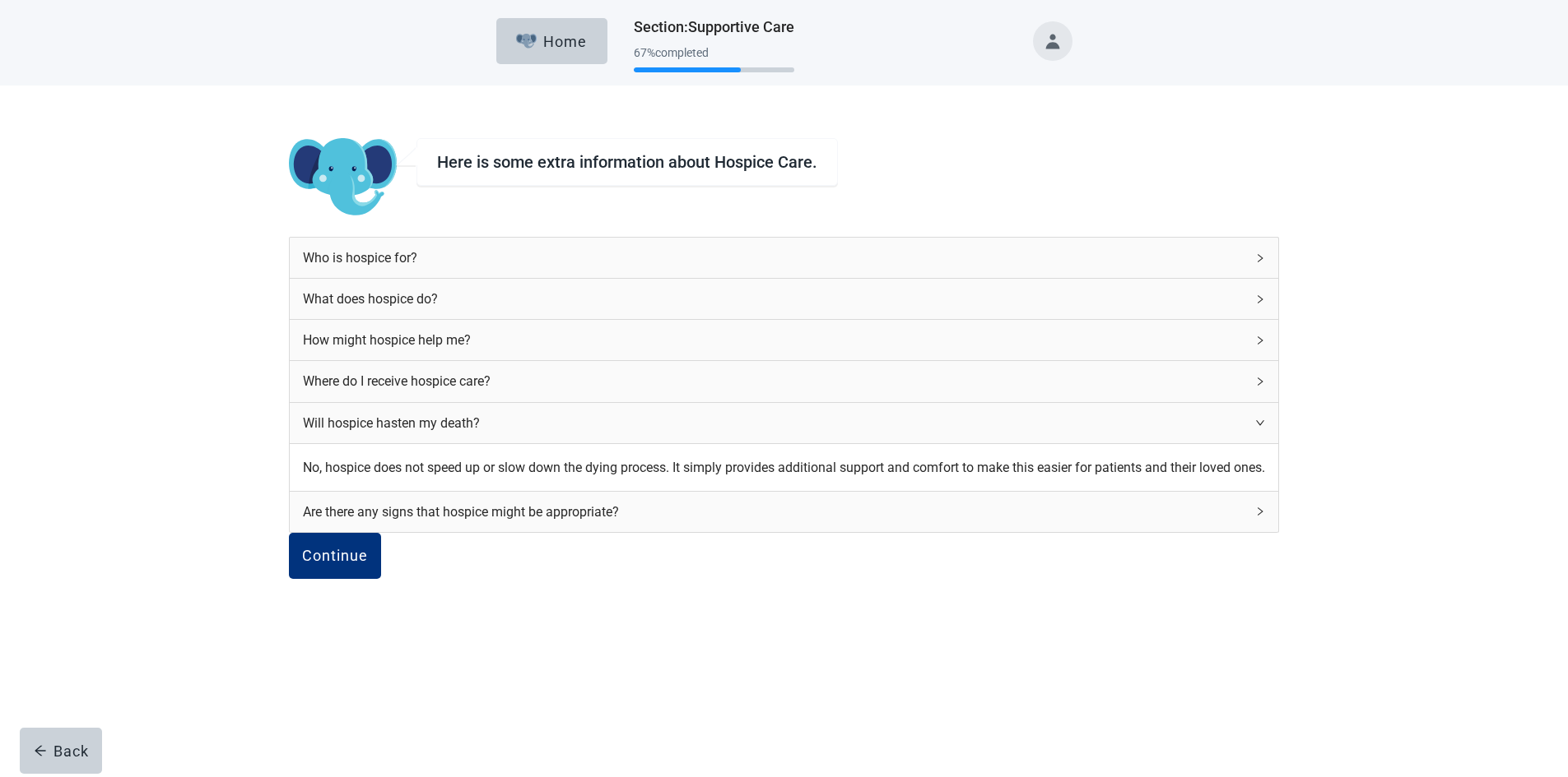
click at [775, 430] on div "Will hospice hasten my death?" at bounding box center [773, 423] width 942 height 21
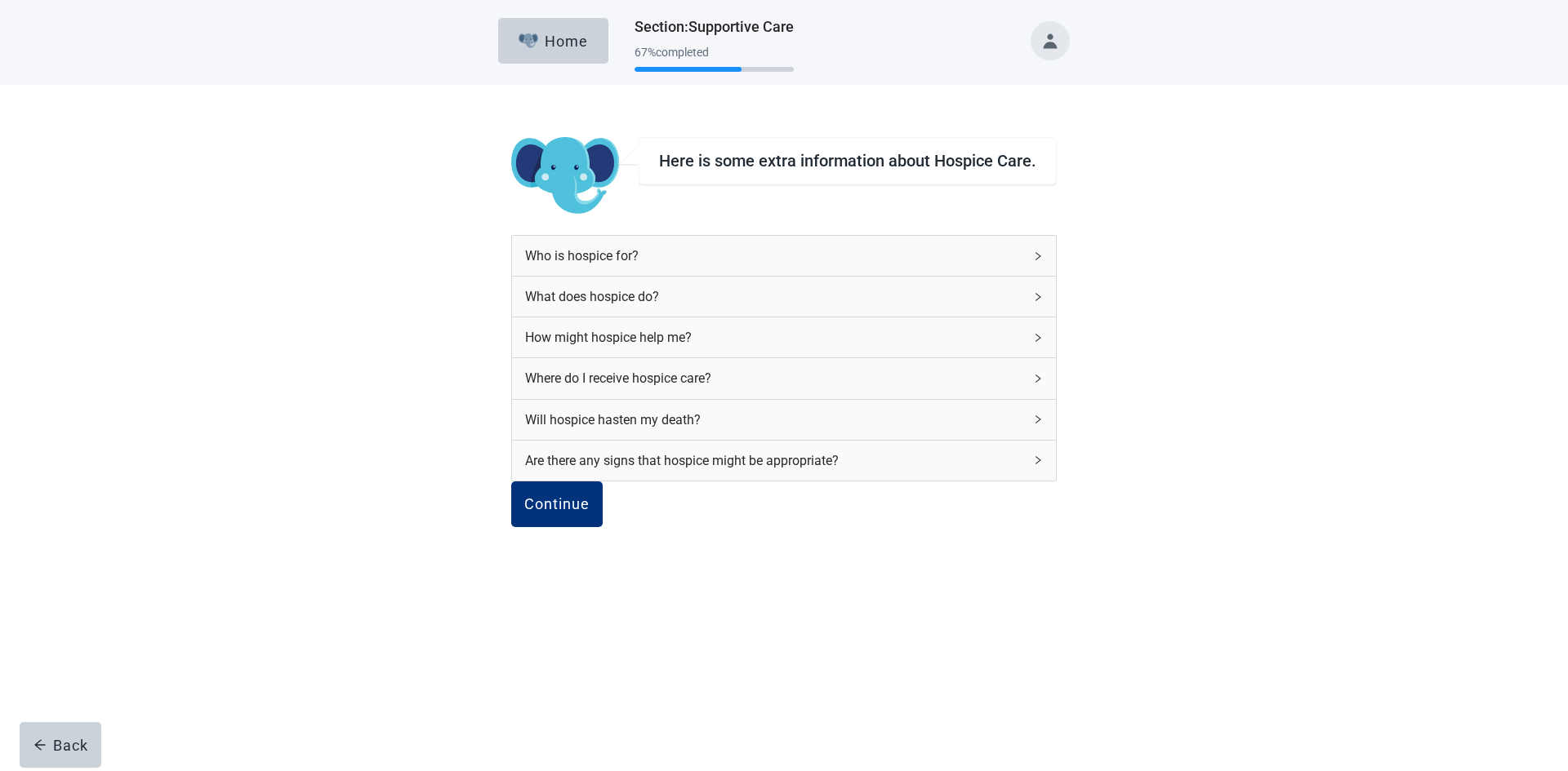
click at [777, 459] on div "Are there any signs that hospice might be appropriate?" at bounding box center [773, 461] width 497 height 21
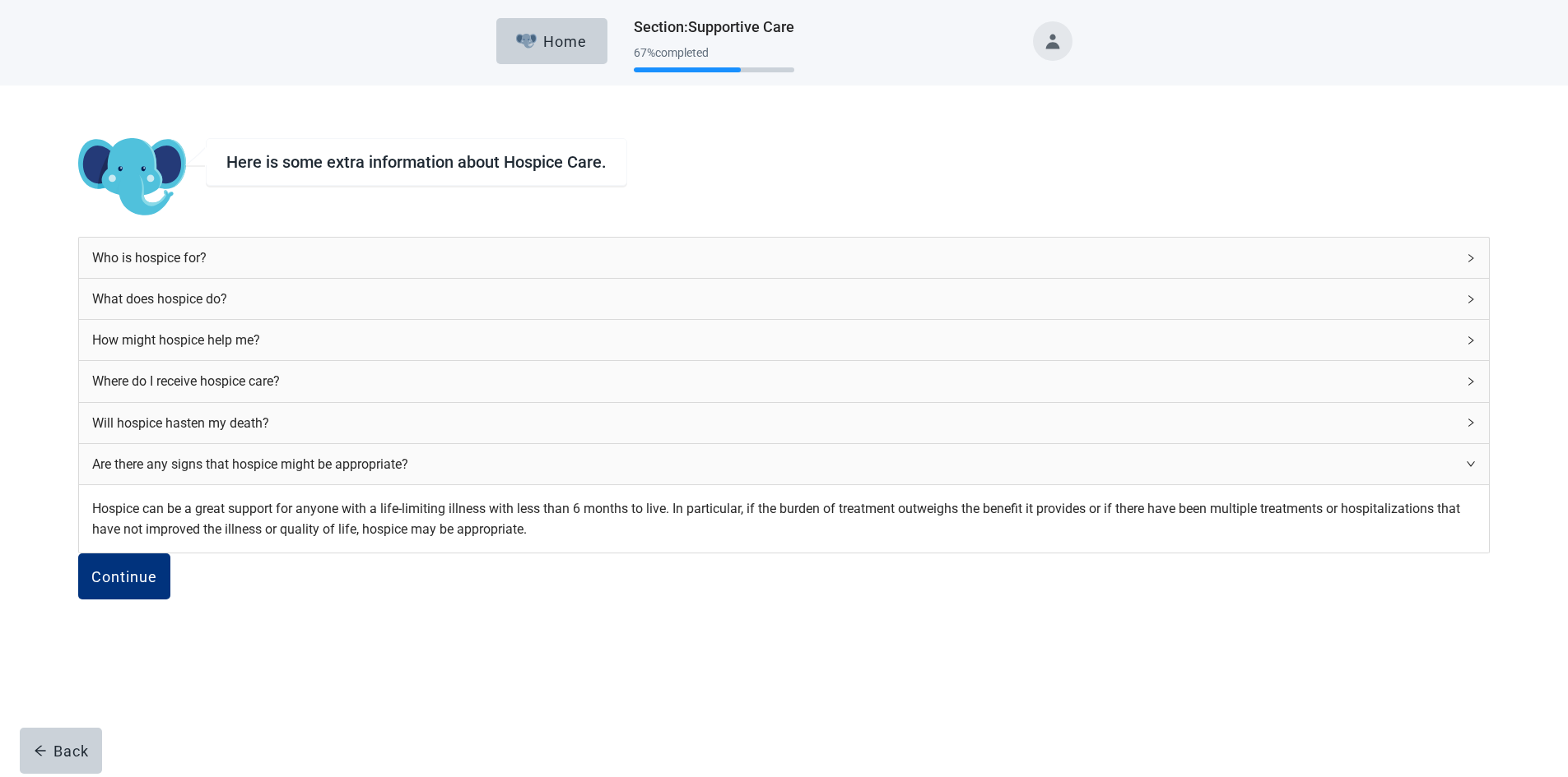
click at [903, 469] on div "Are there any signs that hospice might be appropriate?" at bounding box center [774, 464] width 1363 height 21
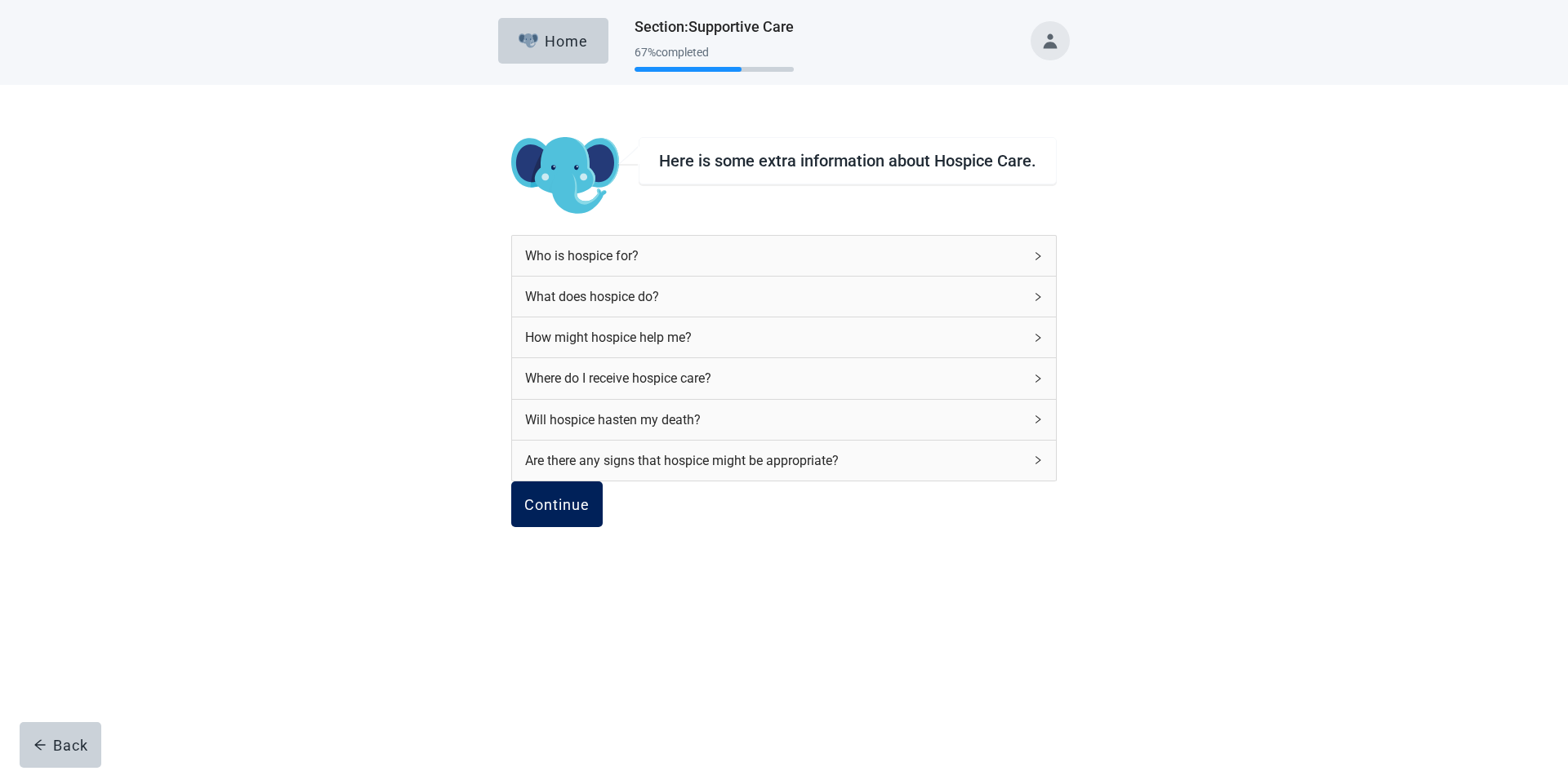
click at [590, 513] on div "Continue" at bounding box center [557, 504] width 66 height 16
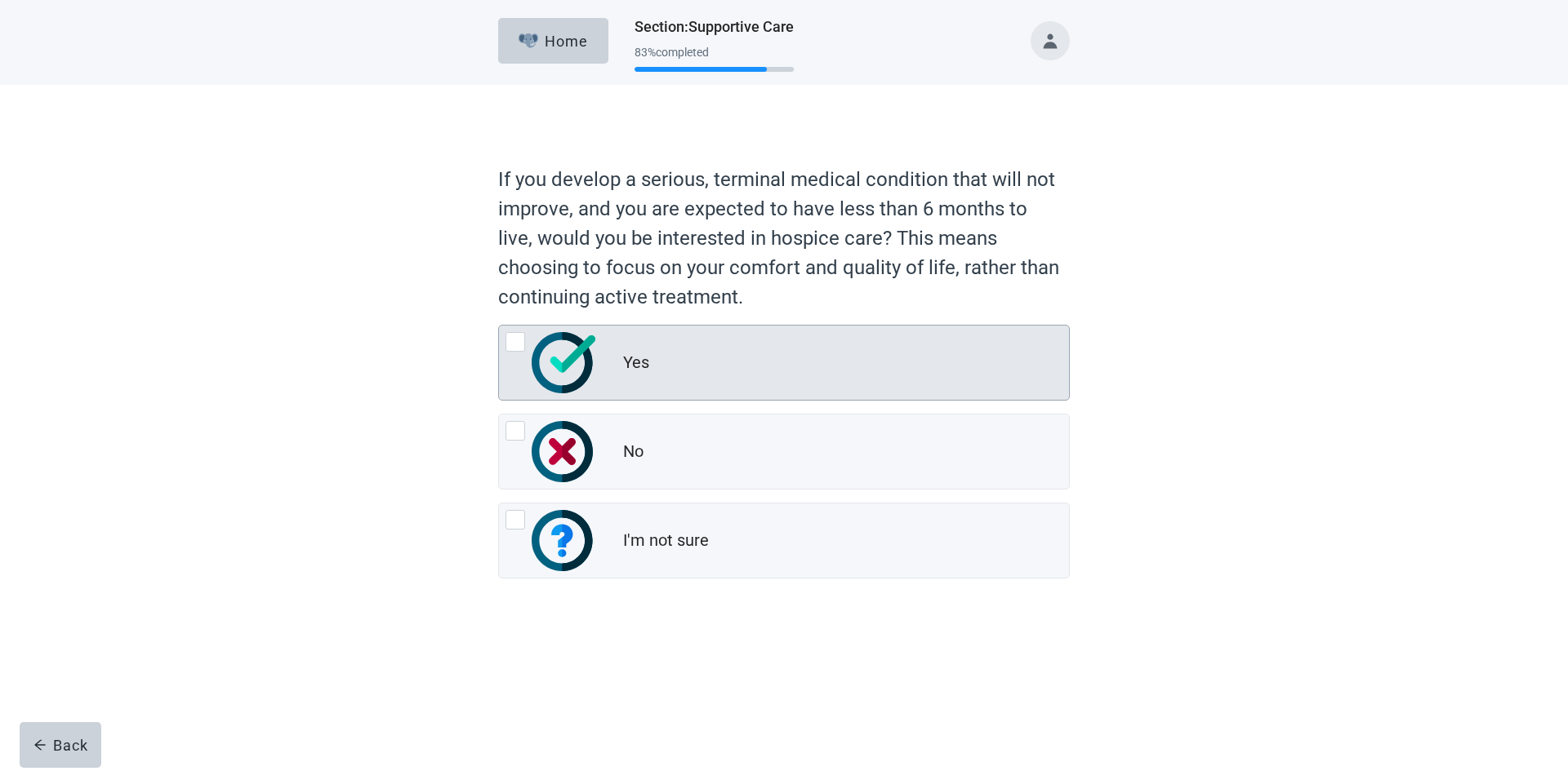
click at [731, 335] on div "Yes" at bounding box center [784, 363] width 570 height 74
click at [499, 326] on input "Yes" at bounding box center [498, 325] width 1 height 1
radio input "true"
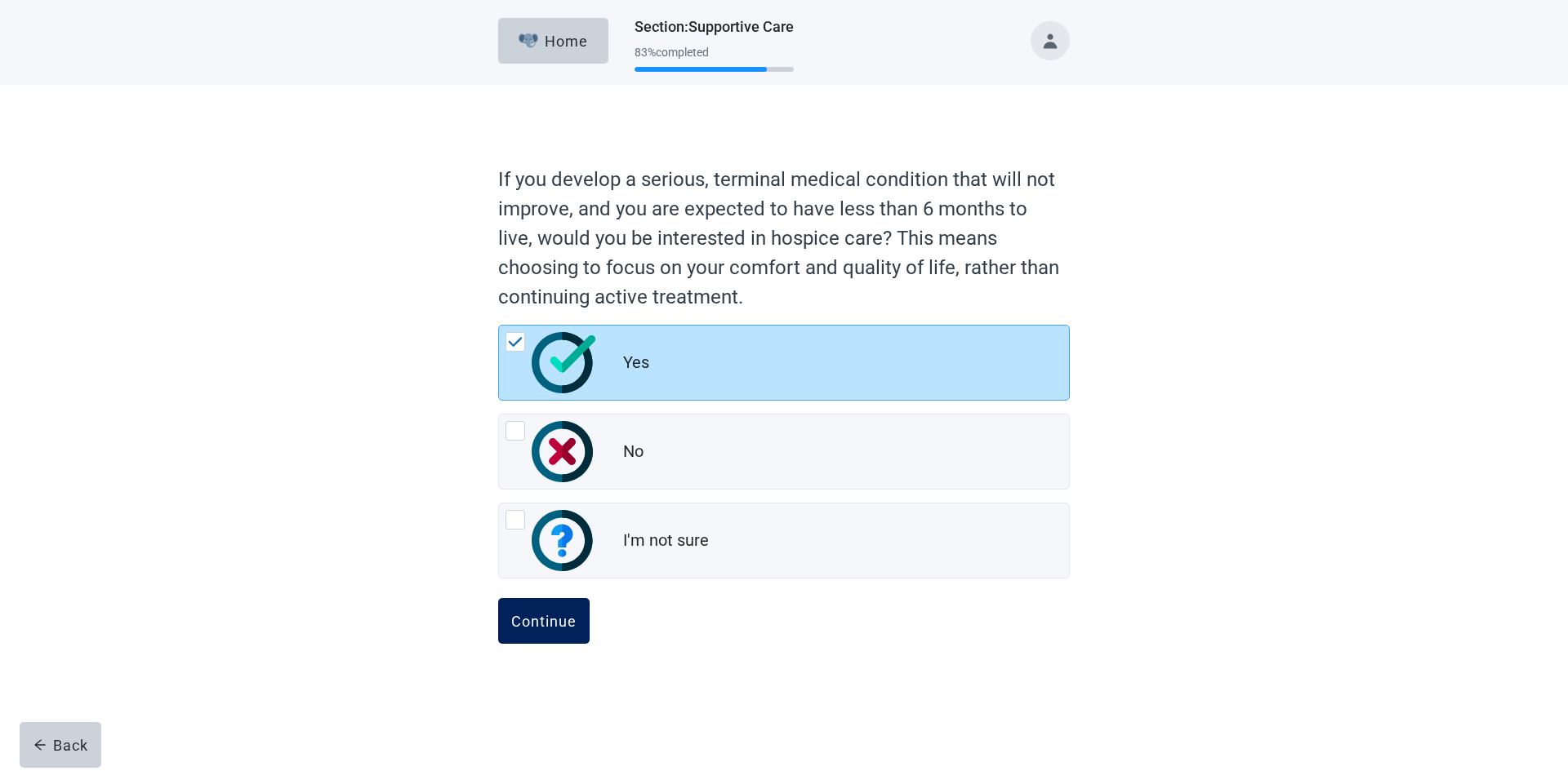
click at [560, 636] on button "Continue" at bounding box center [544, 621] width 92 height 46
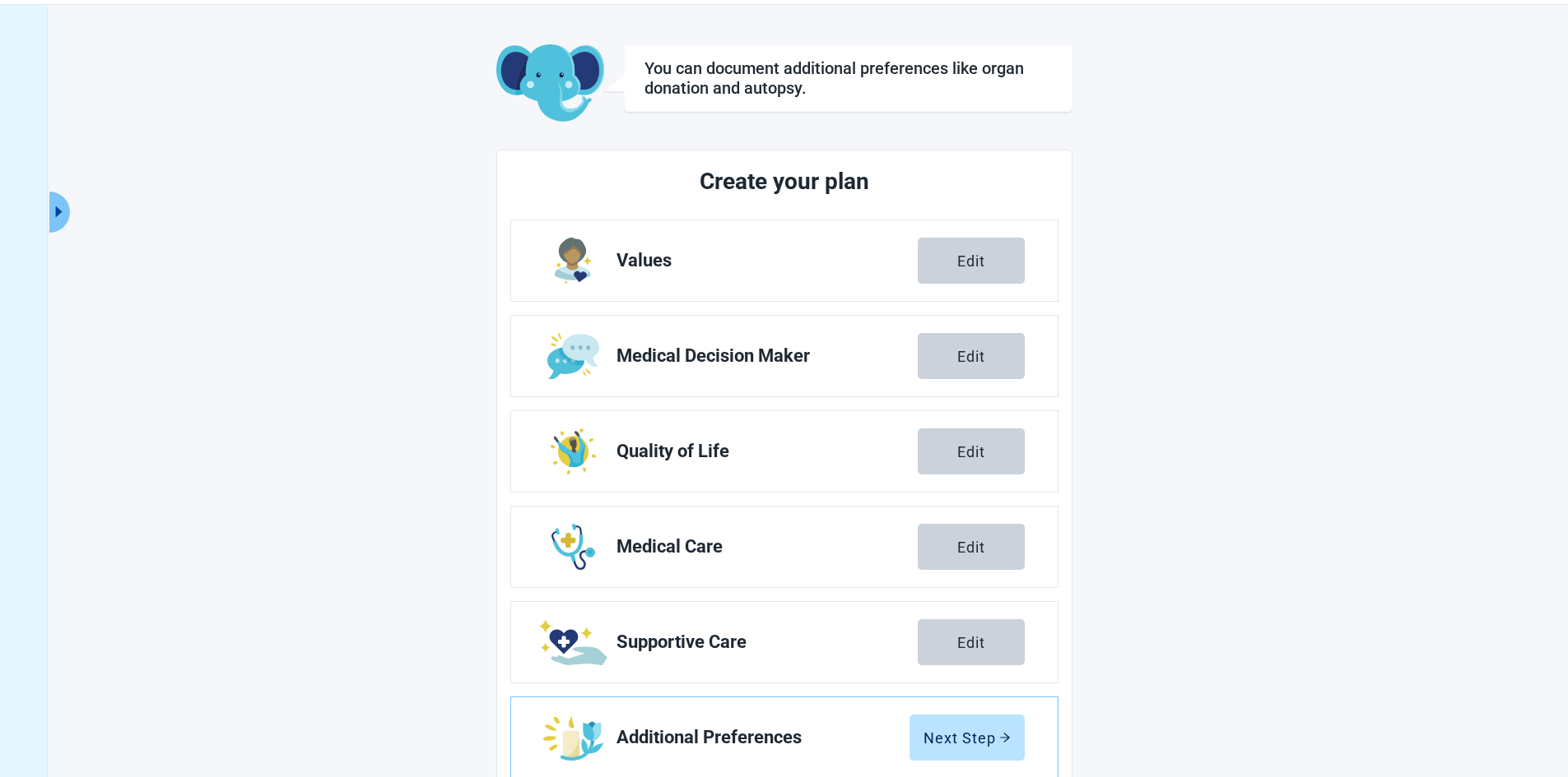
scroll to position [97, 0]
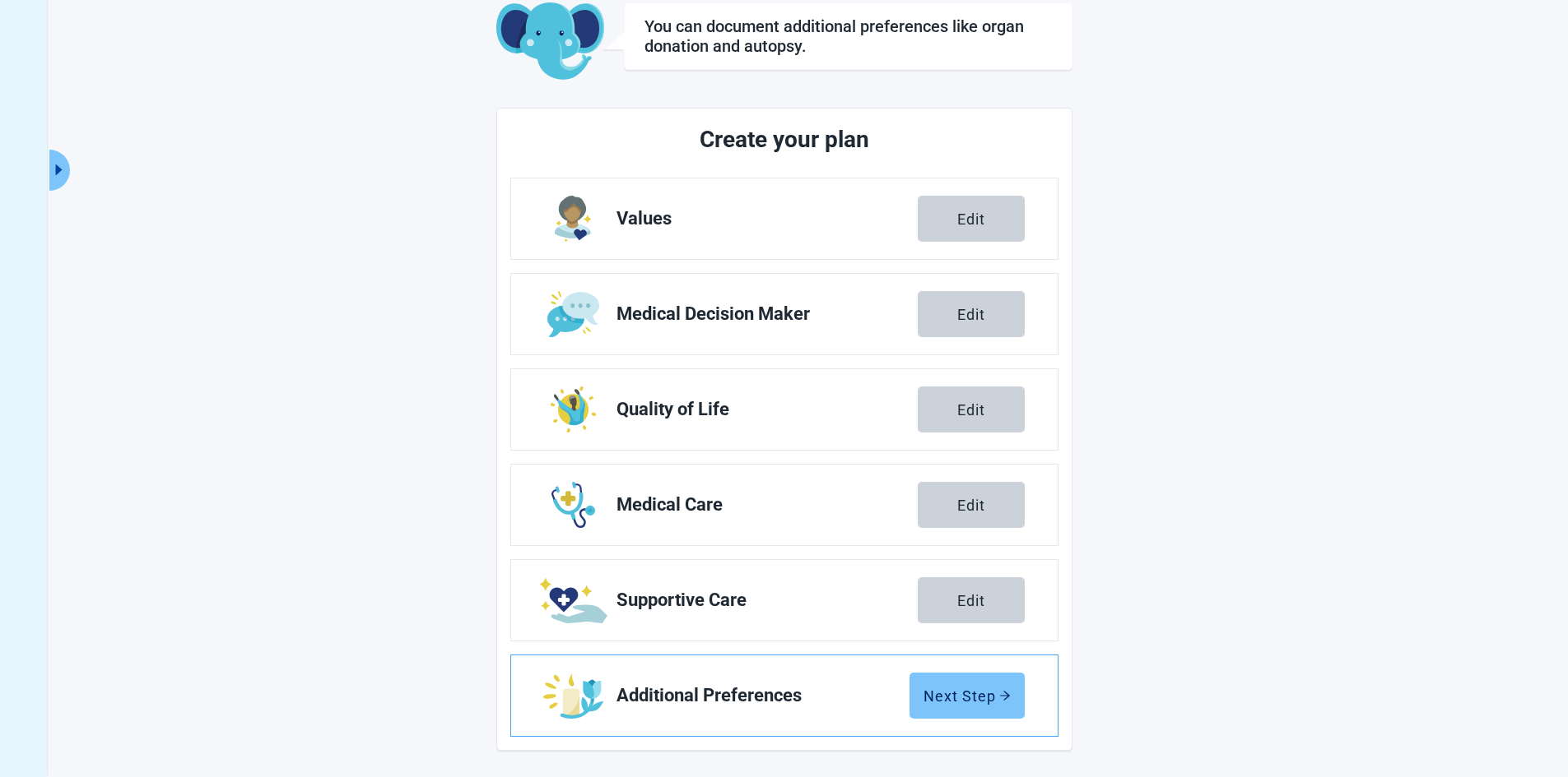
click at [967, 698] on div "Next Step" at bounding box center [967, 695] width 87 height 17
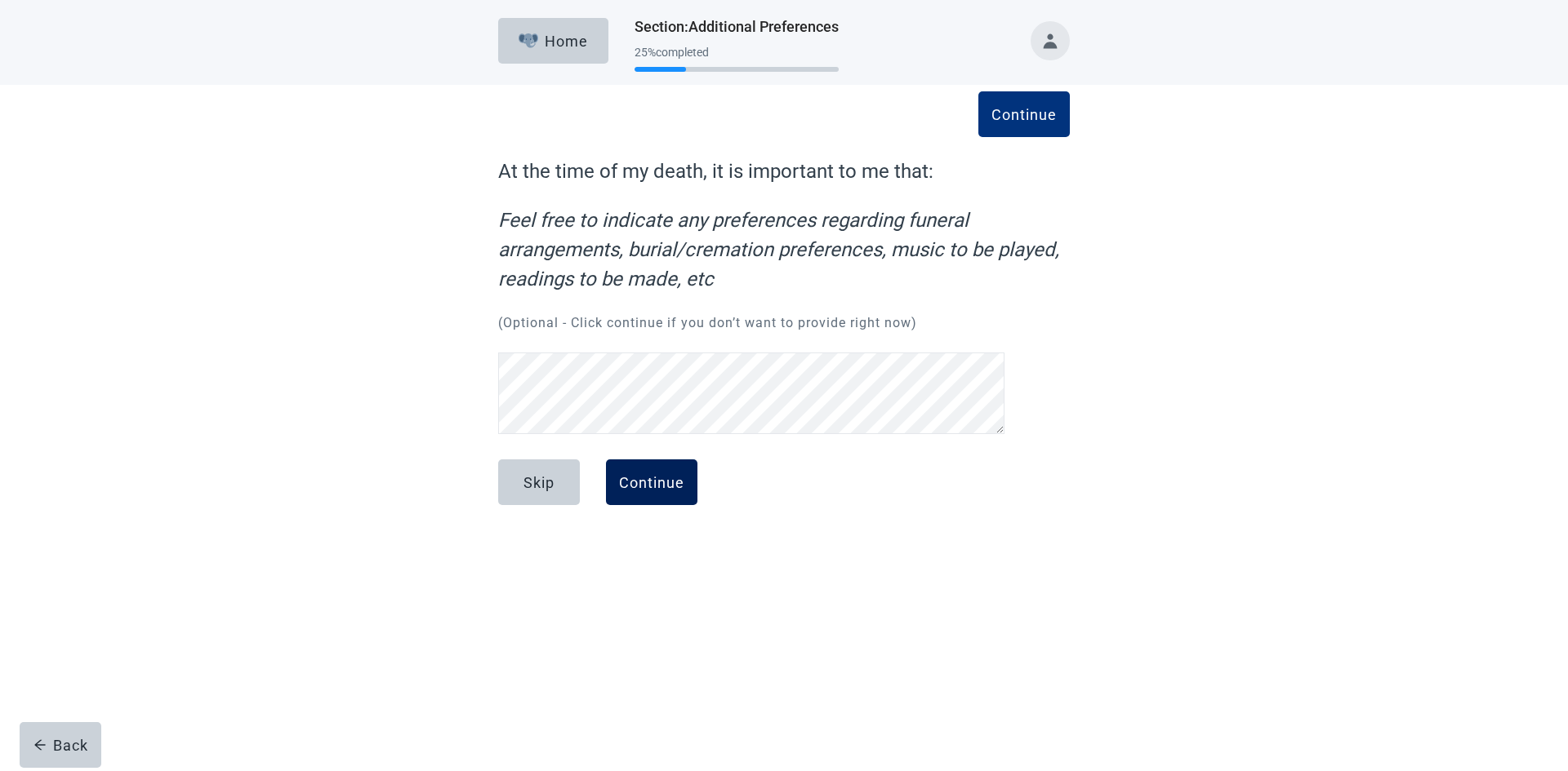
click at [679, 475] on div "Continue" at bounding box center [652, 482] width 66 height 16
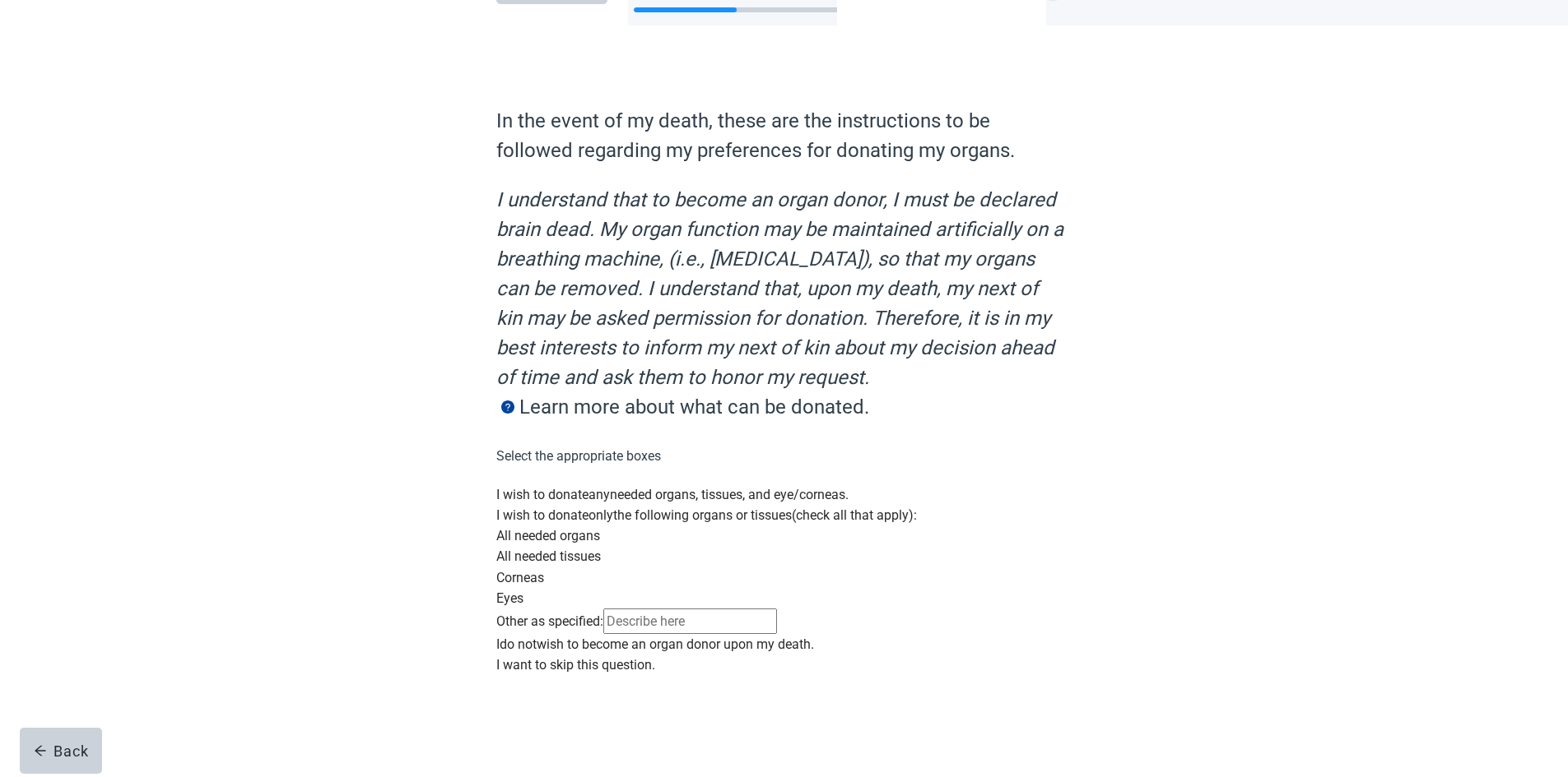
scroll to position [237, 0]
click at [511, 484] on div "Main content" at bounding box center [784, 484] width 576 height 0
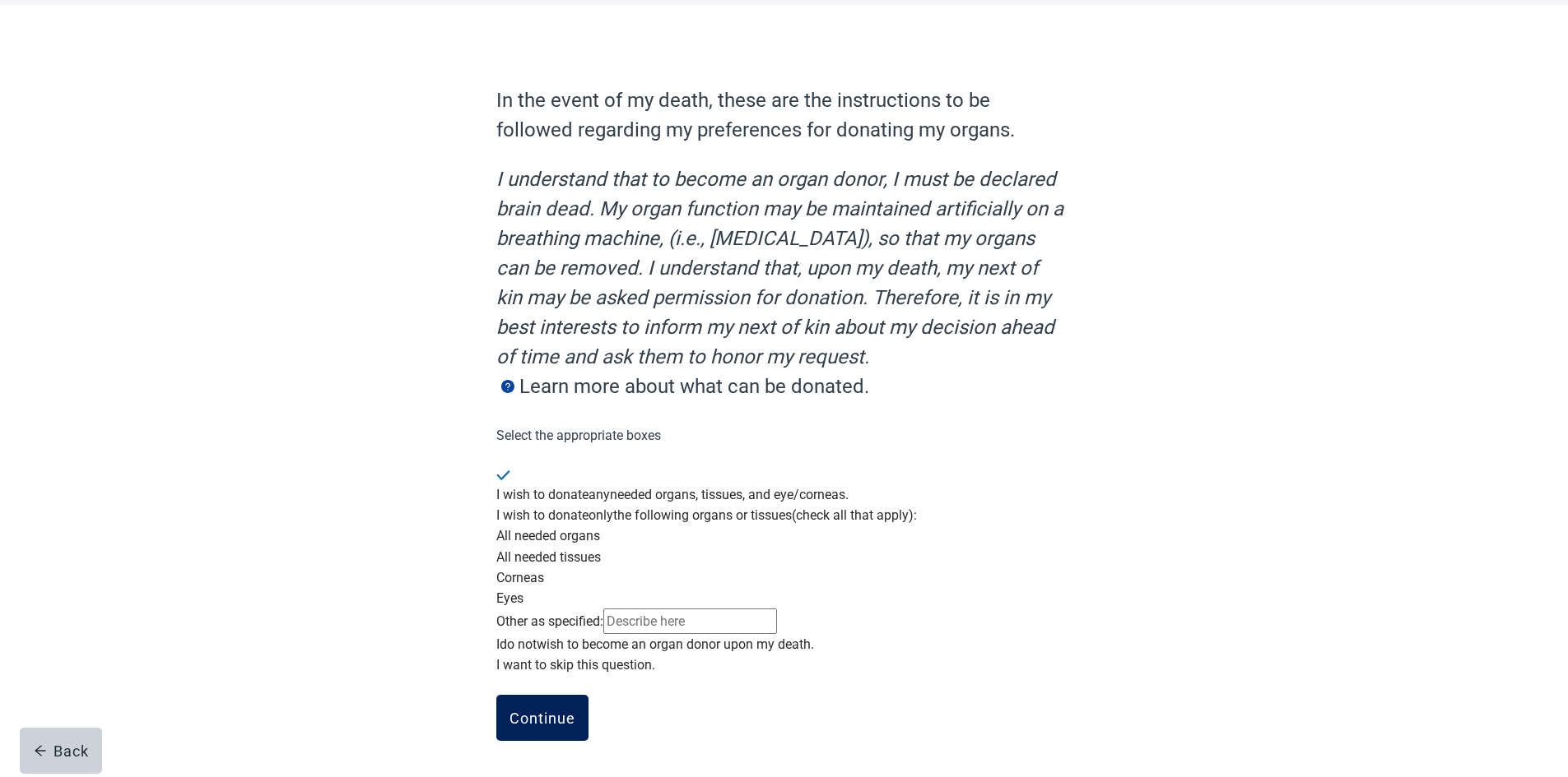
click at [534, 714] on div "Continue" at bounding box center [542, 718] width 66 height 17
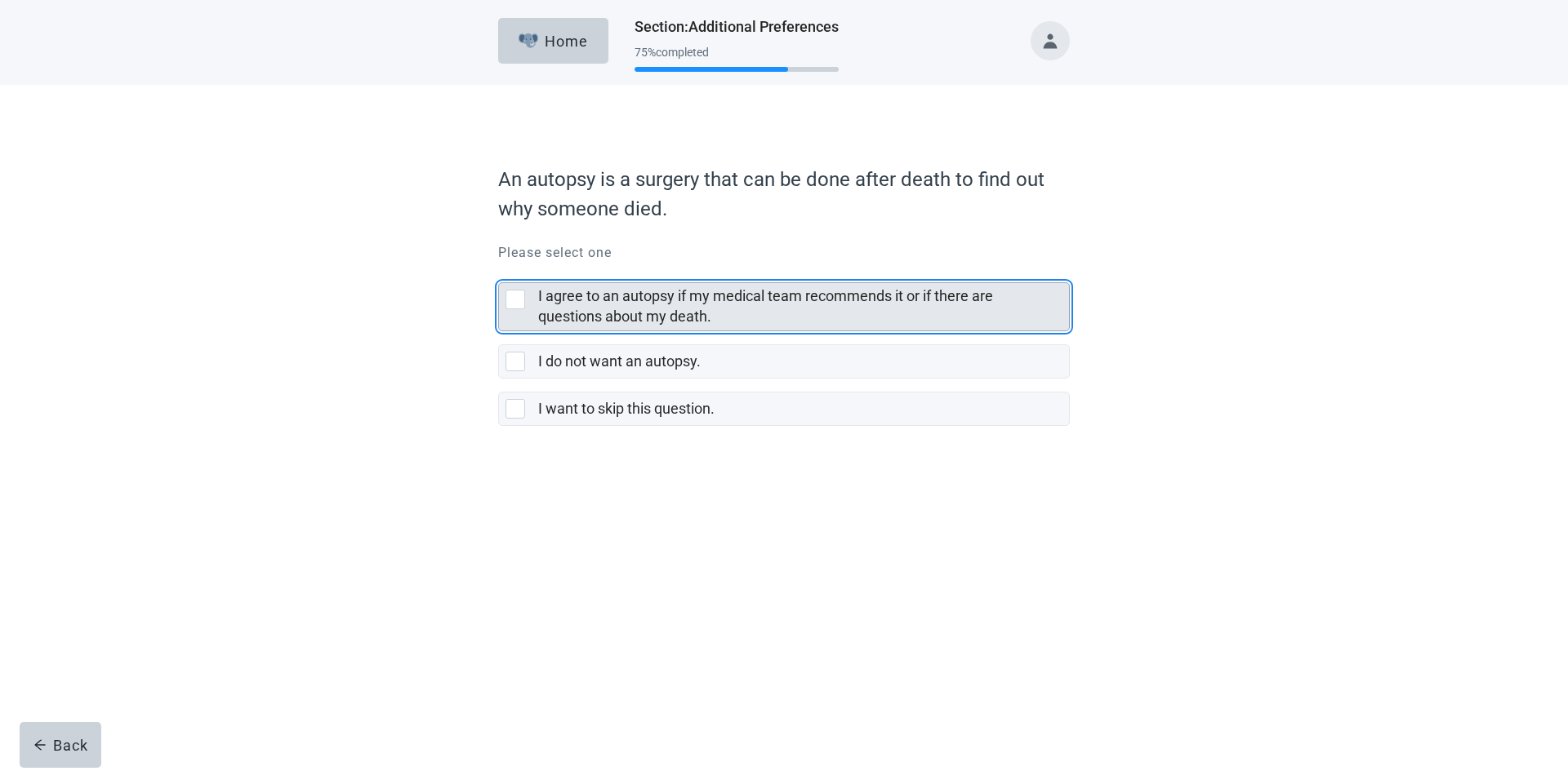
click at [647, 313] on label "I agree to an autopsy if my medical team recommends it or if there are question…" at bounding box center [765, 305] width 455 height 37
checkbox input "true"
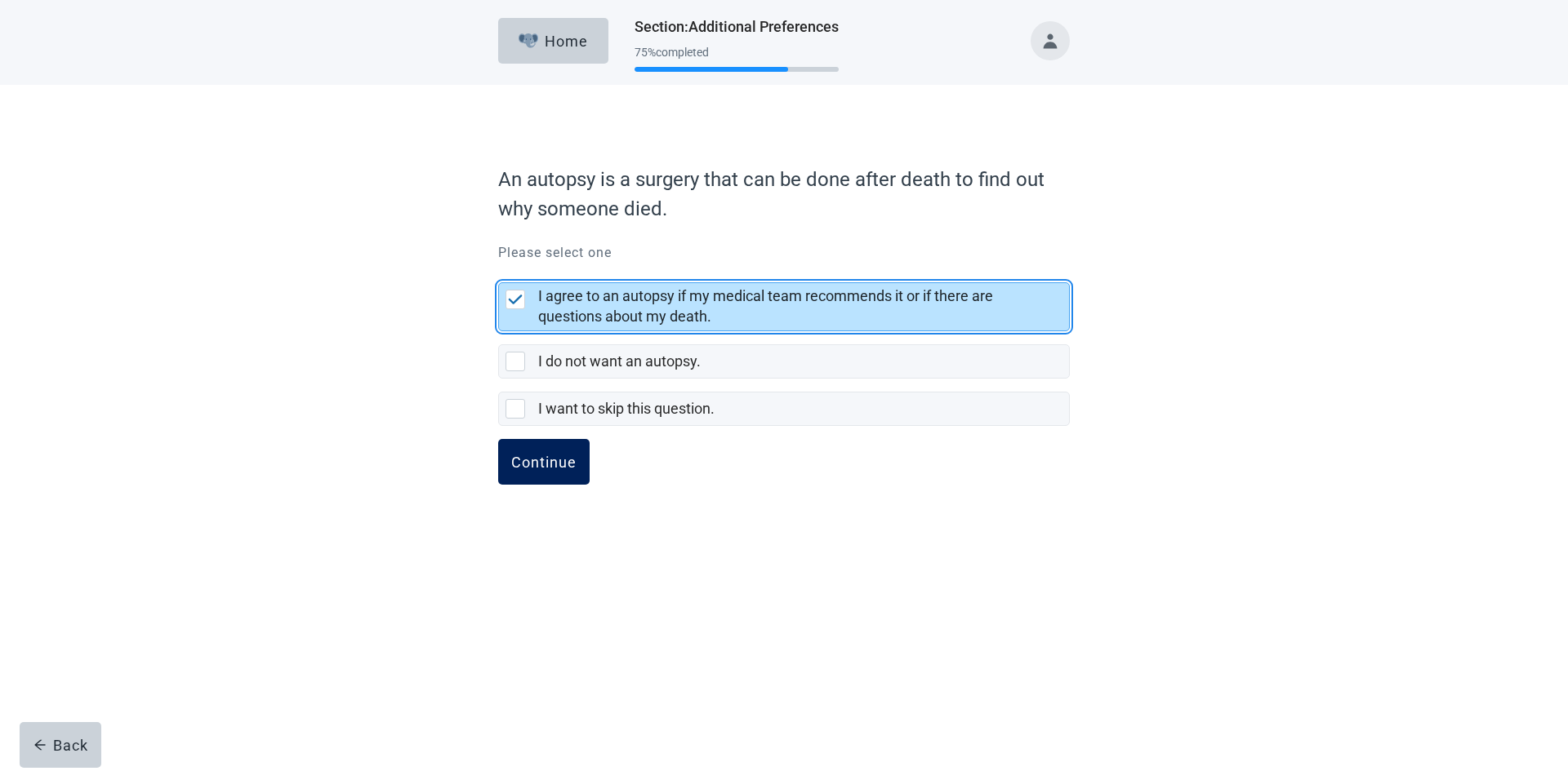
click at [557, 470] on div "Continue" at bounding box center [544, 462] width 66 height 16
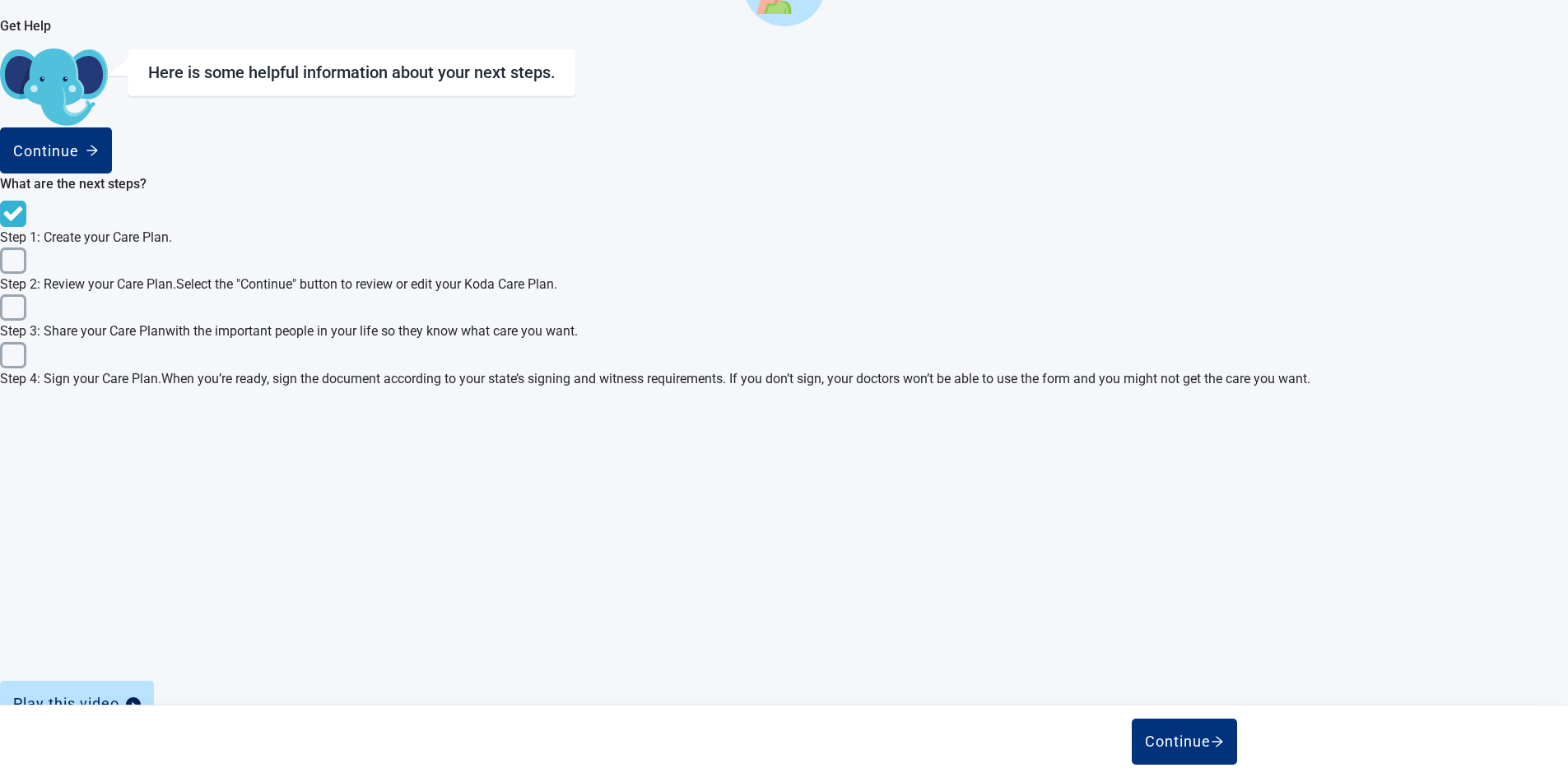
scroll to position [499, 0]
click at [1054, 770] on span "What is the difference between a Koda Advance Health Care Directive and other A…" at bounding box center [774, 780] width 1520 height 21
click at [1092, 760] on div "What is the difference between a Koda Advance Health Care Directive and other A…" at bounding box center [784, 780] width 1566 height 40
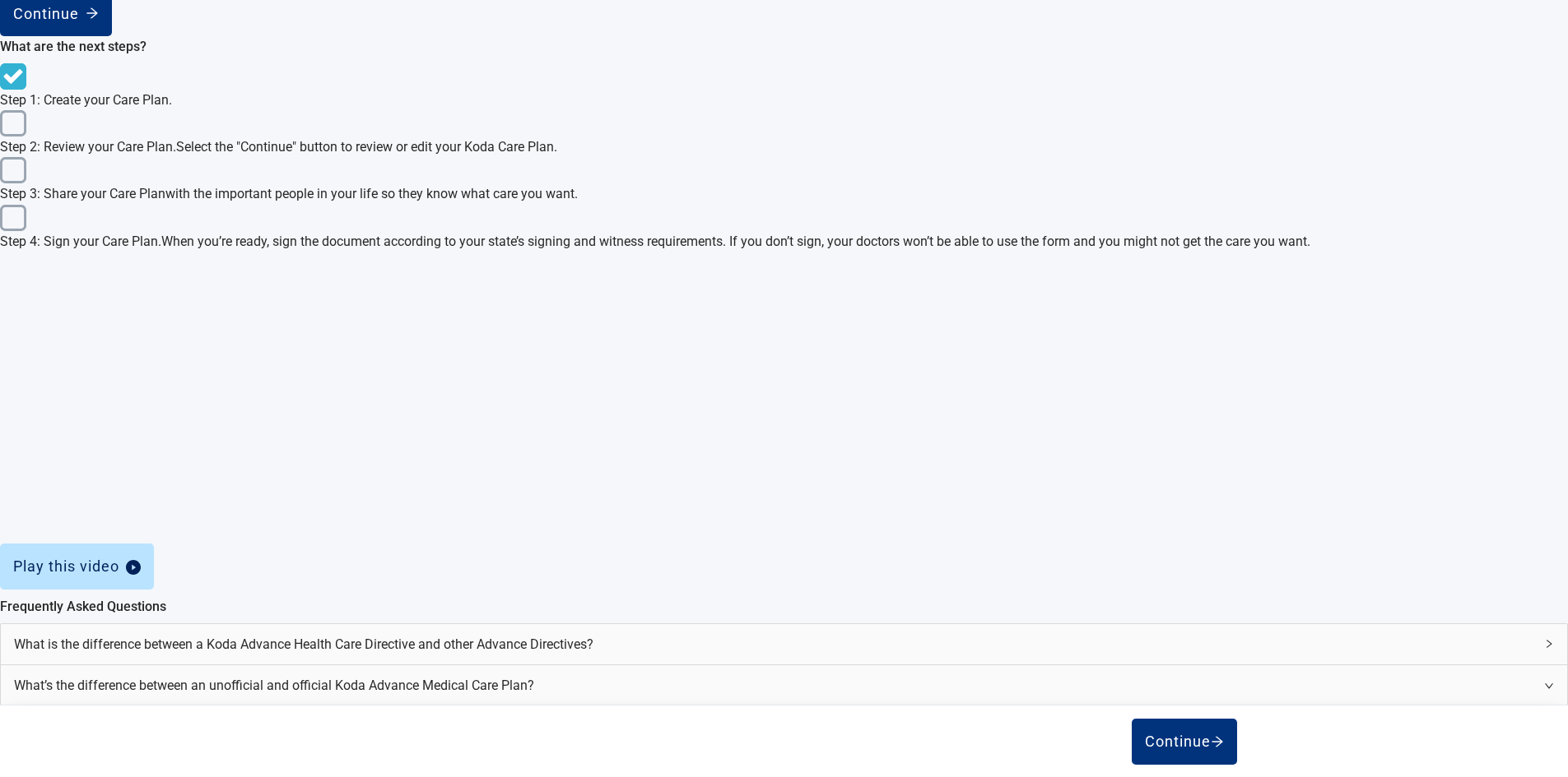
scroll to position [664, 0]
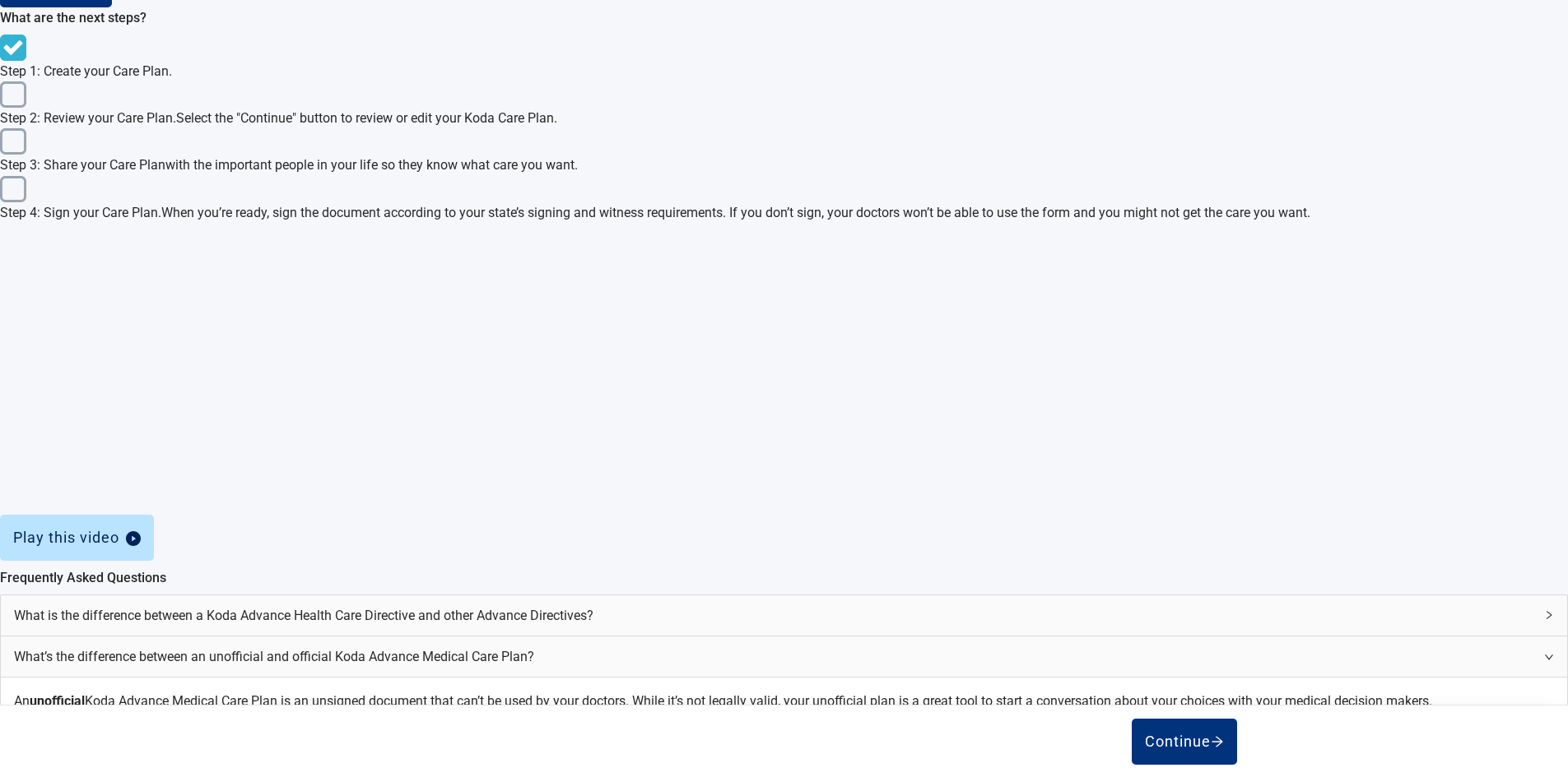
click at [1084, 637] on div "What’s the difference between an unofficial and official Koda Advance Medical C…" at bounding box center [784, 657] width 1566 height 40
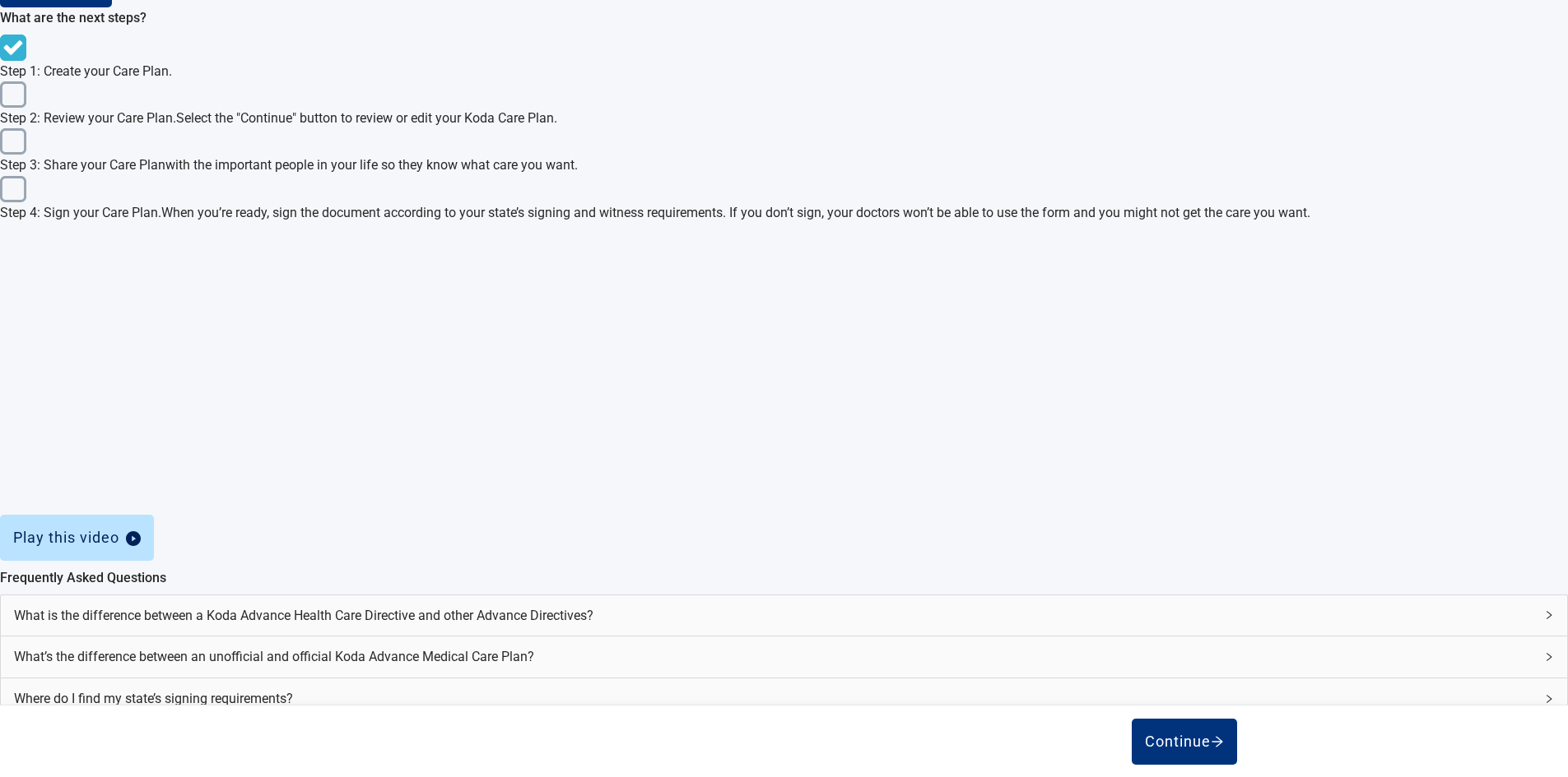
scroll to position [499, 0]
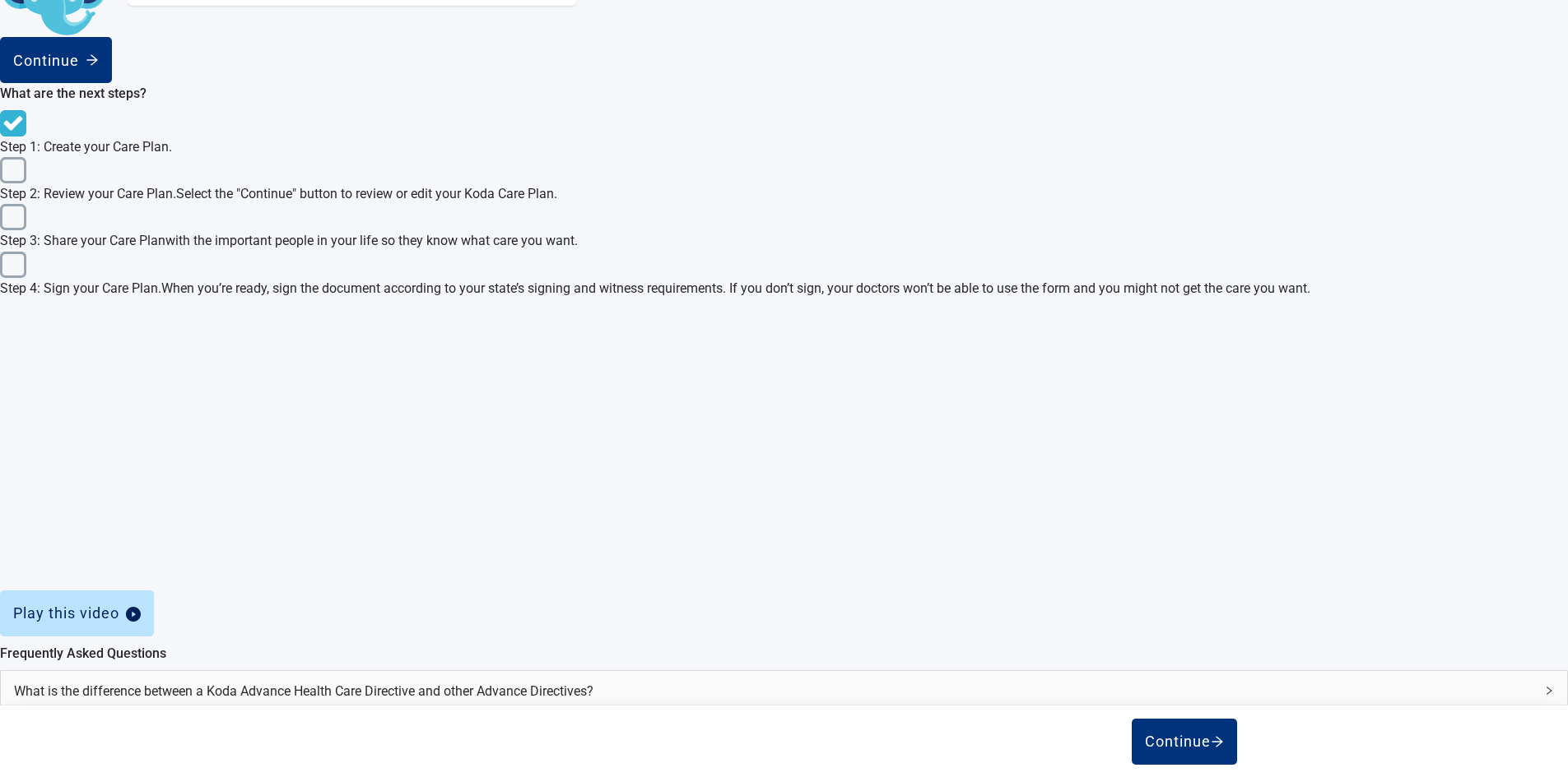
scroll to position [589, 0]
click at [1109, 753] on div "Where do I find my state’s signing requirements?" at bounding box center [784, 773] width 1566 height 40
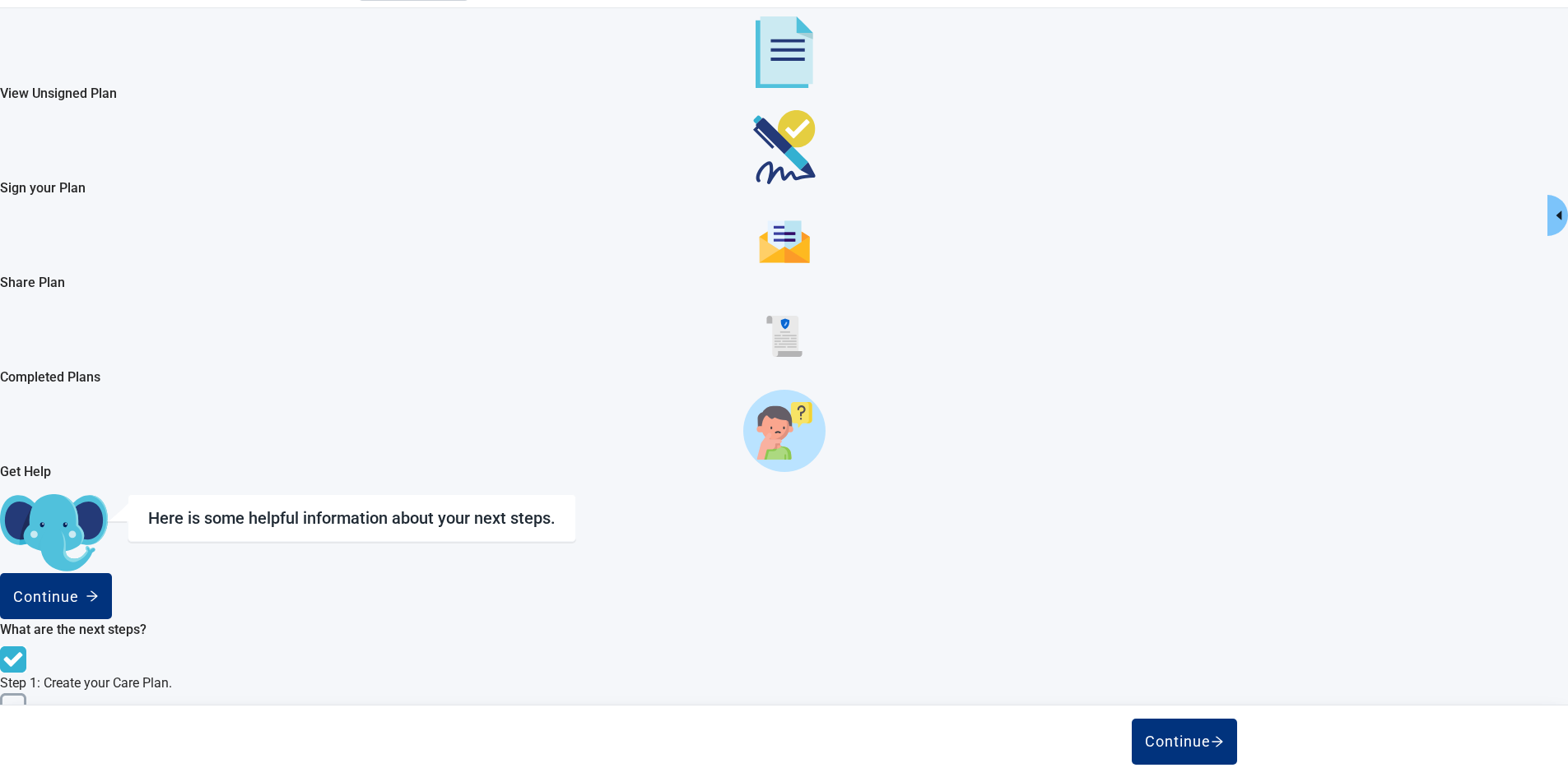
scroll to position [0, 0]
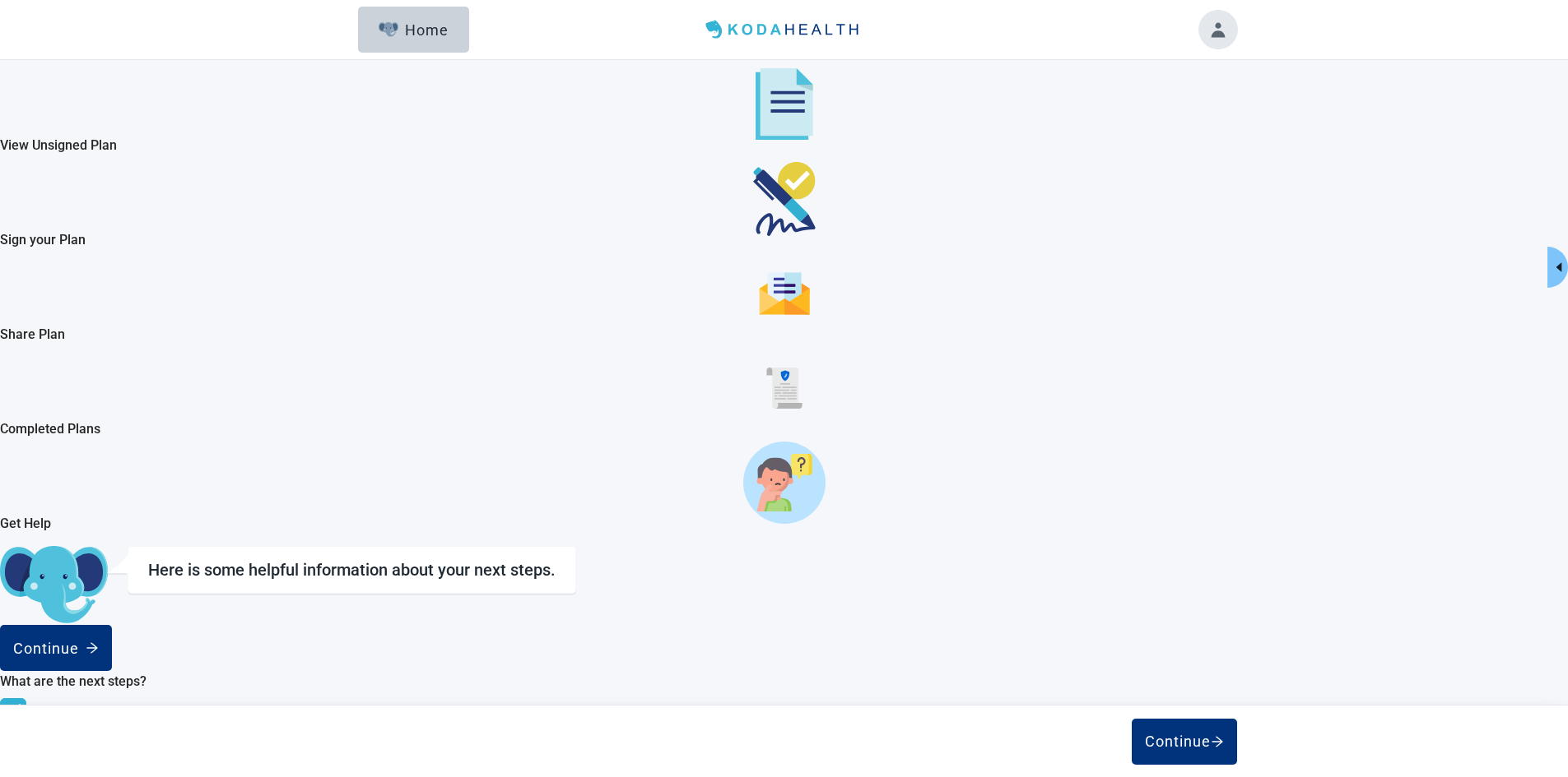
click at [756, 113] on img "View Unsigned Plan" at bounding box center [784, 104] width 58 height 71
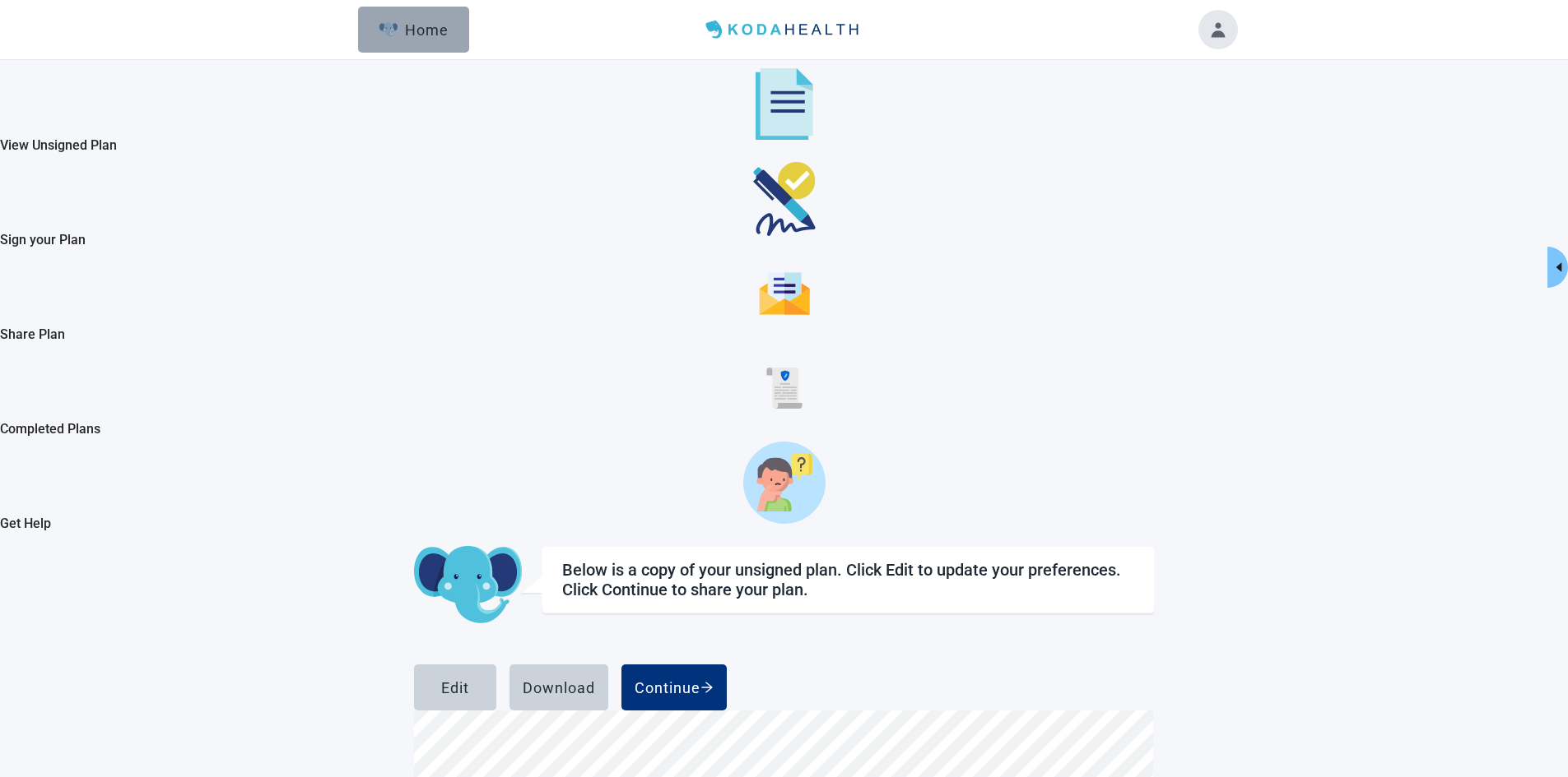
click at [438, 24] on div "Home" at bounding box center [413, 30] width 71 height 17
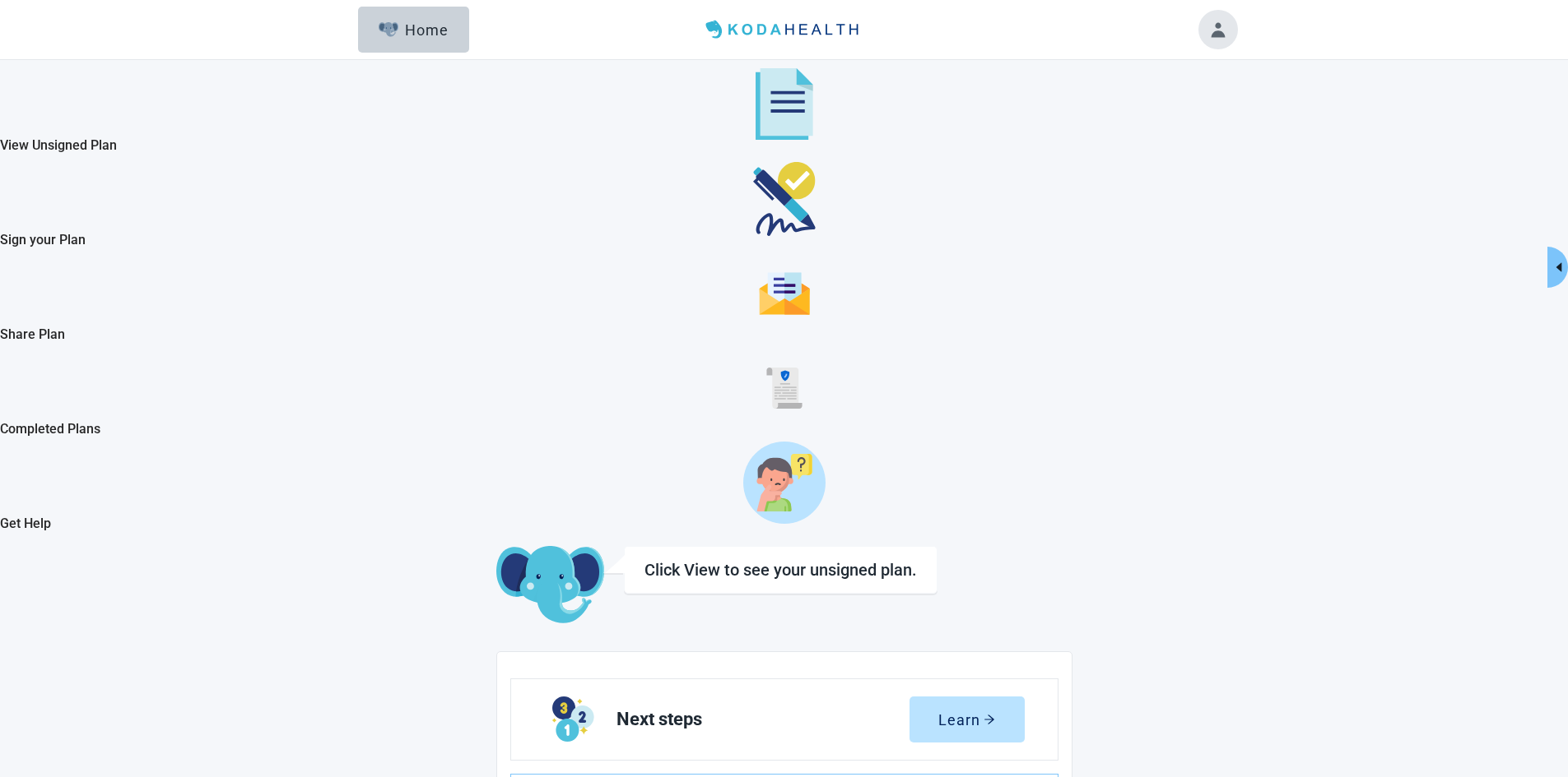
click at [1552, 265] on icon "caret-left" at bounding box center [1558, 267] width 13 height 13
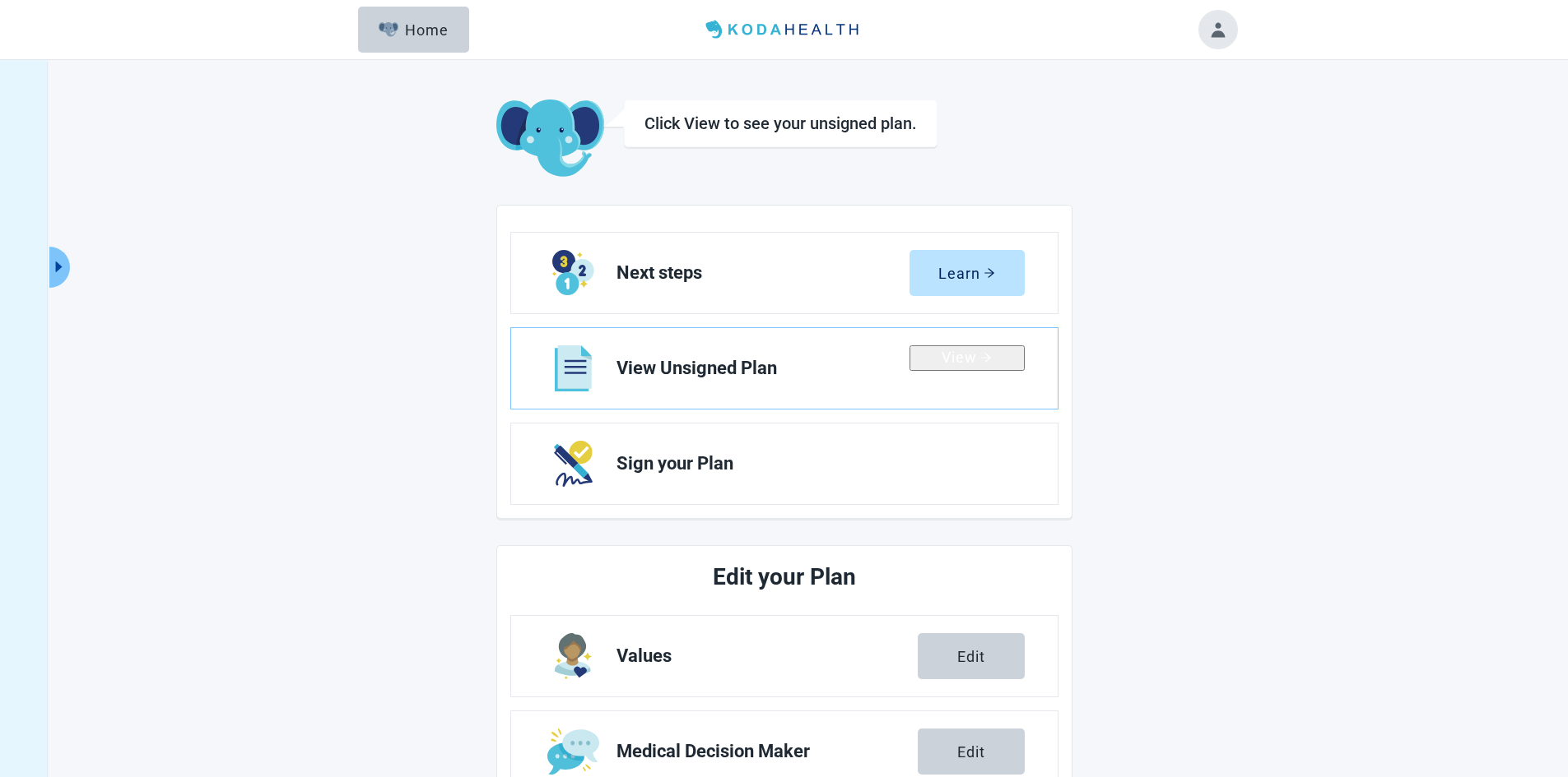
click at [787, 33] on img at bounding box center [784, 30] width 169 height 26
click at [1229, 39] on button "Toggle account menu" at bounding box center [1218, 29] width 39 height 39
click at [1181, 199] on span "Logout" at bounding box center [1171, 189] width 77 height 18
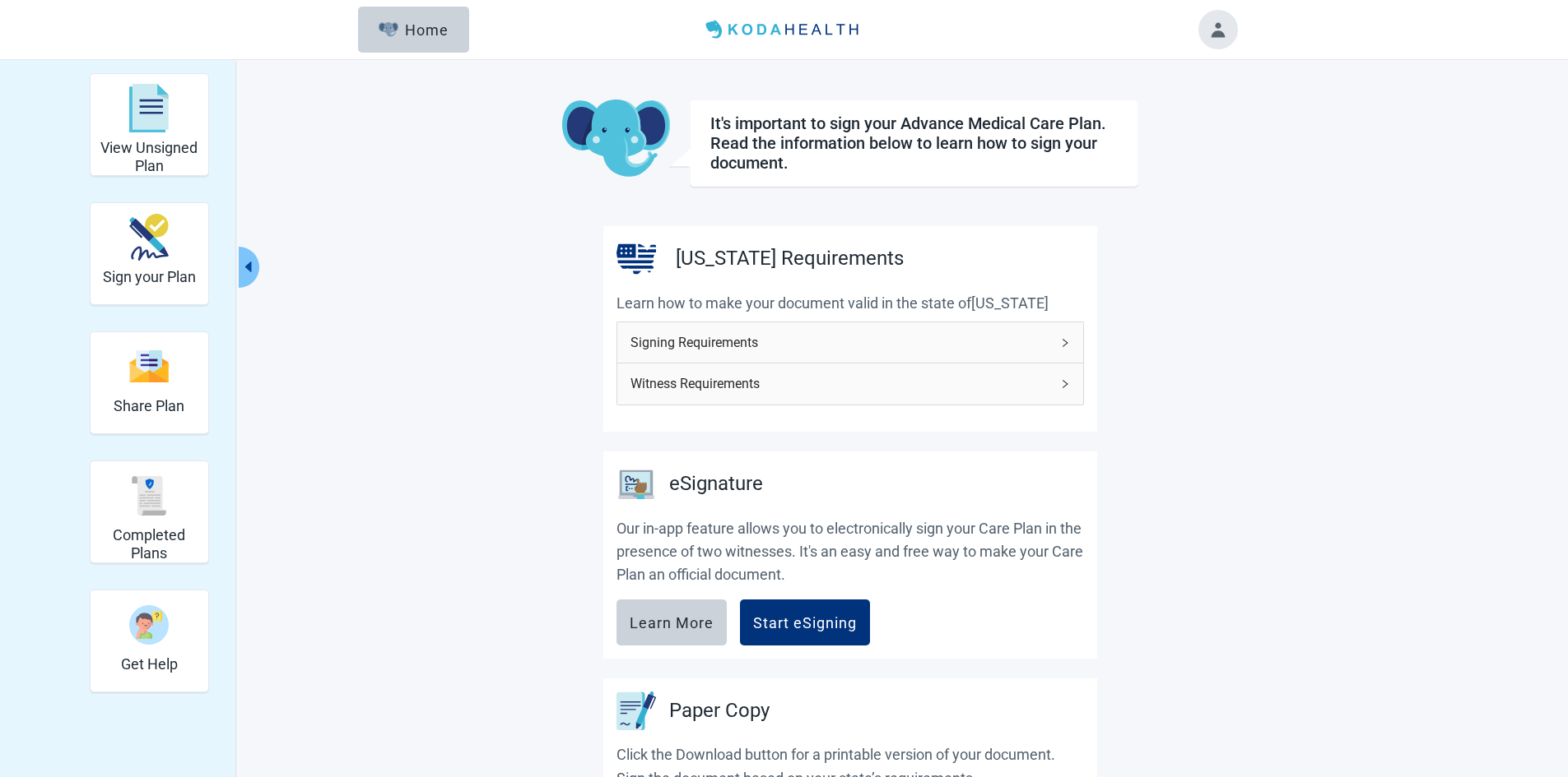
click at [930, 335] on span "Signing Requirements" at bounding box center [840, 342] width 420 height 21
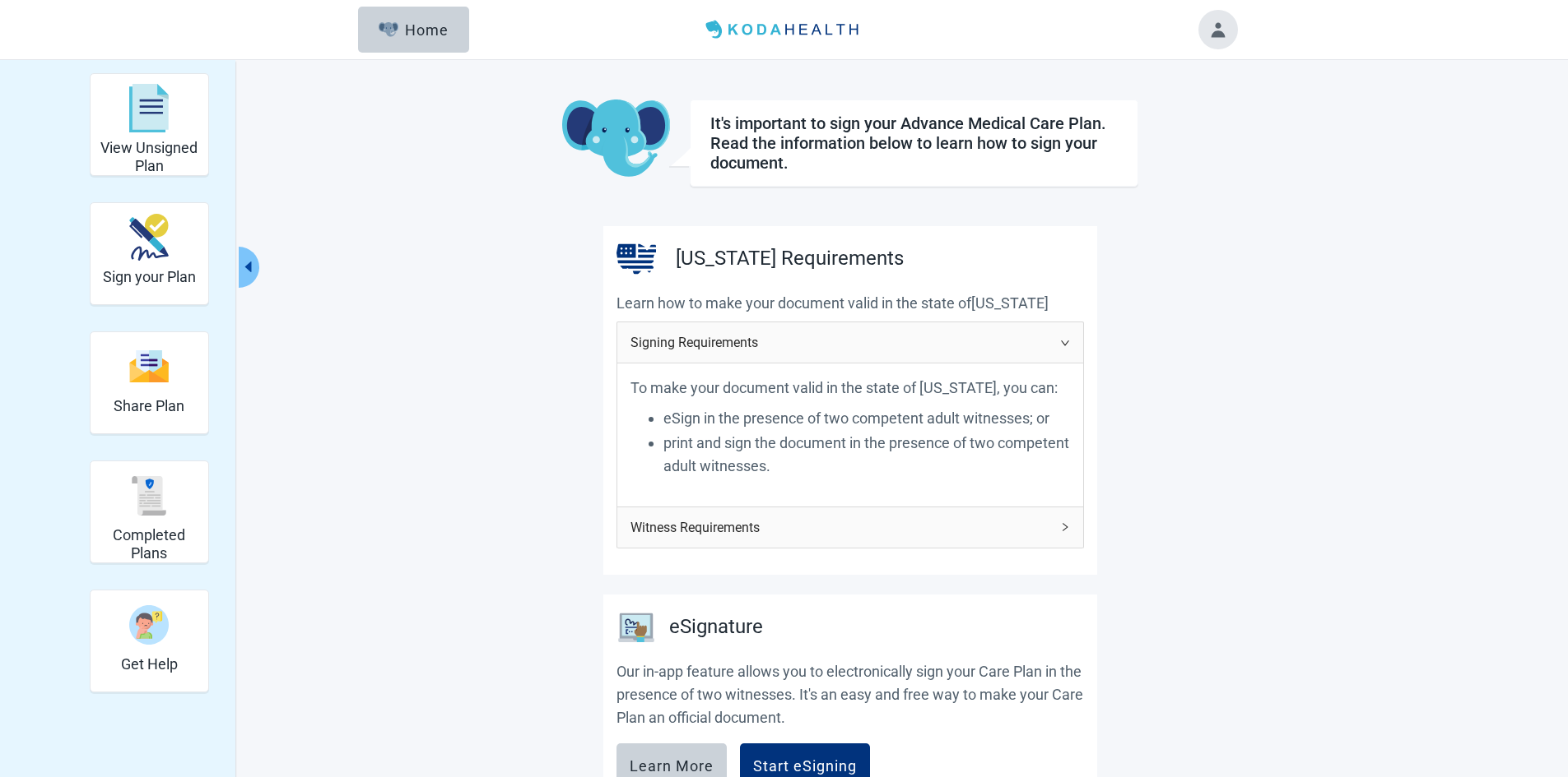
click at [1018, 344] on span "Signing Requirements" at bounding box center [840, 342] width 420 height 21
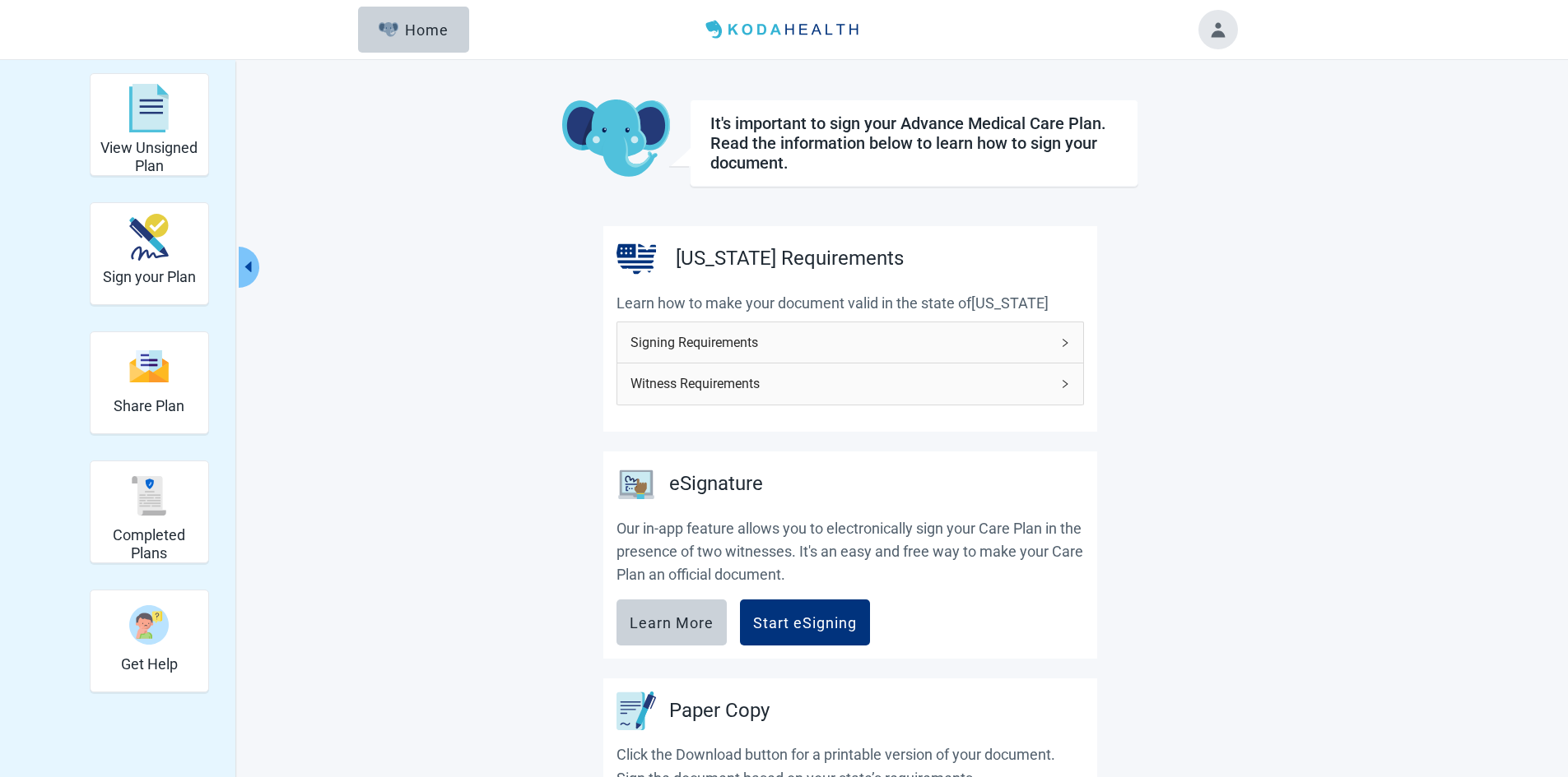
click at [998, 391] on span "Witness Requirements" at bounding box center [840, 384] width 420 height 21
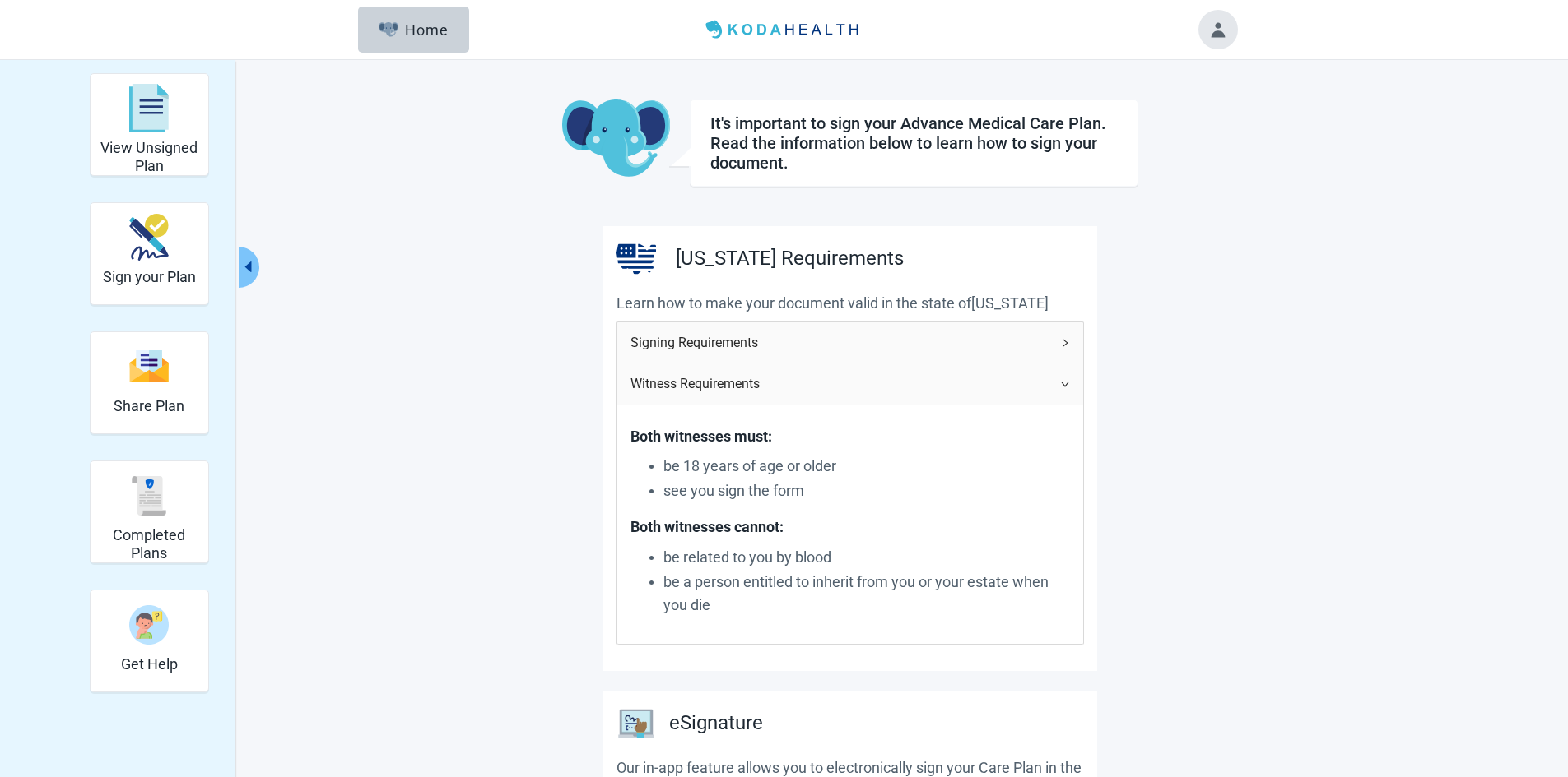
click at [1008, 386] on span "Witness Requirements" at bounding box center [840, 384] width 420 height 21
